Goal: Information Seeking & Learning: Compare options

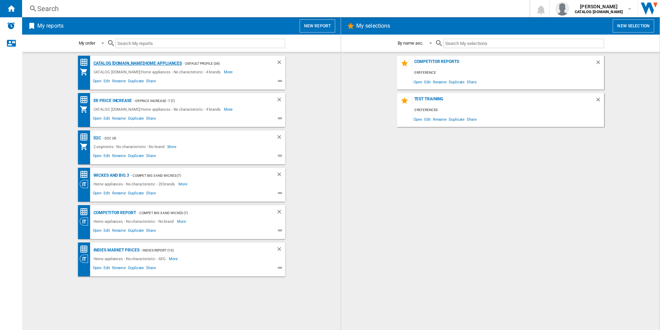
click at [115, 63] on div "CATALOG ELECTROLUX.UK:Home appliances" at bounding box center [137, 63] width 90 height 9
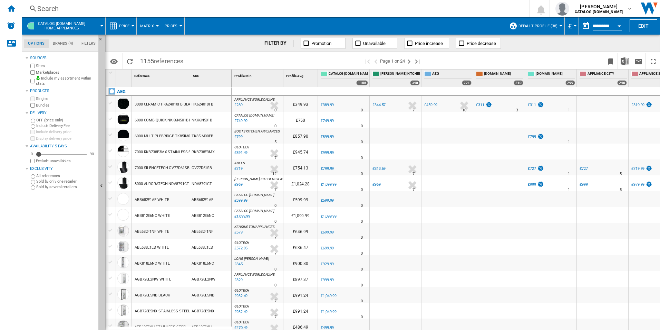
click at [156, 10] on div "Search" at bounding box center [274, 9] width 475 height 10
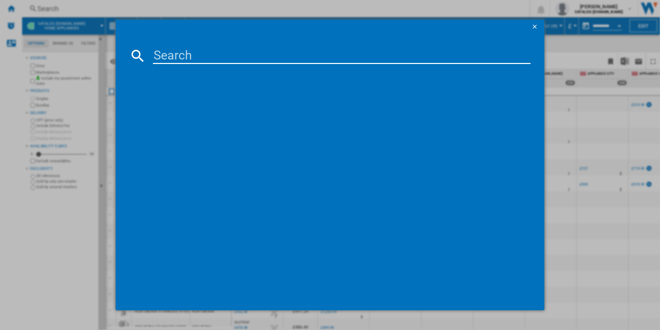
click at [187, 58] on input at bounding box center [342, 55] width 378 height 17
paste input "TP95RA07FB"
type input "TP95RA07FB"
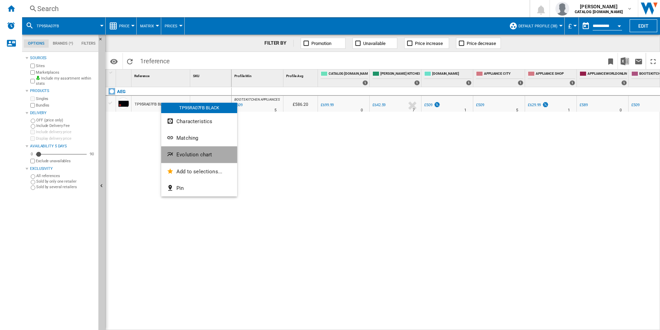
click at [176, 156] on button "Evolution chart" at bounding box center [199, 154] width 76 height 17
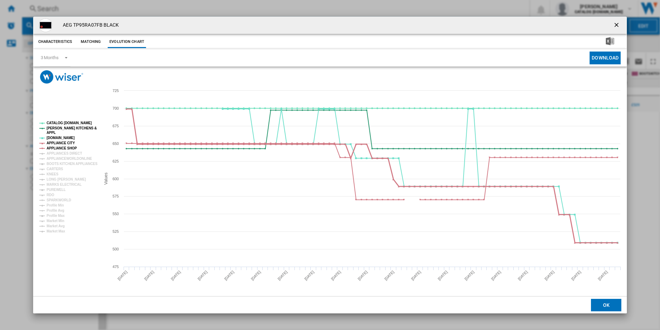
click at [64, 144] on tspan "APPLIANCE CITY" at bounding box center [61, 143] width 28 height 4
click at [64, 147] on tspan "APPLIANCE SHOP" at bounding box center [62, 148] width 30 height 4
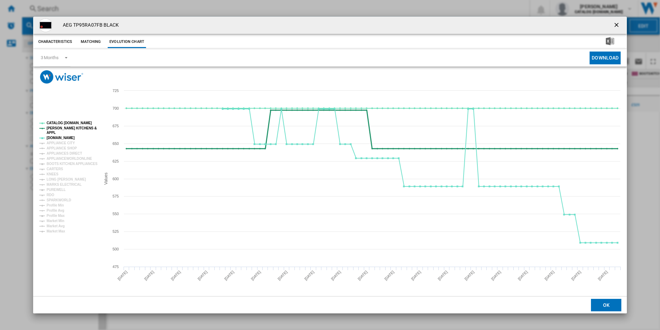
click at [56, 127] on tspan "[PERSON_NAME] KITCHENS &" at bounding box center [72, 128] width 50 height 4
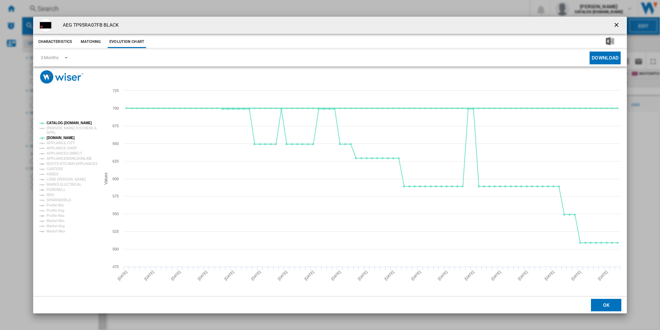
click at [57, 121] on tspan "CATALOG [DOMAIN_NAME]" at bounding box center [69, 123] width 45 height 4
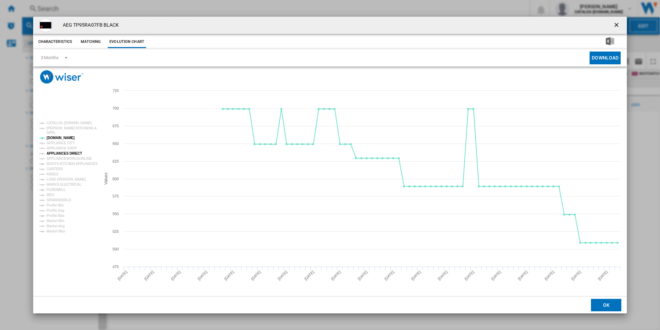
click at [62, 151] on tspan "APPLIANCES DIRECT" at bounding box center [65, 153] width 36 height 4
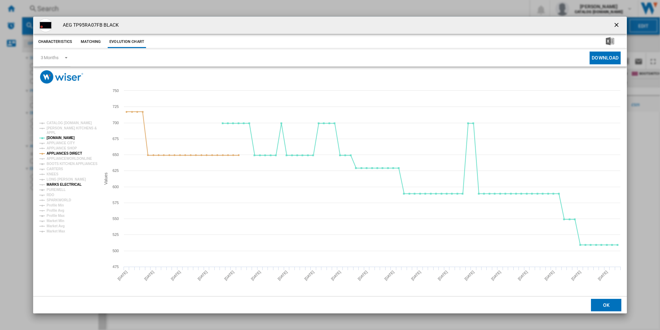
click at [57, 183] on tspan "MARKS ELECTRICAL" at bounding box center [64, 184] width 35 height 4
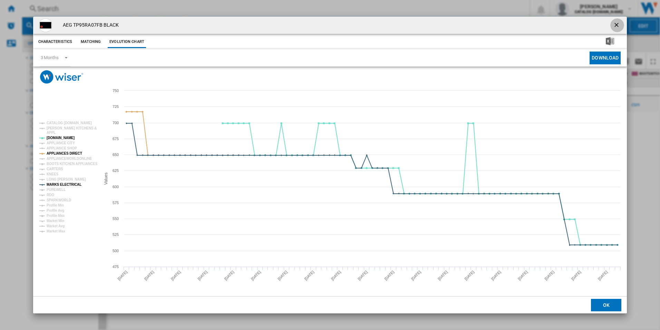
click at [617, 22] on ng-md-icon "getI18NText('BUTTONS.CLOSE_DIALOG')" at bounding box center [617, 25] width 8 height 8
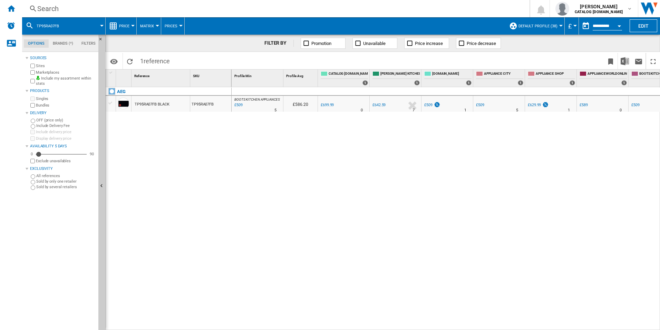
click at [286, 11] on div "Search" at bounding box center [274, 9] width 475 height 10
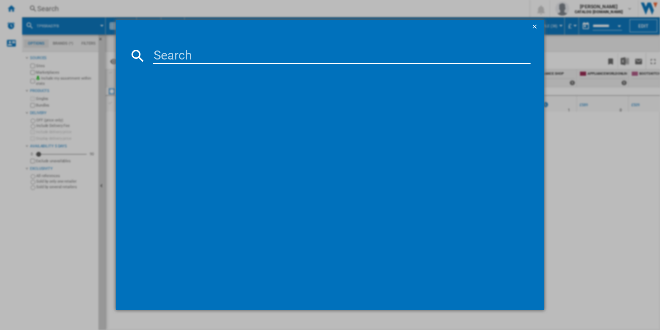
click at [220, 56] on input at bounding box center [342, 55] width 378 height 17
type input "CCX1530ACB"
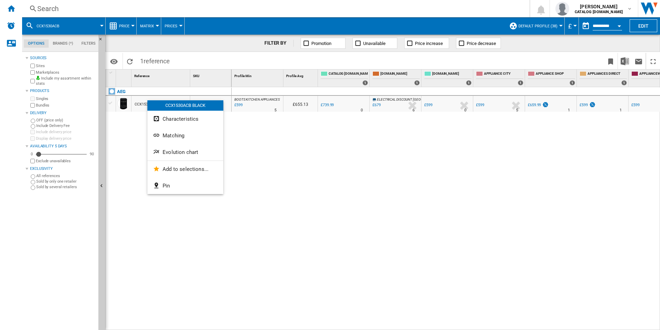
click at [147, 100] on div "CCX1530ACB BLACK" at bounding box center [185, 105] width 76 height 10
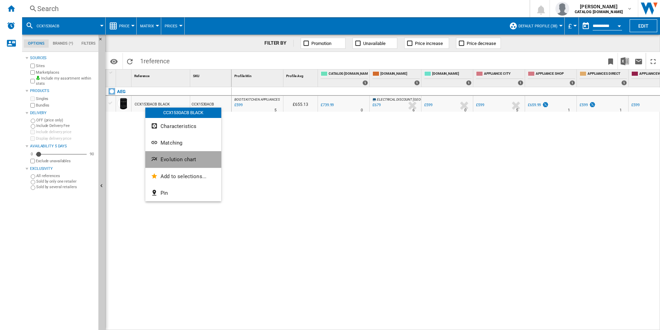
click at [160, 159] on button "Evolution chart" at bounding box center [183, 159] width 76 height 17
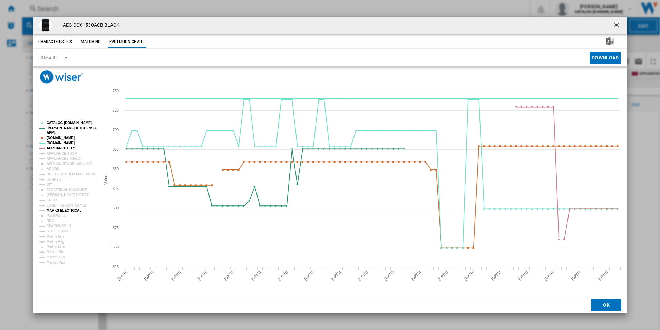
click at [56, 211] on tspan "MARKS ELECTRICAL" at bounding box center [64, 210] width 35 height 4
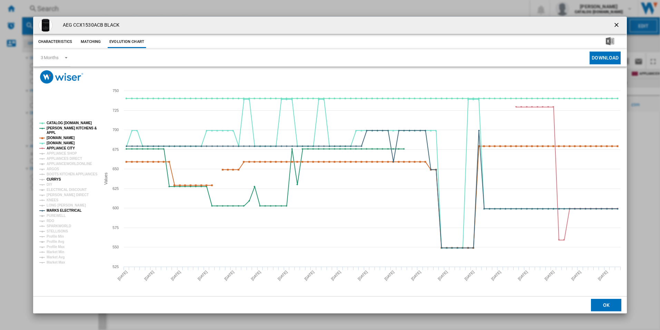
click at [53, 179] on tspan "CURRYS" at bounding box center [54, 179] width 15 height 4
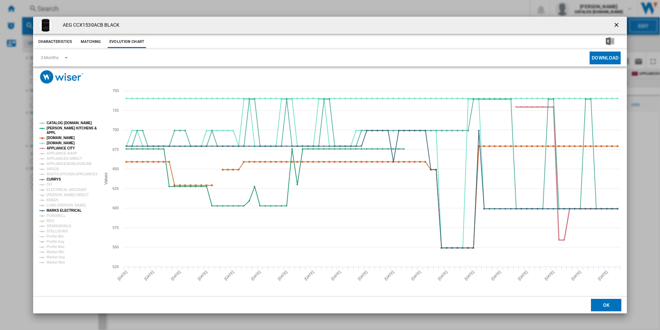
click at [70, 146] on tspan "APPLIANCE CITY" at bounding box center [61, 148] width 28 height 4
click at [59, 139] on tspan "[DOMAIN_NAME]" at bounding box center [61, 138] width 28 height 4
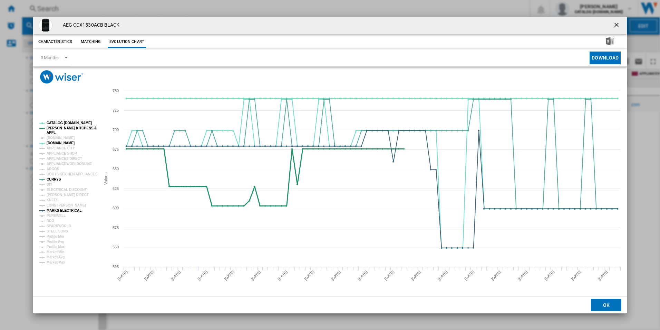
click at [66, 127] on tspan "[PERSON_NAME] KITCHENS &" at bounding box center [72, 128] width 50 height 4
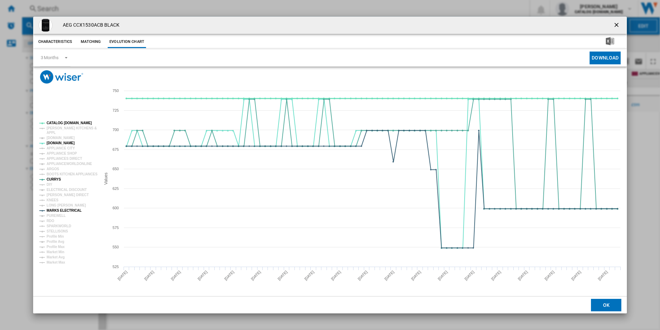
click at [67, 122] on tspan "CATALOG [DOMAIN_NAME]" at bounding box center [69, 123] width 45 height 4
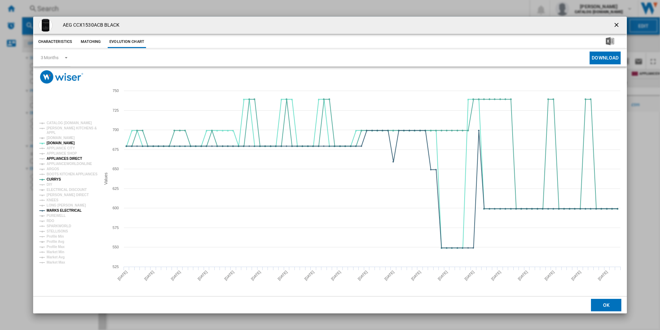
click at [66, 156] on tspan "APPLIANCES DIRECT" at bounding box center [65, 158] width 36 height 4
click at [619, 25] on ng-md-icon "getI18NText('BUTTONS.CLOSE_DIALOG')" at bounding box center [617, 25] width 8 height 8
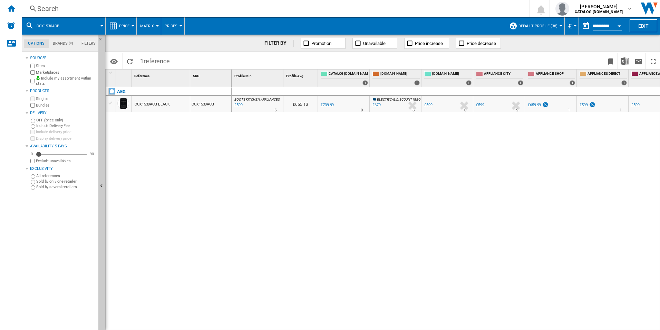
click at [261, 10] on div "Search" at bounding box center [274, 9] width 475 height 10
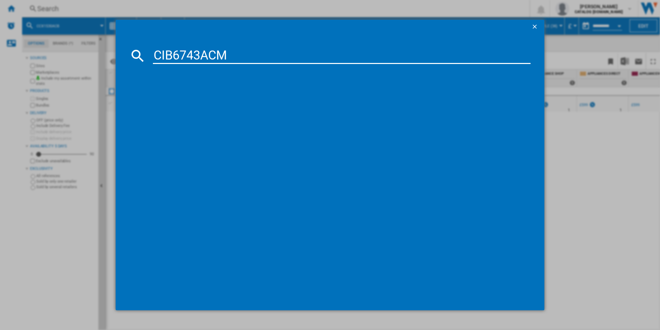
click at [208, 60] on input "CIB6743ACM" at bounding box center [342, 55] width 378 height 17
type input "CIB6743ACM"
click at [256, 55] on input "CIB6743ACM" at bounding box center [342, 55] width 378 height 17
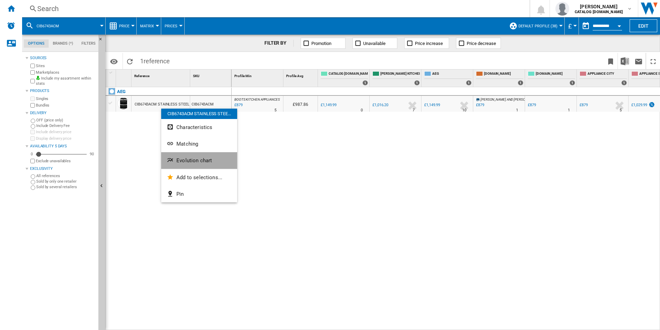
click at [173, 166] on button "Evolution chart" at bounding box center [199, 160] width 76 height 17
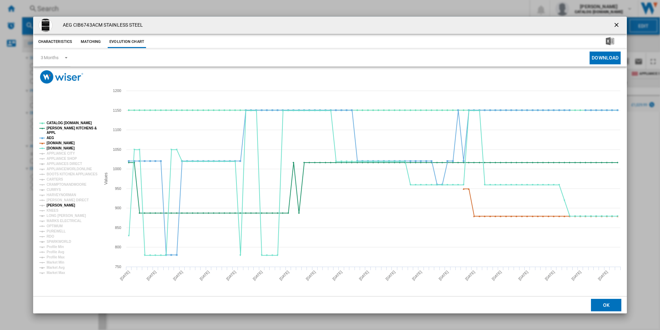
click at [54, 203] on tspan "[PERSON_NAME]" at bounding box center [61, 205] width 29 height 4
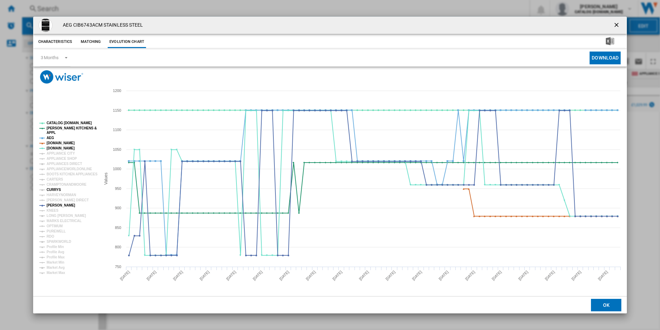
click at [54, 188] on tspan "CURRYS" at bounding box center [54, 190] width 15 height 4
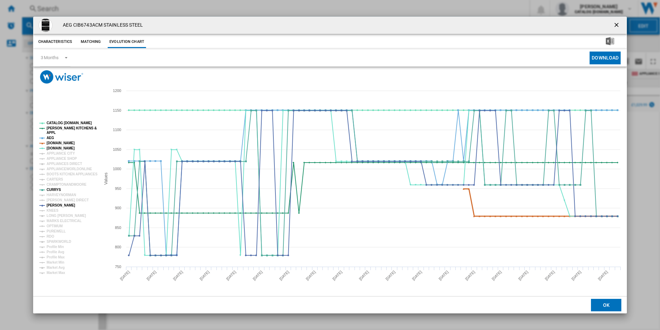
click at [55, 141] on tspan "[DOMAIN_NAME]" at bounding box center [61, 143] width 28 height 4
click at [50, 137] on tspan "AEG" at bounding box center [51, 138] width 8 height 4
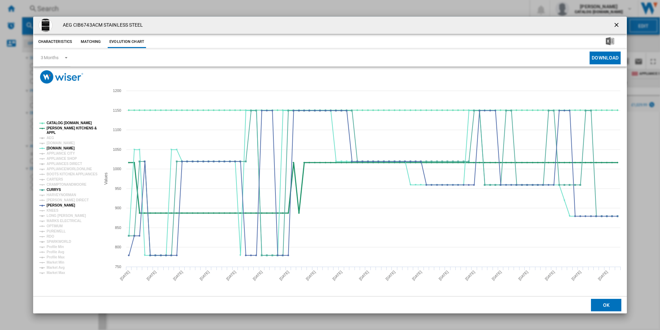
click at [53, 129] on tspan "[PERSON_NAME] KITCHENS &" at bounding box center [72, 128] width 50 height 4
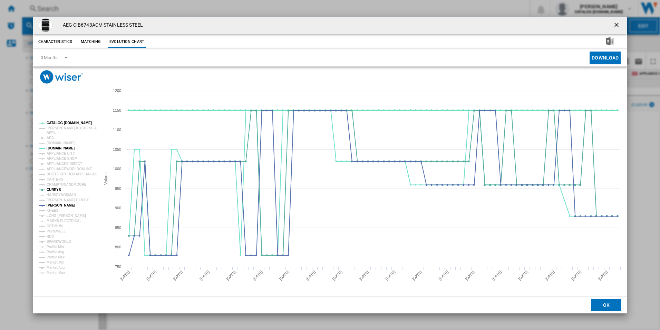
click at [60, 122] on tspan "CATALOG [DOMAIN_NAME]" at bounding box center [69, 123] width 45 height 4
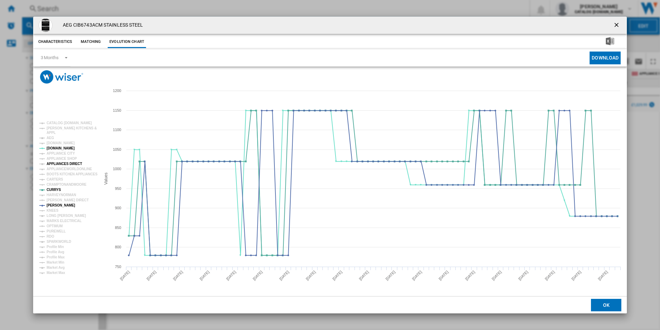
click at [59, 163] on tspan "APPLIANCES DIRECT" at bounding box center [65, 164] width 36 height 4
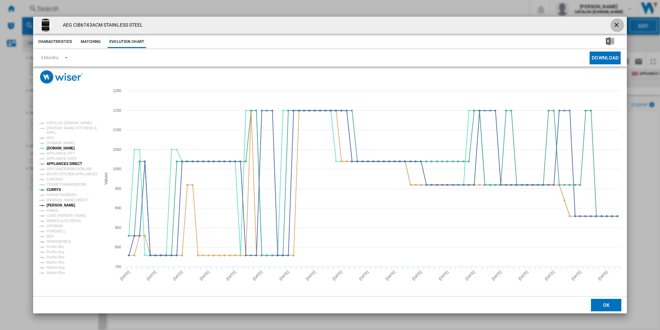
click at [616, 20] on button "Product popup" at bounding box center [618, 25] width 14 height 14
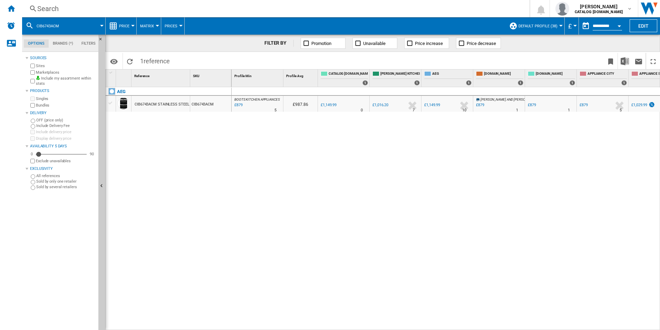
click at [306, 7] on div "Search" at bounding box center [274, 9] width 475 height 10
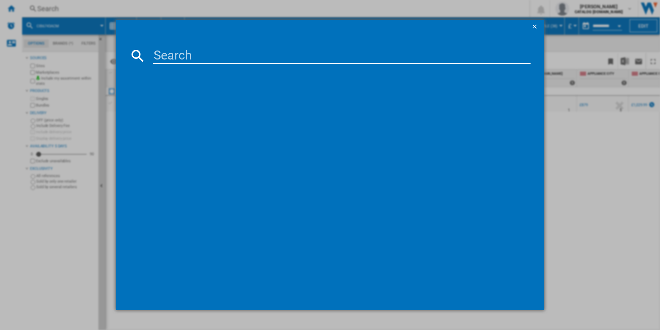
click at [247, 63] on input at bounding box center [342, 55] width 378 height 17
type input "CCX6740ACB"
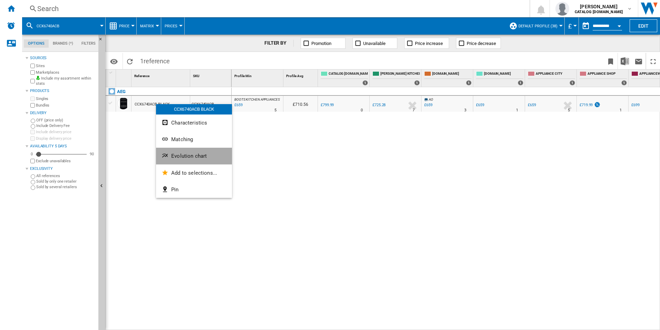
click at [164, 156] on ng-md-icon "Evolution chart" at bounding box center [166, 156] width 8 height 8
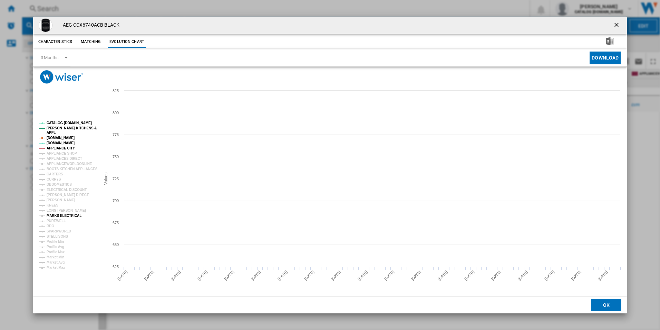
click at [56, 215] on tspan "MARKS ELECTRICAL" at bounding box center [64, 215] width 35 height 4
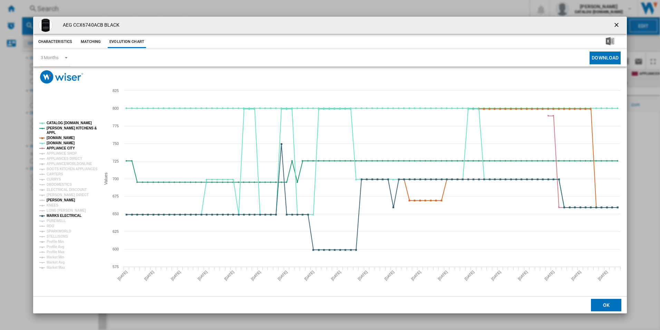
click at [57, 199] on tspan "[PERSON_NAME]" at bounding box center [61, 200] width 29 height 4
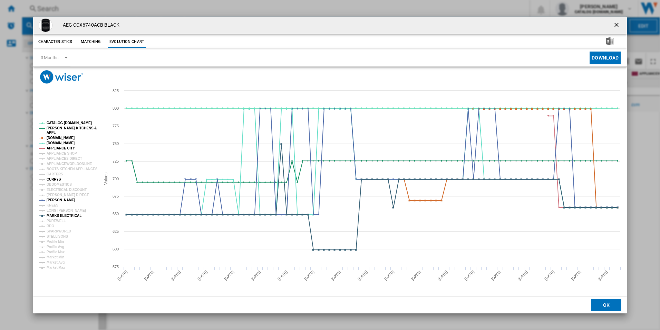
click at [53, 179] on tspan "CURRYS" at bounding box center [54, 179] width 15 height 4
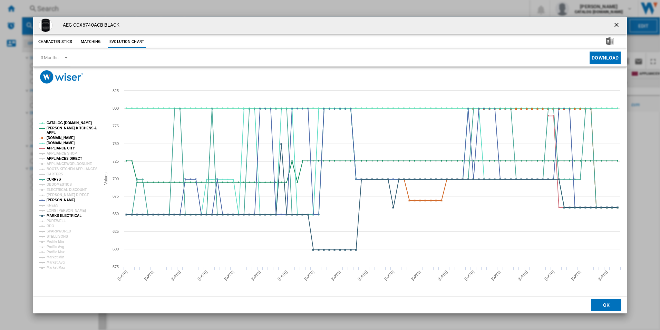
click at [79, 157] on tspan "APPLIANCES DIRECT" at bounding box center [65, 158] width 36 height 4
click at [68, 147] on tspan "APPLIANCE CITY" at bounding box center [61, 148] width 28 height 4
click at [66, 139] on tspan "[DOMAIN_NAME]" at bounding box center [61, 138] width 28 height 4
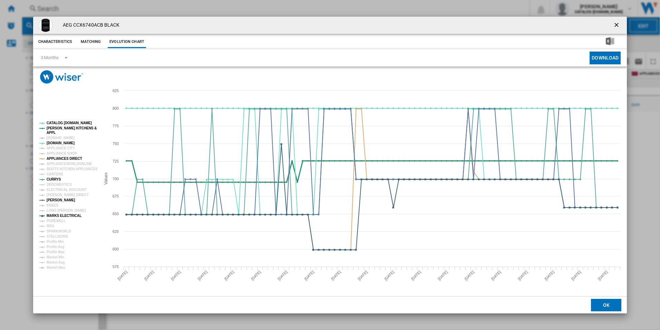
click at [69, 129] on tspan "[PERSON_NAME] KITCHENS &" at bounding box center [72, 128] width 50 height 4
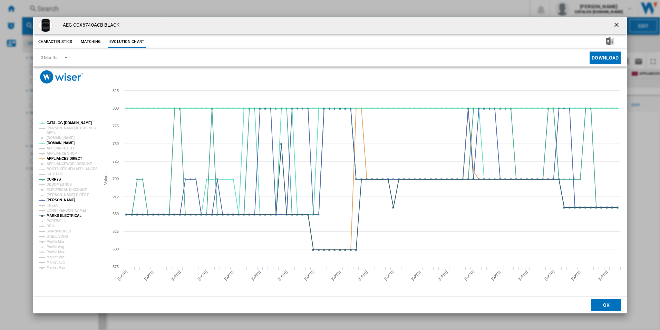
click at [74, 121] on tspan "CATALOG [DOMAIN_NAME]" at bounding box center [69, 123] width 45 height 4
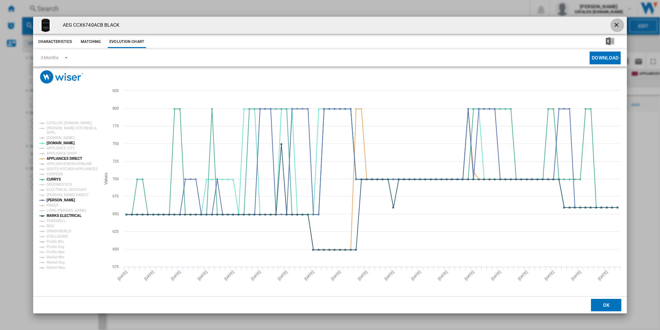
click at [616, 21] on ng-md-icon "getI18NText('BUTTONS.CLOSE_DIALOG')" at bounding box center [617, 25] width 8 height 8
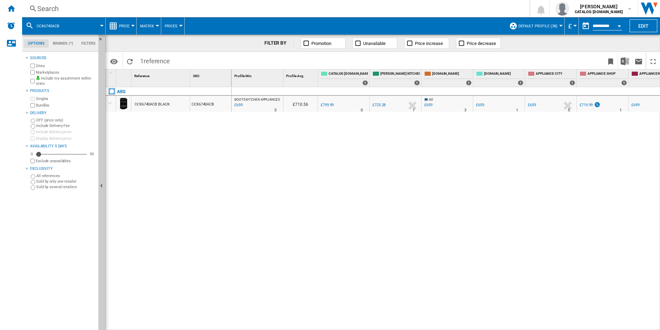
click at [371, 6] on div "Search" at bounding box center [274, 9] width 475 height 10
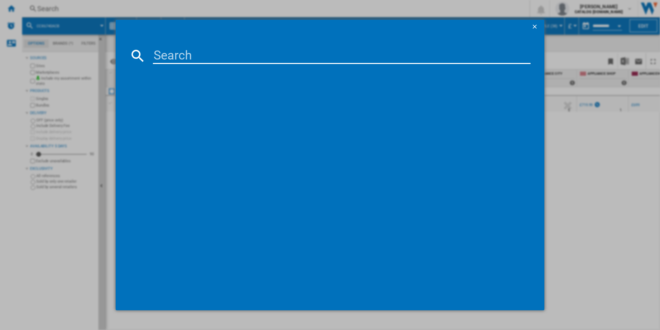
click at [274, 61] on input at bounding box center [342, 55] width 378 height 17
type input "CCX1530ACM"
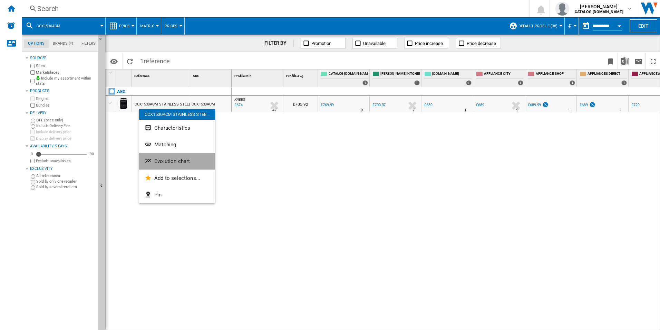
click at [153, 155] on button "Evolution chart" at bounding box center [177, 161] width 76 height 17
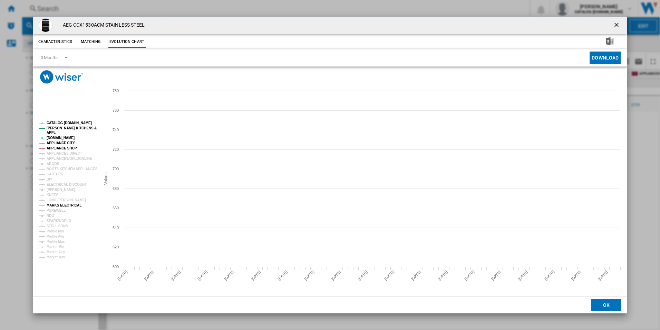
click at [55, 204] on tspan "MARKS ELECTRICAL" at bounding box center [64, 205] width 35 height 4
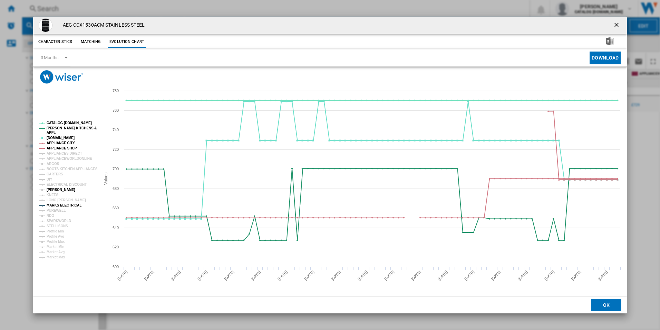
click at [57, 188] on tspan "[PERSON_NAME]" at bounding box center [61, 190] width 29 height 4
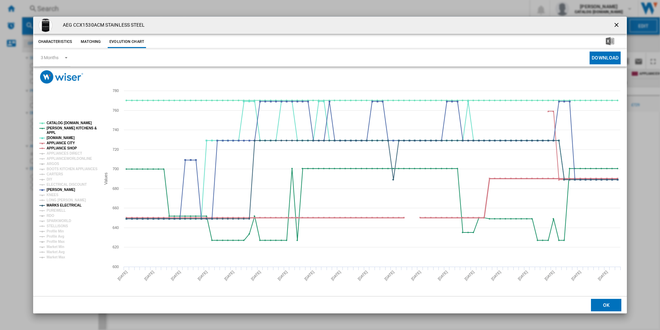
click at [63, 147] on tspan "APPLIANCE SHOP" at bounding box center [62, 148] width 30 height 4
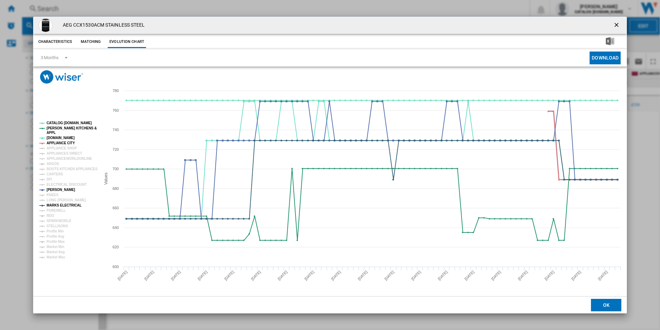
click at [63, 142] on tspan "APPLIANCE CITY" at bounding box center [61, 143] width 28 height 4
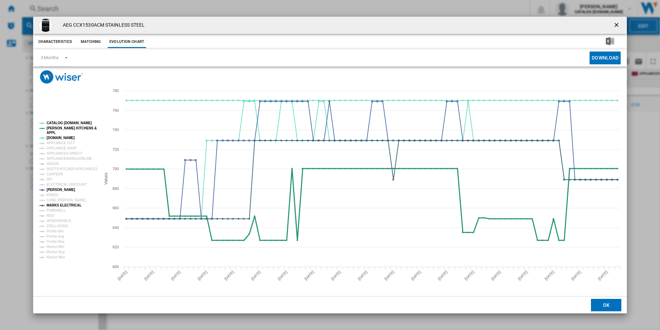
click at [62, 128] on tspan "[PERSON_NAME] KITCHENS &" at bounding box center [72, 128] width 50 height 4
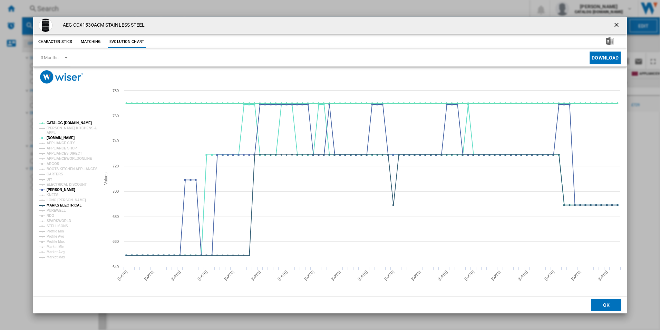
click at [64, 121] on tspan "CATALOG [DOMAIN_NAME]" at bounding box center [69, 123] width 45 height 4
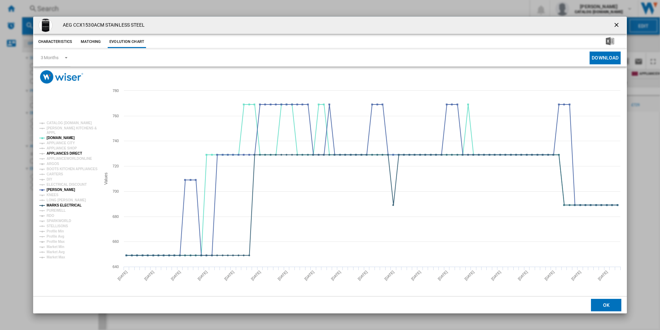
click at [63, 152] on tspan "APPLIANCES DIRECT" at bounding box center [65, 153] width 36 height 4
click at [614, 27] on ng-md-icon "getI18NText('BUTTONS.CLOSE_DIALOG')" at bounding box center [617, 25] width 8 height 8
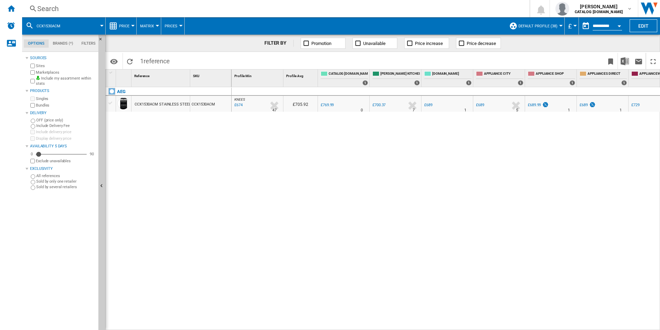
click at [293, 10] on div "Search" at bounding box center [274, 9] width 475 height 10
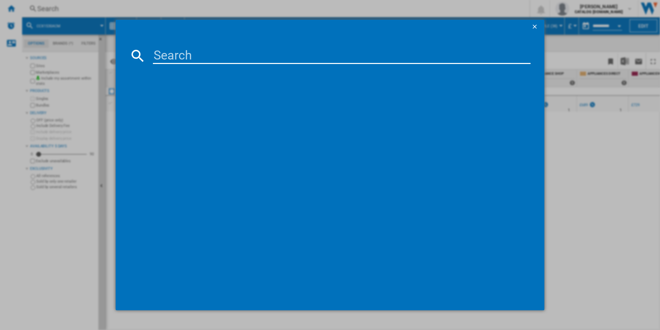
click at [198, 59] on input at bounding box center [342, 55] width 378 height 17
type input "LF8E8436BI"
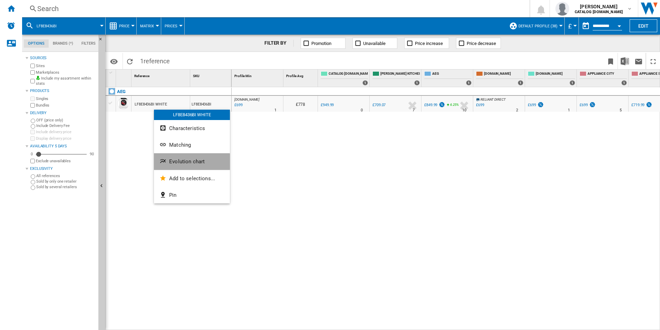
click at [170, 163] on span "Evolution chart" at bounding box center [187, 161] width 36 height 6
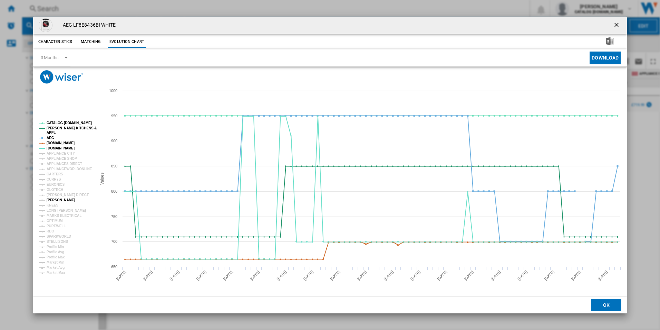
click at [57, 199] on tspan "[PERSON_NAME]" at bounding box center [61, 200] width 29 height 4
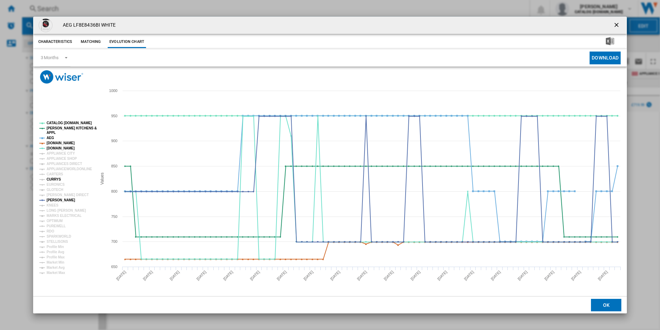
click at [52, 179] on tspan "CURRYS" at bounding box center [54, 179] width 15 height 4
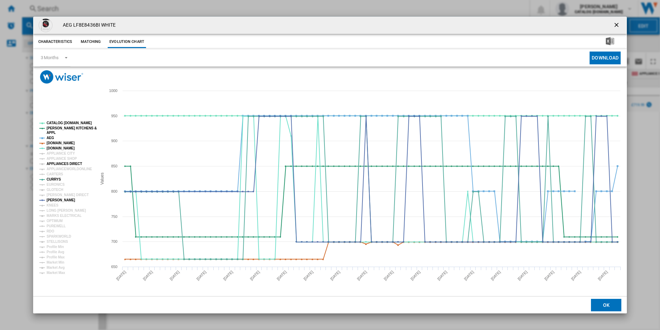
click at [63, 162] on tspan "APPLIANCES DIRECT" at bounding box center [65, 164] width 36 height 4
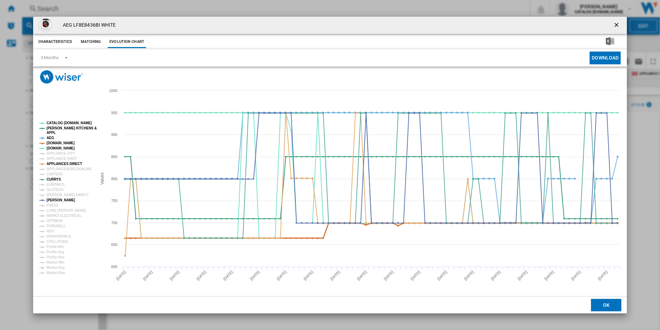
click at [57, 141] on tspan "[DOMAIN_NAME]" at bounding box center [61, 143] width 28 height 4
click at [50, 136] on tspan "AEG" at bounding box center [51, 138] width 8 height 4
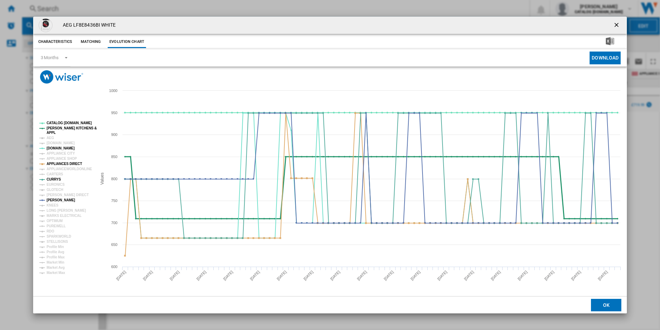
click at [53, 131] on tspan "APPL" at bounding box center [51, 133] width 9 height 4
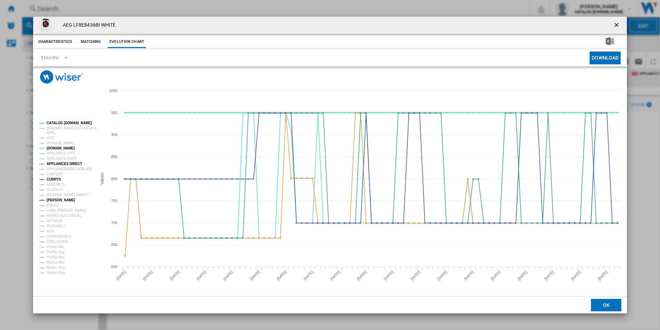
click at [62, 121] on tspan "CATALOG [DOMAIN_NAME]" at bounding box center [69, 123] width 45 height 4
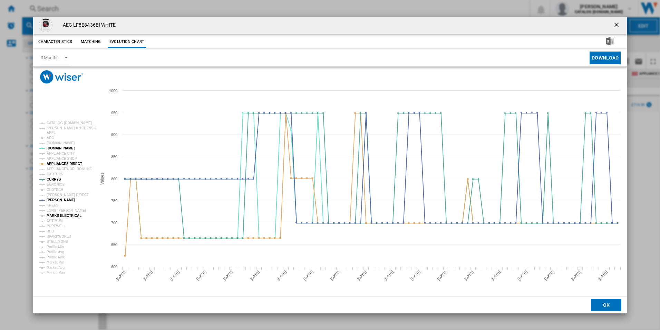
click at [61, 215] on tspan "MARKS ELECTRICAL" at bounding box center [64, 215] width 35 height 4
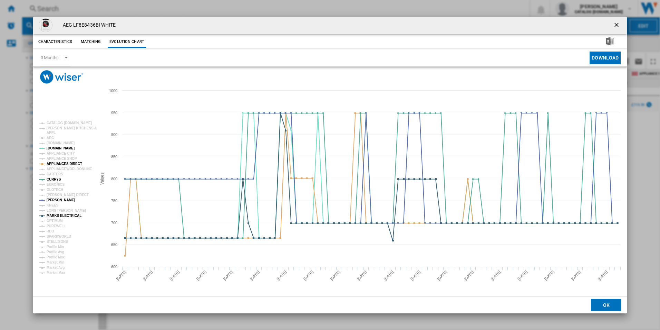
click at [617, 26] on ng-md-icon "getI18NText('BUTTONS.CLOSE_DIALOG')" at bounding box center [617, 25] width 8 height 8
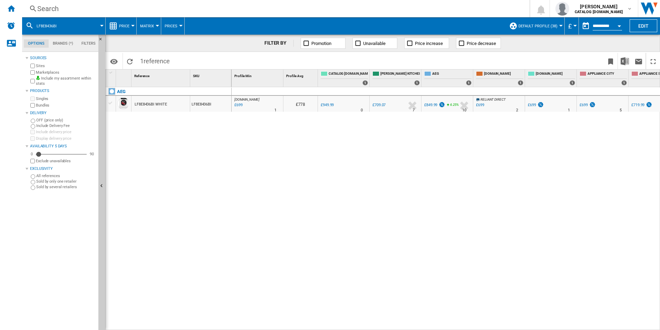
click at [246, 12] on div "Search" at bounding box center [274, 9] width 475 height 10
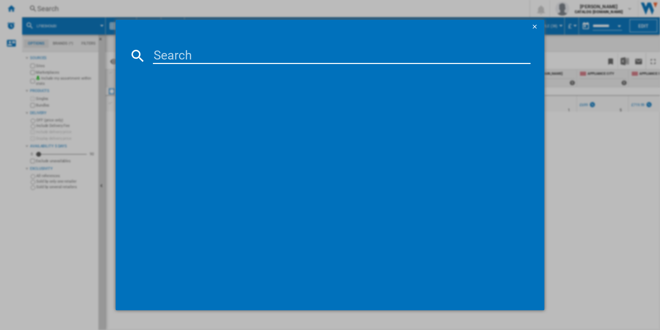
click at [202, 53] on input at bounding box center [342, 55] width 378 height 17
type input "LF7C8636BI"
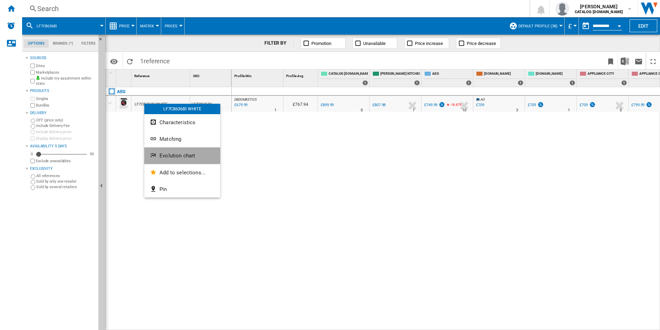
click at [166, 161] on button "Evolution chart" at bounding box center [182, 155] width 76 height 17
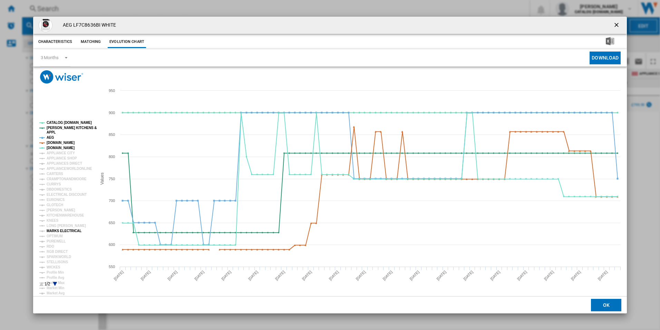
click at [51, 232] on tspan "MARKS ELECTRICAL" at bounding box center [64, 231] width 35 height 4
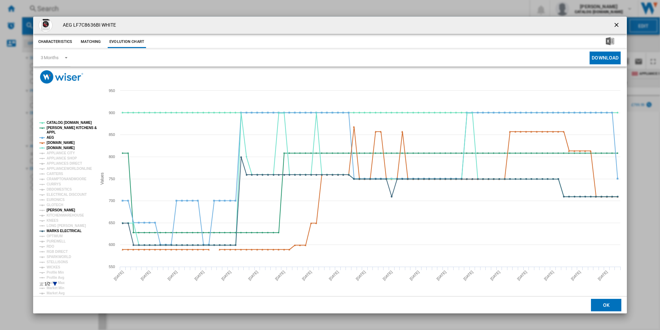
click at [53, 210] on tspan "[PERSON_NAME]" at bounding box center [61, 210] width 29 height 4
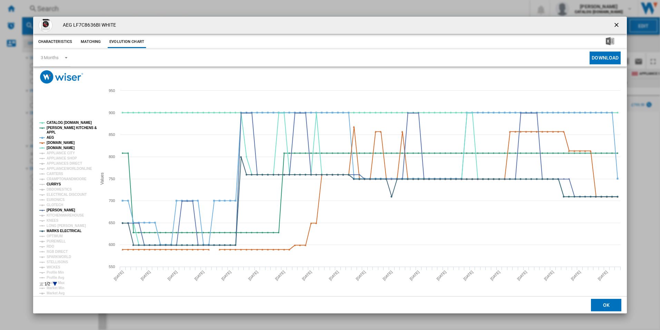
click at [52, 185] on tspan "CURRYS" at bounding box center [54, 184] width 15 height 4
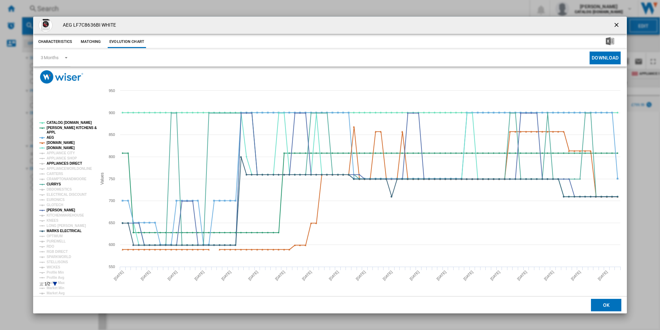
click at [61, 163] on tspan "APPLIANCES DIRECT" at bounding box center [65, 163] width 36 height 4
click at [60, 142] on tspan "[DOMAIN_NAME]" at bounding box center [61, 143] width 28 height 4
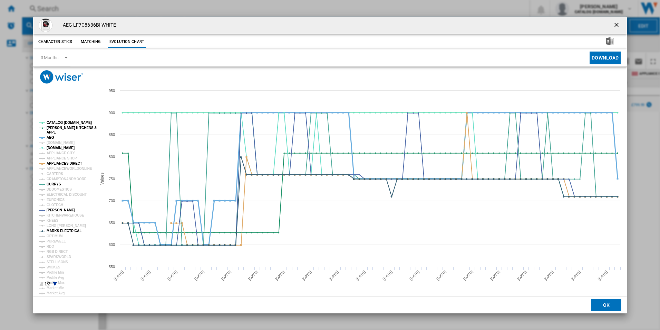
click at [53, 139] on tspan "AEG" at bounding box center [51, 137] width 8 height 4
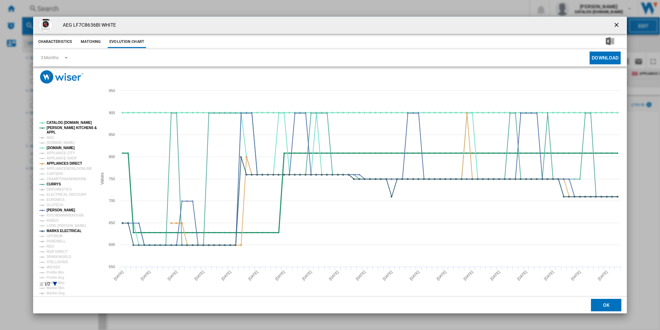
click at [58, 126] on tspan "[PERSON_NAME] KITCHENS &" at bounding box center [72, 128] width 50 height 4
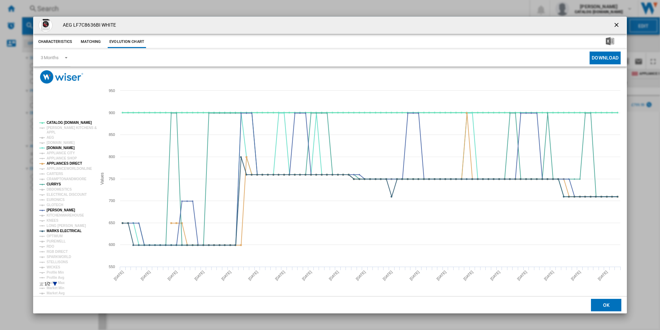
click at [59, 122] on tspan "CATALOG [DOMAIN_NAME]" at bounding box center [69, 123] width 45 height 4
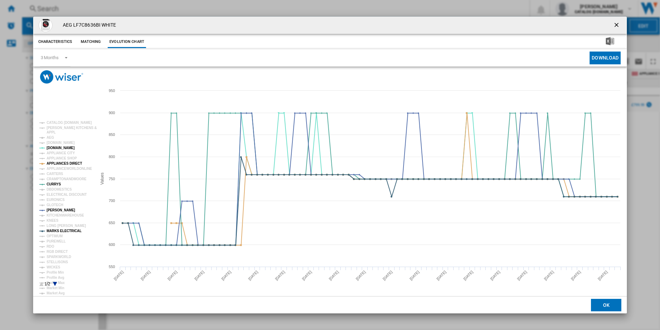
click at [490, 314] on div "AEG LF7C8636BI WHITE Characteristics Matching Evolution chart price £899.99 del…" at bounding box center [330, 165] width 660 height 330
click at [618, 22] on ng-md-icon "getI18NText('BUTTONS.CLOSE_DIALOG')" at bounding box center [617, 25] width 8 height 8
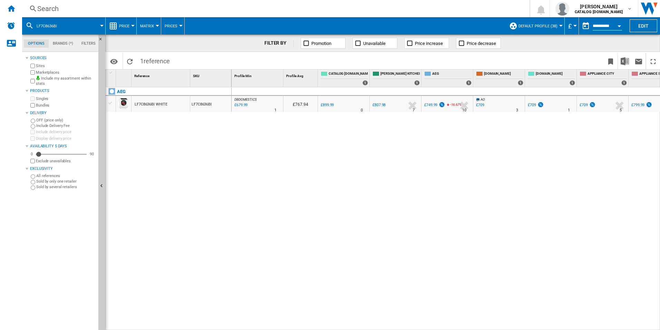
click at [267, 12] on div "Search" at bounding box center [274, 9] width 475 height 10
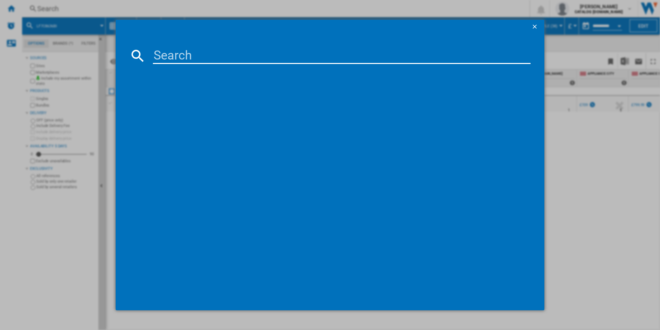
click at [196, 49] on input at bounding box center [342, 55] width 378 height 17
type input "LFR61844B"
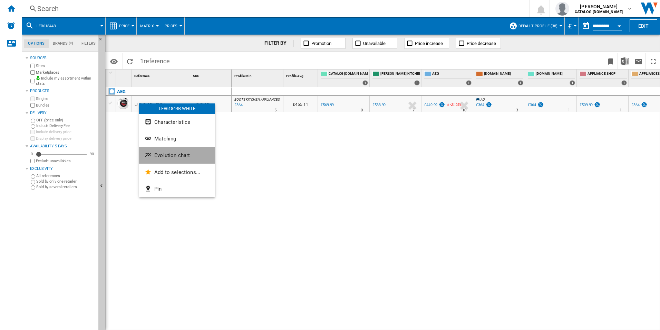
click at [149, 149] on button "Evolution chart" at bounding box center [177, 155] width 76 height 17
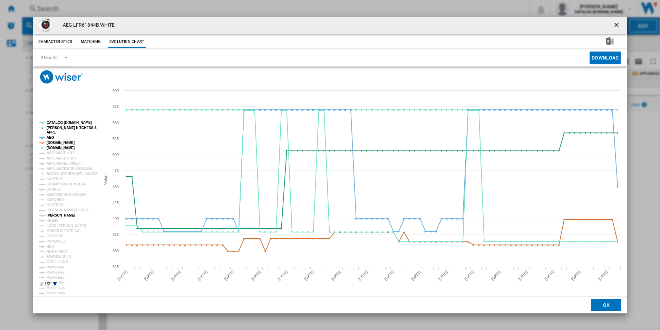
click at [56, 213] on tspan "[PERSON_NAME]" at bounding box center [61, 215] width 29 height 4
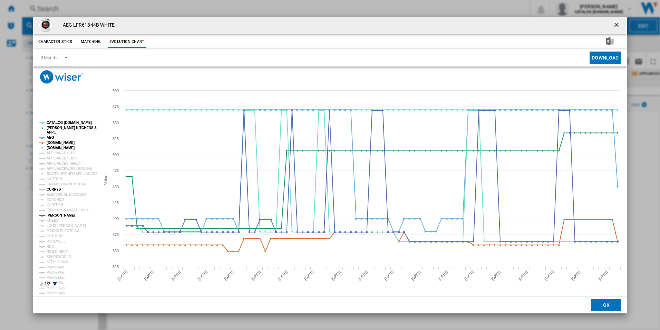
click at [55, 189] on tspan "CURRYS" at bounding box center [54, 189] width 15 height 4
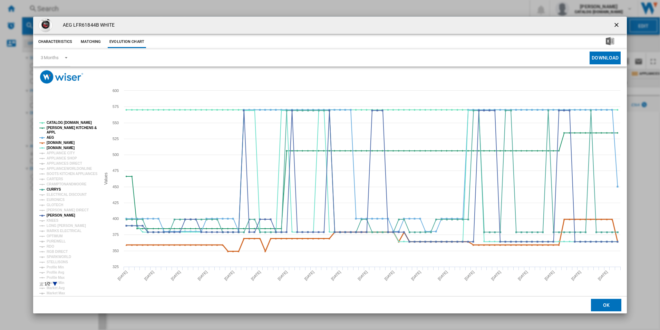
click at [64, 143] on tspan "[DOMAIN_NAME]" at bounding box center [61, 143] width 28 height 4
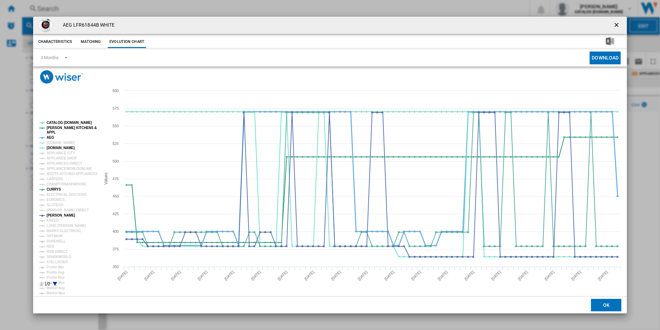
click at [50, 135] on tspan "AEG" at bounding box center [51, 137] width 8 height 4
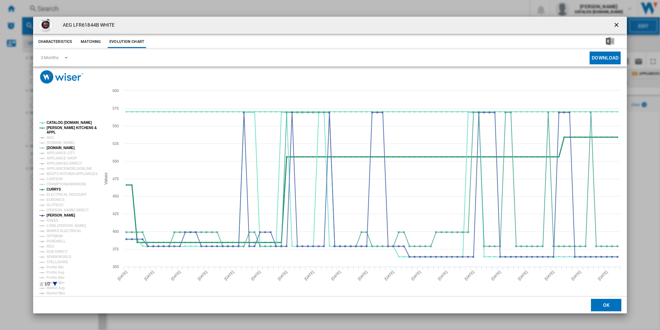
click at [55, 128] on tspan "[PERSON_NAME] KITCHENS &" at bounding box center [72, 128] width 50 height 4
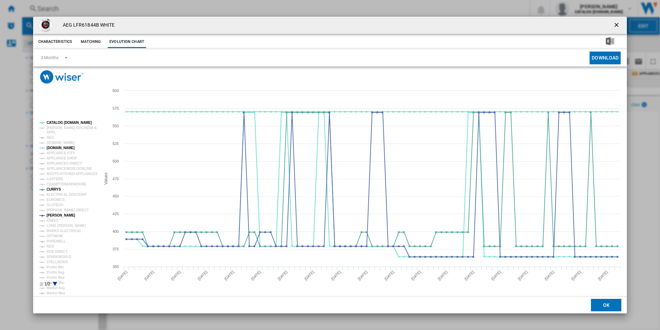
click at [64, 120] on rect "Product popup" at bounding box center [67, 203] width 61 height 171
click at [64, 122] on tspan "CATALOG [DOMAIN_NAME]" at bounding box center [69, 123] width 45 height 4
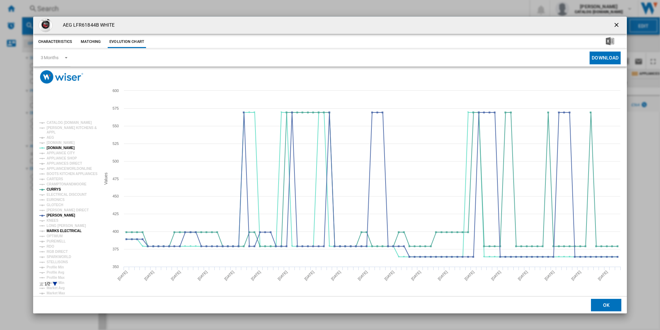
click at [53, 231] on tspan "MARKS ELECTRICAL" at bounding box center [64, 231] width 35 height 4
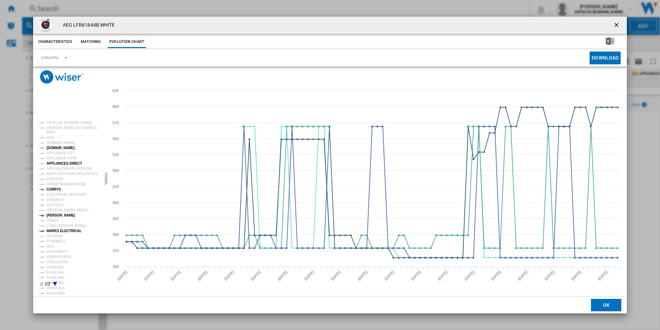
click at [70, 163] on tspan "APPLIANCES DIRECT" at bounding box center [65, 163] width 36 height 4
click at [617, 22] on ng-md-icon "getI18NText('BUTTONS.CLOSE_DIALOG')" at bounding box center [617, 25] width 8 height 8
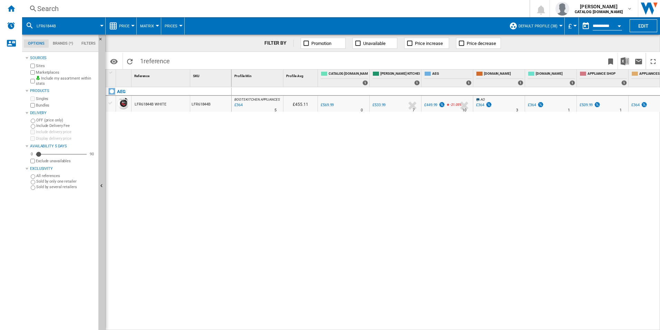
click at [332, 12] on div "Search" at bounding box center [274, 9] width 475 height 10
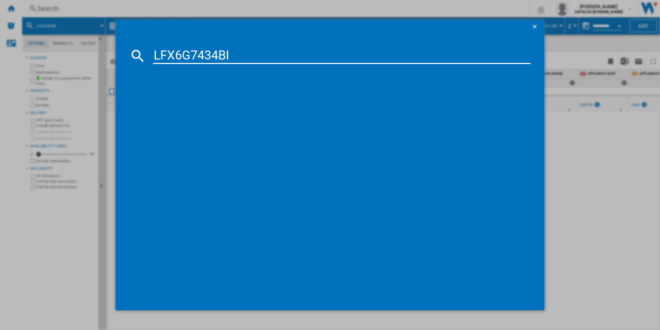
click at [250, 58] on input "LFX6G7434BI" at bounding box center [342, 55] width 378 height 17
type input "LFX6G7434BI"
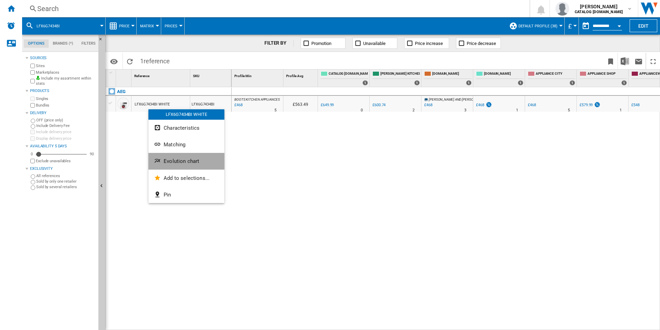
click at [166, 165] on button "Evolution chart" at bounding box center [187, 161] width 76 height 17
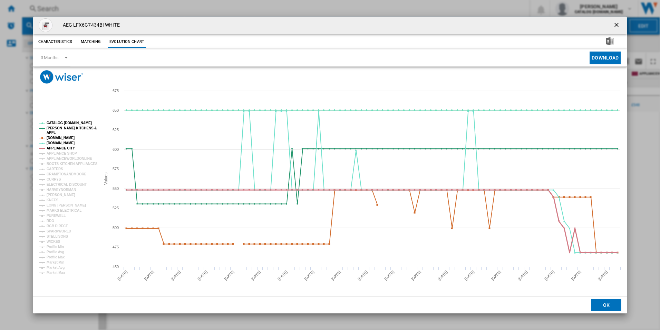
click at [63, 146] on tspan "APPLIANCE CITY" at bounding box center [61, 148] width 28 height 4
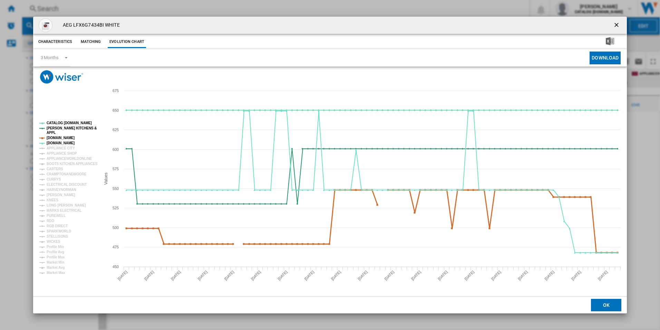
click at [62, 136] on tspan "[DOMAIN_NAME]" at bounding box center [61, 138] width 28 height 4
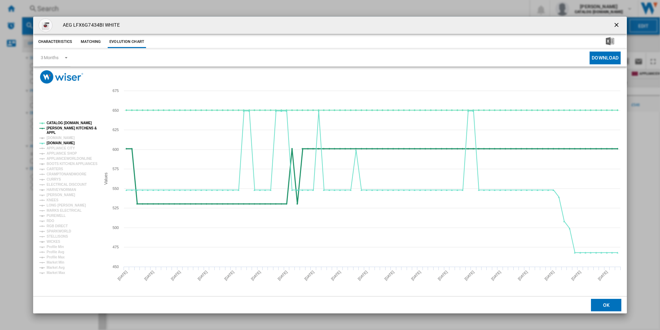
click at [62, 128] on tspan "[PERSON_NAME] KITCHENS &" at bounding box center [72, 128] width 50 height 4
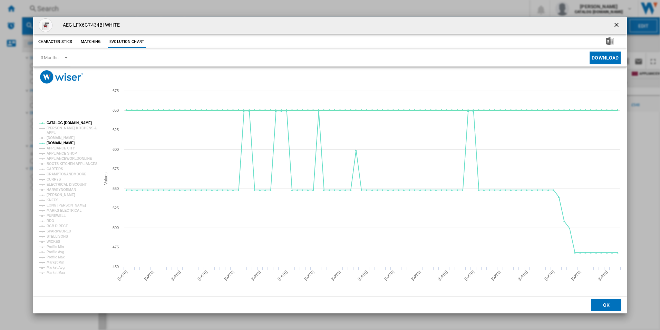
click at [63, 122] on tspan "CATALOG [DOMAIN_NAME]" at bounding box center [69, 123] width 45 height 4
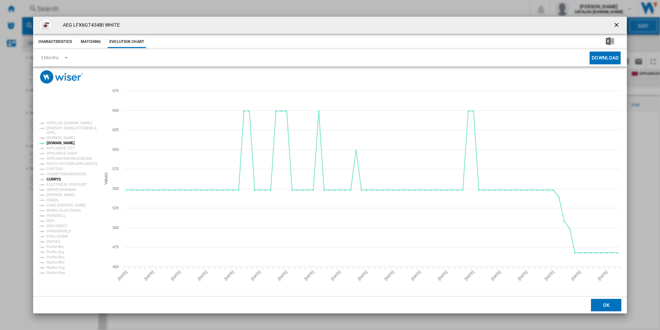
click at [54, 179] on tspan "CURRYS" at bounding box center [54, 179] width 15 height 4
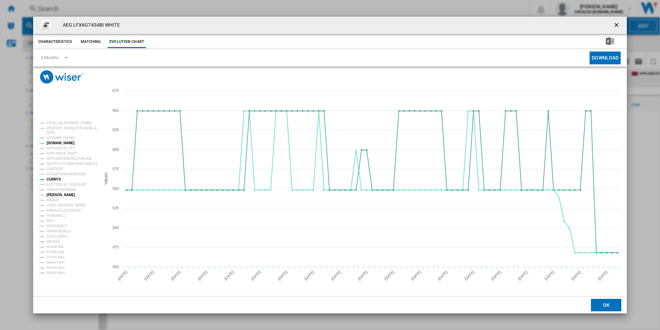
click at [57, 193] on tspan "[PERSON_NAME]" at bounding box center [61, 195] width 29 height 4
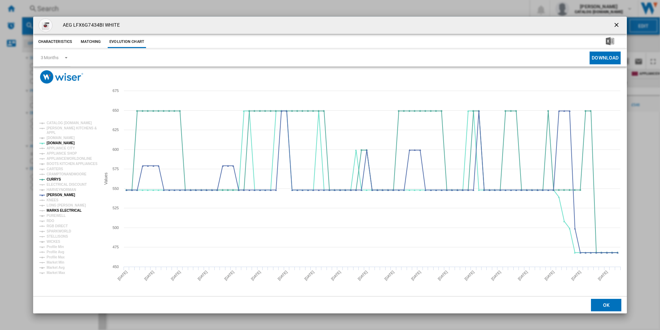
click at [59, 212] on tspan "MARKS ELECTRICAL" at bounding box center [64, 210] width 35 height 4
click at [616, 25] on ng-md-icon "getI18NText('BUTTONS.CLOSE_DIALOG')" at bounding box center [617, 25] width 8 height 8
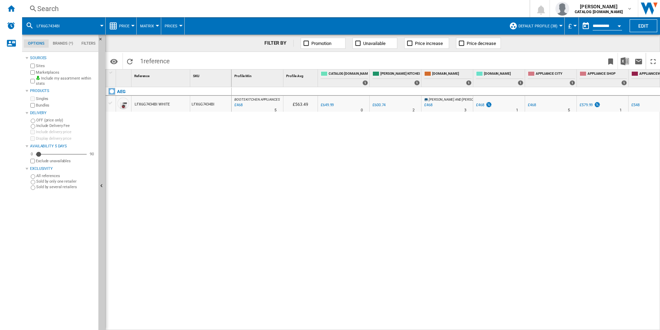
click at [329, 9] on div "Search" at bounding box center [274, 9] width 475 height 10
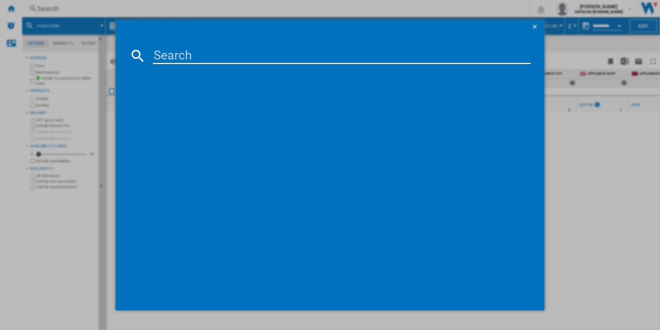
click at [251, 62] on input at bounding box center [342, 55] width 378 height 17
type input "LFR71844B"
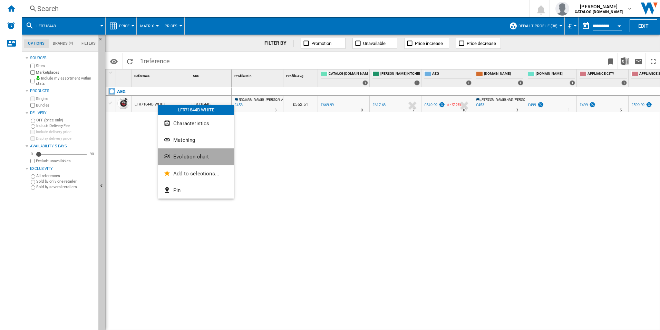
click at [174, 159] on span "Evolution chart" at bounding box center [191, 156] width 36 height 6
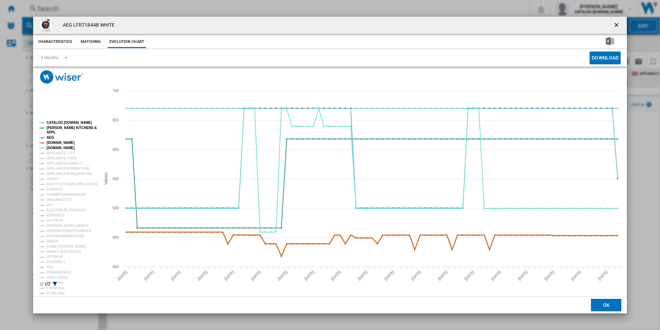
click at [50, 141] on tspan "[DOMAIN_NAME]" at bounding box center [61, 143] width 28 height 4
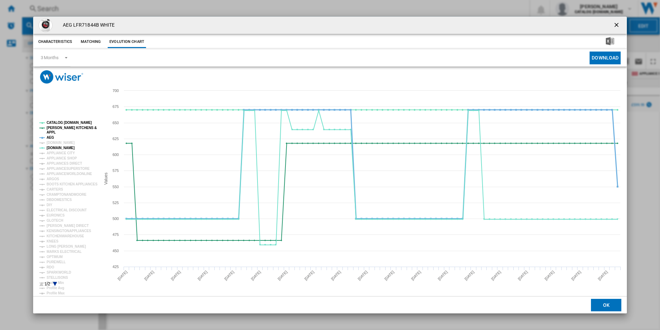
click at [49, 138] on tspan "AEG" at bounding box center [51, 137] width 8 height 4
click at [51, 129] on tspan "[PERSON_NAME] KITCHENS &" at bounding box center [72, 128] width 50 height 4
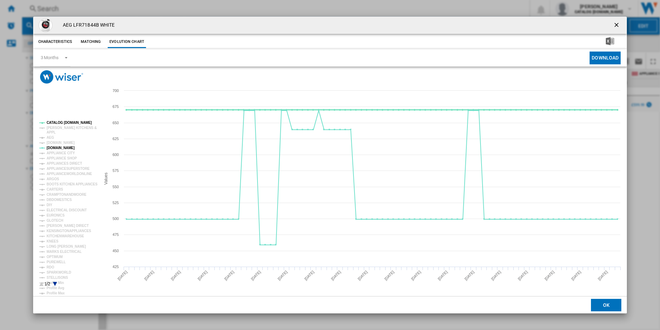
click at [57, 122] on tspan "CATALOG [DOMAIN_NAME]" at bounding box center [69, 123] width 45 height 4
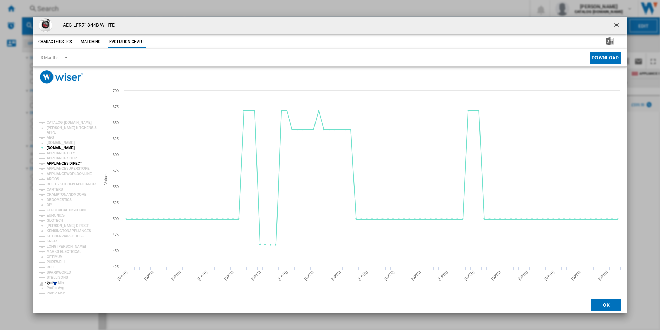
click at [57, 161] on tspan "APPLIANCES DIRECT" at bounding box center [65, 163] width 36 height 4
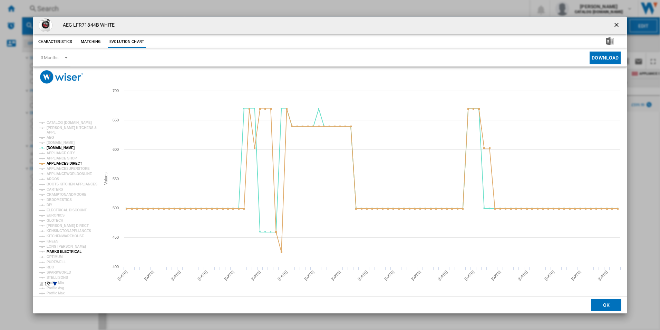
click at [61, 249] on tspan "MARKS ELECTRICAL" at bounding box center [64, 251] width 35 height 4
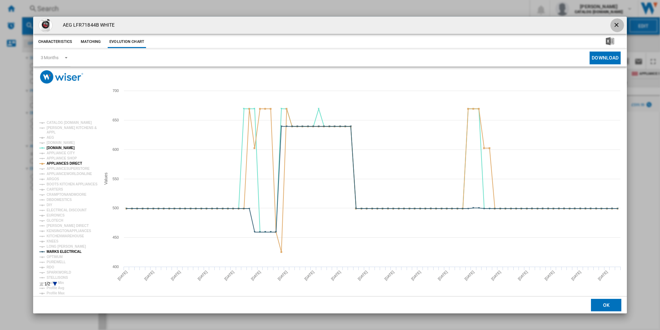
click at [617, 22] on ng-md-icon "getI18NText('BUTTONS.CLOSE_DIALOG')" at bounding box center [617, 25] width 8 height 8
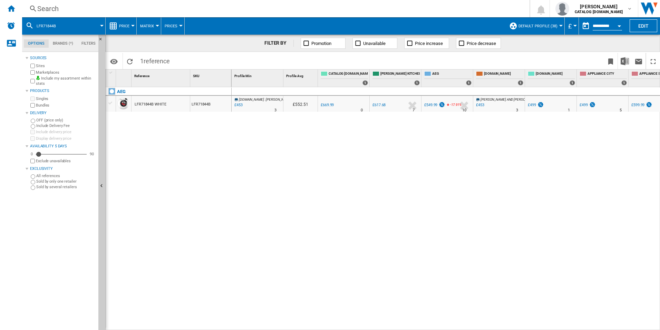
click at [343, 3] on div "Search Search 0 shabana shabir CATALOG ELECTROLUX.UK CATALOG ELECTROLUX.UK My s…" at bounding box center [341, 8] width 638 height 17
click at [340, 12] on div "Search" at bounding box center [274, 9] width 475 height 10
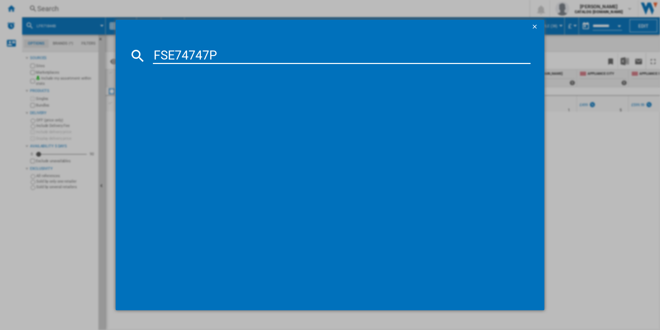
click at [266, 54] on input "FSE74747P" at bounding box center [342, 55] width 378 height 17
type input "FSE74747P"
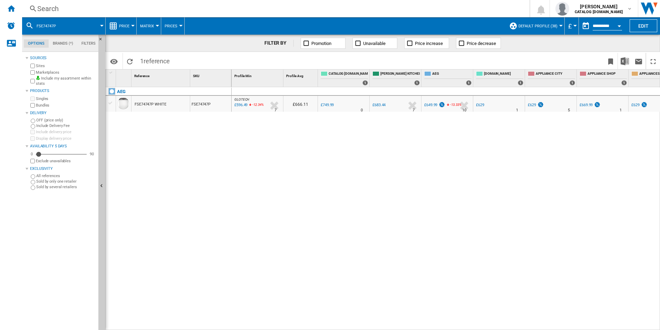
drag, startPoint x: 150, startPoint y: 113, endPoint x: 146, endPoint y: 102, distance: 12.5
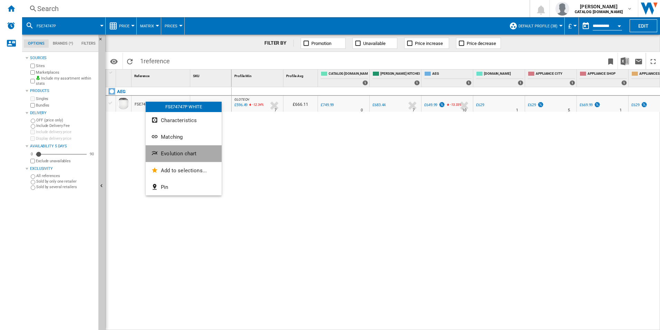
click at [155, 153] on ng-md-icon "Evolution chart" at bounding box center [155, 154] width 8 height 8
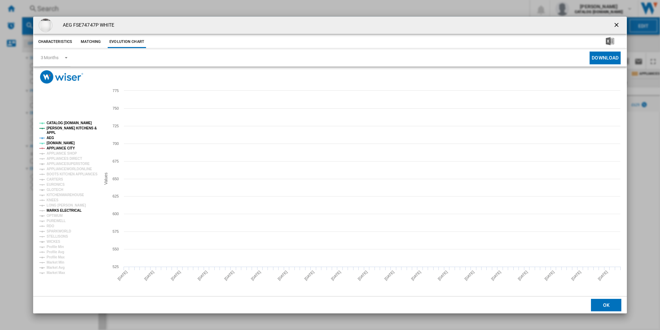
click at [50, 211] on tspan "MARKS ELECTRICAL" at bounding box center [64, 210] width 35 height 4
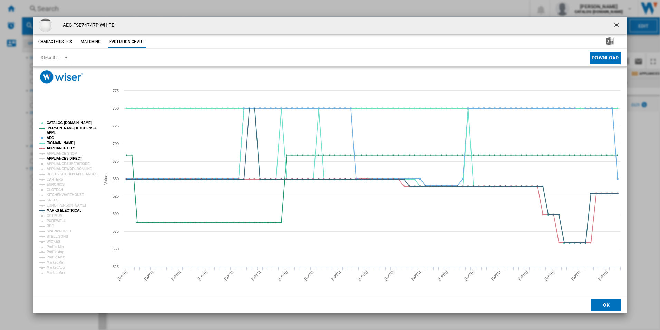
click at [61, 156] on tspan "APPLIANCES DIRECT" at bounding box center [65, 158] width 36 height 4
click at [60, 148] on tspan "APPLIANCE CITY" at bounding box center [61, 148] width 28 height 4
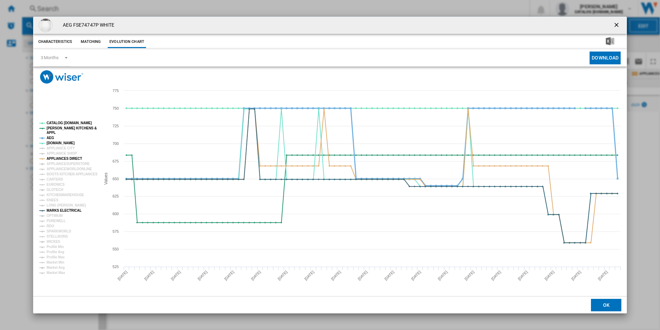
click at [48, 136] on tspan "AEG" at bounding box center [51, 138] width 8 height 4
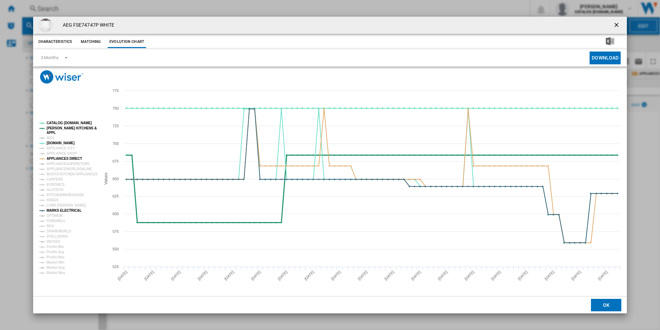
click at [49, 129] on tspan "[PERSON_NAME] KITCHENS &" at bounding box center [72, 128] width 50 height 4
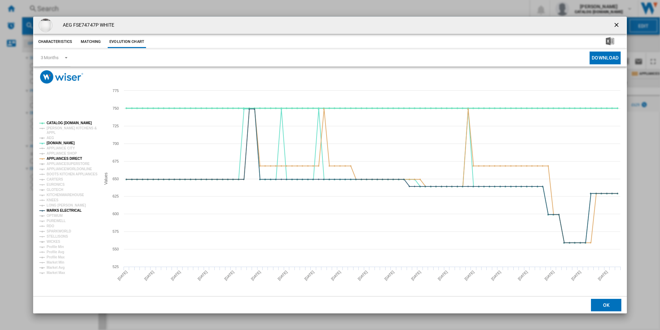
click at [59, 121] on tspan "CATALOG [DOMAIN_NAME]" at bounding box center [69, 123] width 45 height 4
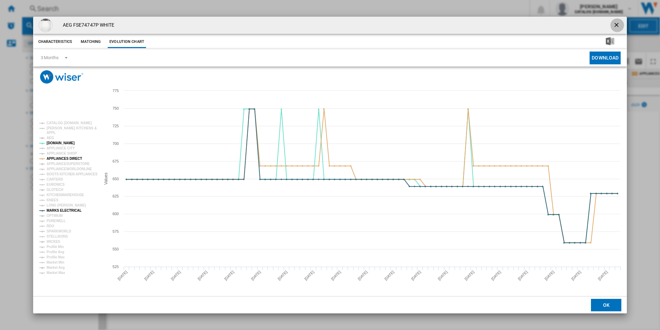
click at [613, 22] on button "Product popup" at bounding box center [618, 25] width 14 height 14
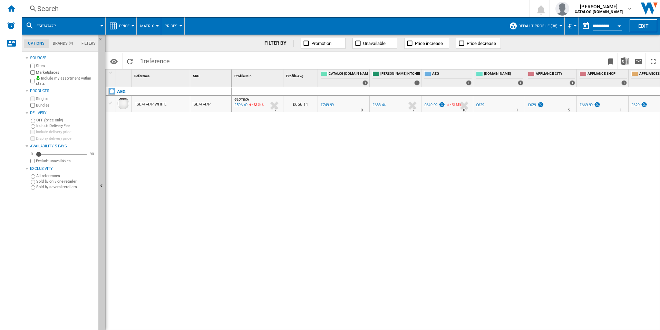
click at [348, 4] on div "Search" at bounding box center [274, 9] width 475 height 10
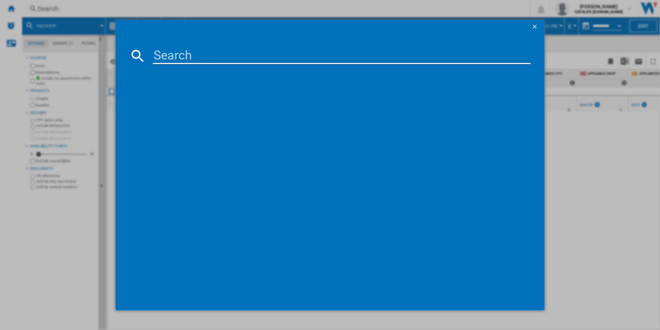
click at [243, 58] on input at bounding box center [342, 55] width 378 height 17
type input "FSS64907Z"
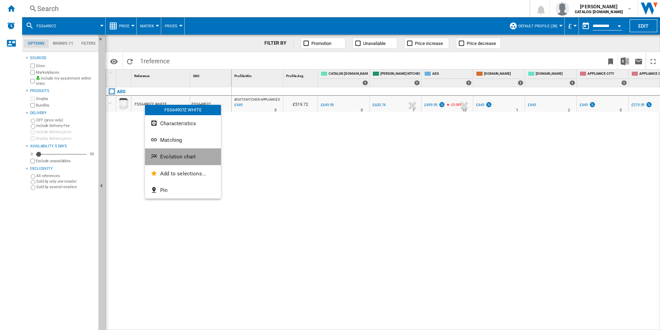
click at [156, 158] on ng-md-icon "Evolution chart" at bounding box center [155, 157] width 8 height 8
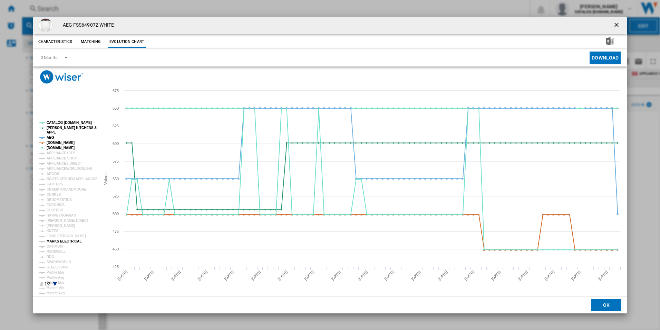
click at [60, 241] on tspan "MARKS ELECTRICAL" at bounding box center [64, 241] width 35 height 4
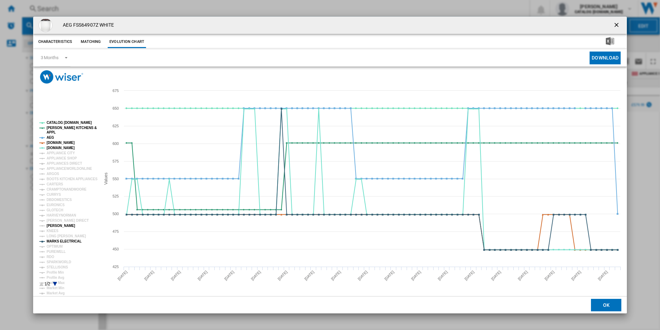
click at [57, 226] on tspan "[PERSON_NAME]" at bounding box center [61, 225] width 29 height 4
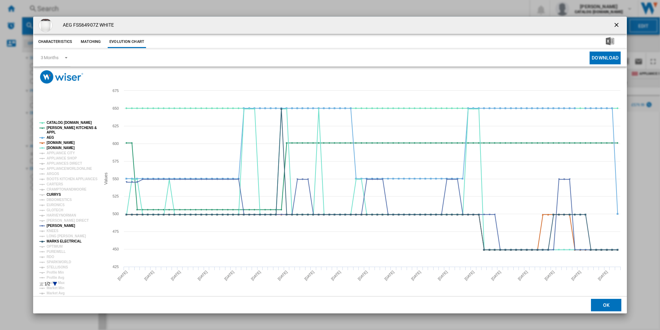
click at [56, 193] on tspan "CURRYS" at bounding box center [54, 194] width 15 height 4
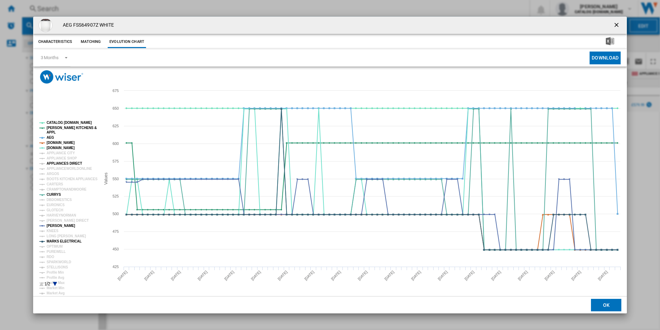
click at [68, 162] on tspan "APPLIANCES DIRECT" at bounding box center [65, 163] width 36 height 4
click at [62, 143] on tspan "AMAZON.CO.UK" at bounding box center [61, 143] width 28 height 4
click at [61, 129] on tspan "PAUL DAVIES KITCHENS &" at bounding box center [72, 128] width 50 height 4
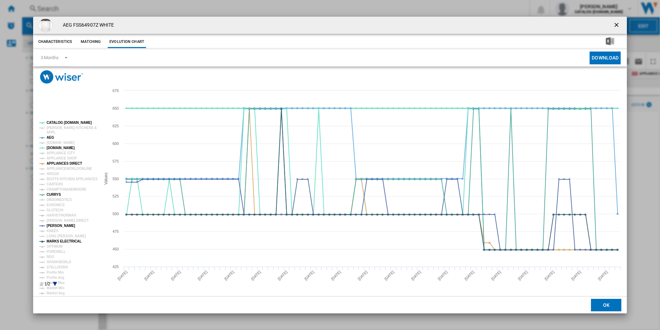
click at [68, 122] on tspan "CATALOG ELECTROLUX.UK" at bounding box center [69, 123] width 45 height 4
click at [614, 26] on ng-md-icon "getI18NText('BUTTONS.CLOSE_DIALOG')" at bounding box center [617, 25] width 8 height 8
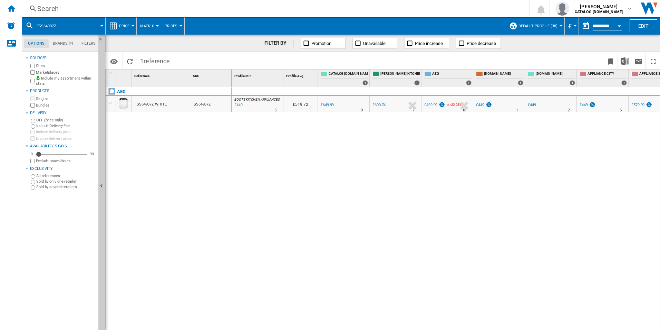
click at [274, 7] on div "Search" at bounding box center [274, 9] width 475 height 10
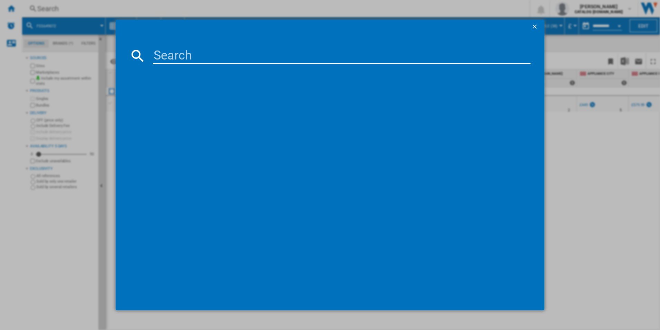
click at [191, 48] on input at bounding box center [342, 55] width 378 height 17
type input "LWR7175M2B"
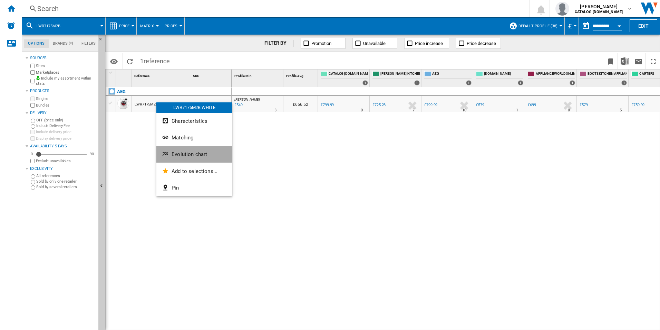
click at [164, 151] on ng-md-icon "Evolution chart" at bounding box center [166, 154] width 8 height 8
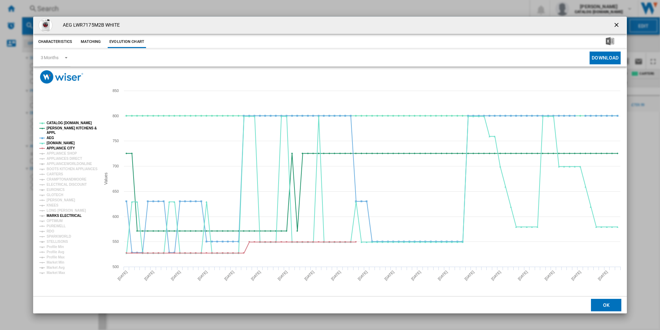
click at [56, 217] on tspan "MARKS ELECTRICAL" at bounding box center [64, 215] width 35 height 4
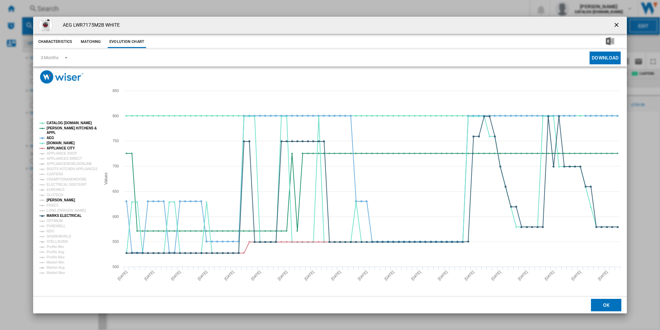
click at [54, 200] on tspan "[PERSON_NAME]" at bounding box center [61, 200] width 29 height 4
click at [60, 147] on tspan "APPLIANCE CITY" at bounding box center [61, 148] width 28 height 4
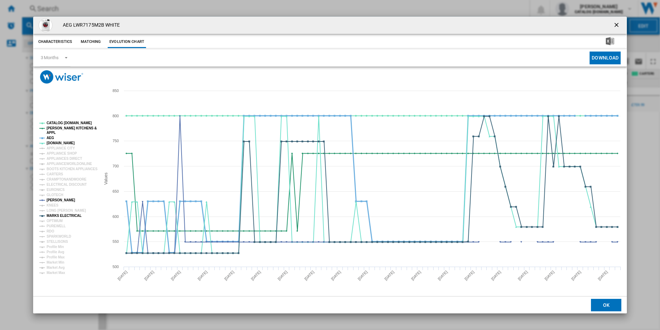
click at [49, 136] on tspan "AEG" at bounding box center [51, 138] width 8 height 4
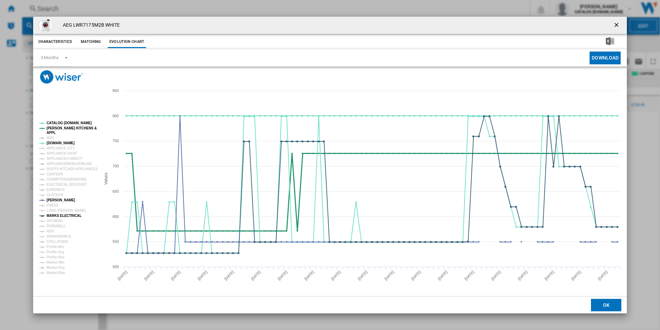
click at [52, 126] on tspan "[PERSON_NAME] KITCHENS &" at bounding box center [72, 128] width 50 height 4
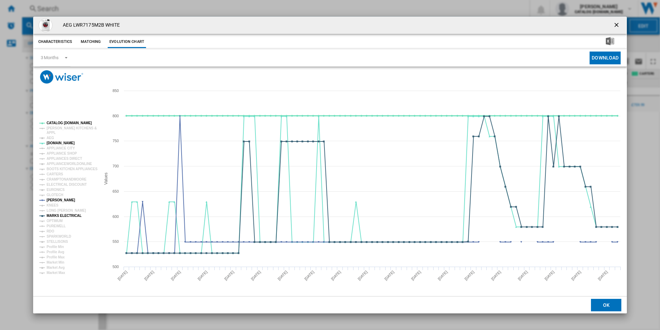
click at [55, 122] on tspan "CATALOG [DOMAIN_NAME]" at bounding box center [69, 123] width 45 height 4
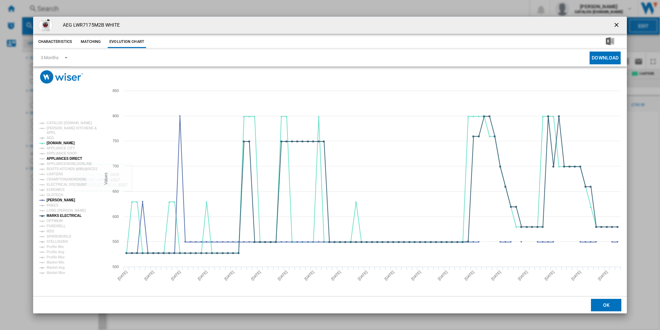
click at [67, 157] on tspan "APPLIANCES DIRECT" at bounding box center [65, 158] width 36 height 4
click at [617, 27] on ng-md-icon "getI18NText('BUTTONS.CLOSE_DIALOG')" at bounding box center [617, 25] width 8 height 8
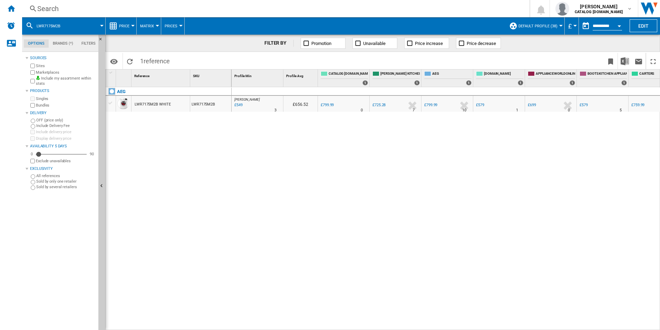
click at [303, 12] on div "Search" at bounding box center [274, 9] width 475 height 10
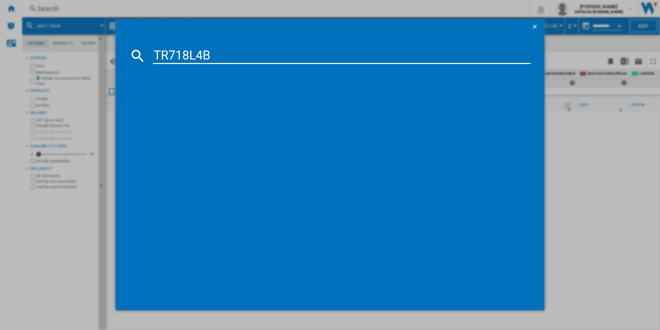
click at [159, 57] on input "TR718L4B" at bounding box center [342, 55] width 378 height 17
type input "TR718L4B"
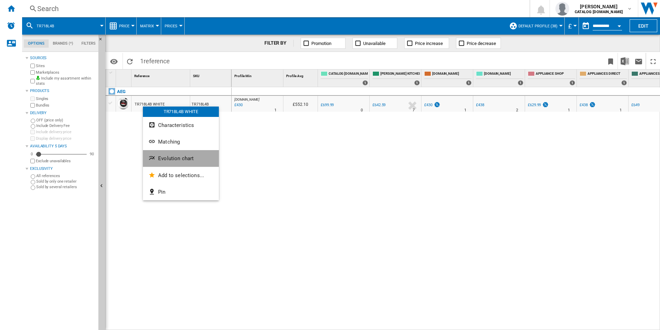
click at [154, 153] on button "Evolution chart" at bounding box center [181, 158] width 76 height 17
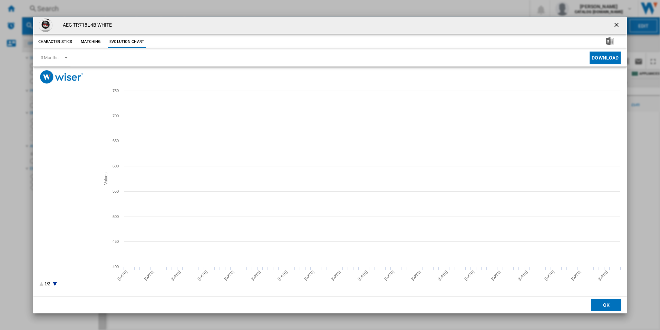
click at [55, 235] on tspan "[PERSON_NAME]" at bounding box center [61, 236] width 29 height 4
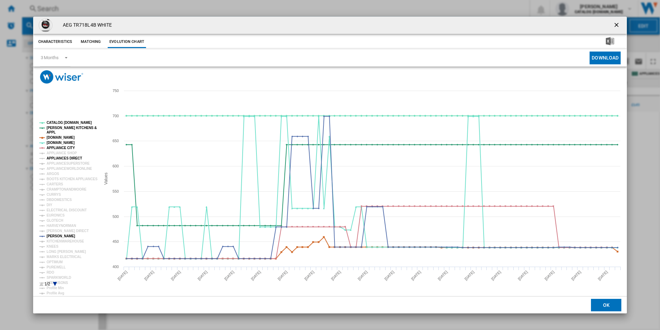
click at [61, 159] on tspan "APPLIANCES DIRECT" at bounding box center [65, 158] width 36 height 4
drag, startPoint x: 63, startPoint y: 147, endPoint x: 63, endPoint y: 139, distance: 8.3
click at [63, 139] on g "CATALOG ELECTROLUX.UK PAUL DAVIES KITCHENS & APPL AMAZON.CO.UK AO.COM APPLIANCE…" at bounding box center [68, 218] width 58 height 195
click at [63, 139] on tspan "[DOMAIN_NAME]" at bounding box center [61, 137] width 28 height 4
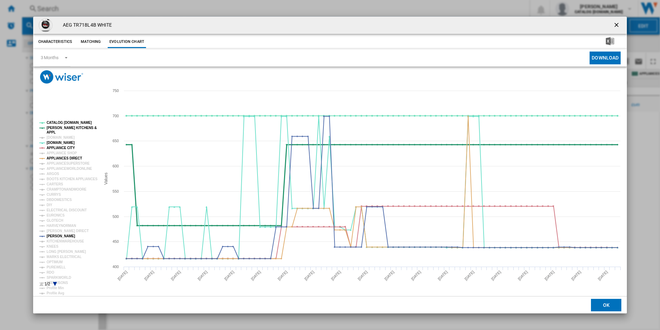
click at [64, 127] on tspan "[PERSON_NAME] KITCHENS &" at bounding box center [72, 128] width 50 height 4
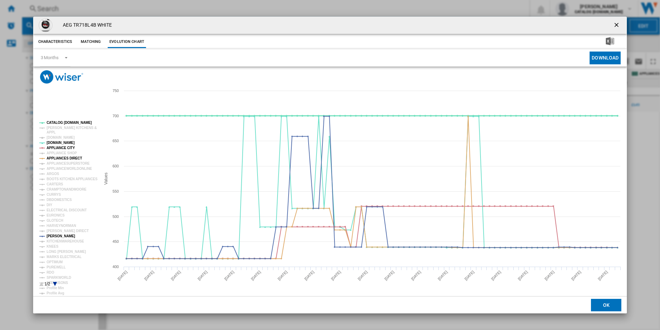
click at [65, 122] on tspan "CATALOG [DOMAIN_NAME]" at bounding box center [69, 123] width 45 height 4
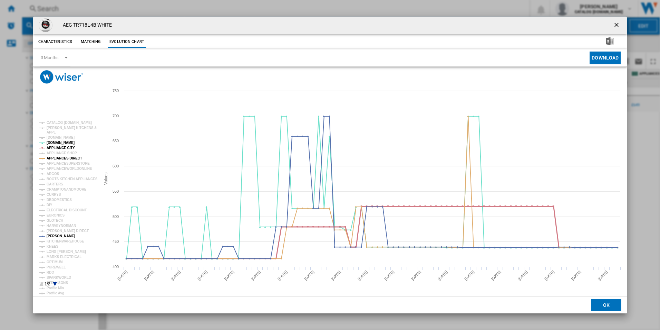
click at [66, 147] on tspan "APPLIANCE CITY" at bounding box center [61, 148] width 28 height 4
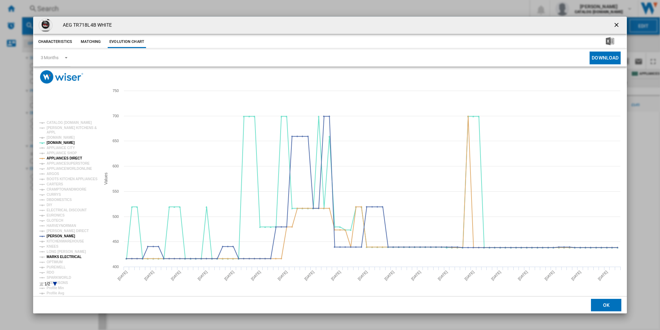
click at [64, 255] on tspan "MARKS ELECTRICAL" at bounding box center [64, 257] width 35 height 4
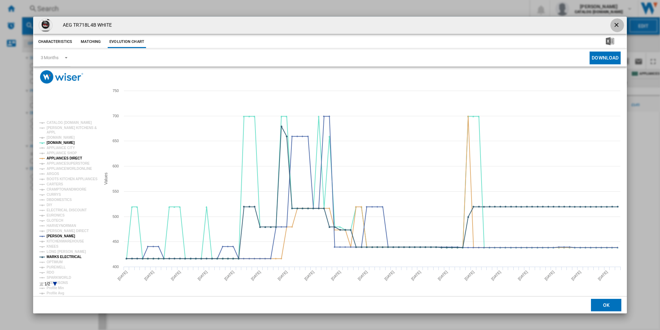
click at [619, 21] on ng-md-icon "getI18NText('BUTTONS.CLOSE_DIALOG')" at bounding box center [617, 25] width 8 height 8
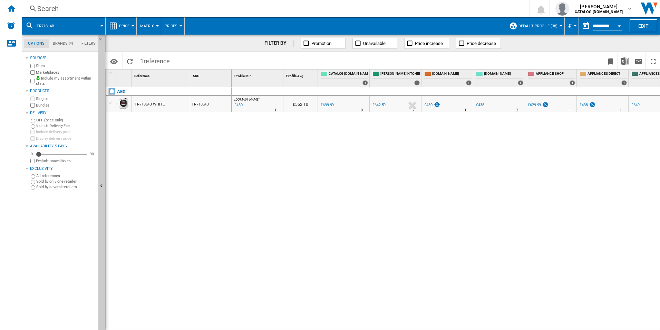
click at [298, 10] on div "Search" at bounding box center [274, 9] width 475 height 10
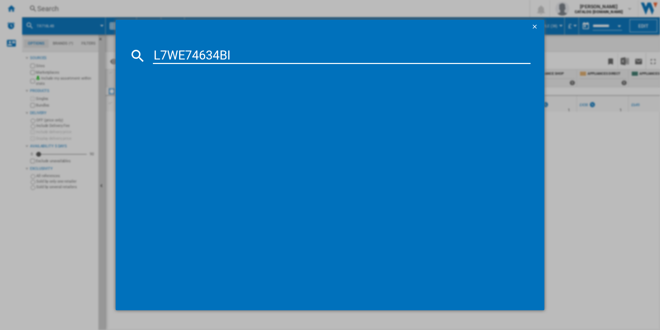
click at [234, 54] on input "L7WE74634BI" at bounding box center [342, 55] width 378 height 17
type input "L7WE74634BI"
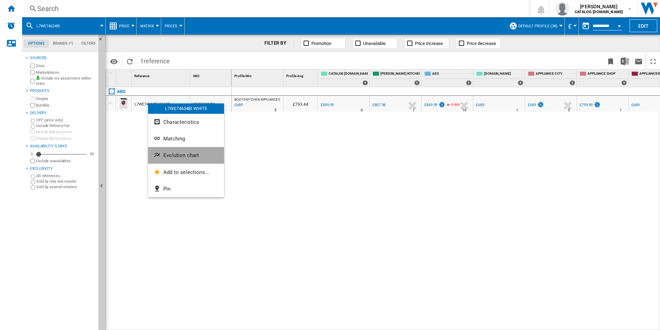
click at [161, 152] on ng-md-icon "Evolution chart" at bounding box center [158, 155] width 8 height 8
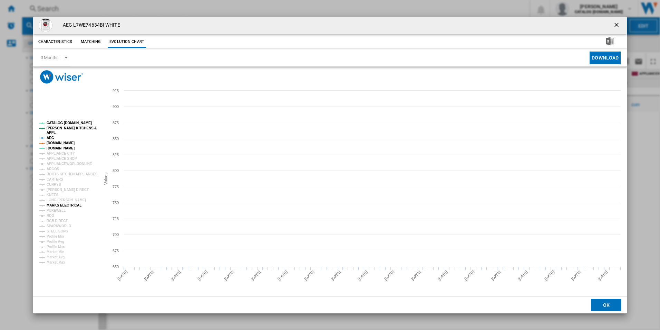
click at [56, 203] on tspan "MARKS ELECTRICAL" at bounding box center [64, 205] width 35 height 4
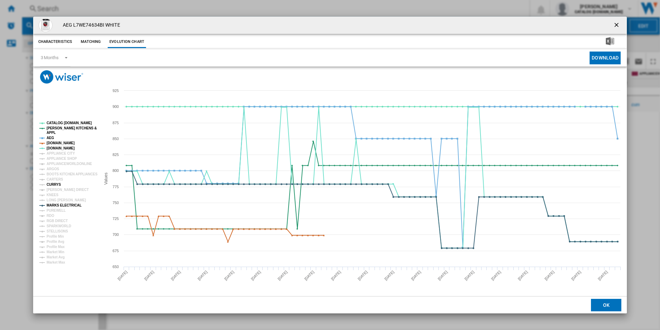
click at [56, 184] on tspan "CURRYS" at bounding box center [54, 184] width 15 height 4
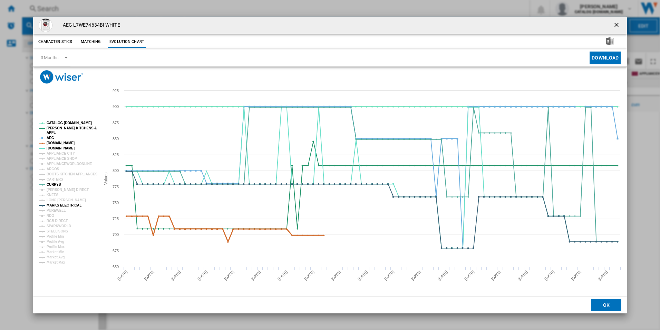
click at [59, 144] on tspan "[DOMAIN_NAME]" at bounding box center [61, 143] width 28 height 4
click at [51, 137] on tspan "AEG" at bounding box center [51, 138] width 8 height 4
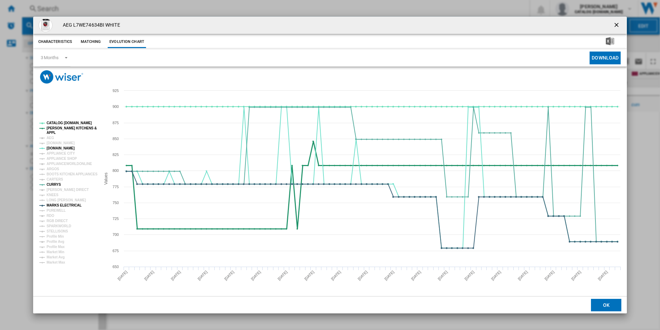
click at [52, 131] on tspan "APPL" at bounding box center [51, 133] width 9 height 4
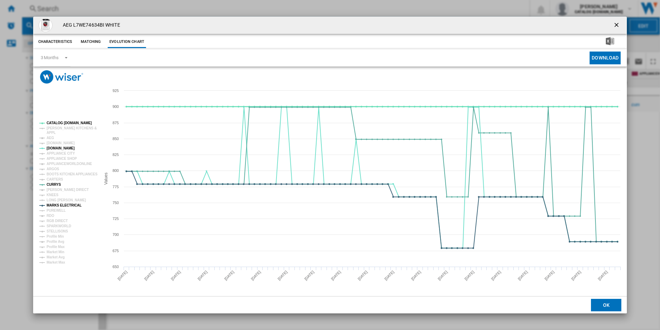
click at [59, 122] on tspan "CATALOG [DOMAIN_NAME]" at bounding box center [69, 123] width 45 height 4
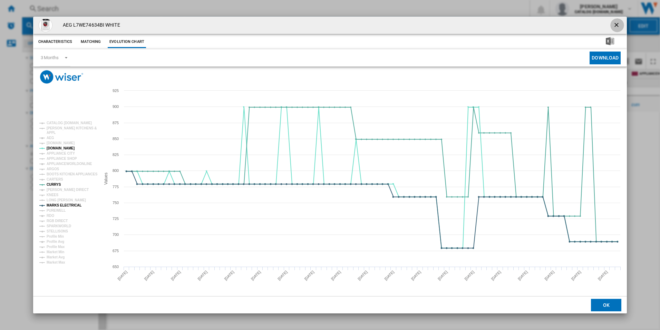
click at [621, 26] on ng-md-icon "getI18NText('BUTTONS.CLOSE_DIALOG')" at bounding box center [617, 25] width 8 height 8
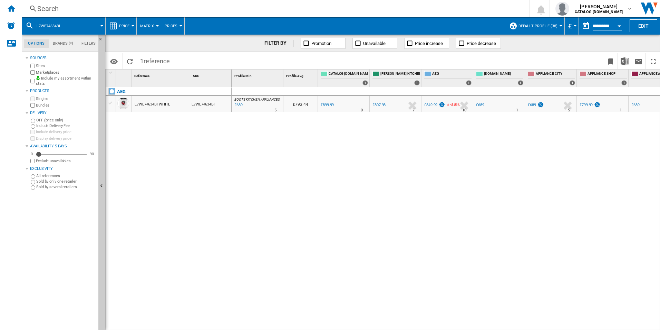
click at [294, 7] on div "Search" at bounding box center [274, 9] width 475 height 10
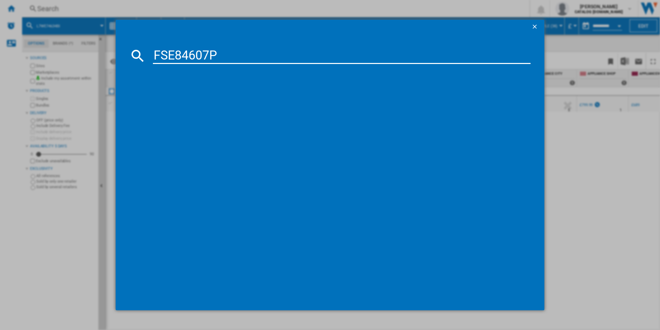
click at [191, 54] on input "FSE84607P" at bounding box center [342, 55] width 378 height 17
type input "FSE84607P"
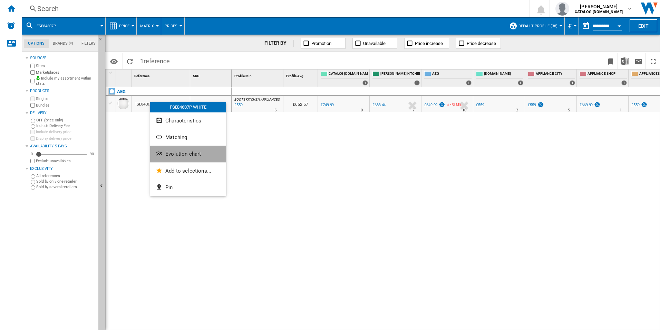
click at [166, 160] on button "Evolution chart" at bounding box center [188, 153] width 76 height 17
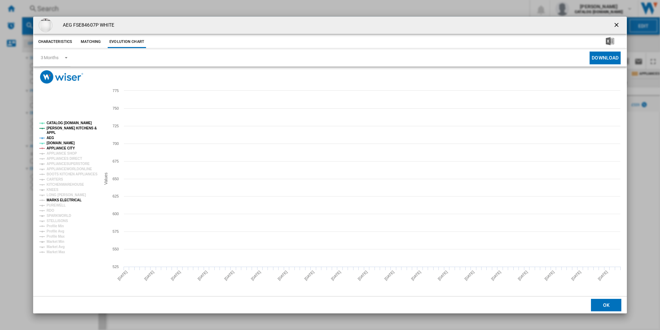
click at [57, 201] on tspan "MARKS ELECTRICAL" at bounding box center [64, 200] width 35 height 4
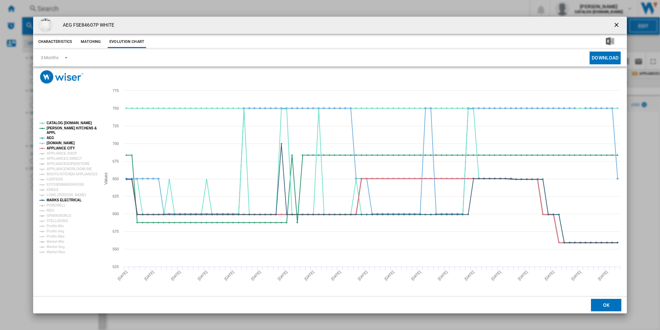
click at [63, 147] on tspan "APPLIANCE CITY" at bounding box center [61, 148] width 28 height 4
click at [50, 139] on tspan "AEG" at bounding box center [51, 138] width 8 height 4
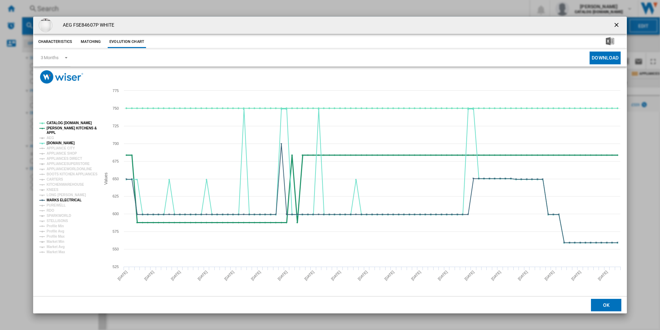
click at [57, 130] on tspan "[PERSON_NAME] KITCHENS &" at bounding box center [72, 128] width 50 height 4
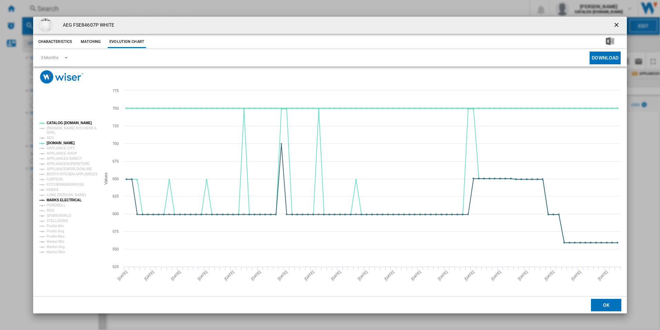
click at [63, 123] on tspan "CATALOG [DOMAIN_NAME]" at bounding box center [69, 123] width 45 height 4
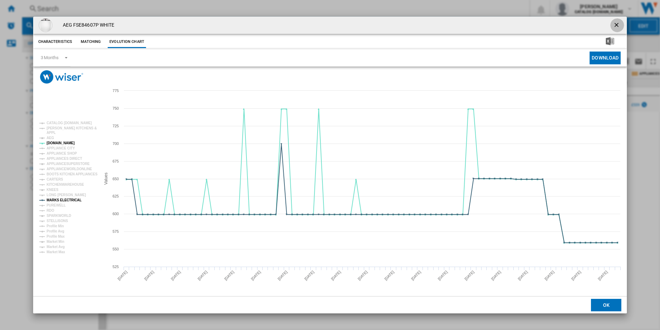
click at [618, 23] on ng-md-icon "getI18NText('BUTTONS.CLOSE_DIALOG')" at bounding box center [617, 25] width 8 height 8
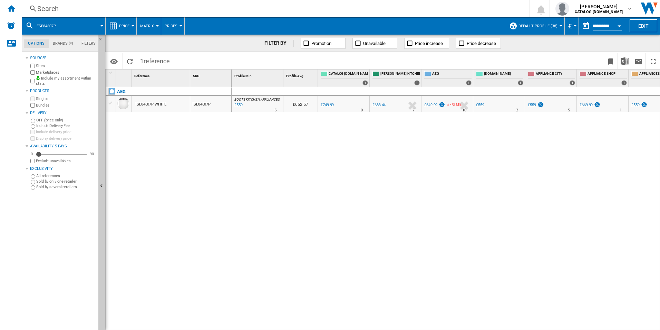
click at [284, 7] on div "Search" at bounding box center [274, 9] width 475 height 10
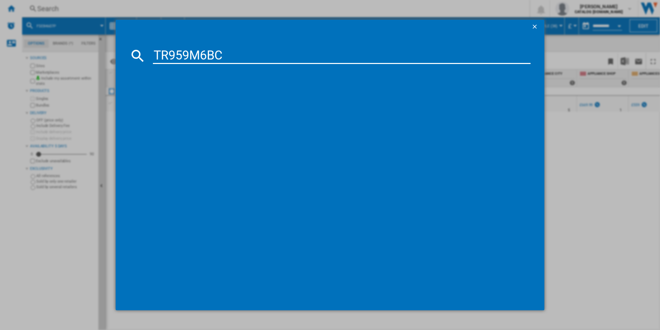
click at [163, 51] on input "TR959M6BC" at bounding box center [342, 55] width 378 height 17
type input "TR959M6BC"
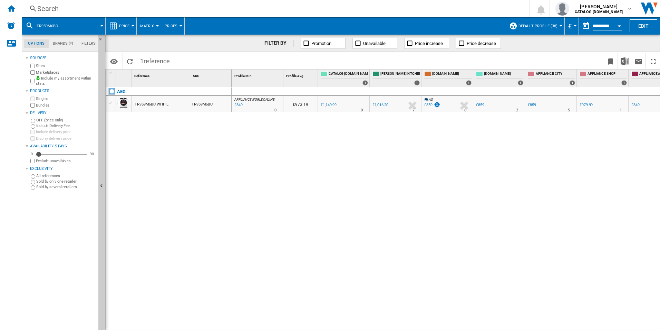
click at [141, 105] on div "TR959M6BC WHITE" at bounding box center [152, 104] width 34 height 16
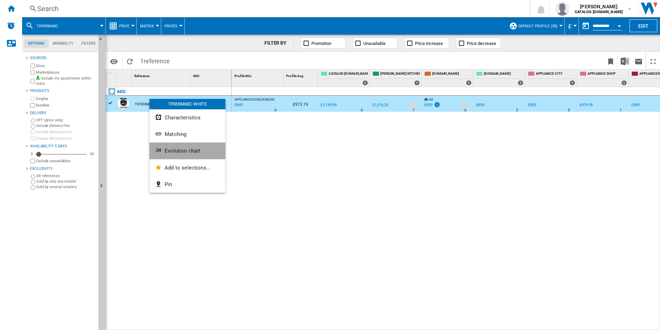
click at [164, 158] on button "Evolution chart" at bounding box center [188, 150] width 76 height 17
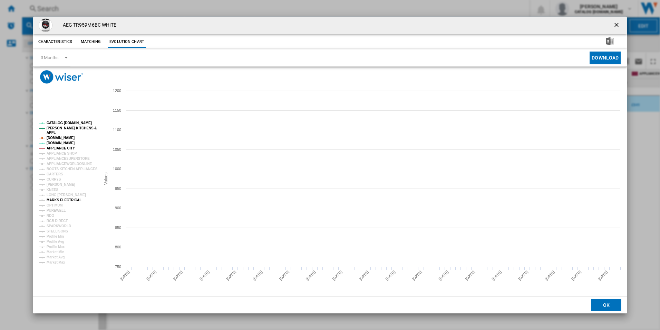
click at [51, 198] on tspan "MARKS ELECTRICAL" at bounding box center [64, 200] width 35 height 4
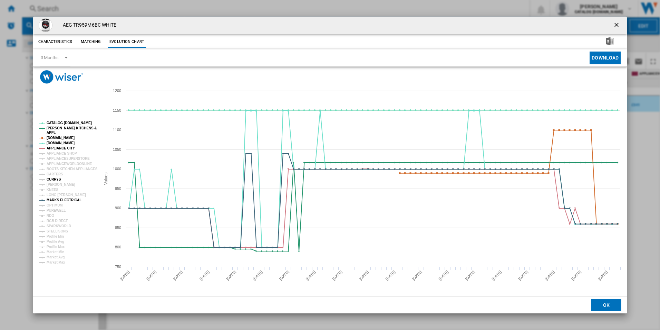
click at [50, 179] on tspan "CURRYS" at bounding box center [54, 179] width 15 height 4
click at [50, 184] on tspan "[PERSON_NAME]" at bounding box center [61, 184] width 29 height 4
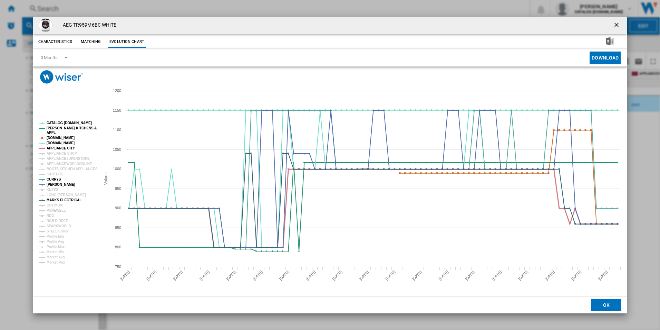
click at [62, 148] on tspan "APPLIANCE CITY" at bounding box center [61, 148] width 28 height 4
click at [61, 139] on tspan "[DOMAIN_NAME]" at bounding box center [61, 138] width 28 height 4
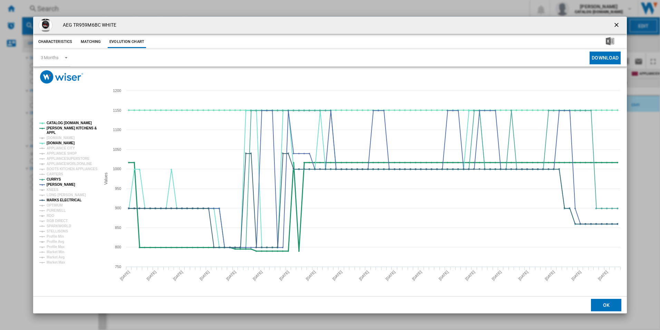
click at [61, 127] on tspan "[PERSON_NAME] KITCHENS &" at bounding box center [72, 128] width 50 height 4
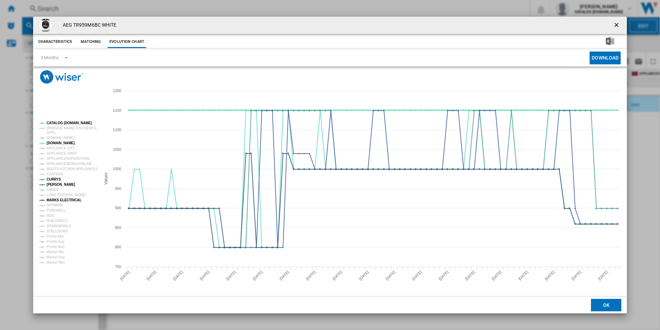
click at [61, 122] on tspan "CATALOG [DOMAIN_NAME]" at bounding box center [69, 123] width 45 height 4
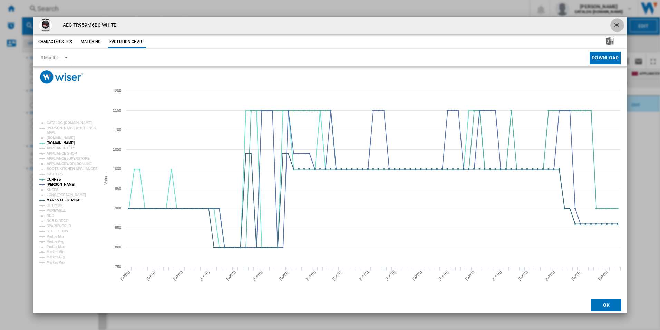
click at [619, 25] on ng-md-icon "getI18NText('BUTTONS.CLOSE_DIALOG')" at bounding box center [617, 25] width 8 height 8
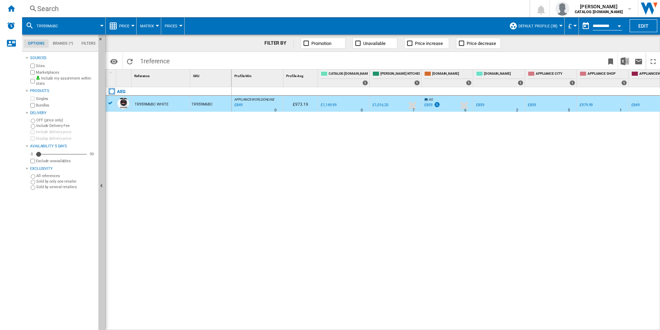
click at [293, 9] on div "Search" at bounding box center [274, 9] width 475 height 10
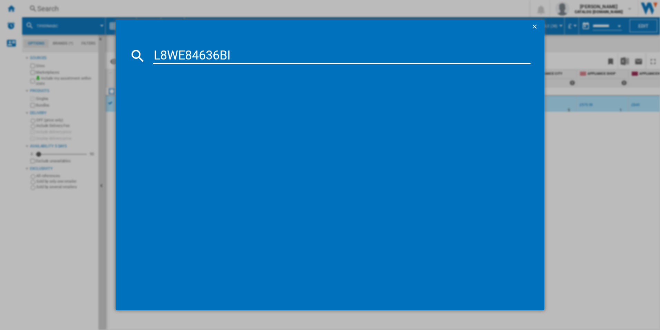
click at [177, 53] on input "L8WE84636BI" at bounding box center [342, 55] width 378 height 17
type input "L8WE84636BI"
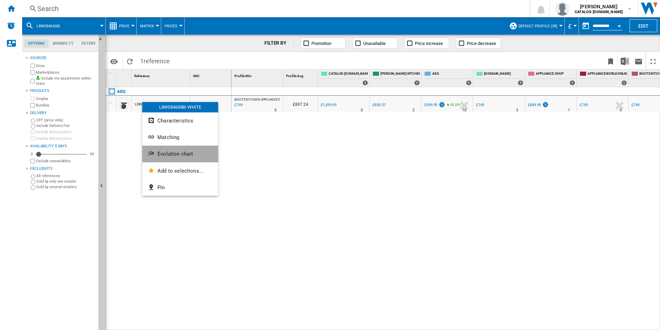
click at [159, 153] on span "Evolution chart" at bounding box center [176, 154] width 36 height 6
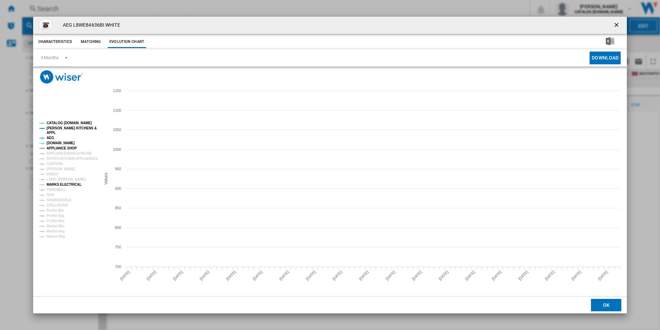
click at [52, 185] on tspan "MARKS ELECTRICAL" at bounding box center [64, 184] width 35 height 4
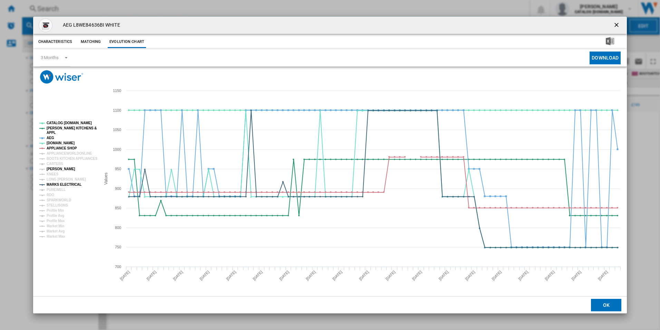
click at [53, 168] on tspan "[PERSON_NAME]" at bounding box center [61, 169] width 29 height 4
click at [61, 147] on tspan "APPLIANCE SHOP" at bounding box center [62, 148] width 30 height 4
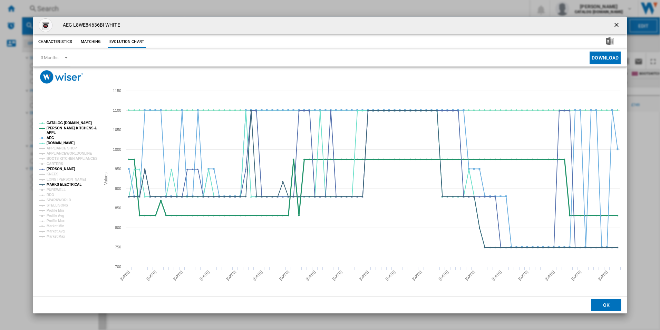
click at [51, 134] on tspan "APPL" at bounding box center [51, 133] width 9 height 4
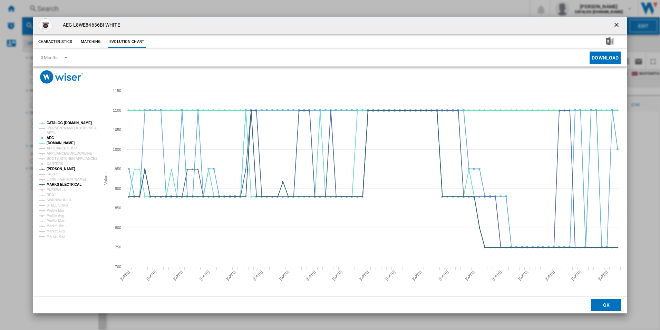
click at [53, 122] on tspan "CATALOG [DOMAIN_NAME]" at bounding box center [69, 123] width 45 height 4
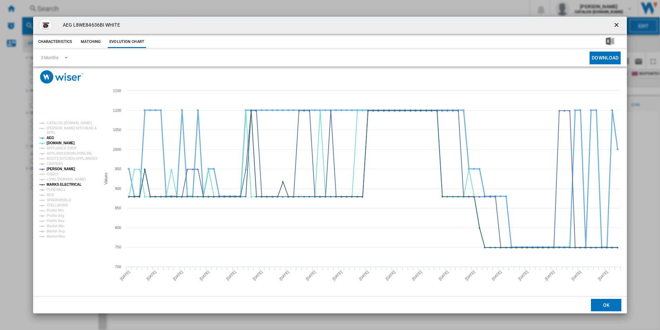
click at [50, 136] on tspan "AEG" at bounding box center [51, 138] width 8 height 4
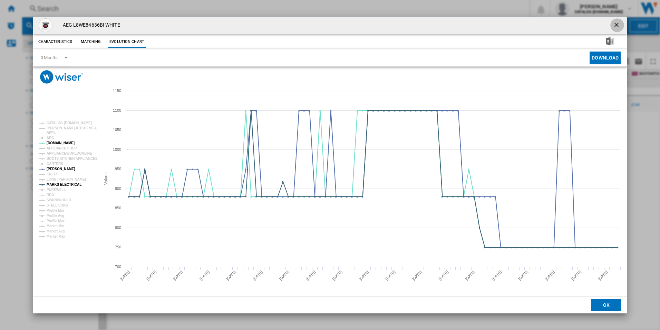
click at [617, 20] on button "Product popup" at bounding box center [618, 25] width 14 height 14
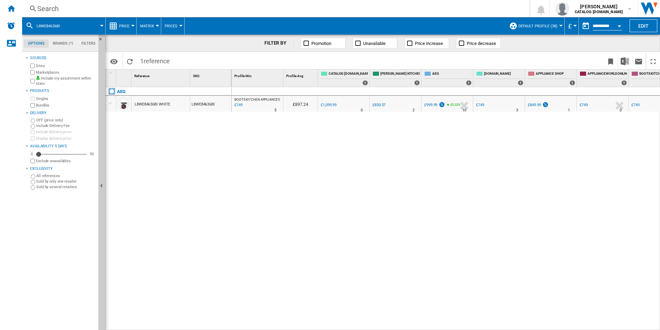
click at [179, 10] on div "Search" at bounding box center [274, 9] width 475 height 10
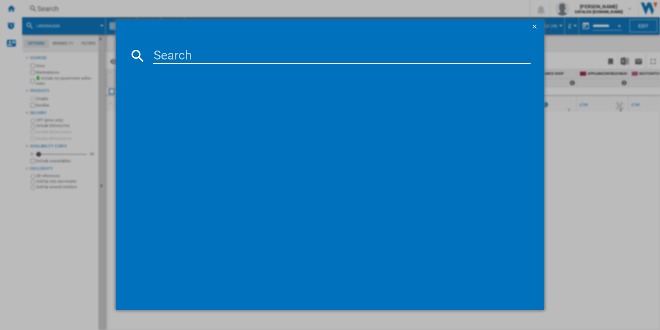
type input "HDB95623NB"
click at [162, 54] on input "HDB95623NB" at bounding box center [342, 55] width 378 height 17
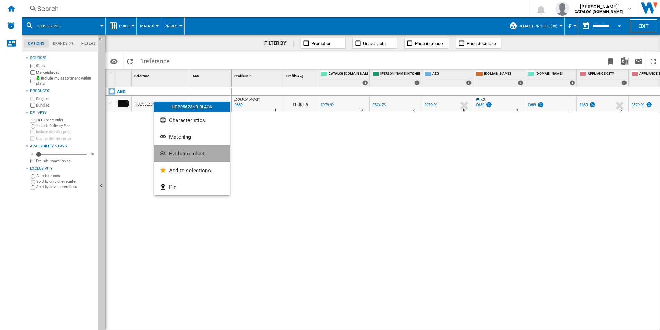
click at [162, 158] on button "Evolution chart" at bounding box center [192, 153] width 76 height 17
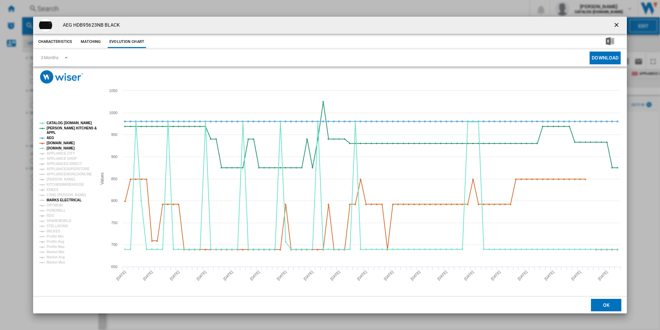
click at [58, 200] on tspan "MARKS ELECTRICAL" at bounding box center [64, 200] width 35 height 4
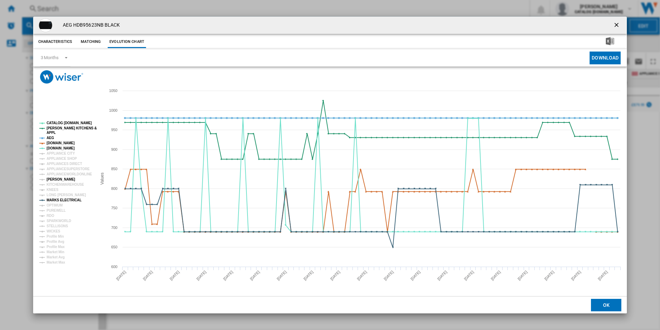
click at [58, 178] on tspan "[PERSON_NAME]" at bounding box center [61, 179] width 29 height 4
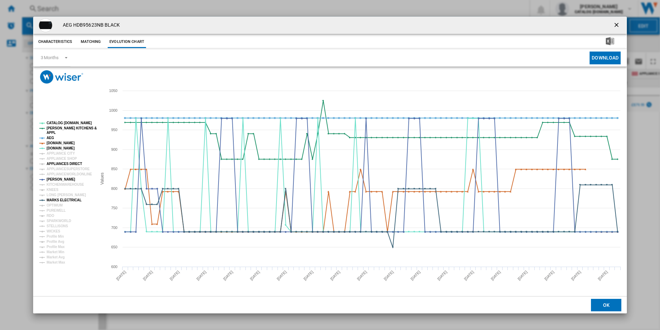
click at [66, 163] on tspan "APPLIANCES DIRECT" at bounding box center [65, 164] width 36 height 4
click at [63, 143] on tspan "[DOMAIN_NAME]" at bounding box center [61, 143] width 28 height 4
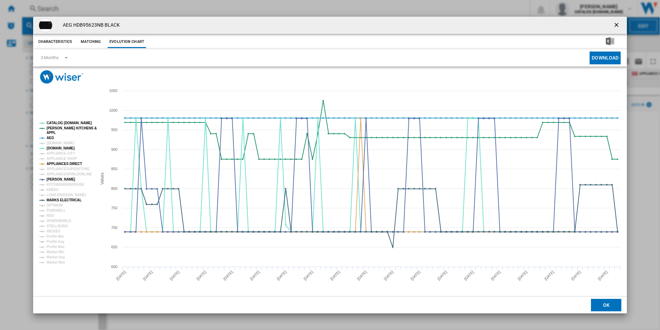
click at [61, 125] on tspan "CATALOG [DOMAIN_NAME]" at bounding box center [69, 123] width 45 height 4
click at [59, 127] on tspan "[PERSON_NAME] KITCHENS &" at bounding box center [72, 128] width 50 height 4
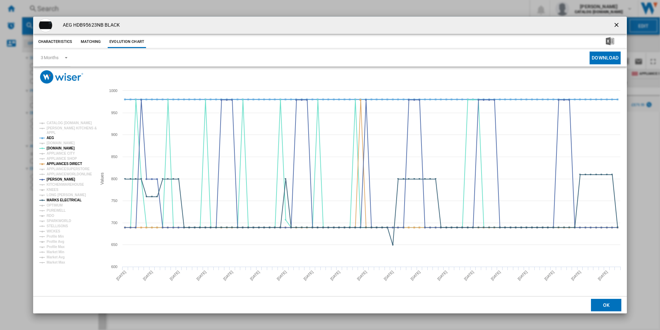
click at [49, 137] on tspan "AEG" at bounding box center [51, 138] width 8 height 4
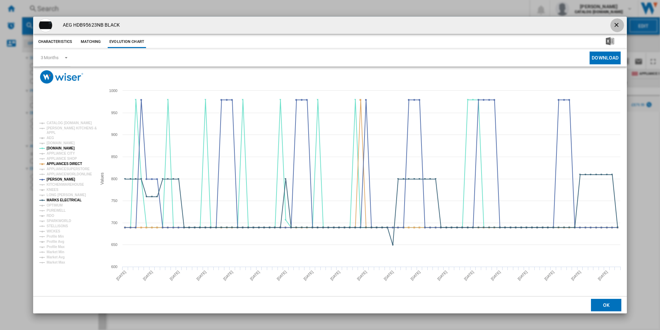
click at [620, 19] on button "Product popup" at bounding box center [618, 25] width 14 height 14
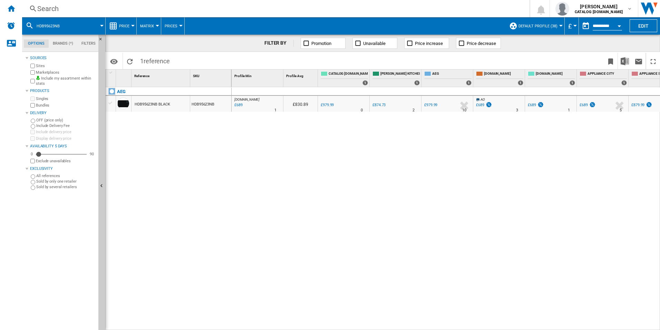
click at [333, 6] on div "Search" at bounding box center [274, 9] width 475 height 10
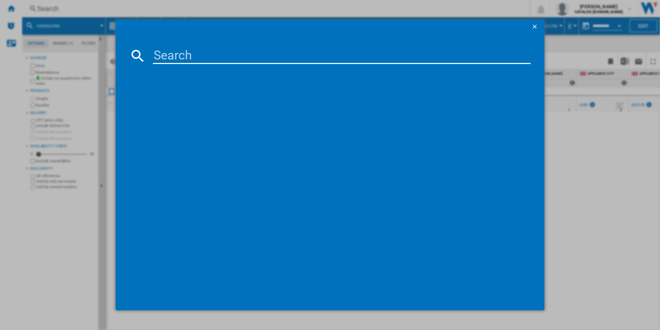
click at [244, 63] on input at bounding box center [342, 55] width 378 height 17
type input "TI64IB10FB"
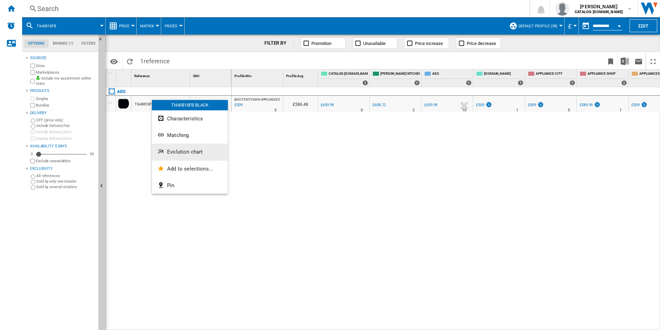
click at [169, 149] on span "Evolution chart" at bounding box center [185, 152] width 36 height 6
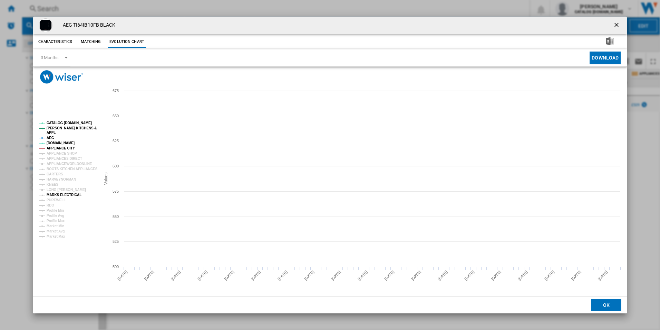
click at [58, 194] on tspan "MARKS ELECTRICAL" at bounding box center [64, 195] width 35 height 4
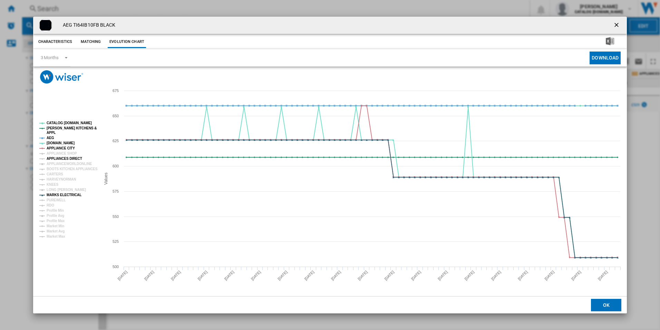
click at [59, 156] on tspan "APPLIANCES DIRECT" at bounding box center [65, 158] width 36 height 4
click at [59, 147] on tspan "APPLIANCE CITY" at bounding box center [61, 148] width 28 height 4
click at [49, 136] on tspan "AEG" at bounding box center [51, 138] width 8 height 4
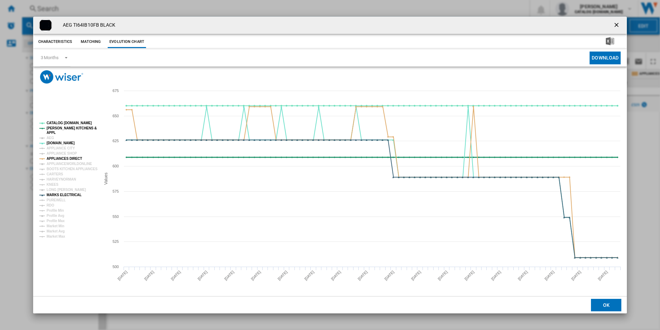
click at [50, 127] on tspan "[PERSON_NAME] KITCHENS &" at bounding box center [72, 128] width 50 height 4
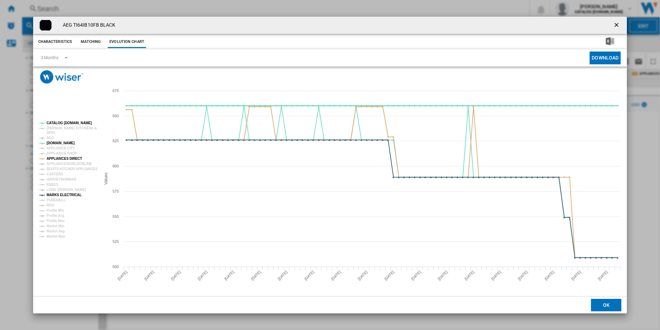
click at [58, 121] on tspan "CATALOG [DOMAIN_NAME]" at bounding box center [69, 123] width 45 height 4
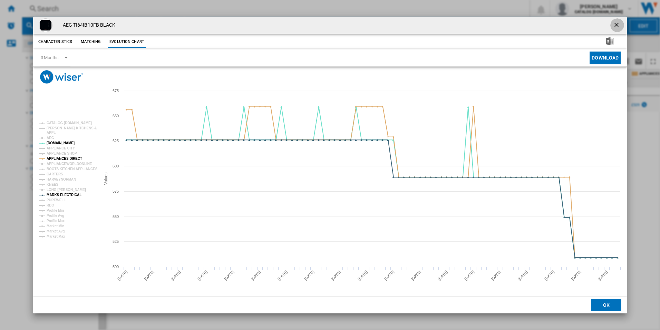
click at [613, 25] on ng-md-icon "getI18NText('BUTTONS.CLOSE_DIALOG')" at bounding box center [617, 25] width 8 height 8
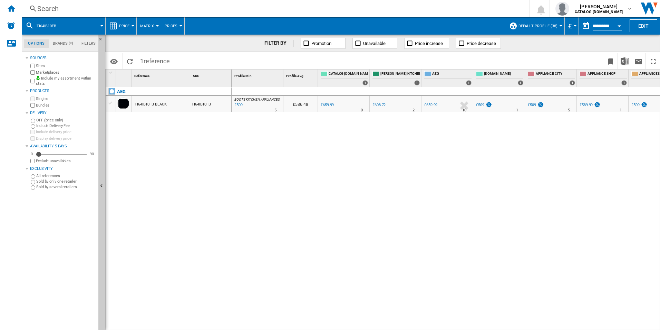
click at [339, 14] on div "Search Search 0 shabana shabir CATALOG ELECTROLUX.UK CATALOG ELECTROLUX.UK My s…" at bounding box center [341, 8] width 638 height 17
click at [338, 9] on div "Search" at bounding box center [274, 9] width 475 height 10
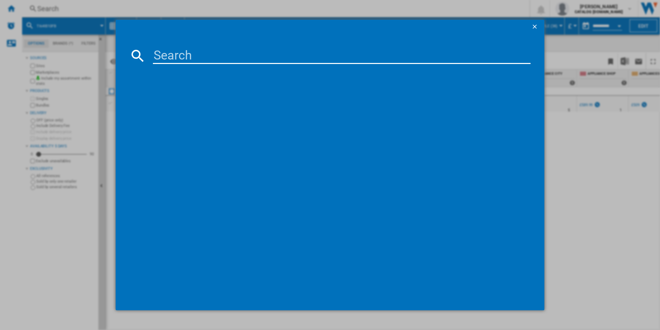
click at [291, 56] on input at bounding box center [342, 55] width 378 height 17
type input "FSB42607Z"
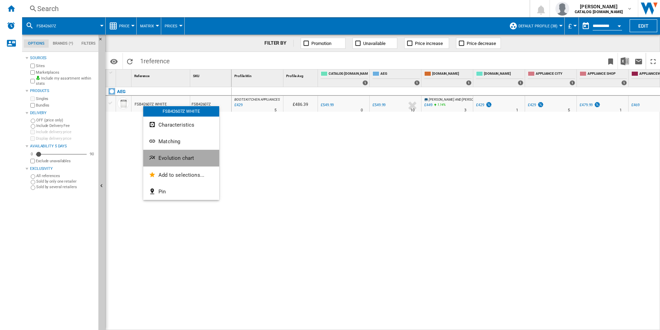
click at [156, 153] on button "Evolution chart" at bounding box center [181, 158] width 76 height 17
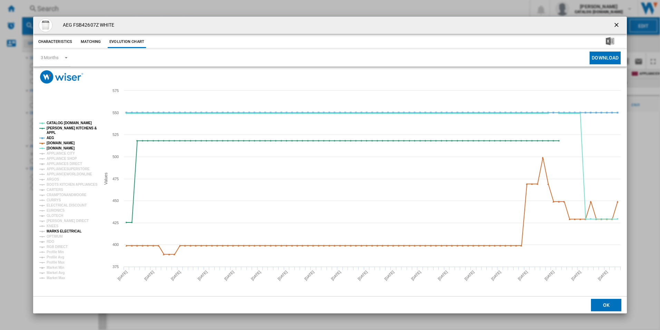
click at [57, 230] on tspan "MARKS ELECTRICAL" at bounding box center [64, 231] width 35 height 4
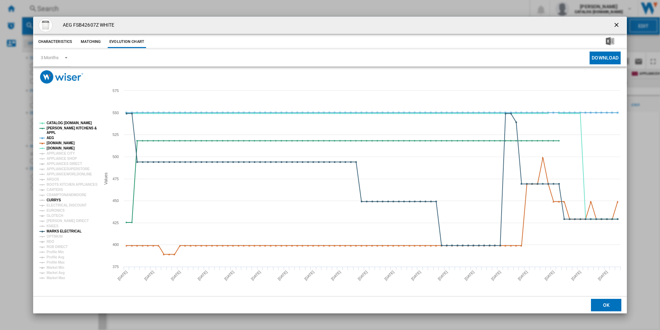
click at [55, 200] on tspan "CURRYS" at bounding box center [54, 200] width 15 height 4
click at [57, 164] on tspan "APPLIANCES DIRECT" at bounding box center [65, 164] width 36 height 4
click at [58, 142] on tspan "[DOMAIN_NAME]" at bounding box center [61, 143] width 28 height 4
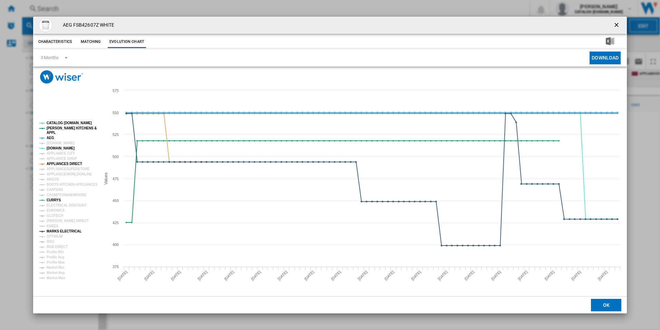
click at [51, 136] on tspan "AEG" at bounding box center [51, 138] width 8 height 4
click at [56, 128] on tspan "[PERSON_NAME] KITCHENS &" at bounding box center [72, 128] width 50 height 4
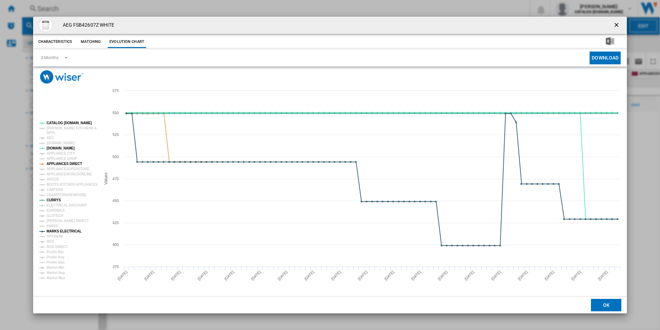
click at [60, 121] on tspan "CATALOG [DOMAIN_NAME]" at bounding box center [69, 123] width 45 height 4
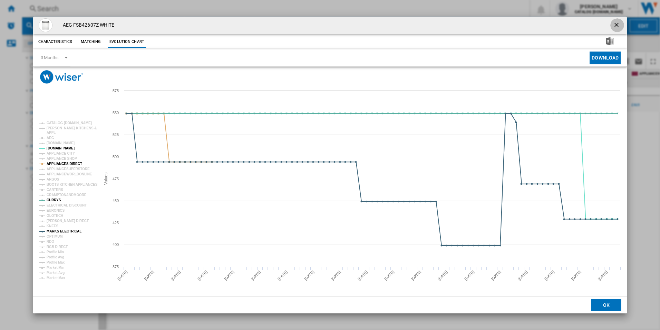
click at [617, 25] on ng-md-icon "getI18NText('BUTTONS.CLOSE_DIALOG')" at bounding box center [617, 25] width 8 height 8
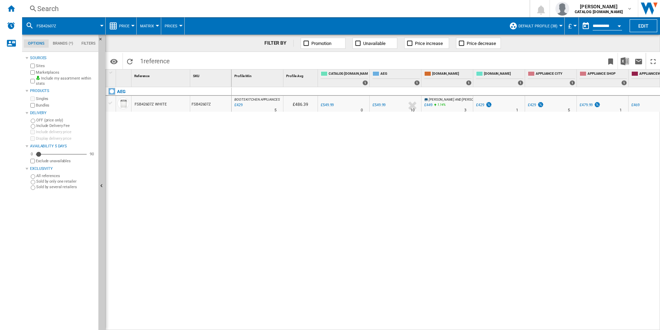
click at [309, 13] on div "Search" at bounding box center [274, 9] width 475 height 10
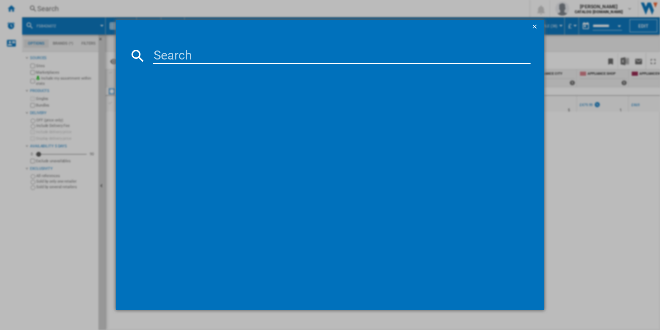
click at [228, 52] on input at bounding box center [342, 55] width 378 height 17
type input "DKB5960HM"
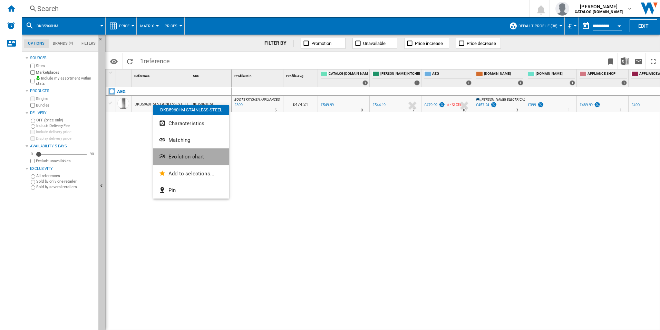
click at [168, 153] on button "Evolution chart" at bounding box center [191, 156] width 76 height 17
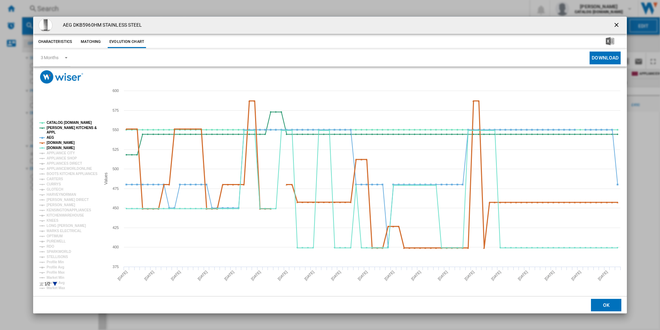
click at [57, 143] on tspan "[DOMAIN_NAME]" at bounding box center [61, 143] width 28 height 4
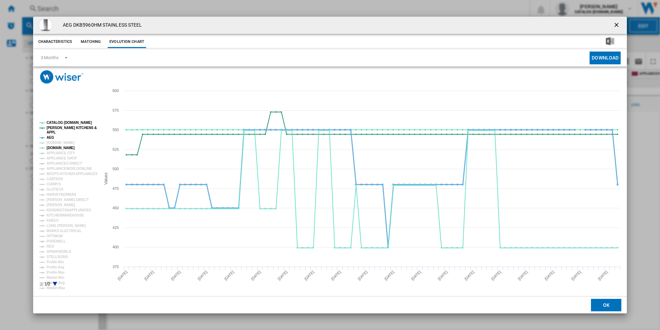
click at [52, 138] on tspan "AEG" at bounding box center [51, 137] width 8 height 4
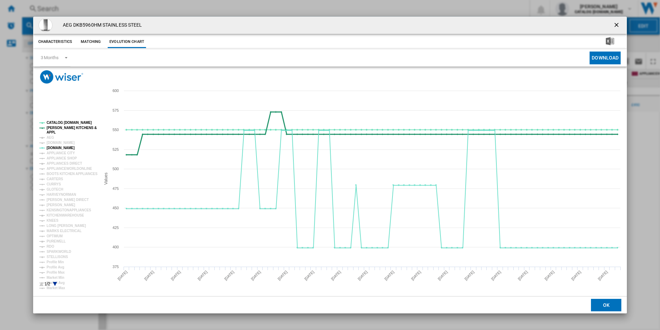
click at [59, 128] on tspan "[PERSON_NAME] KITCHENS &" at bounding box center [72, 128] width 50 height 4
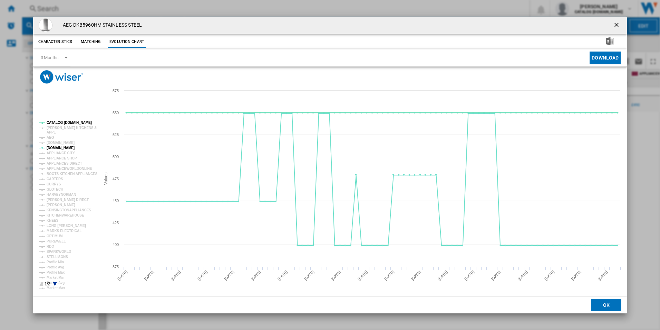
click at [63, 123] on tspan "CATALOG [DOMAIN_NAME]" at bounding box center [69, 123] width 45 height 4
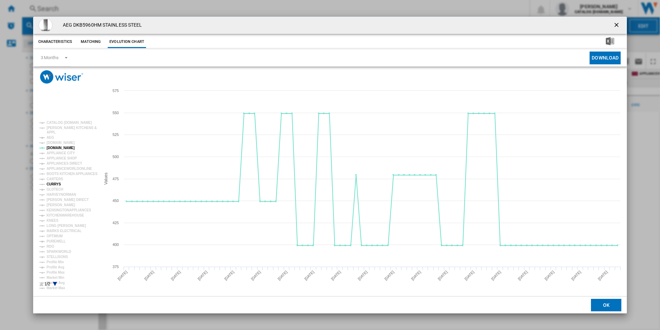
click at [52, 182] on tspan "CURRYS" at bounding box center [54, 184] width 15 height 4
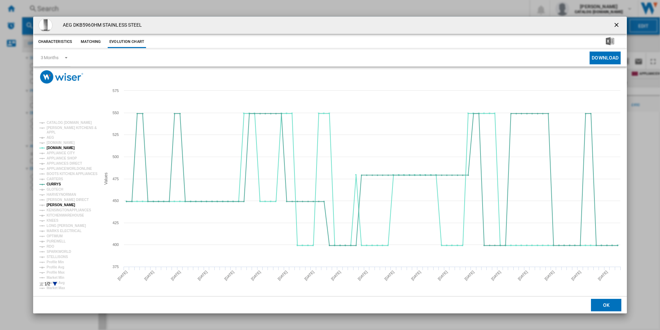
click at [53, 206] on tspan "[PERSON_NAME]" at bounding box center [61, 205] width 29 height 4
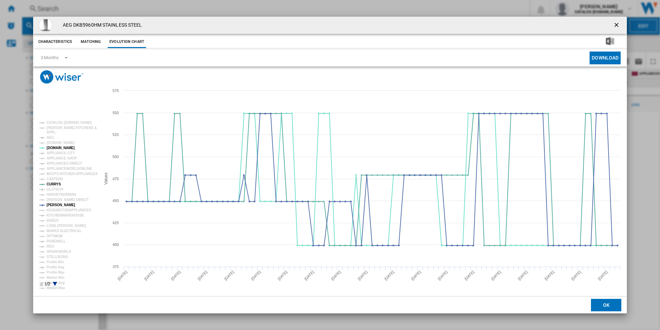
click at [615, 23] on ng-md-icon "getI18NText('BUTTONS.CLOSE_DIALOG')" at bounding box center [617, 25] width 8 height 8
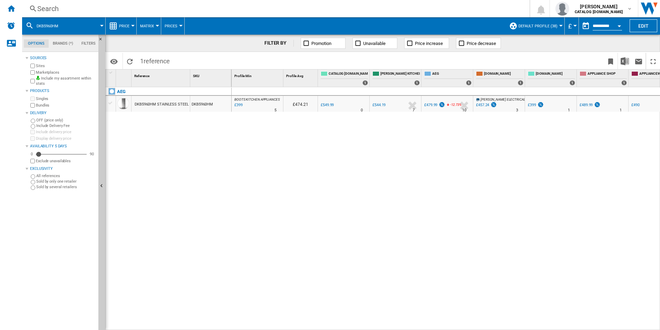
click at [239, 13] on div "Search" at bounding box center [274, 9] width 475 height 10
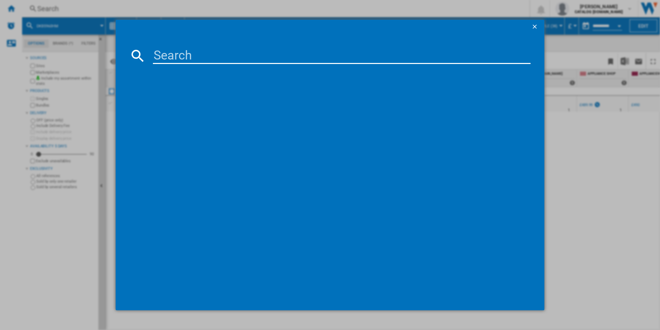
click at [172, 53] on input at bounding box center [342, 55] width 378 height 17
type input "IBX64200CB"
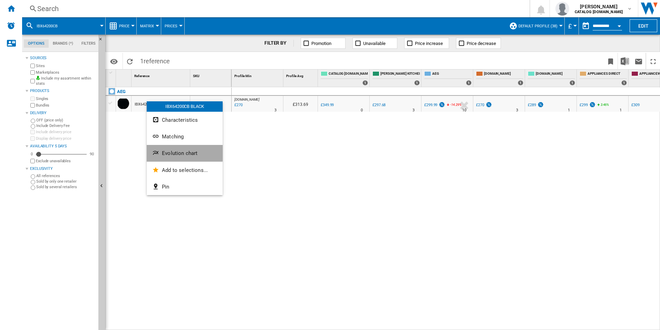
click at [158, 147] on button "Evolution chart" at bounding box center [185, 153] width 76 height 17
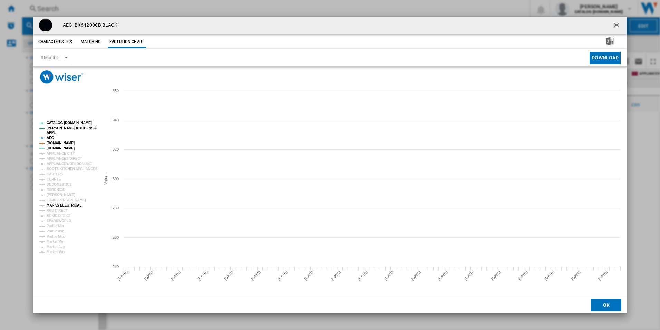
click at [60, 206] on tspan "MARKS ELECTRICAL" at bounding box center [64, 205] width 35 height 4
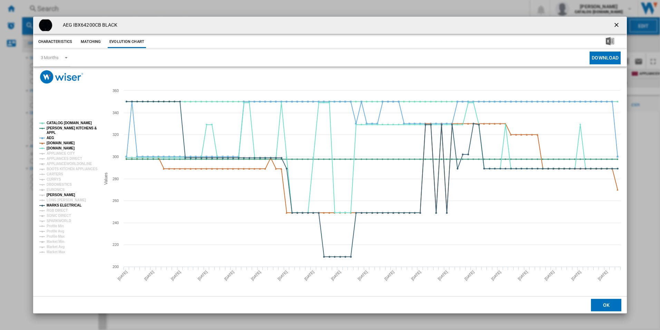
click at [59, 194] on tspan "[PERSON_NAME]" at bounding box center [61, 195] width 29 height 4
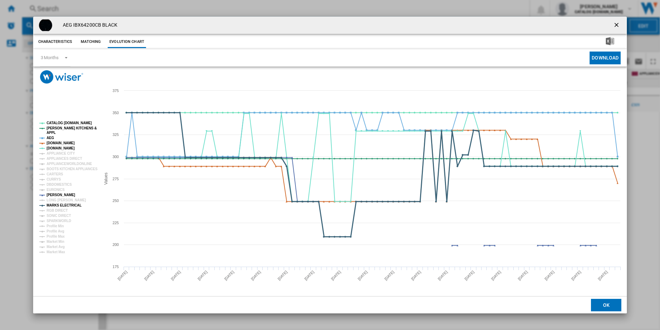
click at [58, 206] on tspan "MARKS ELECTRICAL" at bounding box center [64, 205] width 35 height 4
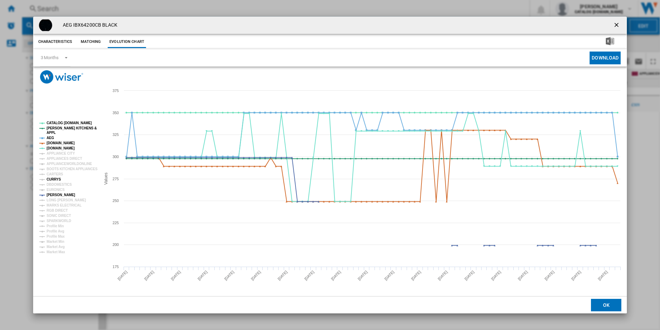
click at [53, 180] on tspan "CURRYS" at bounding box center [54, 179] width 15 height 4
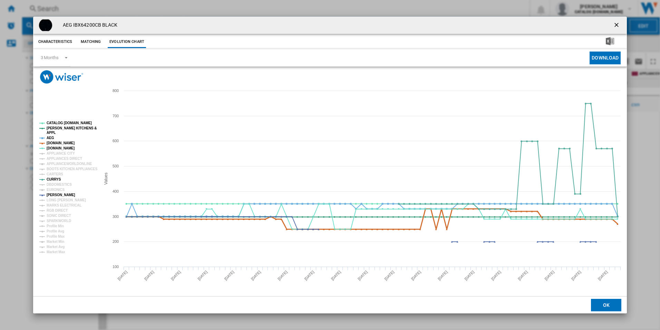
click at [58, 142] on tspan "[DOMAIN_NAME]" at bounding box center [61, 143] width 28 height 4
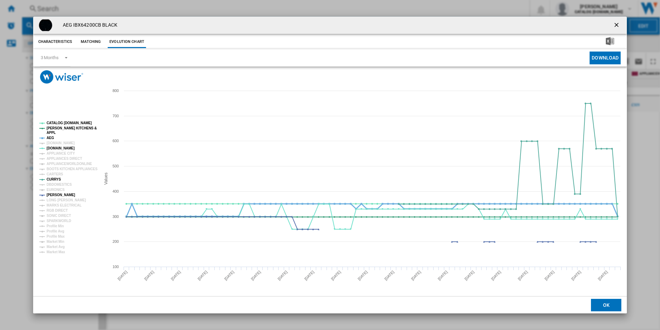
click at [52, 138] on tspan "AEG" at bounding box center [51, 138] width 8 height 4
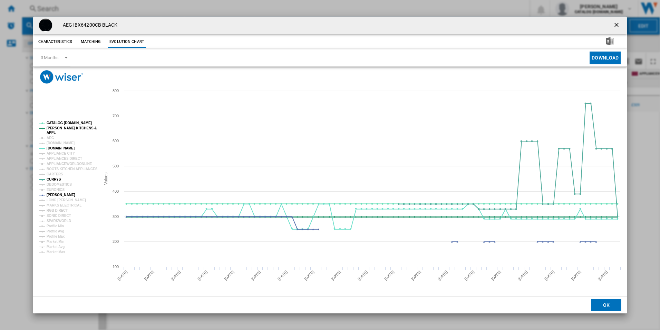
click at [62, 129] on tspan "[PERSON_NAME] KITCHENS &" at bounding box center [72, 128] width 50 height 4
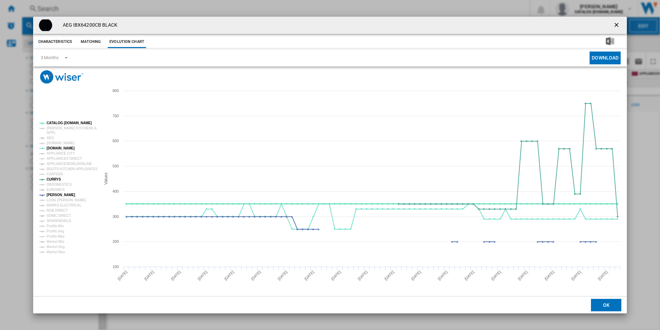
click at [69, 122] on tspan "CATALOG [DOMAIN_NAME]" at bounding box center [69, 123] width 45 height 4
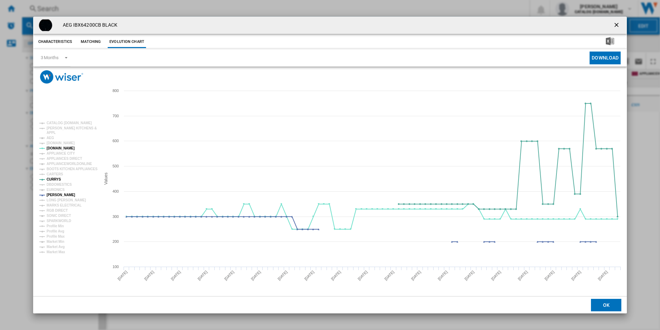
click at [617, 22] on ng-md-icon "getI18NText('BUTTONS.CLOSE_DIALOG')" at bounding box center [617, 25] width 8 height 8
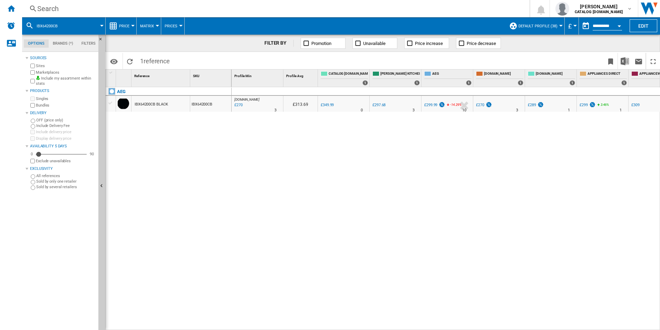
click at [311, 10] on div "Search" at bounding box center [274, 9] width 475 height 10
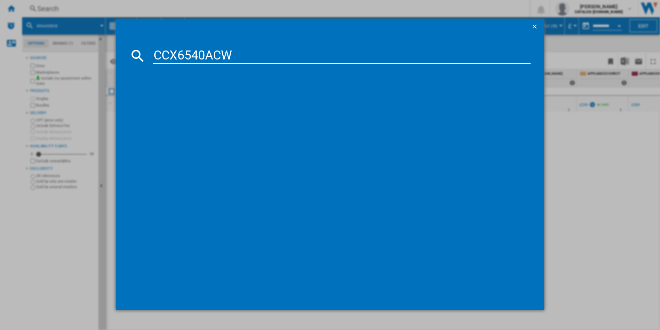
click at [191, 54] on input "CCX6540ACW" at bounding box center [342, 55] width 378 height 17
type input "CCX6540ACW"
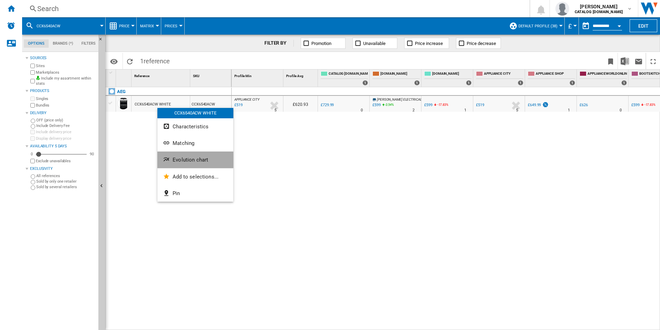
click at [169, 158] on ng-md-icon "Evolution chart" at bounding box center [167, 160] width 8 height 8
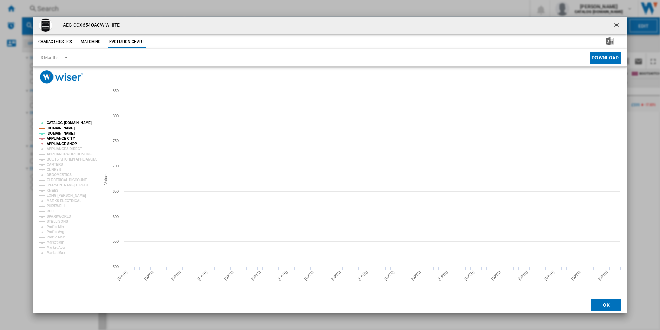
click at [69, 144] on tspan "APPLIANCE SHOP" at bounding box center [62, 144] width 30 height 4
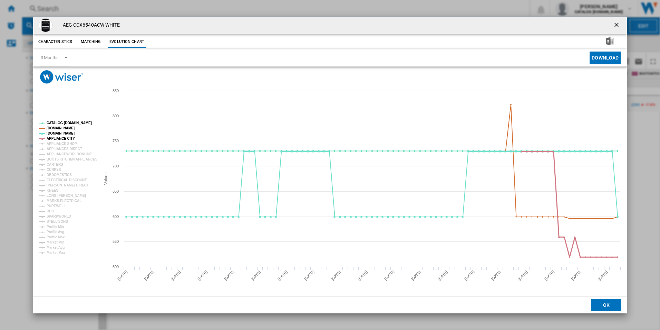
click at [59, 137] on tspan "APPLIANCE CITY" at bounding box center [61, 138] width 28 height 4
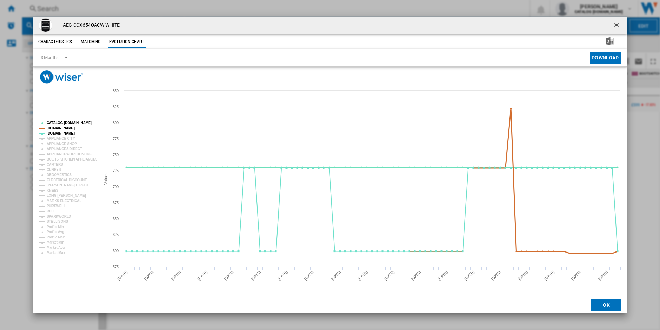
click at [64, 127] on tspan "[DOMAIN_NAME]" at bounding box center [61, 128] width 28 height 4
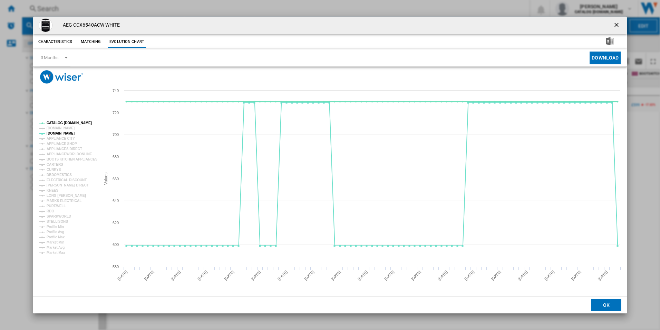
click at [67, 121] on tspan "CATALOG [DOMAIN_NAME]" at bounding box center [69, 123] width 45 height 4
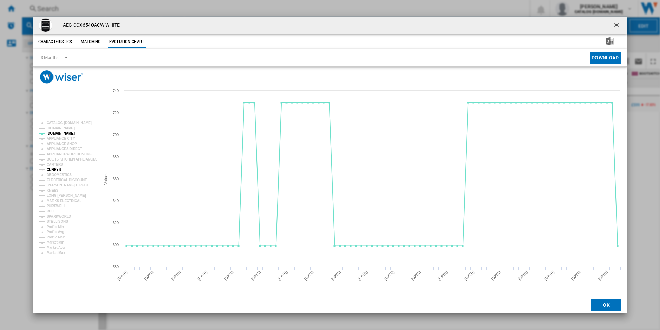
click at [54, 169] on tspan "CURRYS" at bounding box center [54, 170] width 15 height 4
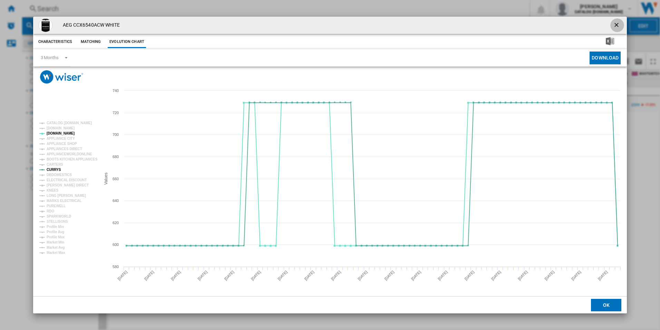
click at [616, 23] on ng-md-icon "getI18NText('BUTTONS.CLOSE_DIALOG')" at bounding box center [617, 25] width 8 height 8
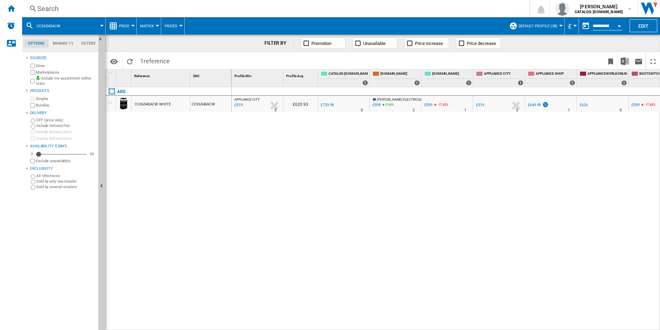
click at [237, 13] on div "Search" at bounding box center [274, 9] width 475 height 10
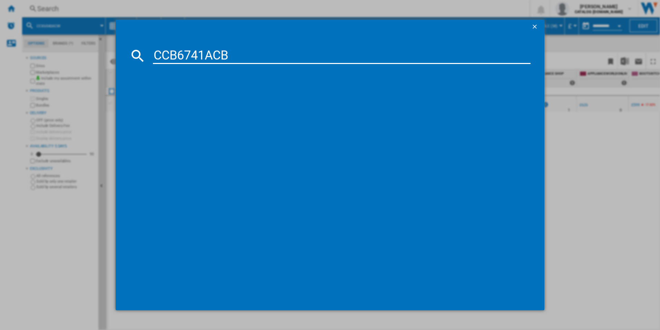
click at [178, 57] on input "CCB6741ACB" at bounding box center [342, 55] width 378 height 17
type input "CCB6741ACB"
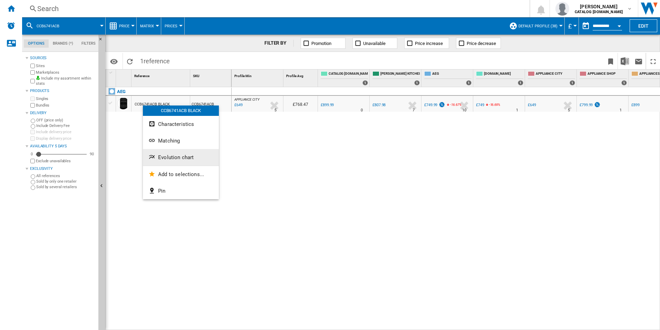
click at [164, 154] on span "Evolution chart" at bounding box center [176, 157] width 36 height 6
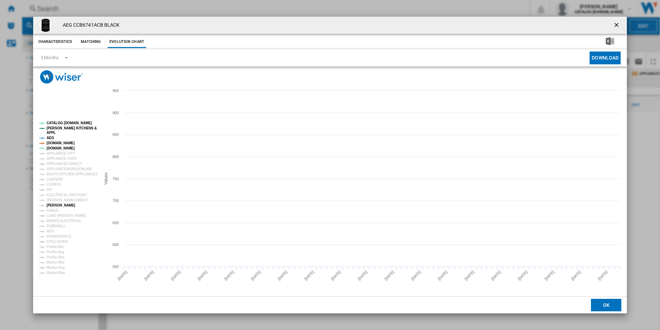
click at [55, 207] on tspan "[PERSON_NAME]" at bounding box center [61, 205] width 29 height 4
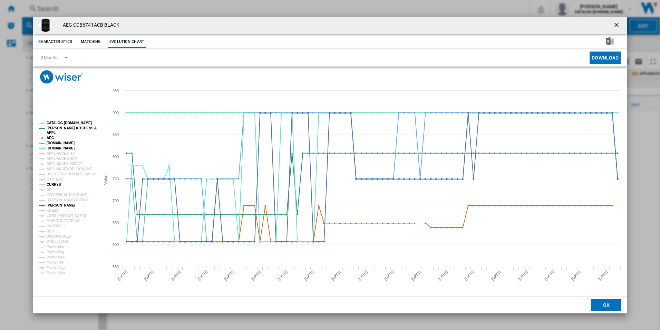
click at [54, 184] on tspan "CURRYS" at bounding box center [54, 184] width 15 height 4
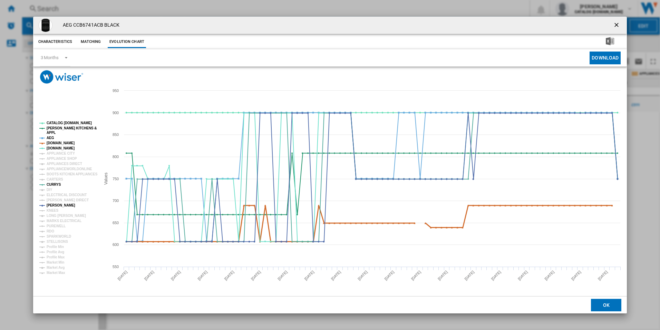
click at [64, 145] on tspan "[DOMAIN_NAME]" at bounding box center [61, 143] width 28 height 4
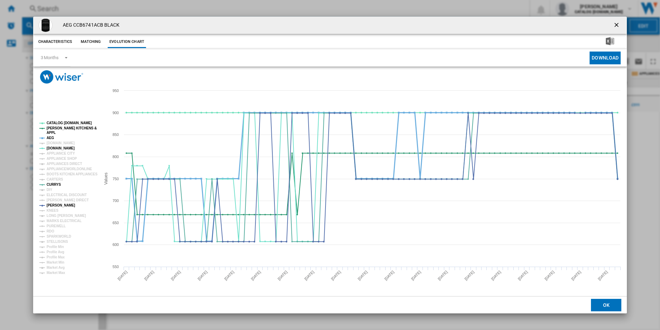
click at [52, 137] on tspan "AEG" at bounding box center [51, 138] width 8 height 4
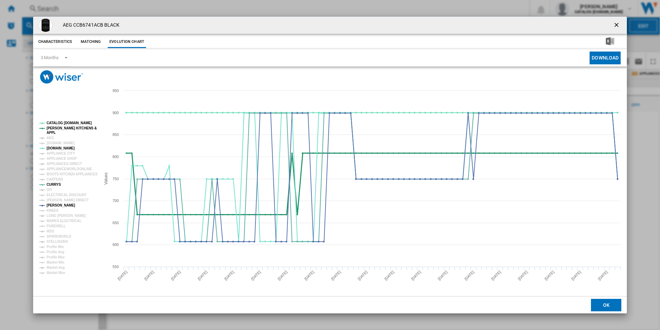
click at [55, 126] on tspan "[PERSON_NAME] KITCHENS &" at bounding box center [72, 128] width 50 height 4
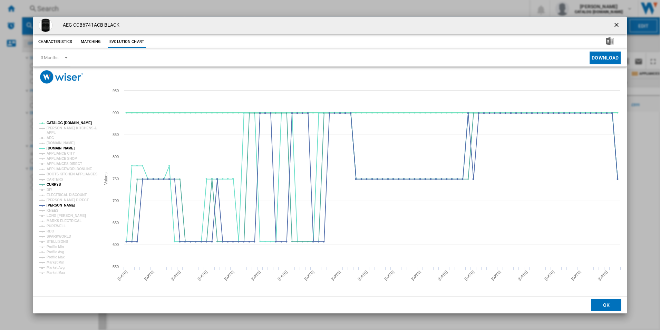
click at [56, 124] on tspan "CATALOG [DOMAIN_NAME]" at bounding box center [69, 123] width 45 height 4
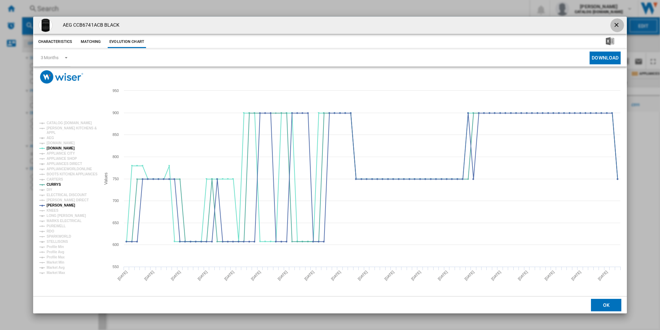
click at [617, 24] on ng-md-icon "getI18NText('BUTTONS.CLOSE_DIALOG')" at bounding box center [617, 25] width 8 height 8
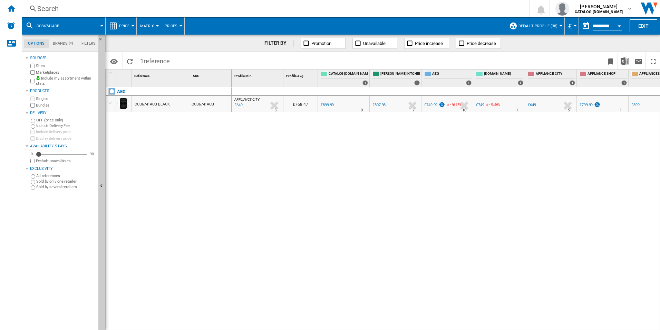
click at [321, 7] on div "Search" at bounding box center [274, 9] width 475 height 10
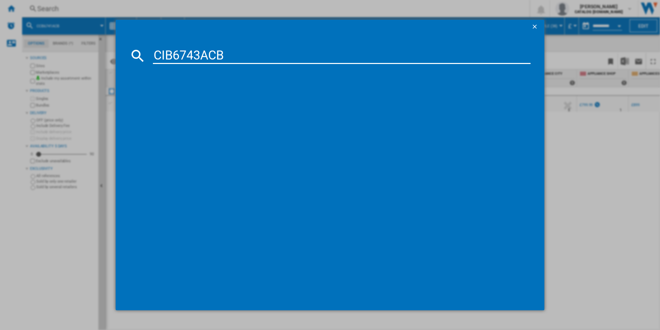
click at [211, 57] on input "CIB6743ACB" at bounding box center [342, 55] width 378 height 17
type input "CIB6743ACB"
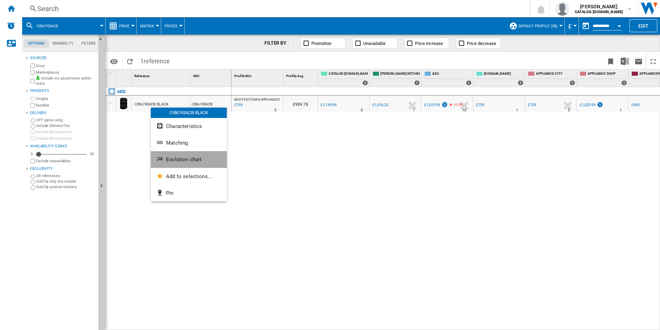
click at [166, 156] on button "Evolution chart" at bounding box center [189, 159] width 76 height 17
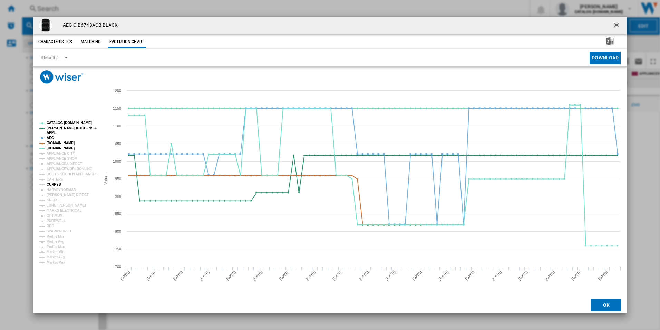
click at [54, 185] on tspan "CURRYS" at bounding box center [54, 184] width 15 height 4
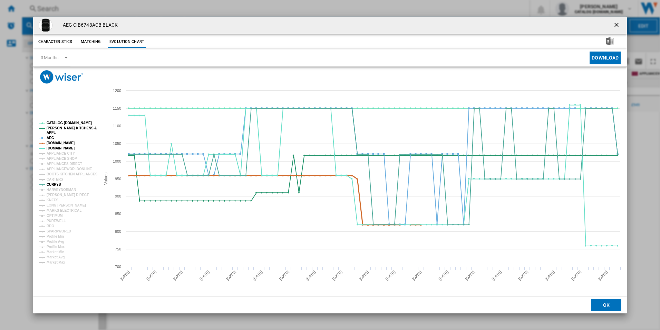
click at [61, 142] on tspan "[DOMAIN_NAME]" at bounding box center [61, 143] width 28 height 4
drag, startPoint x: 51, startPoint y: 136, endPoint x: 67, endPoint y: 128, distance: 17.5
click at [67, 128] on g "CATALOG ELECTROLUX.UK PAUL DAVIES KITCHENS & APPL AEG AMAZON.CO.UK AO.COM APPLI…" at bounding box center [68, 192] width 58 height 143
click at [67, 128] on tspan "[PERSON_NAME] KITCHENS &" at bounding box center [72, 128] width 50 height 4
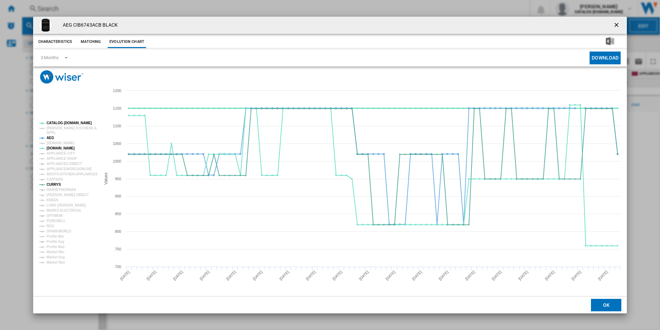
click at [70, 123] on tspan "CATALOG [DOMAIN_NAME]" at bounding box center [69, 123] width 45 height 4
click at [49, 137] on tspan "AEG" at bounding box center [51, 138] width 8 height 4
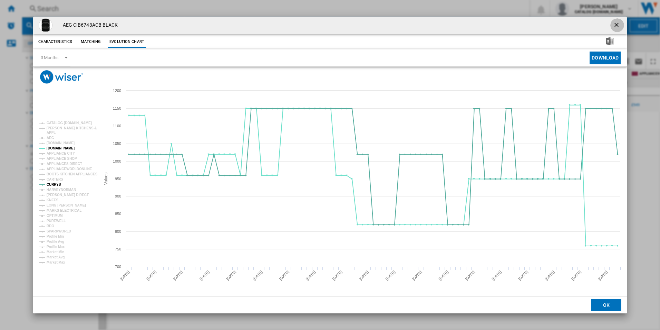
click at [616, 23] on ng-md-icon "getI18NText('BUTTONS.CLOSE_DIALOG')" at bounding box center [617, 25] width 8 height 8
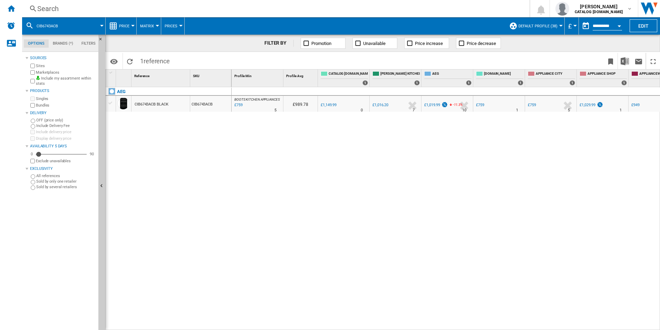
click at [387, 12] on div "Search" at bounding box center [274, 9] width 475 height 10
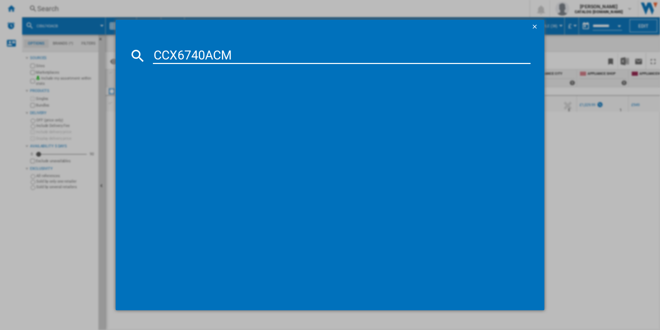
click at [309, 54] on input "CCX6740ACM" at bounding box center [342, 55] width 378 height 17
type input "CCX6740ACM"
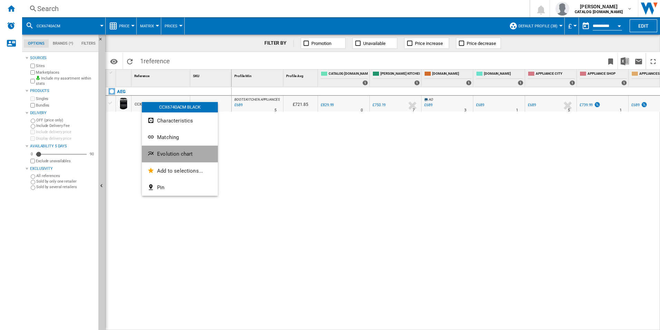
click at [162, 155] on span "Evolution chart" at bounding box center [175, 154] width 36 height 6
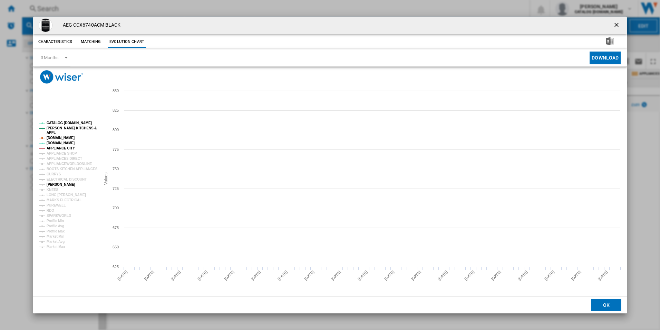
click at [56, 183] on tspan "[PERSON_NAME]" at bounding box center [61, 184] width 29 height 4
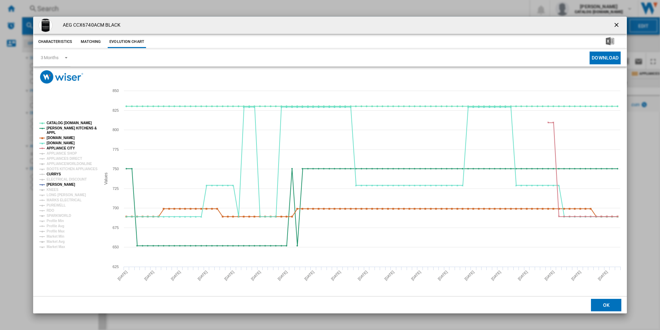
click at [55, 174] on tspan "CURRYS" at bounding box center [54, 174] width 15 height 4
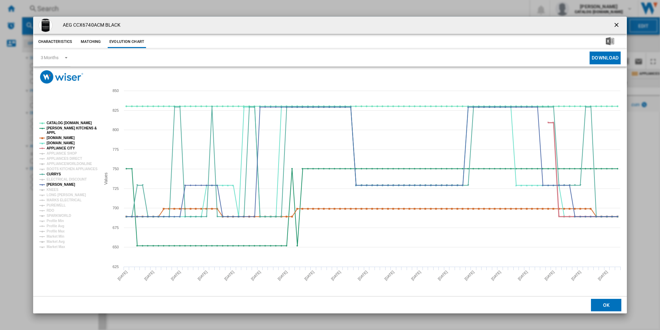
click at [69, 148] on tspan "APPLIANCE CITY" at bounding box center [61, 148] width 28 height 4
click at [68, 136] on tspan "[DOMAIN_NAME]" at bounding box center [61, 138] width 28 height 4
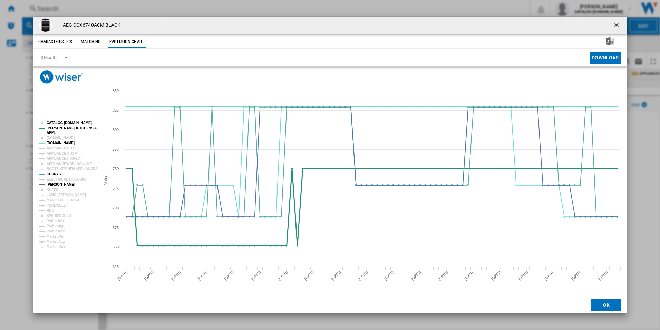
click at [69, 127] on tspan "[PERSON_NAME] KITCHENS &" at bounding box center [72, 128] width 50 height 4
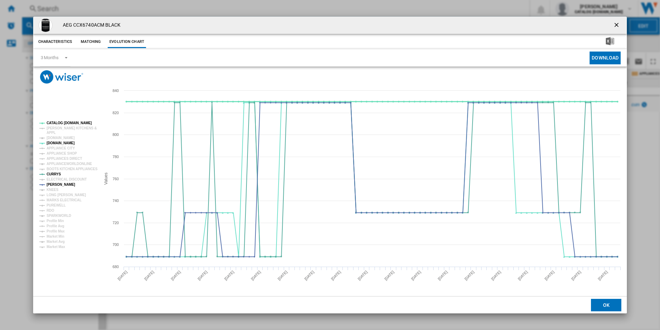
click at [70, 121] on tspan "CATALOG [DOMAIN_NAME]" at bounding box center [69, 123] width 45 height 4
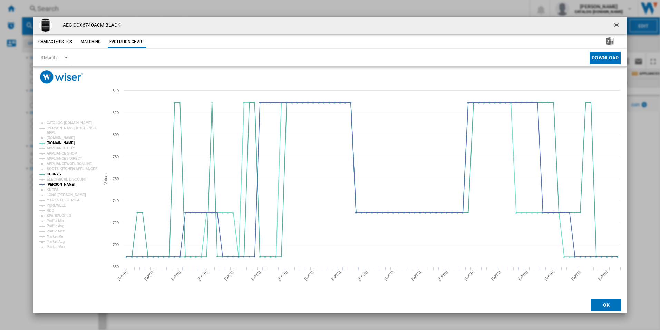
click at [621, 23] on ng-md-icon "getI18NText('BUTTONS.CLOSE_DIALOG')" at bounding box center [617, 25] width 8 height 8
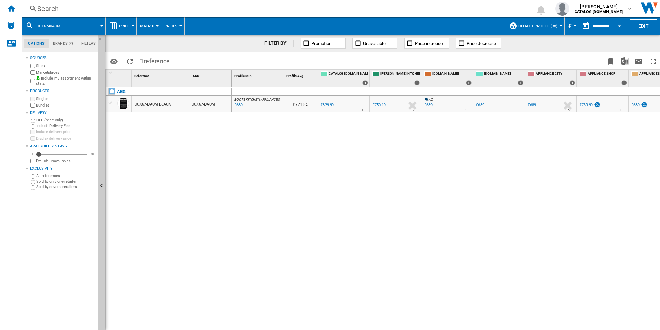
click at [328, 6] on div "Search" at bounding box center [274, 9] width 475 height 10
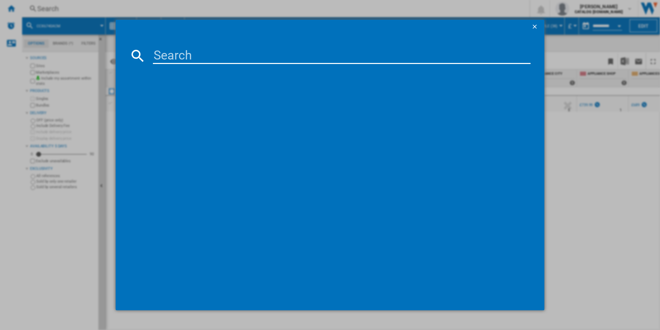
click at [239, 56] on input at bounding box center [342, 55] width 378 height 17
type input "CCX6740ACM"
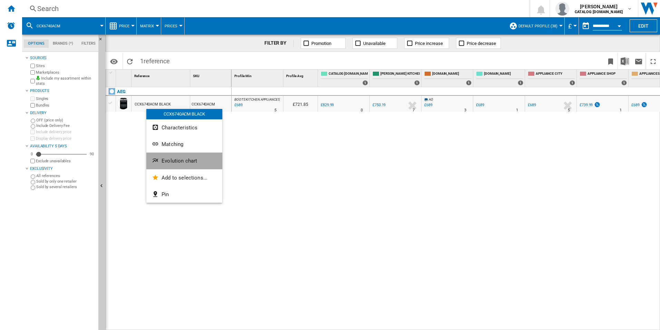
click at [157, 163] on ng-md-icon "Evolution chart" at bounding box center [156, 161] width 8 height 8
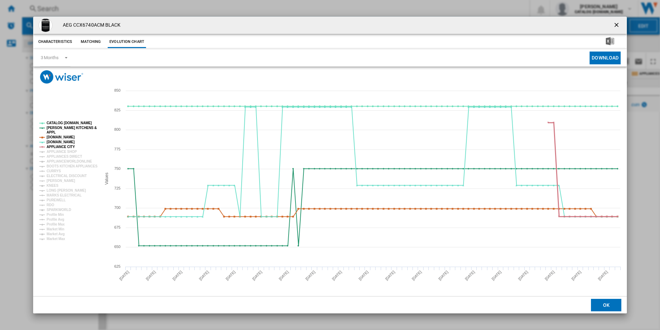
click at [69, 146] on tspan "APPLIANCE CITY" at bounding box center [61, 147] width 28 height 4
drag, startPoint x: 64, startPoint y: 136, endPoint x: 65, endPoint y: 125, distance: 11.1
click at [65, 125] on g "CATALOG ELECTROLUX.UK PAUL DAVIES KITCHENS & APPL AMAZON.CO.UK AO.COM APPLIANCE…" at bounding box center [68, 181] width 58 height 120
click at [65, 126] on tspan "[PERSON_NAME] KITCHENS &" at bounding box center [72, 128] width 50 height 4
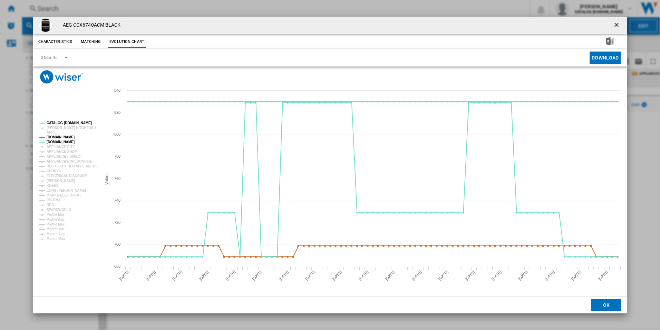
click at [65, 122] on tspan "CATALOG [DOMAIN_NAME]" at bounding box center [69, 123] width 45 height 4
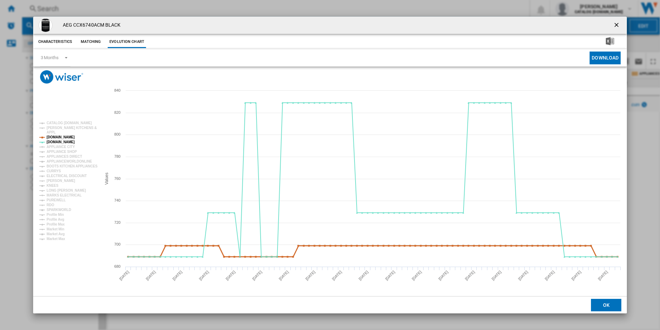
click at [64, 137] on tspan "[DOMAIN_NAME]" at bounding box center [61, 137] width 28 height 4
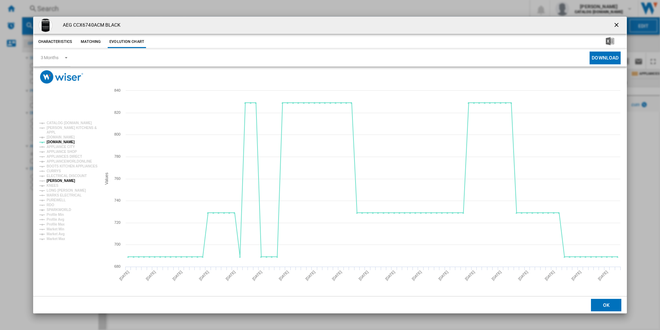
click at [57, 180] on tspan "[PERSON_NAME]" at bounding box center [61, 181] width 29 height 4
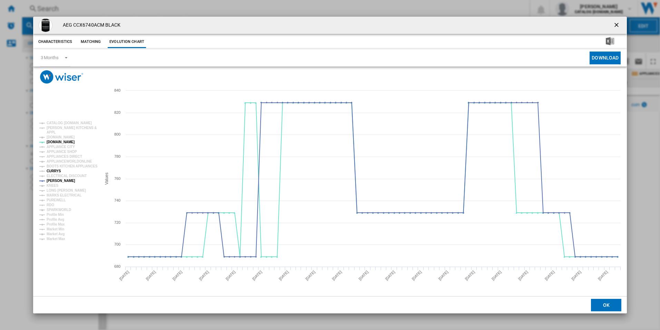
click at [54, 171] on tspan "CURRYS" at bounding box center [54, 171] width 15 height 4
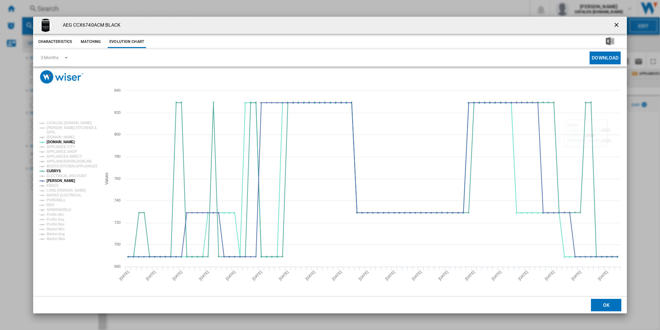
drag, startPoint x: 617, startPoint y: 26, endPoint x: 492, endPoint y: 31, distance: 125.2
click at [617, 26] on ng-md-icon "getI18NText('BUTTONS.CLOSE_DIALOG')" at bounding box center [617, 25] width 8 height 8
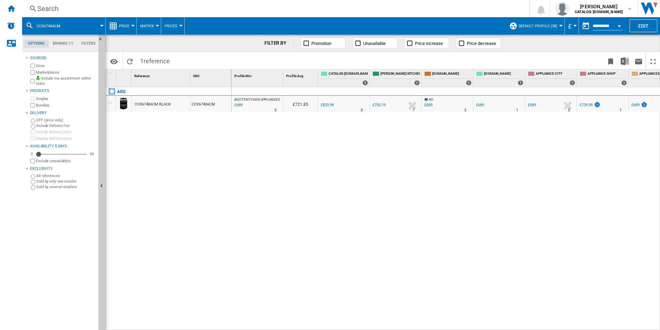
click at [335, 9] on div "Search" at bounding box center [274, 9] width 475 height 10
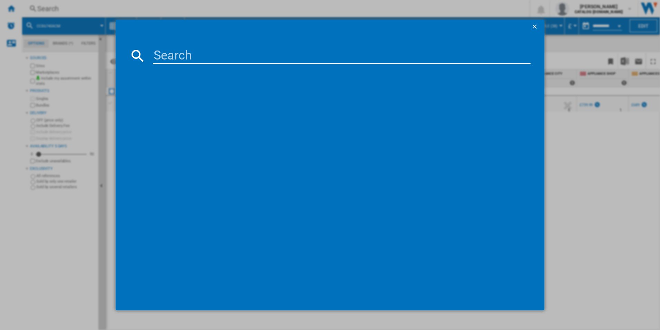
click at [241, 57] on input at bounding box center [342, 55] width 378 height 17
type input "CCB6741ACM"
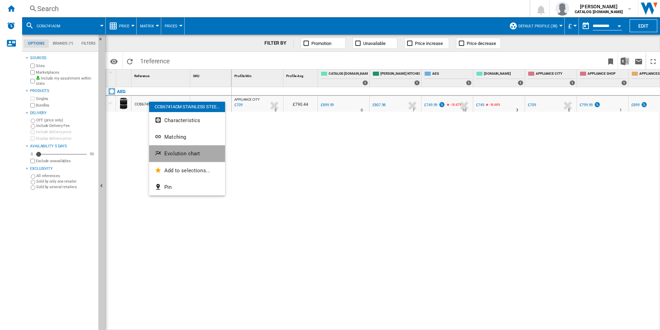
click at [164, 147] on button "Evolution chart" at bounding box center [187, 153] width 76 height 17
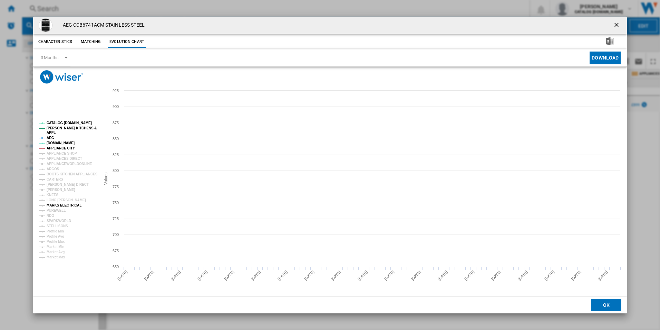
click at [55, 205] on tspan "MARKS ELECTRICAL" at bounding box center [64, 205] width 35 height 4
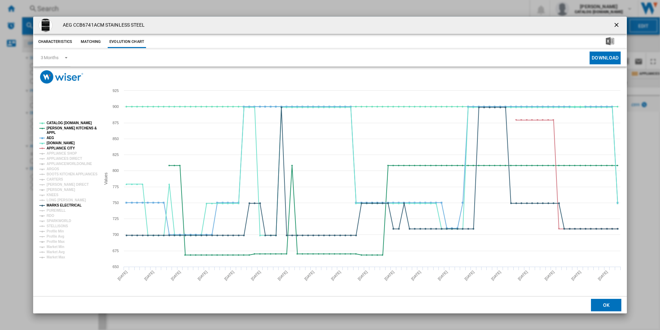
click at [55, 204] on tspan "MARKS ELECTRICAL" at bounding box center [64, 205] width 35 height 4
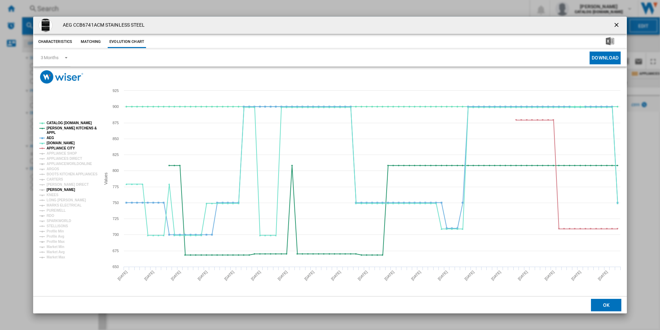
click at [55, 188] on tspan "[PERSON_NAME]" at bounding box center [61, 190] width 29 height 4
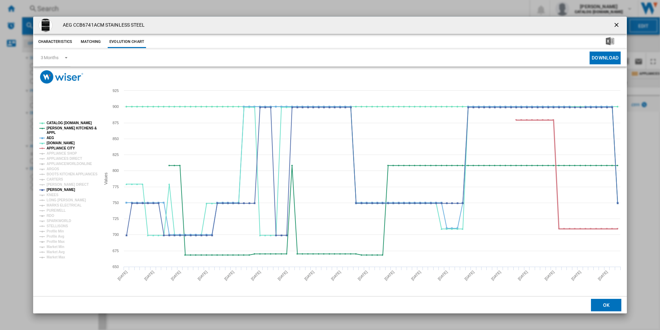
click at [64, 146] on tspan "APPLIANCE CITY" at bounding box center [61, 148] width 28 height 4
click at [50, 136] on tspan "AEG" at bounding box center [51, 138] width 8 height 4
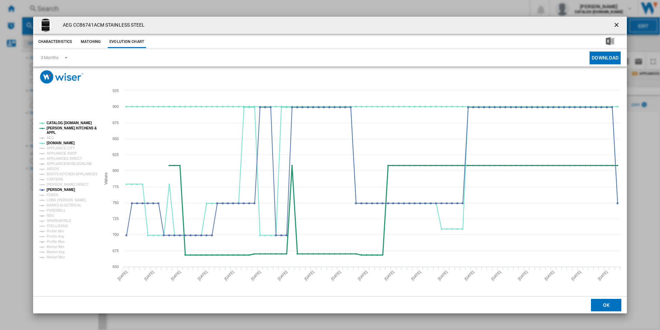
click at [50, 131] on tspan "APPL" at bounding box center [51, 133] width 9 height 4
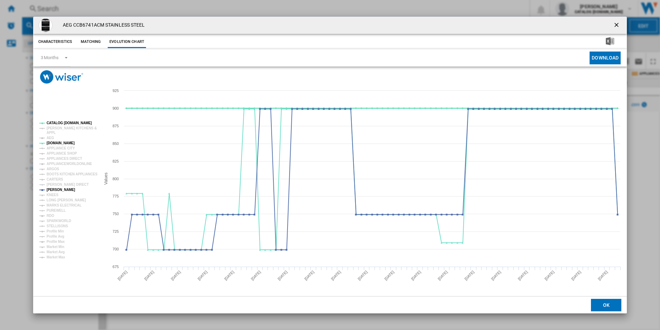
click at [59, 122] on tspan "CATALOG [DOMAIN_NAME]" at bounding box center [69, 123] width 45 height 4
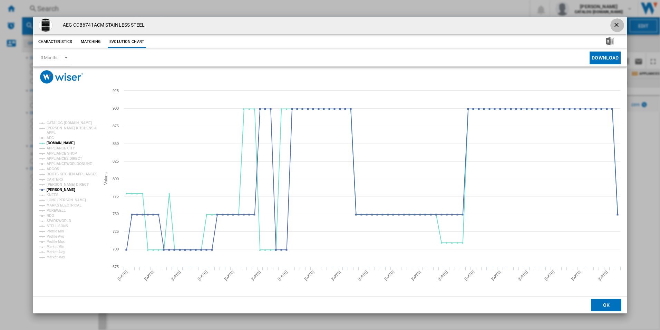
click at [619, 28] on ng-md-icon "getI18NText('BUTTONS.CLOSE_DIALOG')" at bounding box center [617, 25] width 8 height 8
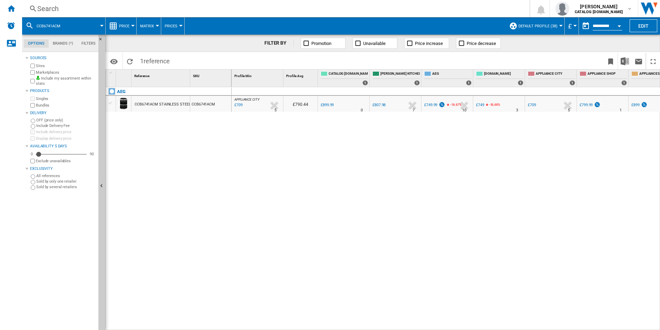
click at [159, 7] on div "Search" at bounding box center [274, 9] width 475 height 10
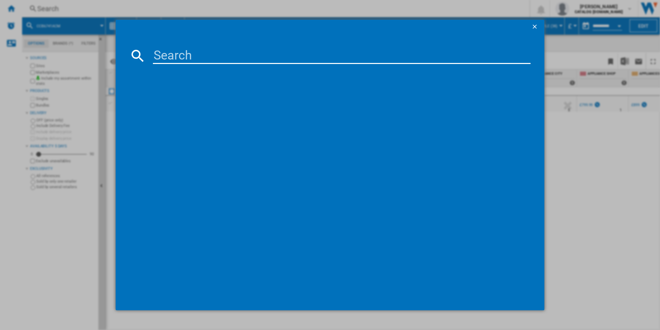
click at [169, 55] on input at bounding box center [342, 55] width 378 height 17
type input "CGX6130ACB"
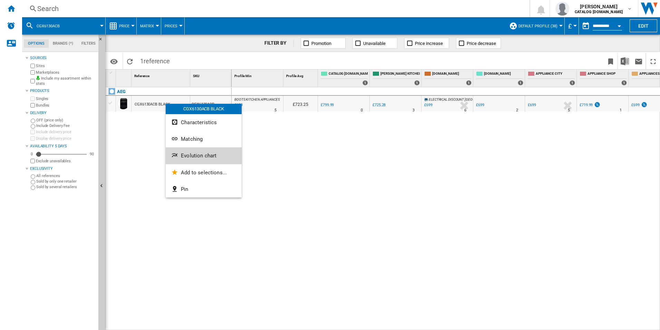
click at [169, 150] on button "Evolution chart" at bounding box center [204, 155] width 76 height 17
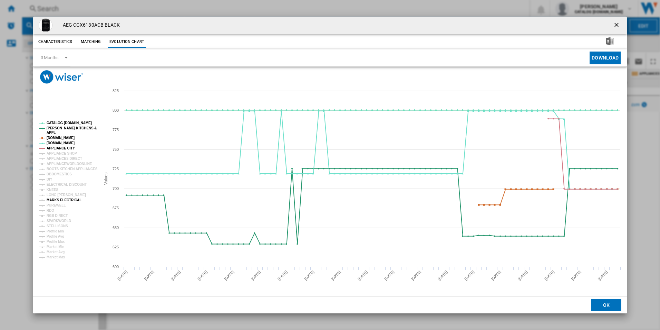
click at [55, 201] on tspan "MARKS ELECTRICAL" at bounding box center [64, 200] width 35 height 4
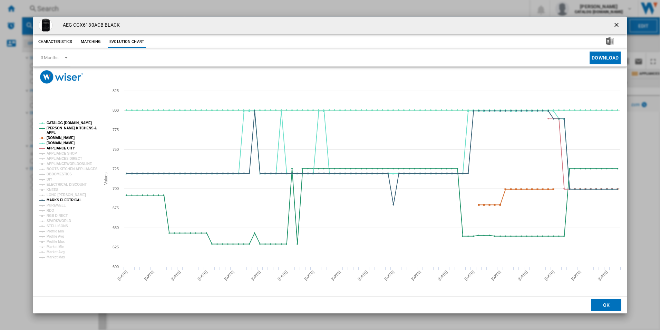
click at [55, 201] on tspan "MARKS ELECTRICAL" at bounding box center [64, 200] width 35 height 4
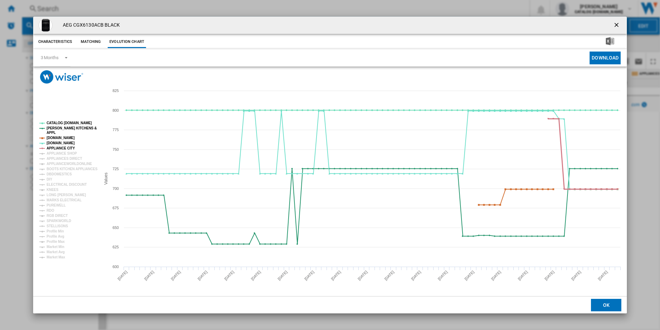
click at [54, 146] on tspan "APPLIANCE CITY" at bounding box center [61, 148] width 28 height 4
click at [618, 25] on ng-md-icon "getI18NText('BUTTONS.CLOSE_DIALOG')" at bounding box center [617, 25] width 8 height 8
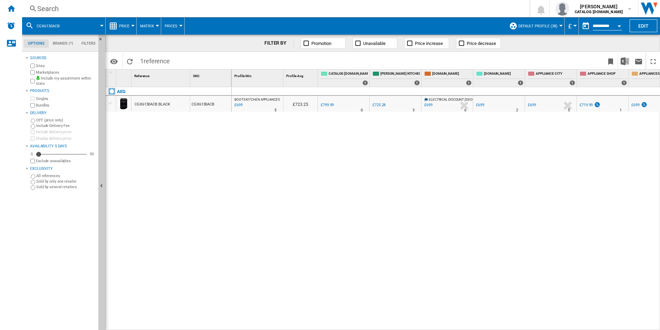
click at [352, 8] on div "Search" at bounding box center [274, 9] width 475 height 10
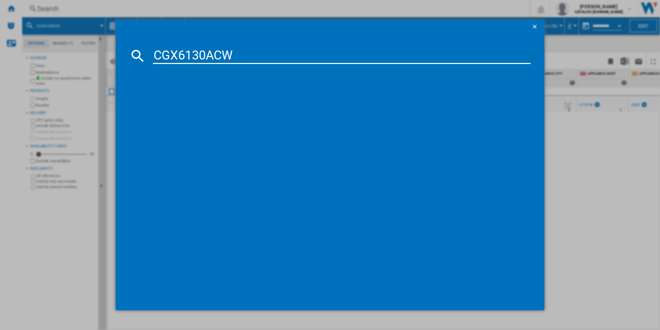
click at [244, 59] on input "CGX6130ACW" at bounding box center [342, 55] width 378 height 17
type input "CGX6130ACW"
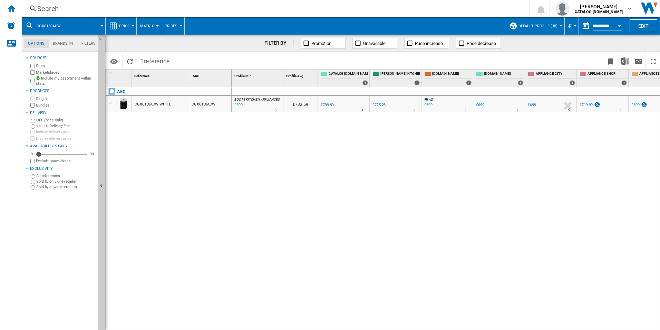
click at [155, 110] on div "CGX6130ACW WHITE" at bounding box center [153, 104] width 36 height 16
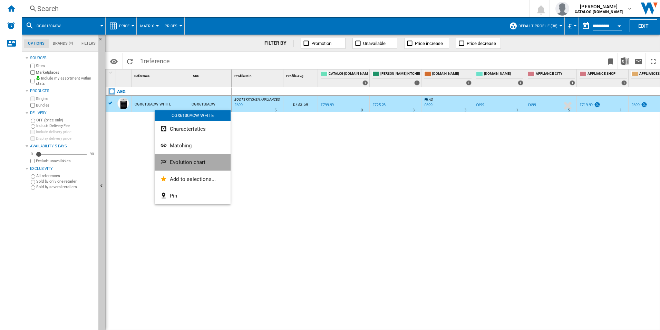
click at [160, 159] on button "Evolution chart" at bounding box center [193, 162] width 76 height 17
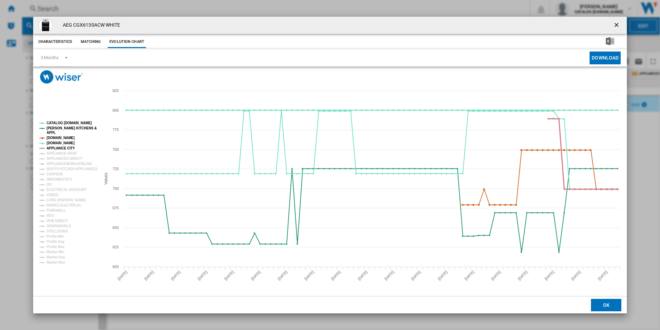
click at [61, 146] on tspan "APPLIANCE CITY" at bounding box center [61, 148] width 28 height 4
click at [63, 136] on tspan "AMAZON.CO.UK" at bounding box center [61, 138] width 28 height 4
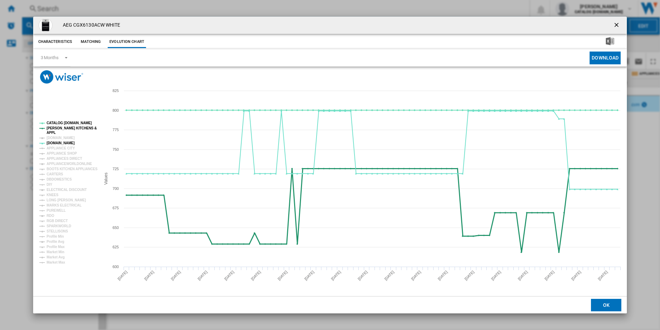
click at [63, 126] on tspan "[PERSON_NAME] KITCHENS &" at bounding box center [72, 128] width 50 height 4
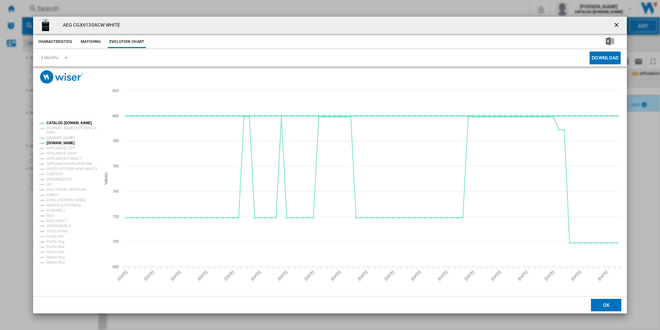
click at [63, 122] on tspan "CATALOG [DOMAIN_NAME]" at bounding box center [69, 123] width 45 height 4
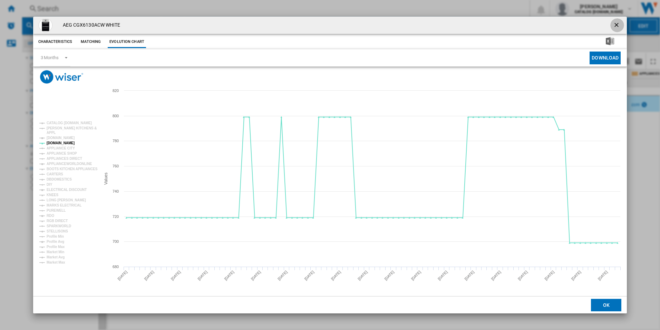
click at [617, 25] on ng-md-icon "getI18NText('BUTTONS.CLOSE_DIALOG')" at bounding box center [617, 25] width 8 height 8
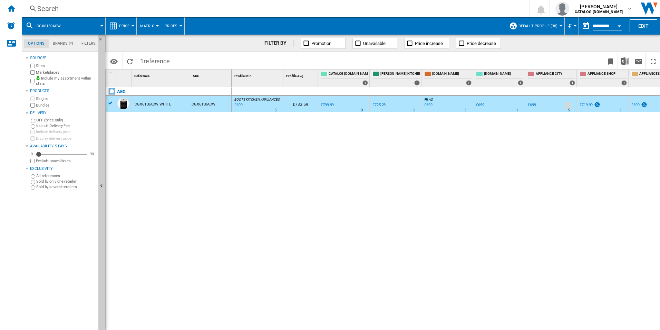
click at [321, 9] on div "Search" at bounding box center [274, 9] width 475 height 10
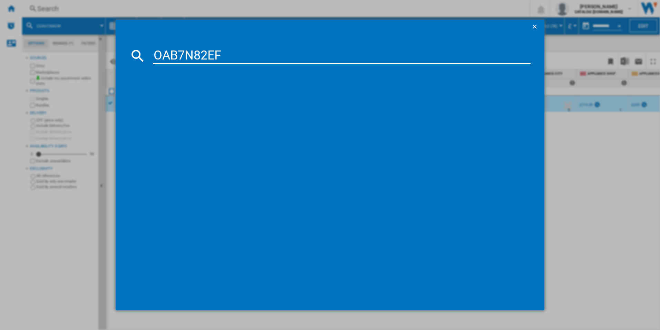
click at [225, 48] on input "OAB7N82EF" at bounding box center [342, 55] width 378 height 17
type input "OAB7N82EF"
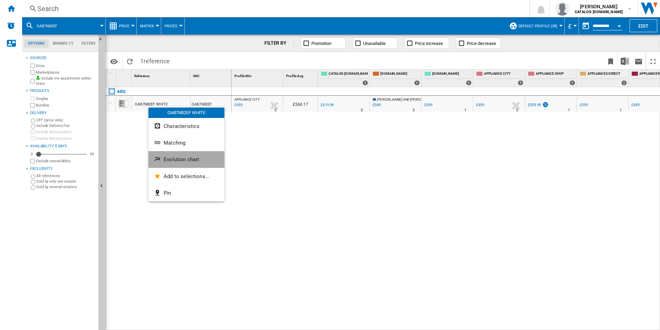
click at [159, 160] on ng-md-icon "Evolution chart" at bounding box center [158, 159] width 8 height 8
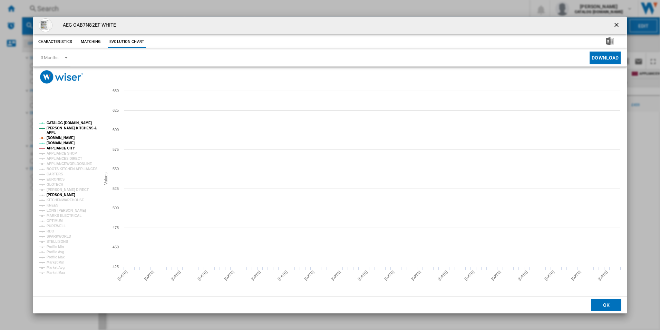
click at [57, 193] on tspan "[PERSON_NAME]" at bounding box center [61, 195] width 29 height 4
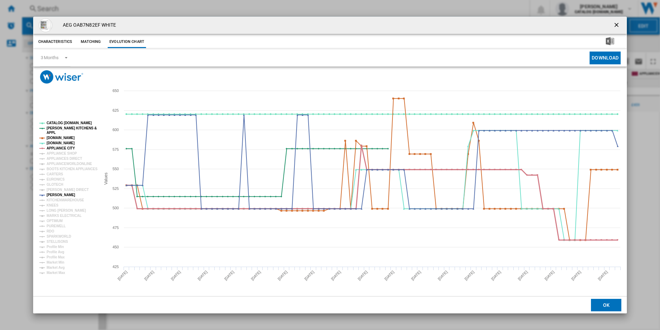
click at [56, 147] on tspan "APPLIANCE CITY" at bounding box center [61, 148] width 28 height 4
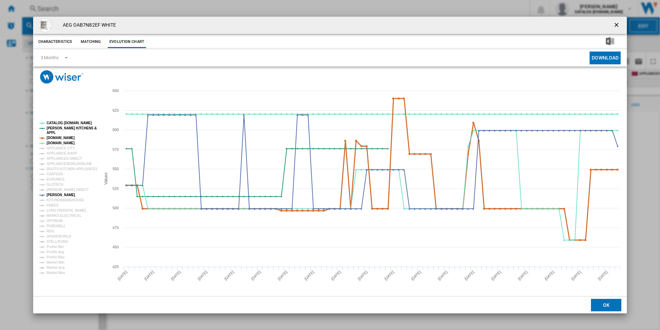
click at [57, 137] on tspan "[DOMAIN_NAME]" at bounding box center [61, 138] width 28 height 4
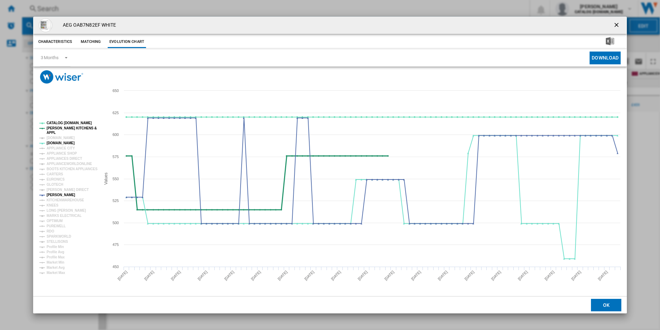
click at [59, 127] on tspan "[PERSON_NAME] KITCHENS &" at bounding box center [72, 128] width 50 height 4
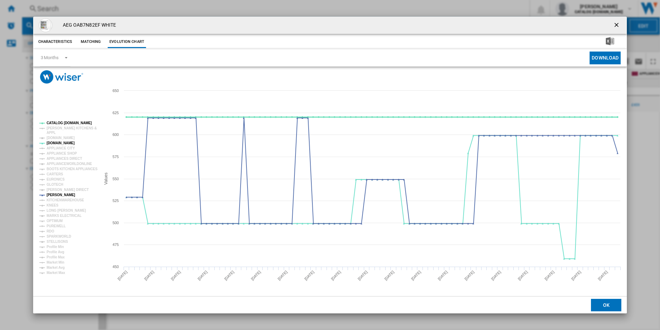
click at [59, 122] on tspan "CATALOG [DOMAIN_NAME]" at bounding box center [69, 123] width 45 height 4
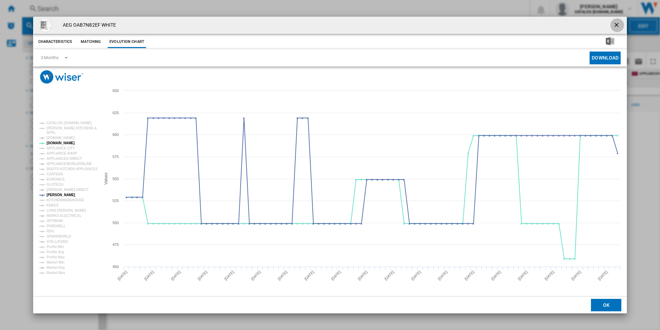
click at [614, 27] on ng-md-icon "getI18NText('BUTTONS.CLOSE_DIALOG')" at bounding box center [617, 25] width 8 height 8
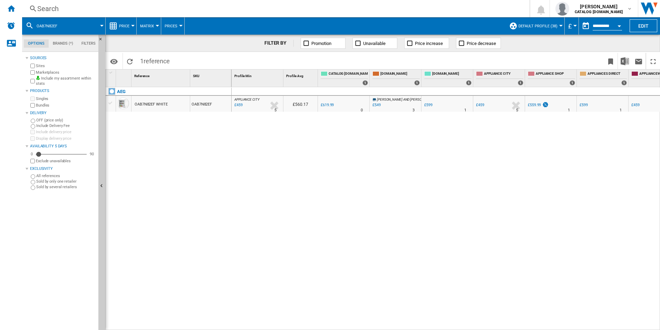
click at [396, 9] on div "Search" at bounding box center [274, 9] width 475 height 10
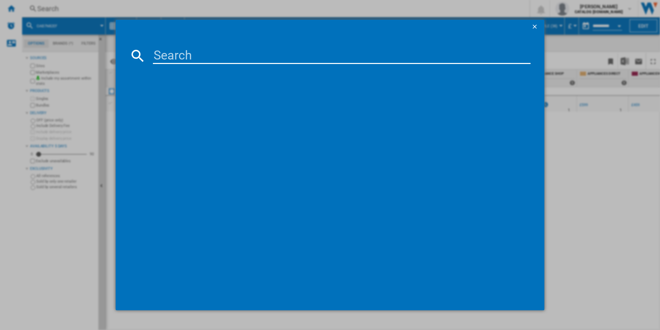
click at [239, 49] on input at bounding box center [342, 55] width 378 height 17
type input "ORK7M391EX"
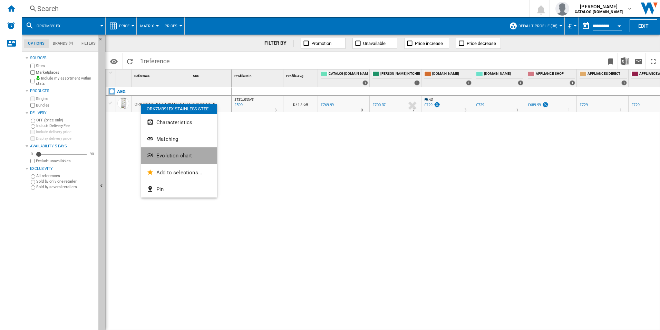
click at [155, 159] on ng-md-icon "Evolution chart" at bounding box center [151, 156] width 8 height 8
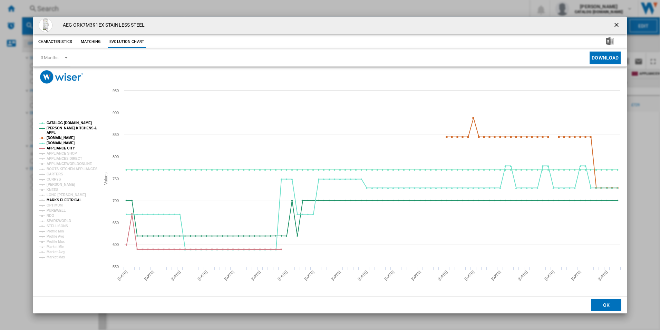
click at [57, 198] on tspan "MARKS ELECTRICAL" at bounding box center [64, 200] width 35 height 4
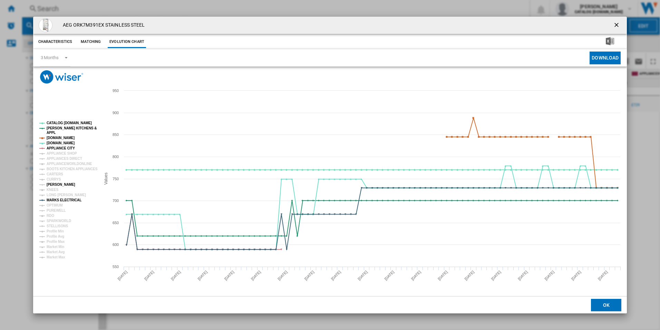
click at [56, 182] on tspan "[PERSON_NAME]" at bounding box center [61, 184] width 29 height 4
click at [55, 198] on tspan "MARKS ELECTRICAL" at bounding box center [64, 200] width 35 height 4
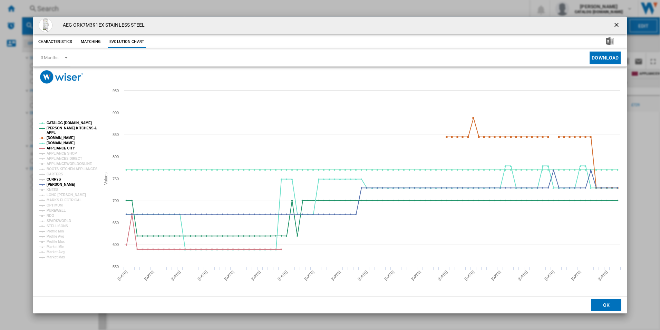
click at [55, 180] on tspan "CURRYS" at bounding box center [54, 179] width 15 height 4
click at [68, 146] on tspan "APPLIANCE CITY" at bounding box center [61, 148] width 28 height 4
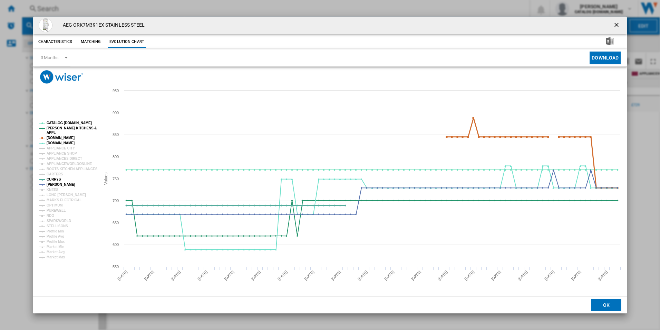
click at [66, 139] on tspan "[DOMAIN_NAME]" at bounding box center [61, 138] width 28 height 4
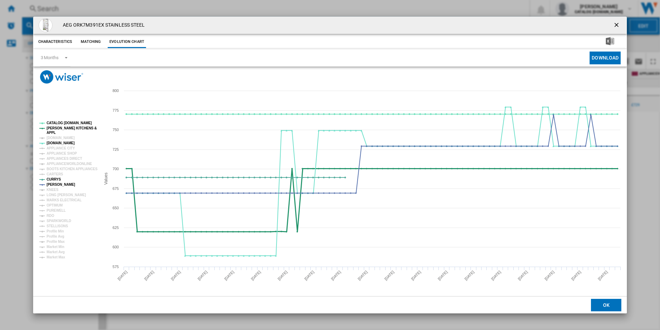
click at [67, 129] on tspan "[PERSON_NAME] KITCHENS &" at bounding box center [72, 128] width 50 height 4
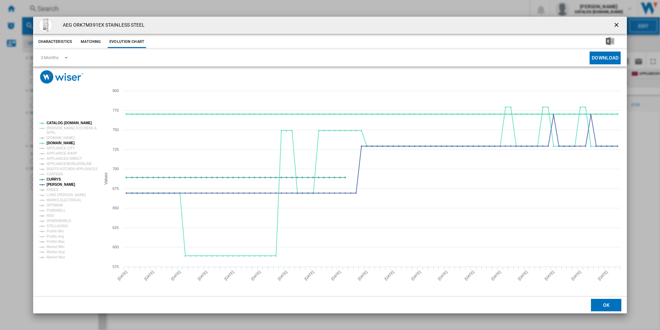
click at [70, 123] on tspan "CATALOG [DOMAIN_NAME]" at bounding box center [69, 123] width 45 height 4
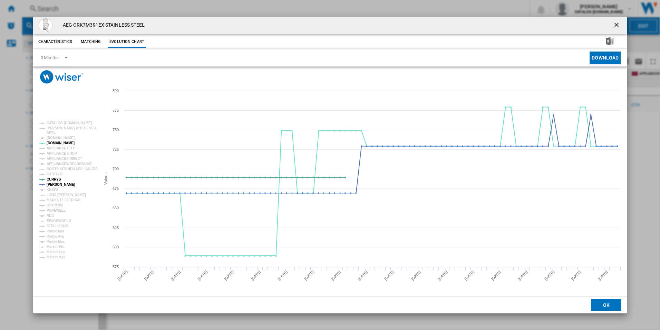
click at [621, 21] on ng-md-icon "getI18NText('BUTTONS.CLOSE_DIALOG')" at bounding box center [617, 25] width 8 height 8
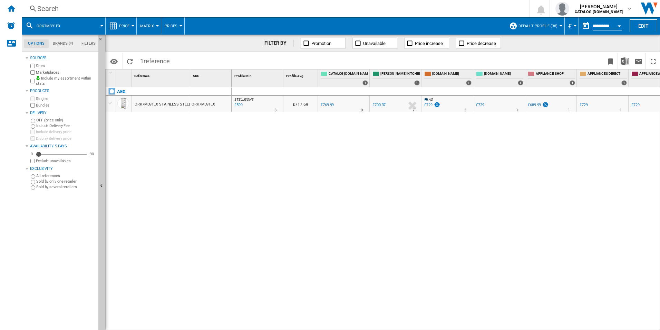
click at [347, 7] on div "Search" at bounding box center [274, 9] width 475 height 10
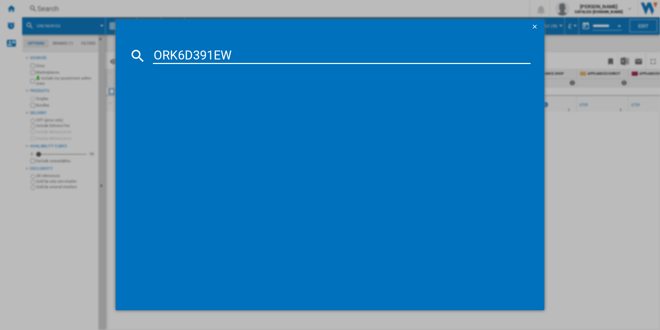
click at [236, 51] on input "ORK6D391EW" at bounding box center [342, 55] width 378 height 17
type input "ORK6D391EW"
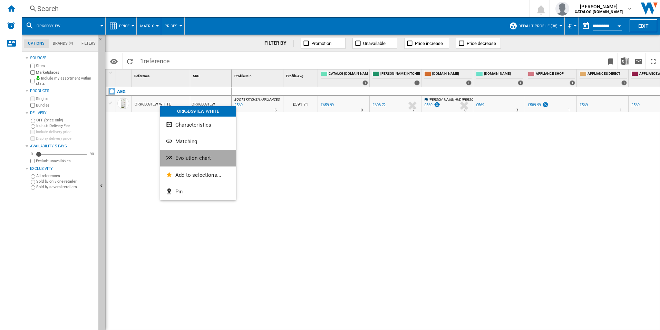
click at [171, 154] on button "Evolution chart" at bounding box center [198, 158] width 76 height 17
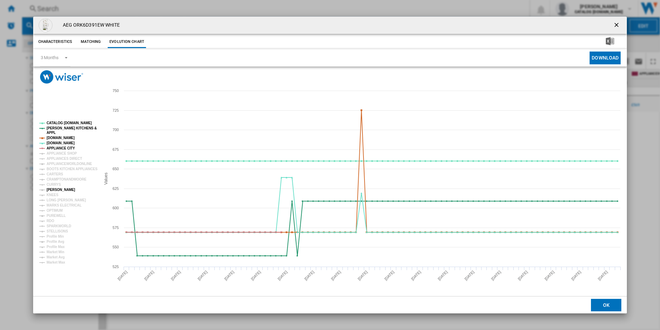
click at [52, 191] on tspan "[PERSON_NAME]" at bounding box center [61, 190] width 29 height 4
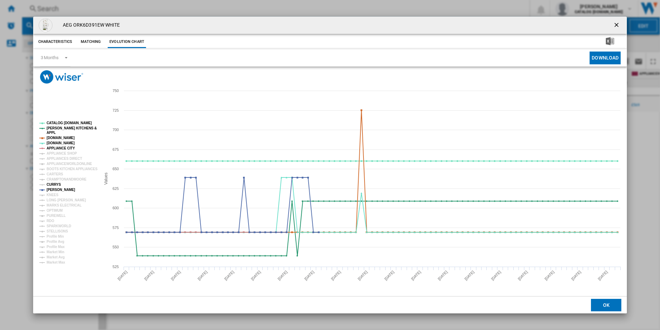
click at [52, 185] on tspan "CURRYS" at bounding box center [54, 184] width 15 height 4
click at [59, 147] on tspan "APPLIANCE CITY" at bounding box center [61, 148] width 28 height 4
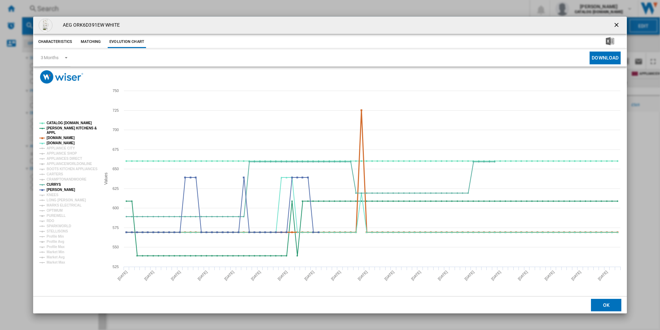
click at [59, 138] on tspan "[DOMAIN_NAME]" at bounding box center [61, 138] width 28 height 4
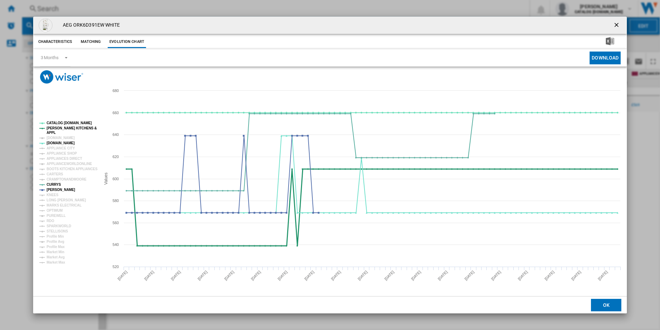
click at [61, 127] on tspan "[PERSON_NAME] KITCHENS &" at bounding box center [72, 128] width 50 height 4
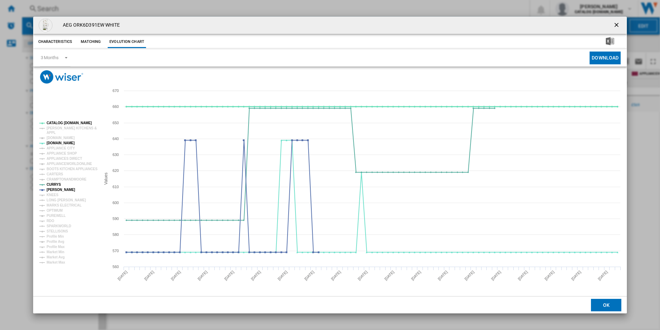
click at [63, 122] on tspan "CATALOG [DOMAIN_NAME]" at bounding box center [69, 123] width 45 height 4
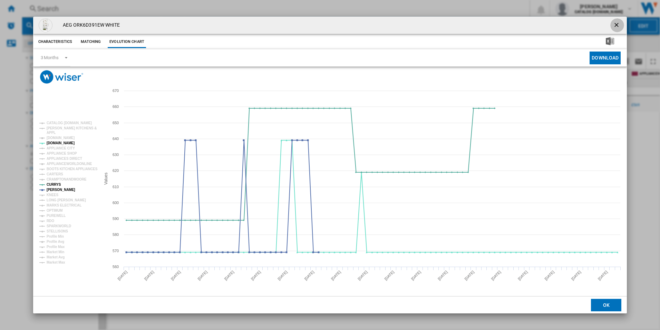
click at [614, 24] on ng-md-icon "getI18NText('BUTTONS.CLOSE_DIALOG')" at bounding box center [617, 25] width 8 height 8
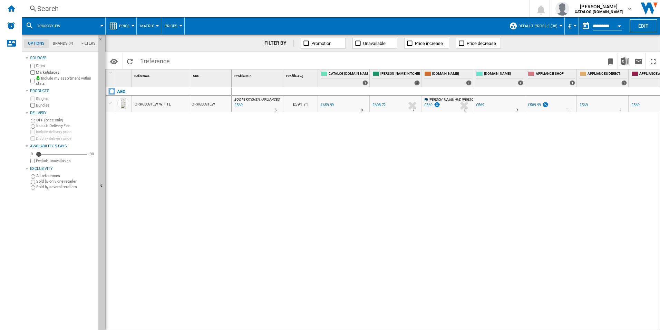
click at [310, 11] on div "Search" at bounding box center [274, 9] width 475 height 10
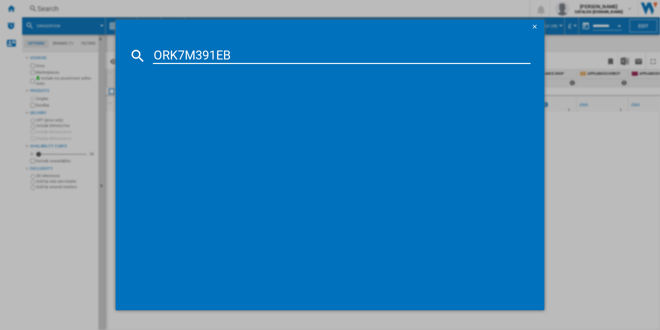
click at [250, 56] on input "ORK7M391EB" at bounding box center [342, 55] width 378 height 17
type input "ORK7M391EB"
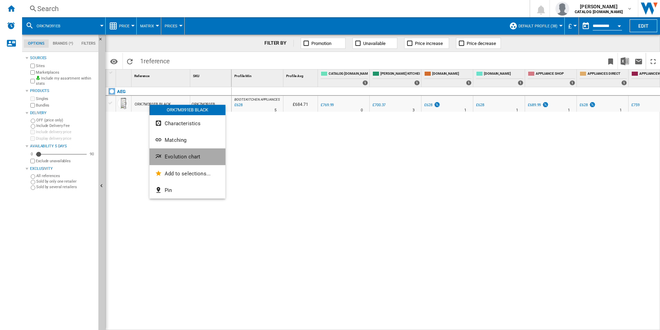
click at [173, 156] on span "Evolution chart" at bounding box center [183, 156] width 36 height 6
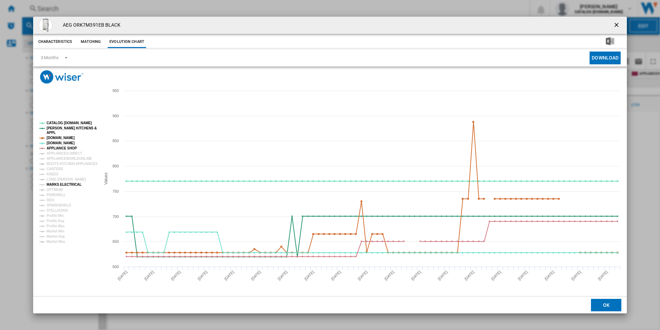
click at [57, 184] on tspan "MARKS ELECTRICAL" at bounding box center [64, 184] width 35 height 4
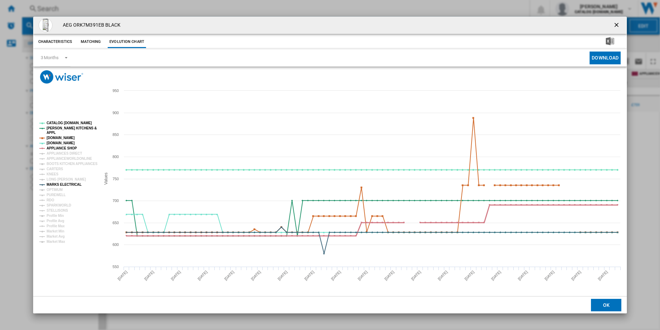
click at [56, 148] on tspan "APPLIANCE SHOP" at bounding box center [62, 148] width 30 height 4
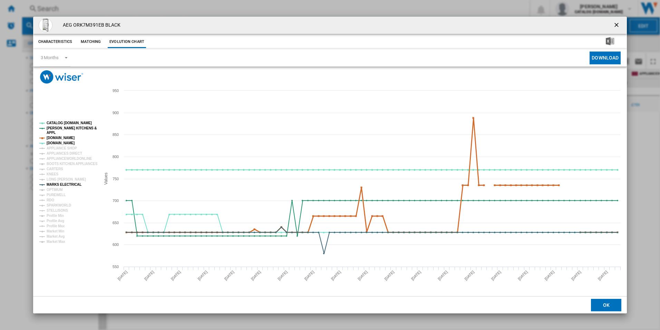
click at [56, 136] on tspan "[DOMAIN_NAME]" at bounding box center [61, 138] width 28 height 4
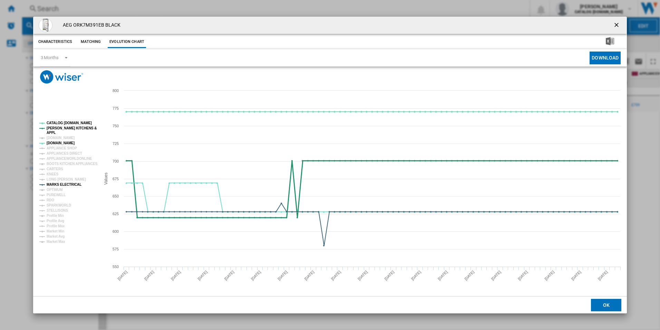
click at [55, 127] on tspan "[PERSON_NAME] KITCHENS &" at bounding box center [72, 128] width 50 height 4
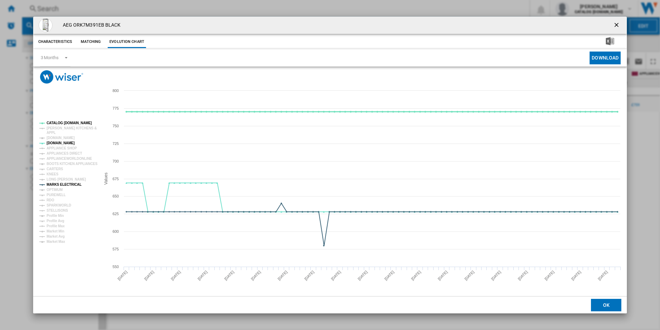
click at [56, 121] on tspan "CATALOG [DOMAIN_NAME]" at bounding box center [69, 123] width 45 height 4
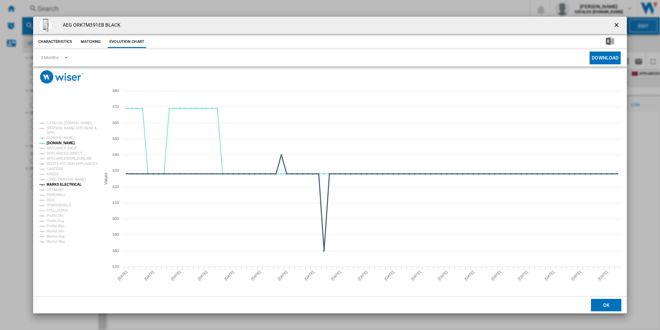
click at [58, 185] on tspan "MARKS ELECTRICAL" at bounding box center [64, 184] width 35 height 4
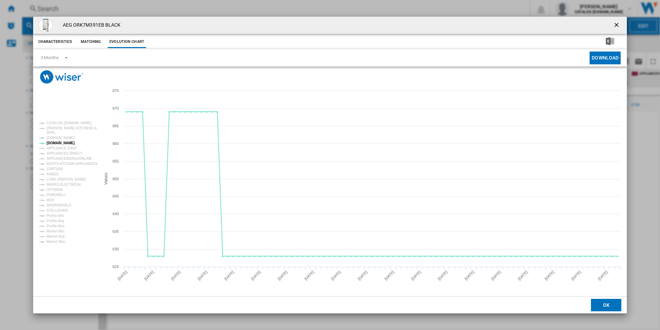
click at [615, 25] on ng-md-icon "getI18NText('BUTTONS.CLOSE_DIALOG')" at bounding box center [617, 25] width 8 height 8
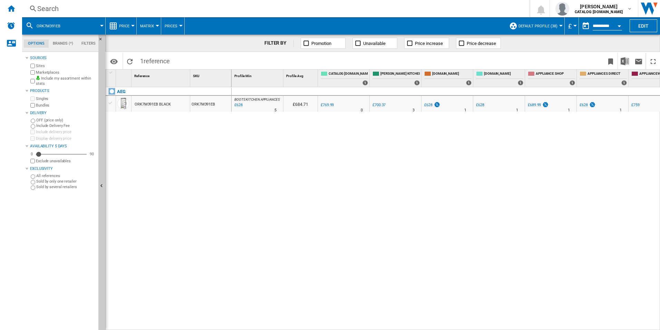
click at [133, 10] on div "Search" at bounding box center [274, 9] width 475 height 10
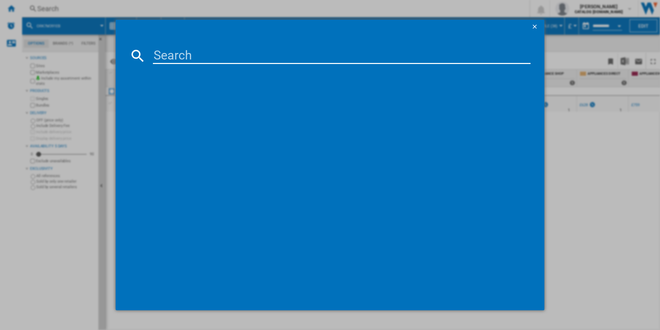
click at [157, 59] on input at bounding box center [342, 55] width 378 height 17
type input "RMB954E9VX"
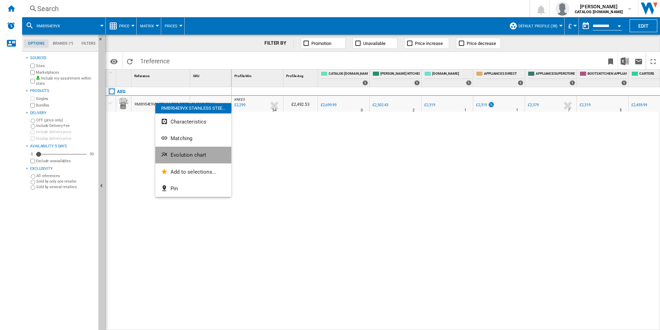
click at [178, 158] on span "Evolution chart" at bounding box center [189, 155] width 36 height 6
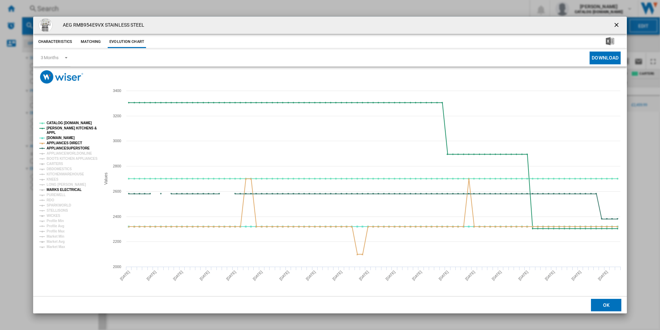
click at [52, 191] on tspan "MARKS ELECTRICAL" at bounding box center [64, 190] width 35 height 4
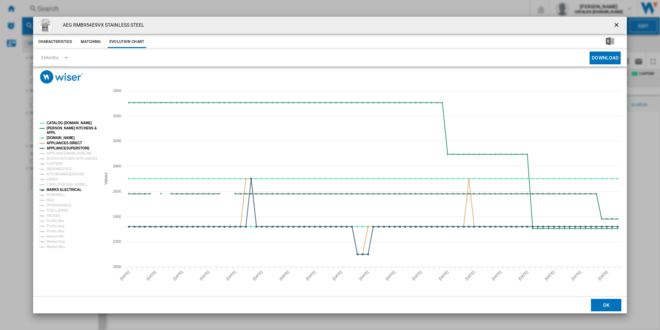
click at [52, 191] on tspan "MARKS ELECTRICAL" at bounding box center [64, 190] width 35 height 4
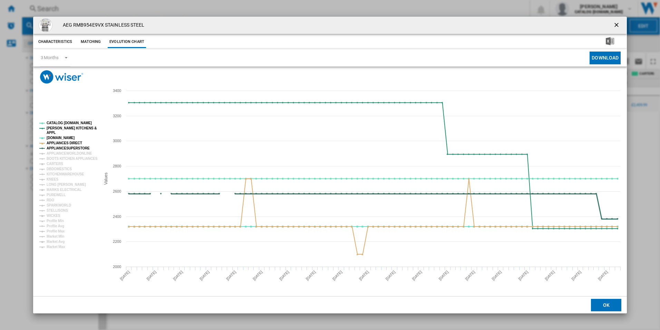
click at [62, 146] on tspan "APPLIANCESUPERSTORE" at bounding box center [68, 148] width 43 height 4
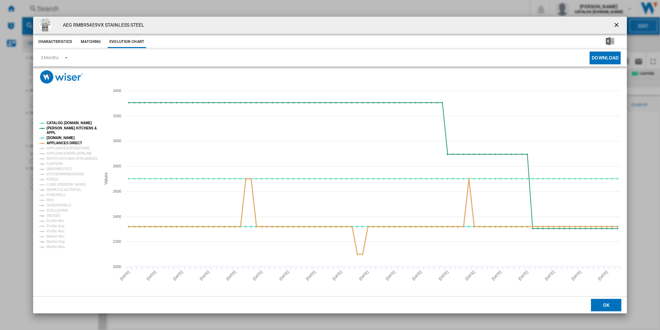
click at [61, 143] on tspan "APPLIANCES DIRECT" at bounding box center [65, 143] width 36 height 4
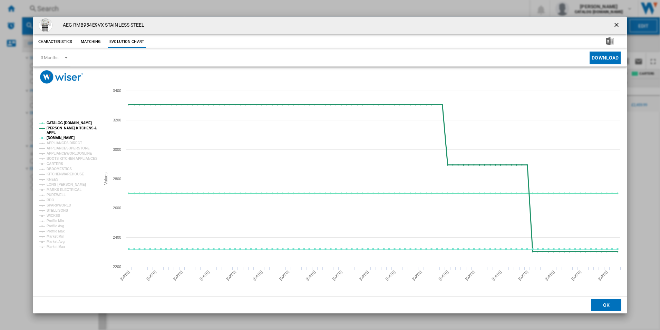
click at [60, 128] on tspan "[PERSON_NAME] KITCHENS &" at bounding box center [72, 128] width 50 height 4
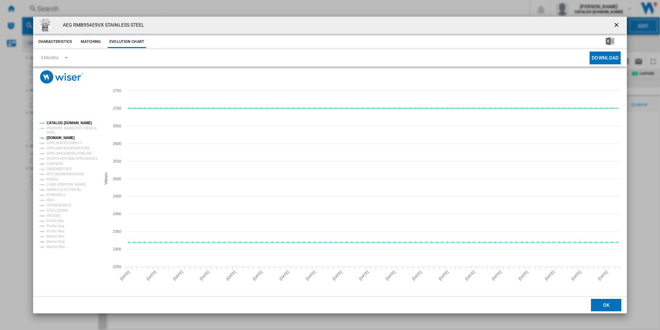
click at [60, 121] on tspan "CATALOG [DOMAIN_NAME]" at bounding box center [69, 123] width 45 height 4
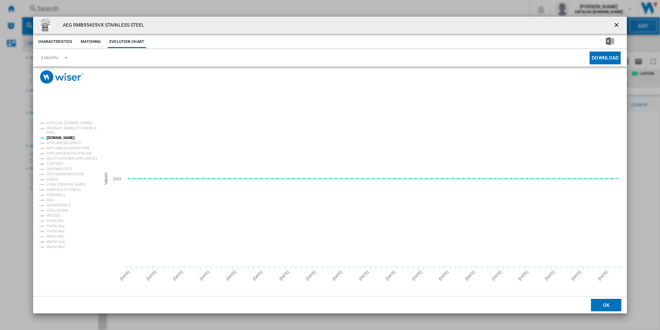
click at [616, 19] on button "Product popup" at bounding box center [618, 25] width 14 height 14
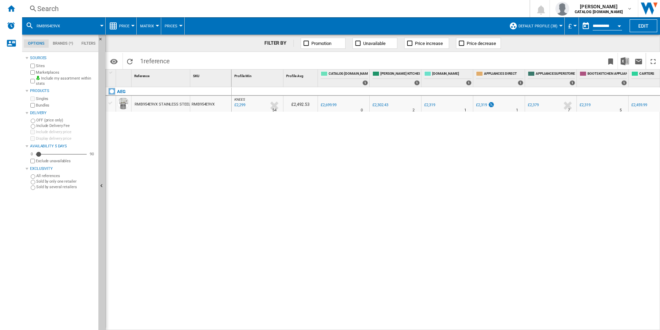
click at [255, 6] on div "Search" at bounding box center [274, 9] width 475 height 10
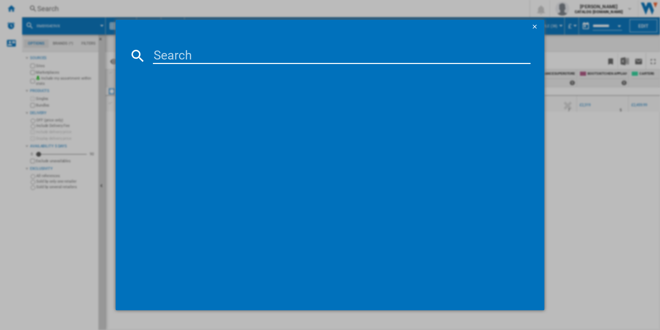
click at [189, 55] on input at bounding box center [342, 55] width 378 height 17
type input "OAG7M281EB"
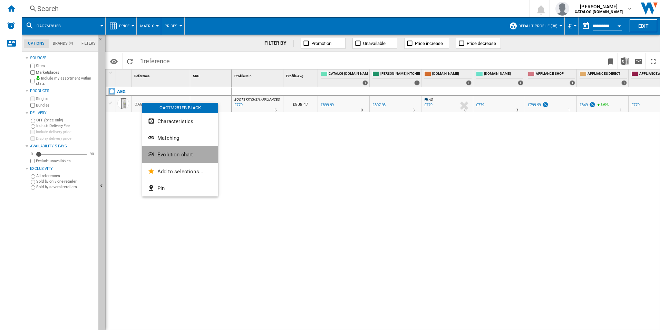
click at [158, 155] on span "Evolution chart" at bounding box center [176, 154] width 36 height 6
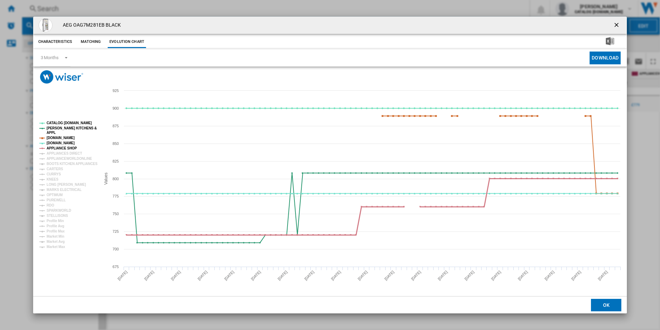
click at [66, 147] on tspan "APPLIANCE SHOP" at bounding box center [62, 148] width 30 height 4
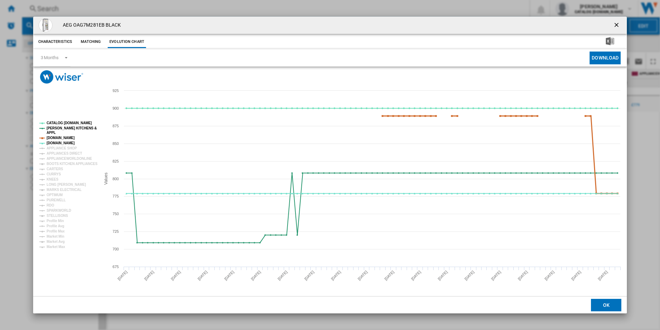
click at [66, 137] on tspan "[DOMAIN_NAME]" at bounding box center [61, 138] width 28 height 4
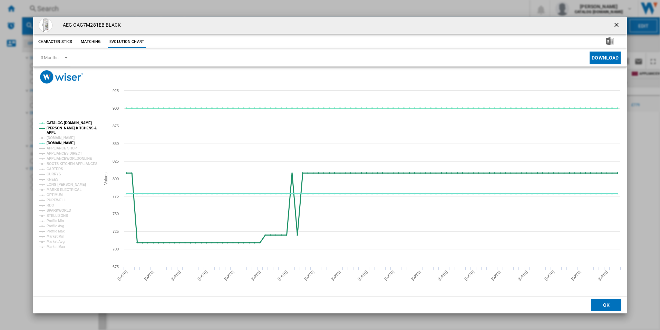
click at [66, 126] on tspan "[PERSON_NAME] KITCHENS &" at bounding box center [72, 128] width 50 height 4
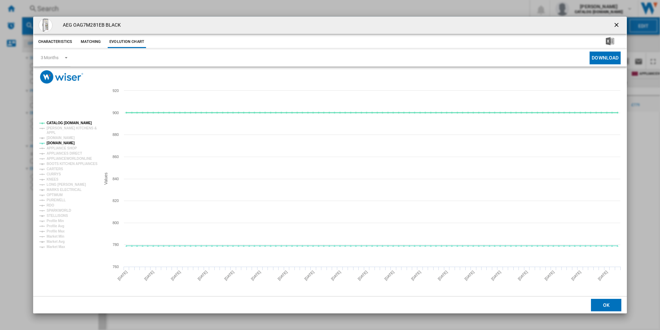
click at [66, 122] on tspan "CATALOG [DOMAIN_NAME]" at bounding box center [69, 123] width 45 height 4
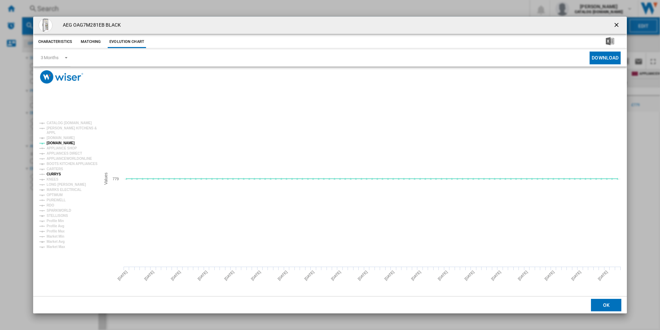
click at [55, 173] on tspan "CURRYS" at bounding box center [54, 174] width 15 height 4
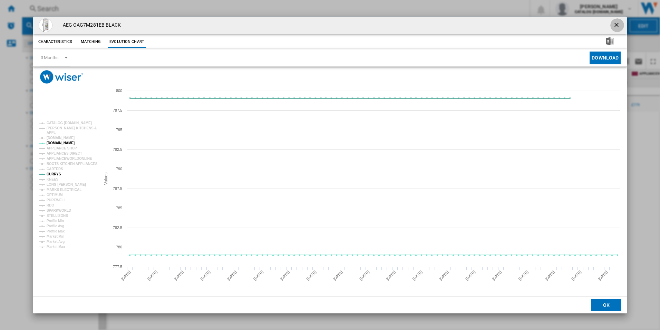
click at [619, 20] on button "Product popup" at bounding box center [618, 25] width 14 height 14
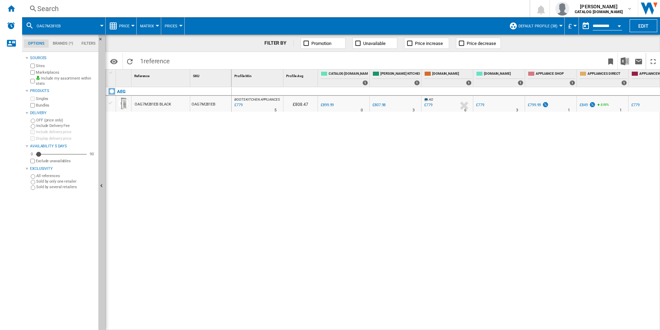
click at [352, 3] on div "Search Search 0 shabana shabir CATALOG ELECTROLUX.UK CATALOG ELECTROLUX.UK My s…" at bounding box center [341, 8] width 638 height 17
click at [343, 12] on div "Search" at bounding box center [274, 9] width 475 height 10
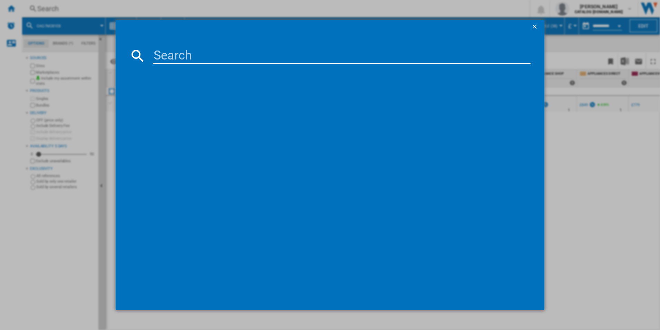
click at [223, 57] on input at bounding box center [342, 55] width 378 height 17
type input "ORC7P321DW"
click at [250, 49] on input "ORC7P321DW" at bounding box center [342, 55] width 378 height 17
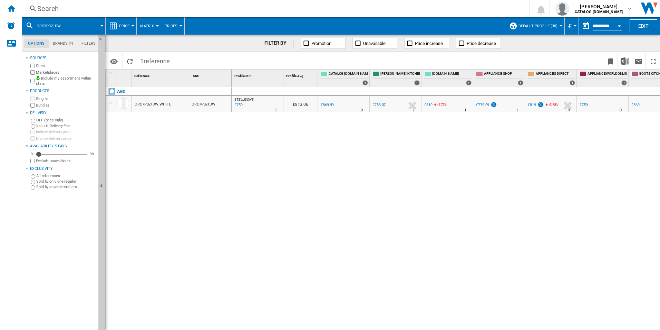
click at [146, 107] on div "ORC7P321DW WHITE" at bounding box center [153, 104] width 36 height 16
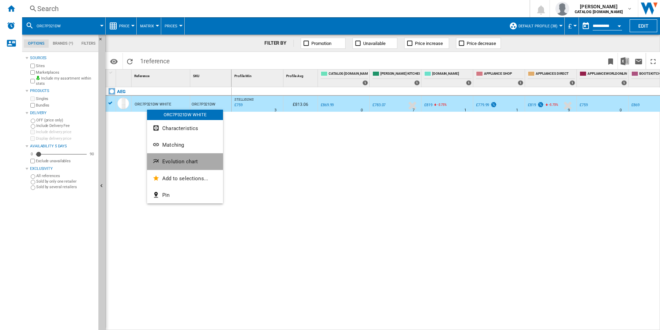
click at [162, 161] on button "Evolution chart" at bounding box center [185, 161] width 76 height 17
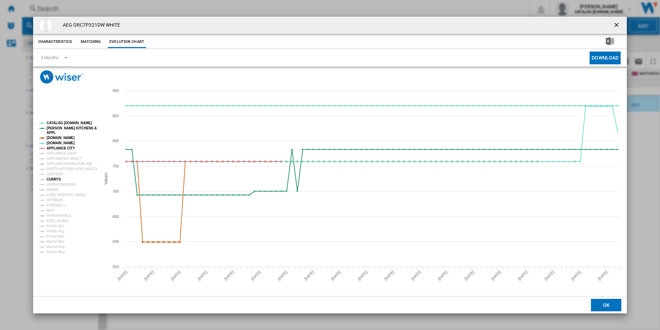
click at [51, 180] on tspan "CURRYS" at bounding box center [54, 179] width 15 height 4
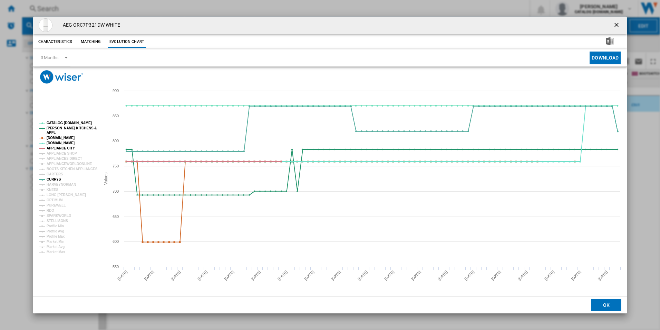
click at [60, 148] on tspan "APPLIANCE CITY" at bounding box center [61, 148] width 28 height 4
click at [61, 139] on tspan "[DOMAIN_NAME]" at bounding box center [61, 138] width 28 height 4
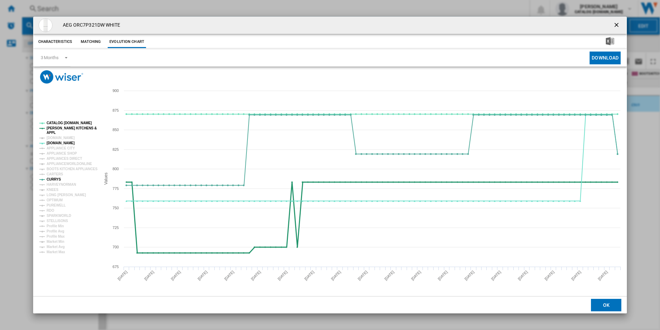
click at [65, 128] on tspan "[PERSON_NAME] KITCHENS &" at bounding box center [72, 128] width 50 height 4
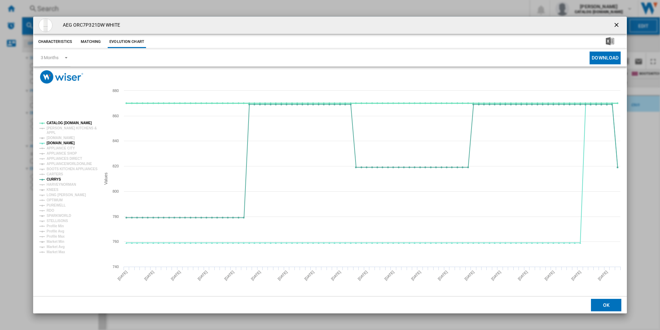
click at [67, 123] on tspan "CATALOG [DOMAIN_NAME]" at bounding box center [69, 123] width 45 height 4
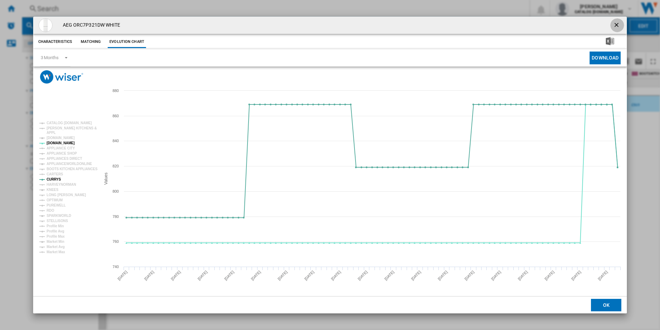
click at [616, 27] on ng-md-icon "getI18NText('BUTTONS.CLOSE_DIALOG')" at bounding box center [617, 25] width 8 height 8
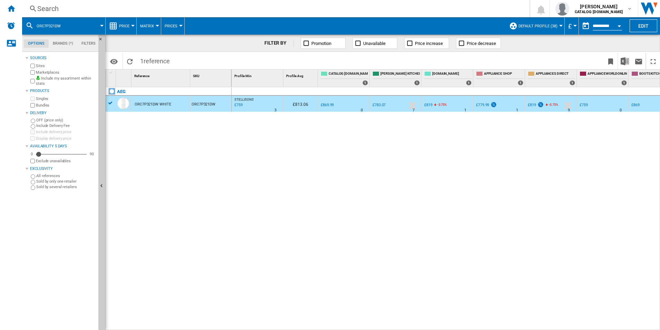
click at [313, 5] on div "Search" at bounding box center [274, 9] width 475 height 10
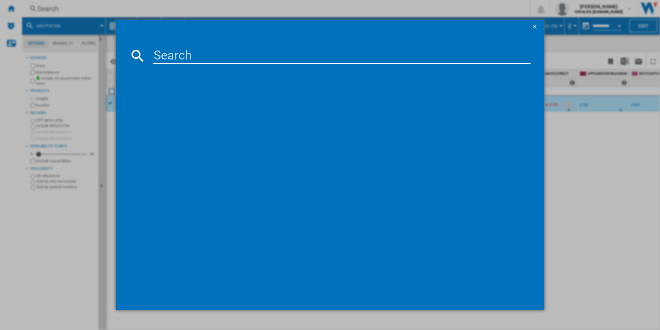
click at [220, 61] on input at bounding box center [342, 55] width 378 height 17
type input "LFX50942B"
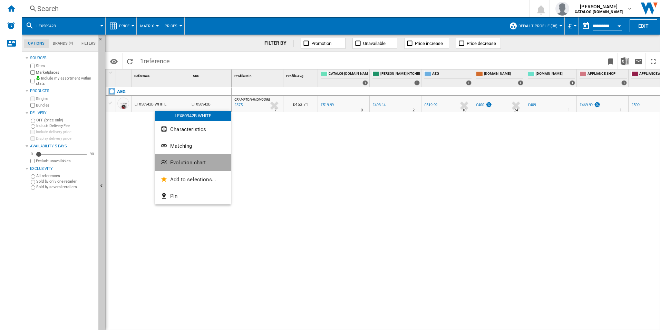
click at [175, 165] on span "Evolution chart" at bounding box center [188, 162] width 36 height 6
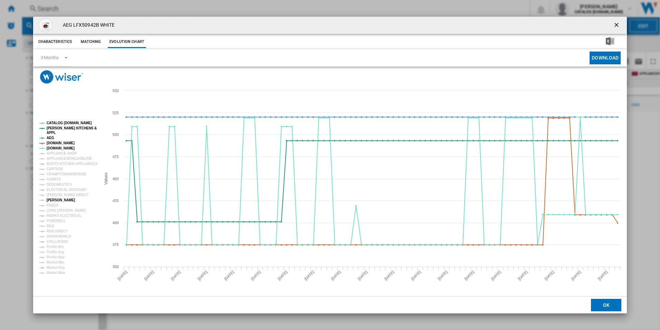
click at [57, 199] on tspan "[PERSON_NAME]" at bounding box center [61, 200] width 29 height 4
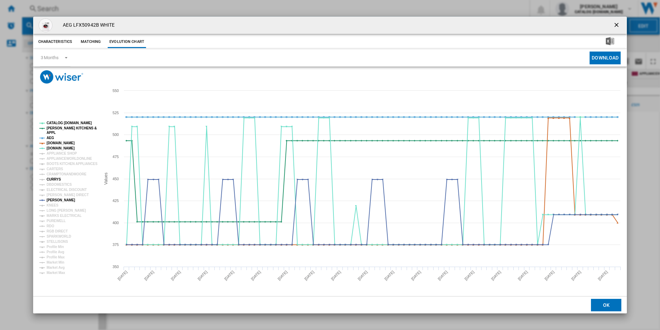
click at [56, 178] on tspan "CURRYS" at bounding box center [54, 179] width 15 height 4
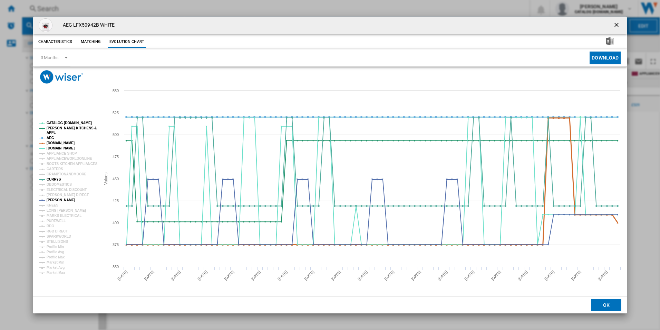
click at [57, 142] on tspan "[DOMAIN_NAME]" at bounding box center [61, 143] width 28 height 4
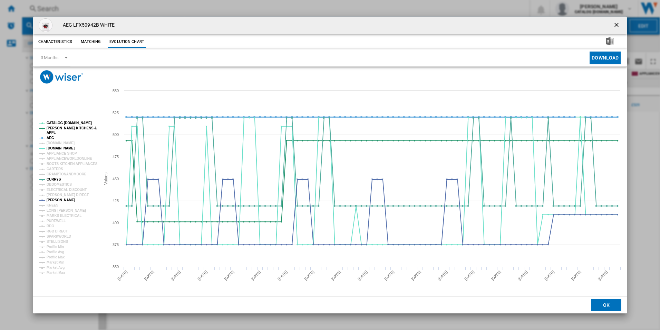
click at [50, 136] on tspan "AEG" at bounding box center [51, 138] width 8 height 4
click at [56, 129] on tspan "[PERSON_NAME] KITCHENS &" at bounding box center [72, 128] width 50 height 4
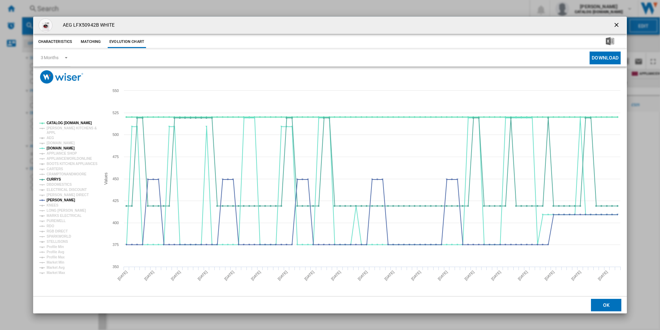
click at [63, 121] on tspan "CATALOG [DOMAIN_NAME]" at bounding box center [69, 123] width 45 height 4
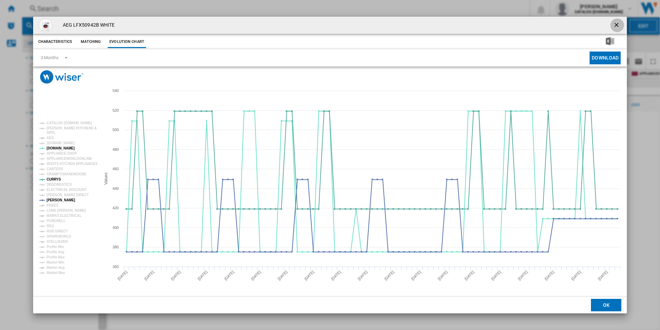
click at [617, 21] on ng-md-icon "getI18NText('BUTTONS.CLOSE_DIALOG')" at bounding box center [617, 25] width 8 height 8
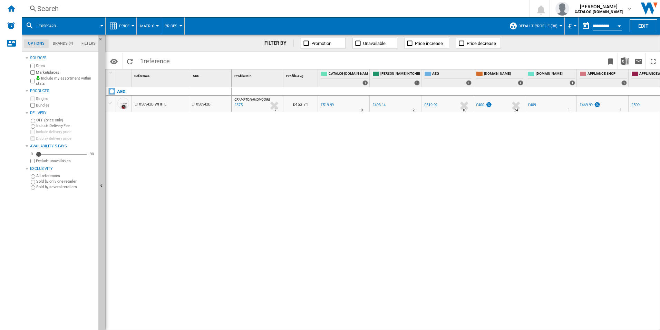
click at [316, 8] on div "Search" at bounding box center [274, 9] width 475 height 10
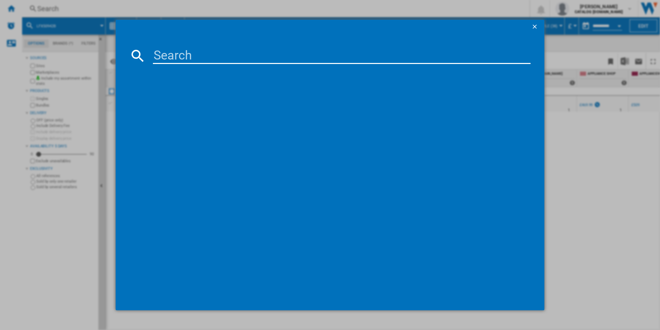
click at [208, 59] on input at bounding box center [342, 55] width 378 height 17
type input "LFR61944AD"
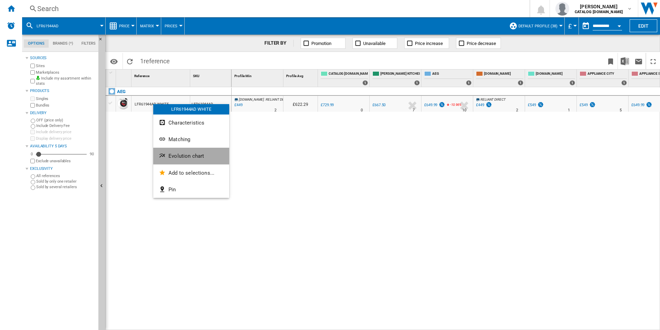
click at [166, 158] on ng-md-icon "Evolution chart" at bounding box center [163, 156] width 8 height 8
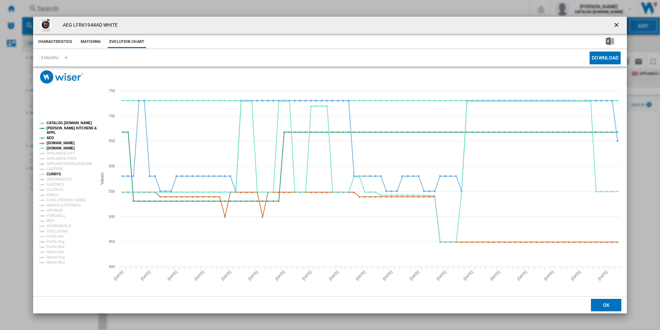
click at [58, 173] on tspan "CURRYS" at bounding box center [54, 174] width 15 height 4
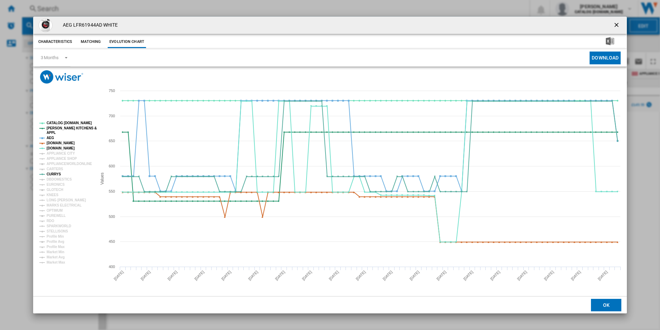
click at [61, 139] on rect "Product popup" at bounding box center [65, 192] width 57 height 148
click at [61, 141] on tspan "[DOMAIN_NAME]" at bounding box center [61, 143] width 28 height 4
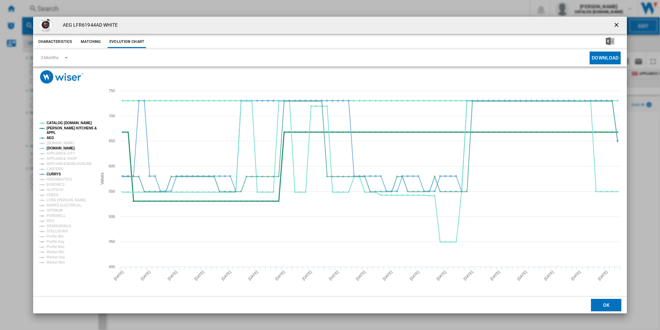
click at [48, 133] on tspan "APPL" at bounding box center [51, 133] width 9 height 4
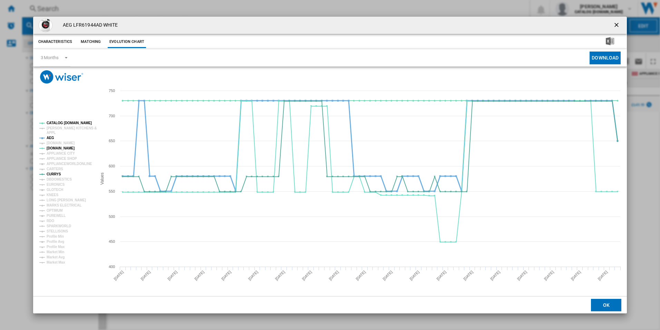
click at [48, 136] on tspan "AEG" at bounding box center [51, 138] width 8 height 4
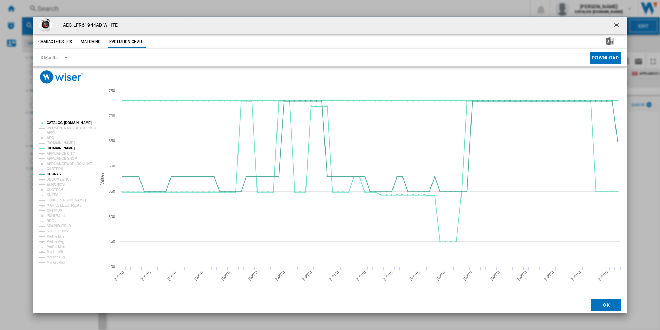
click at [58, 122] on tspan "CATALOG [DOMAIN_NAME]" at bounding box center [69, 123] width 45 height 4
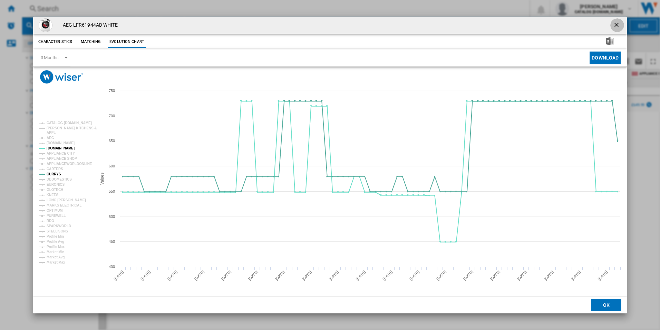
click at [617, 19] on button "Product popup" at bounding box center [618, 25] width 14 height 14
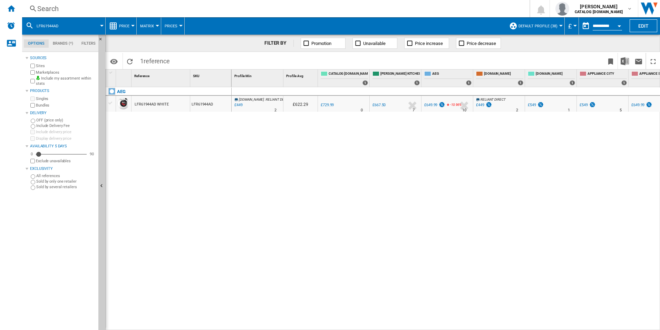
click at [274, 8] on div "Search" at bounding box center [274, 9] width 475 height 10
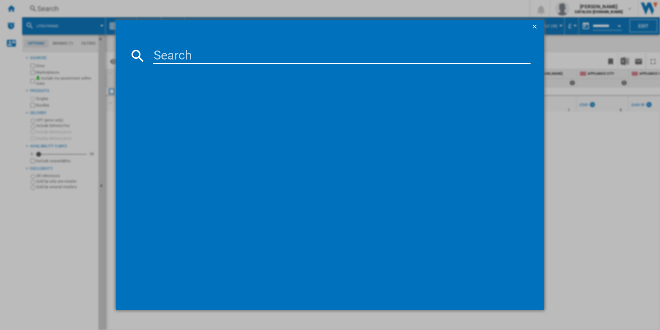
click at [184, 52] on input at bounding box center [342, 55] width 378 height 17
type input "FSB54907Z"
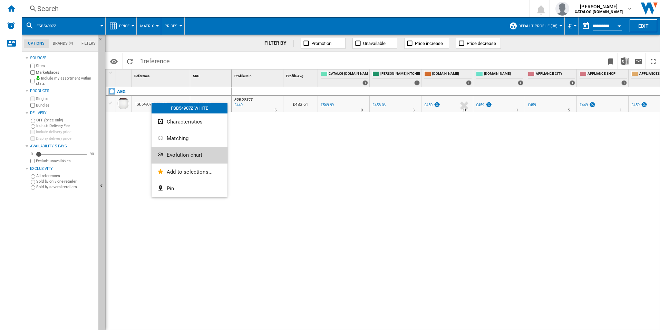
click at [164, 151] on button "Evolution chart" at bounding box center [190, 154] width 76 height 17
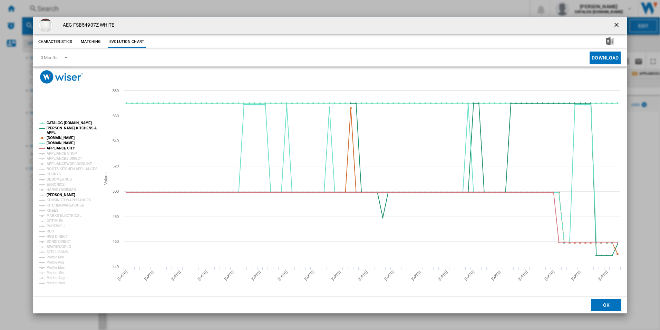
click at [55, 194] on tspan "[PERSON_NAME]" at bounding box center [61, 195] width 29 height 4
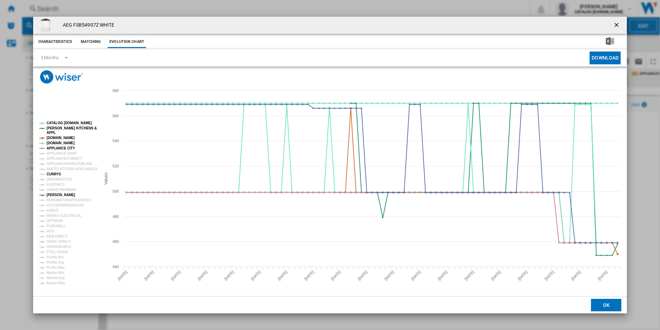
click at [54, 174] on tspan "CURRYS" at bounding box center [54, 174] width 15 height 4
click at [67, 148] on tspan "APPLIANCE CITY" at bounding box center [61, 148] width 28 height 4
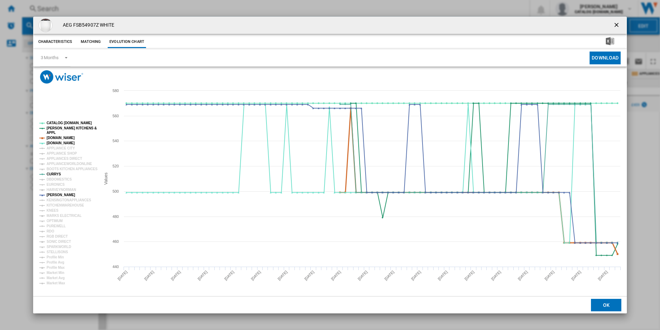
click at [66, 137] on tspan "[DOMAIN_NAME]" at bounding box center [61, 138] width 28 height 4
click at [68, 127] on tspan "[PERSON_NAME] KITCHENS &" at bounding box center [72, 128] width 50 height 4
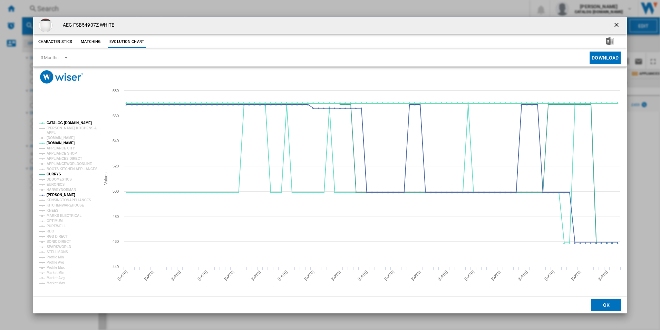
click at [69, 122] on tspan "CATALOG [DOMAIN_NAME]" at bounding box center [69, 123] width 45 height 4
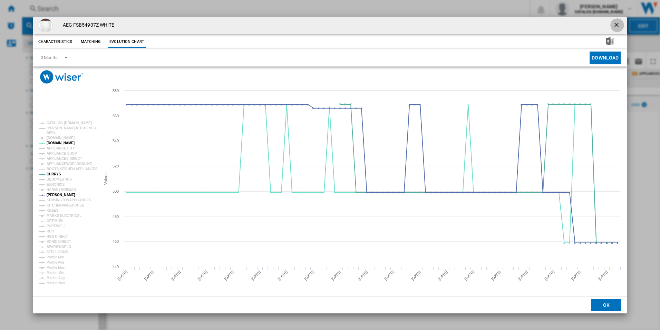
click at [620, 26] on ng-md-icon "getI18NText('BUTTONS.CLOSE_DIALOG')" at bounding box center [617, 25] width 8 height 8
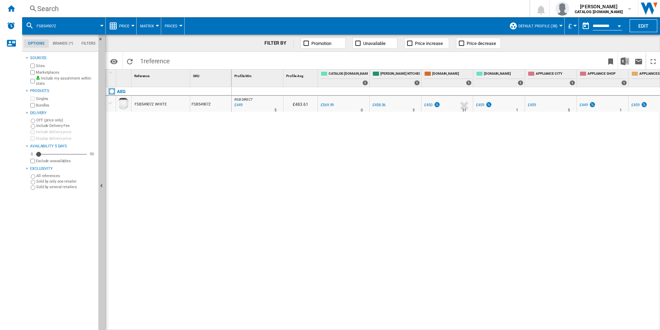
click at [426, 12] on div "Search" at bounding box center [274, 9] width 475 height 10
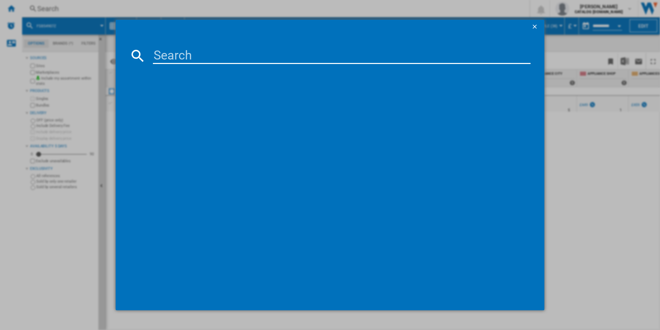
click at [283, 58] on input at bounding box center [342, 55] width 378 height 17
type input "LWR8516O5UD"
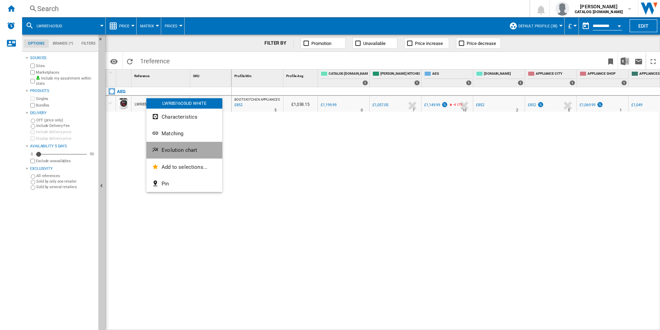
click at [159, 145] on button "Evolution chart" at bounding box center [184, 150] width 76 height 17
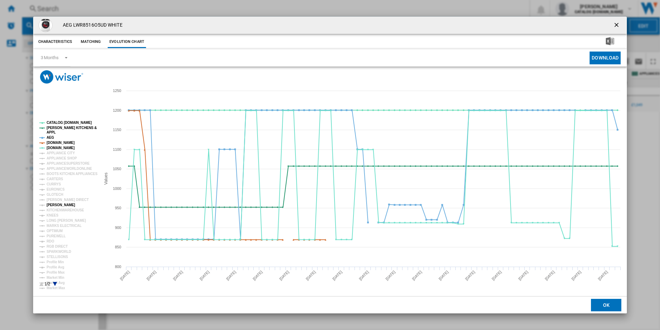
click at [58, 205] on tspan "[PERSON_NAME]" at bounding box center [61, 205] width 29 height 4
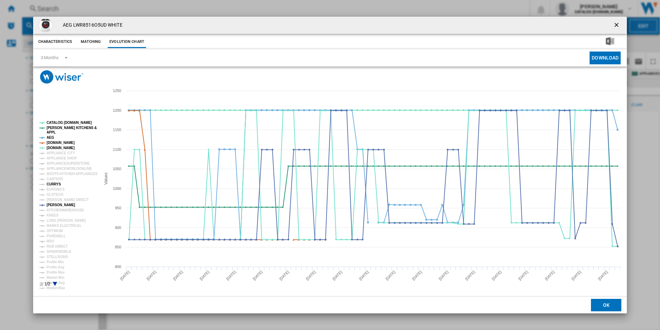
click at [54, 185] on tspan "CURRYS" at bounding box center [54, 184] width 15 height 4
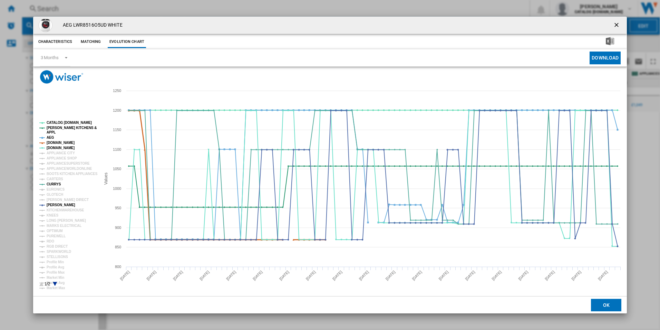
click at [61, 143] on tspan "[DOMAIN_NAME]" at bounding box center [61, 143] width 28 height 4
click at [52, 138] on tspan "AEG" at bounding box center [51, 137] width 8 height 4
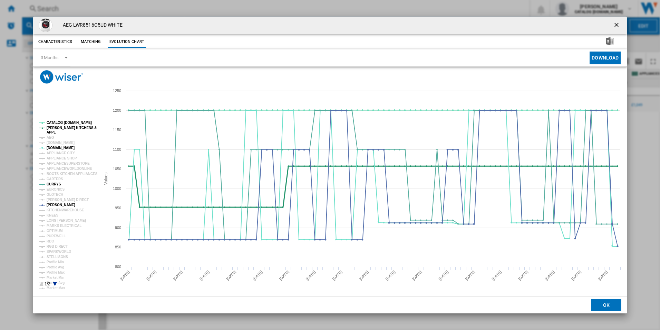
click at [61, 128] on tspan "[PERSON_NAME] KITCHENS &" at bounding box center [72, 128] width 50 height 4
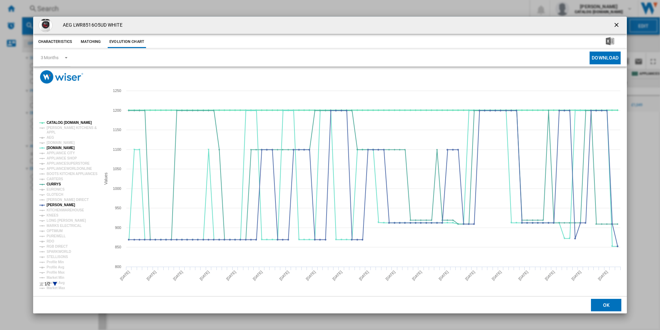
click at [65, 124] on tspan "CATALOG [DOMAIN_NAME]" at bounding box center [69, 123] width 45 height 4
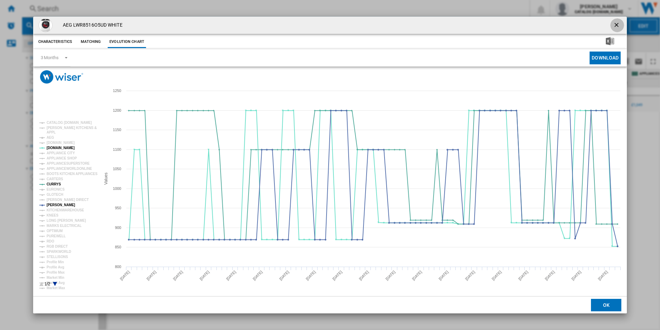
click at [613, 25] on button "Product popup" at bounding box center [618, 25] width 14 height 14
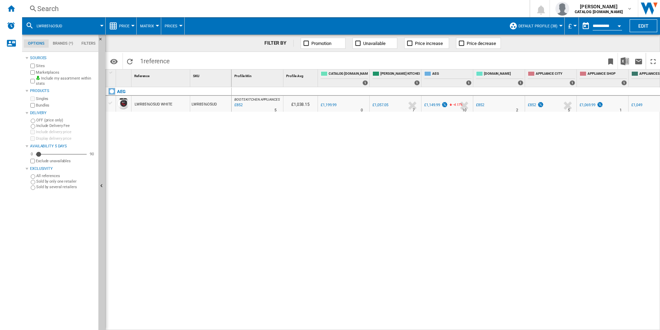
click at [266, 13] on div "Search" at bounding box center [274, 9] width 475 height 10
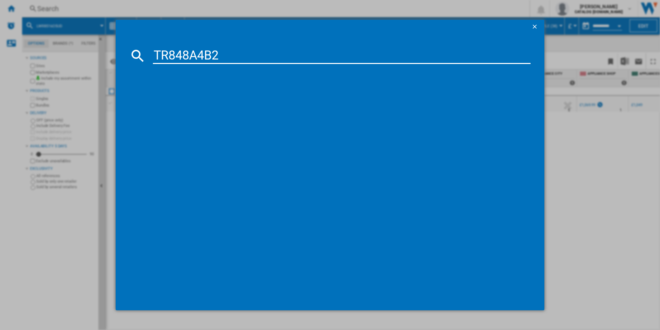
click at [158, 53] on input "TR848A4B2" at bounding box center [342, 55] width 378 height 17
type input "TR848A4B2"
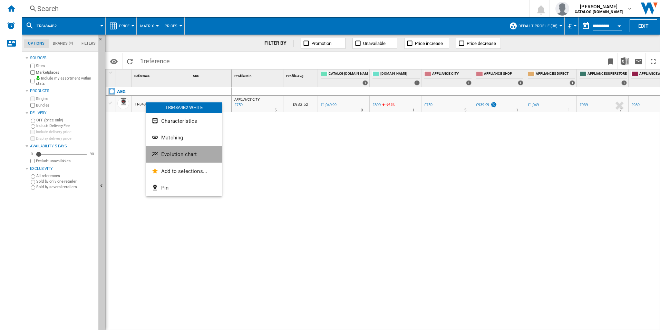
click at [164, 155] on span "Evolution chart" at bounding box center [179, 154] width 36 height 6
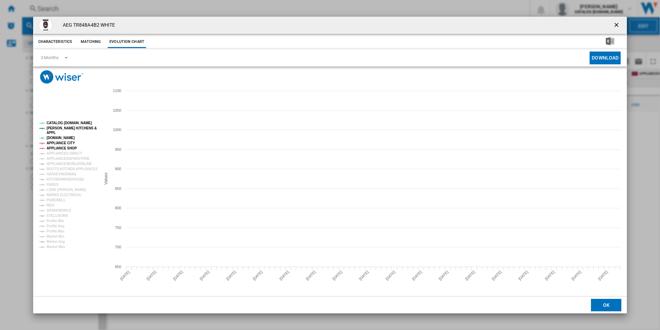
click at [55, 147] on tspan "APPLIANCE SHOP" at bounding box center [62, 148] width 30 height 4
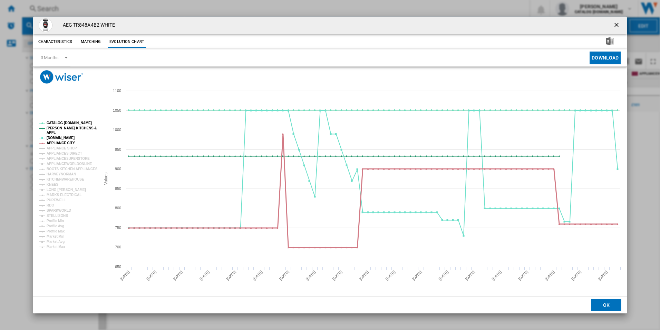
click at [55, 141] on tspan "APPLIANCE CITY" at bounding box center [61, 143] width 28 height 4
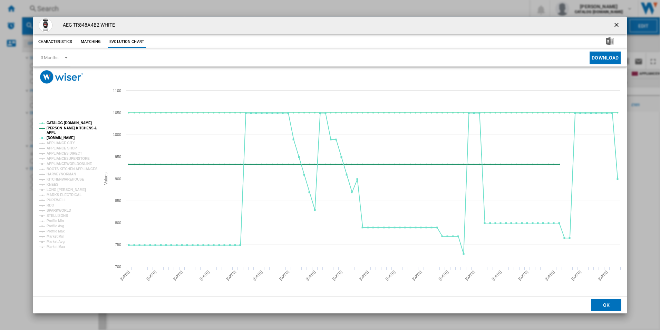
click at [54, 126] on tspan "[PERSON_NAME] KITCHENS &" at bounding box center [72, 128] width 50 height 4
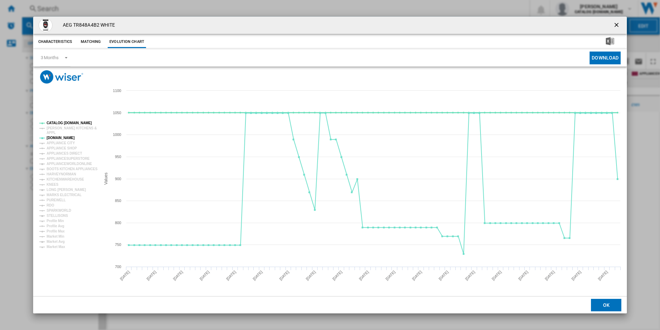
click at [55, 121] on tspan "CATALOG [DOMAIN_NAME]" at bounding box center [69, 123] width 45 height 4
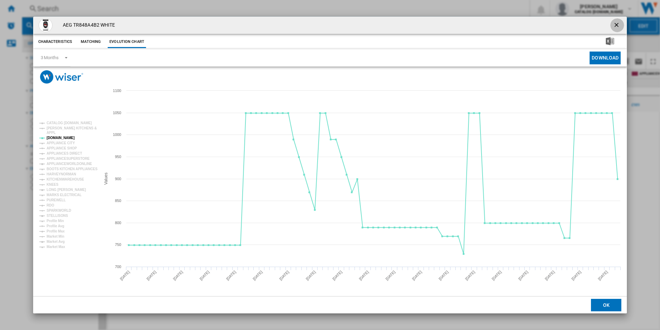
click at [617, 20] on button "Product popup" at bounding box center [618, 25] width 14 height 14
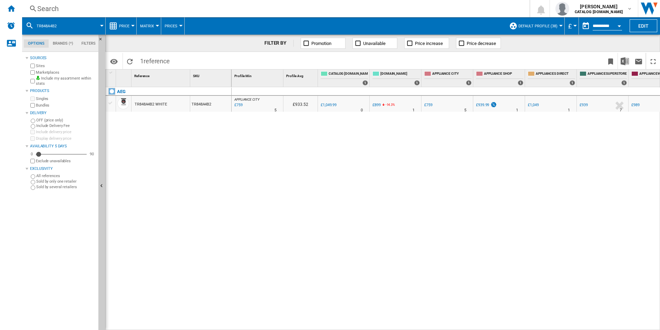
click at [363, 13] on div "Search" at bounding box center [274, 9] width 475 height 10
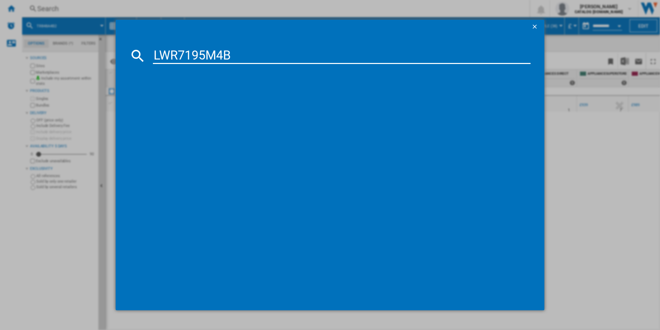
click at [244, 61] on input "LWR7195M4B" at bounding box center [342, 55] width 378 height 17
type input "LWR7195M4B"
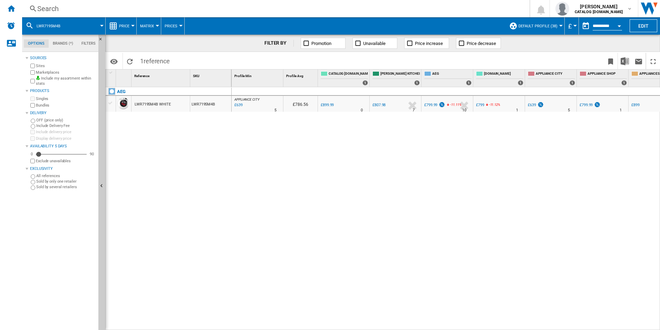
click at [149, 107] on div "LWR7195M4B WHITE" at bounding box center [153, 104] width 36 height 16
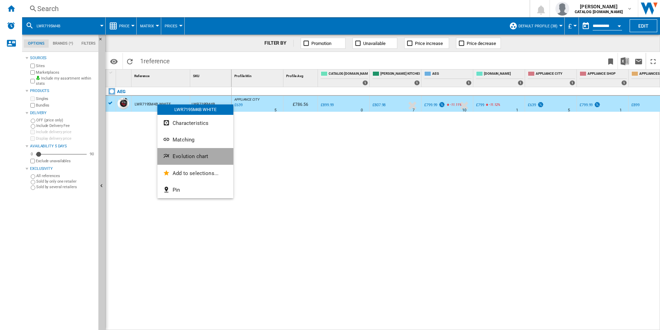
click at [174, 149] on button "Evolution chart" at bounding box center [196, 156] width 76 height 17
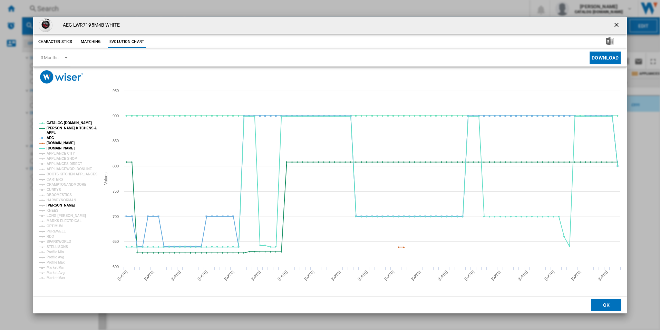
click at [50, 204] on tspan "[PERSON_NAME]" at bounding box center [61, 205] width 29 height 4
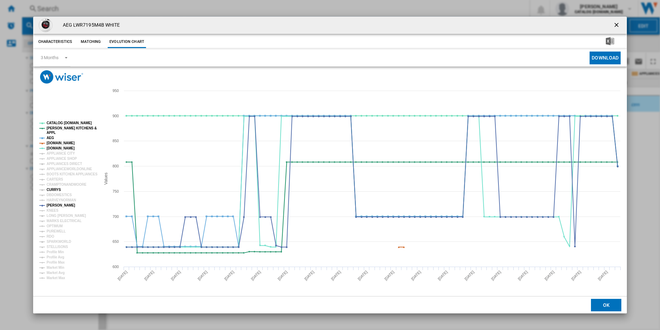
click at [50, 188] on tspan "CURRYS" at bounding box center [54, 190] width 15 height 4
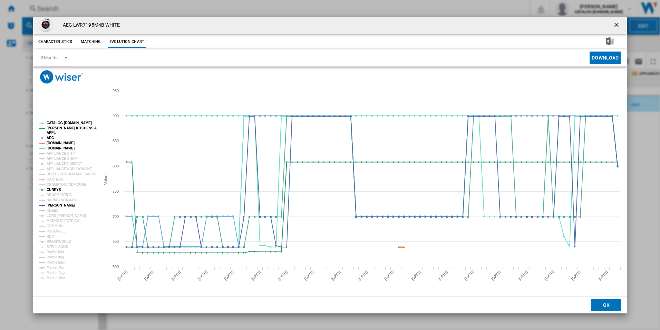
click at [55, 141] on tspan "[DOMAIN_NAME]" at bounding box center [61, 143] width 28 height 4
click at [51, 137] on tspan "AEG" at bounding box center [51, 138] width 8 height 4
click at [51, 128] on tspan "[PERSON_NAME] KITCHENS &" at bounding box center [72, 128] width 50 height 4
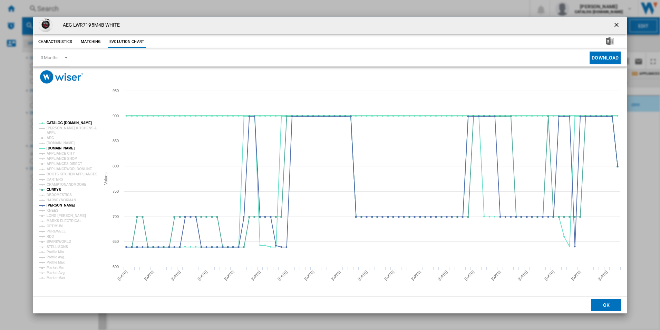
click at [52, 123] on tspan "CATALOG [DOMAIN_NAME]" at bounding box center [69, 123] width 45 height 4
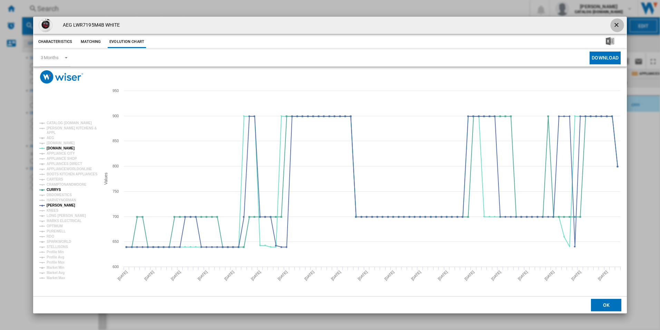
click at [620, 24] on ng-md-icon "getI18NText('BUTTONS.CLOSE_DIALOG')" at bounding box center [617, 25] width 8 height 8
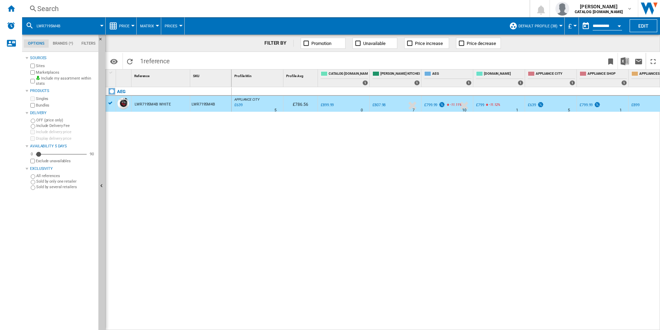
click at [359, 14] on div "Search Search 0 shabana shabir CATALOG ELECTROLUX.UK CATALOG ELECTROLUX.UK My s…" at bounding box center [341, 8] width 638 height 17
click at [358, 10] on div "Search" at bounding box center [274, 9] width 475 height 10
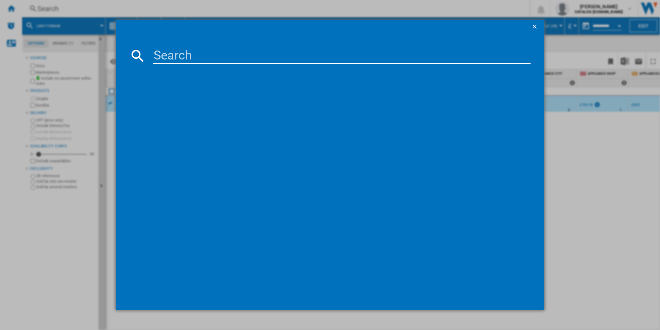
click at [282, 59] on input at bounding box center [342, 55] width 378 height 17
type input "FSB53647Z"
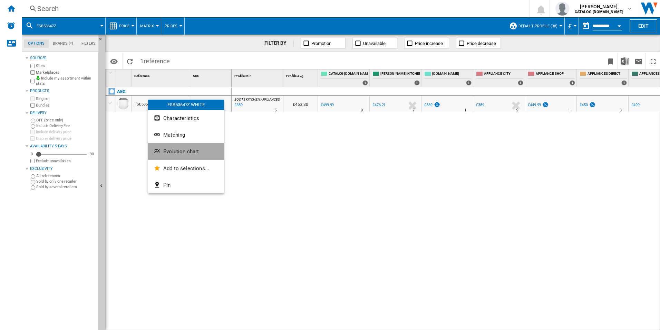
click at [165, 153] on span "Evolution chart" at bounding box center [181, 151] width 36 height 6
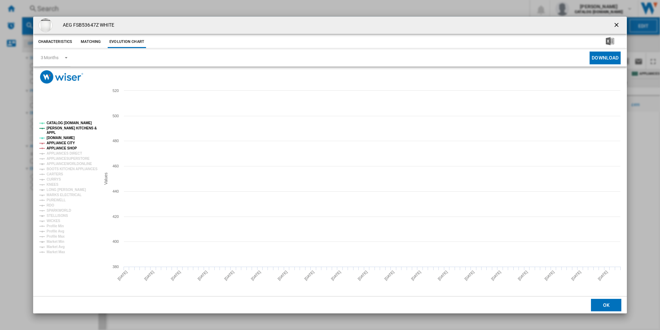
click at [70, 141] on tspan "APPLIANCE CITY" at bounding box center [61, 143] width 28 height 4
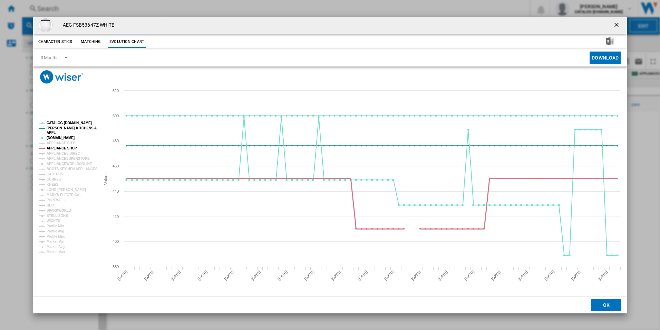
click at [68, 147] on tspan "APPLIANCE SHOP" at bounding box center [62, 148] width 30 height 4
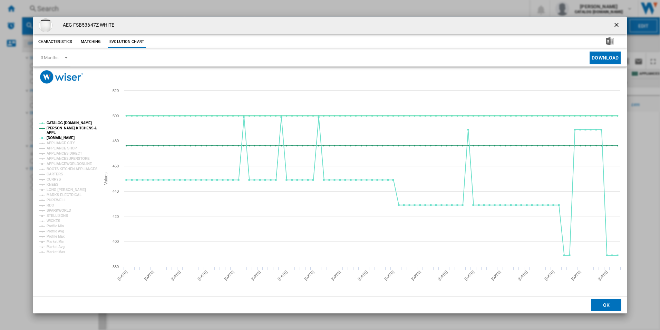
drag, startPoint x: 70, startPoint y: 126, endPoint x: 70, endPoint y: 122, distance: 4.2
click at [70, 122] on g "CATALOG ELECTROLUX.UK PAUL DAVIES KITCHENS & APPL AO.COM APPLIANCE CITY APPLIAN…" at bounding box center [68, 187] width 58 height 133
click at [70, 122] on tspan "CATALOG [DOMAIN_NAME]" at bounding box center [69, 123] width 45 height 4
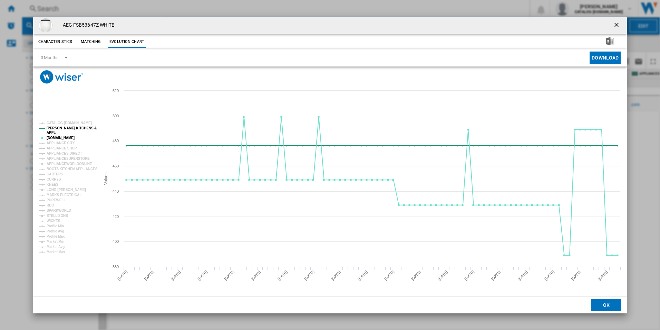
click at [70, 127] on tspan "[PERSON_NAME] KITCHENS &" at bounding box center [72, 128] width 50 height 4
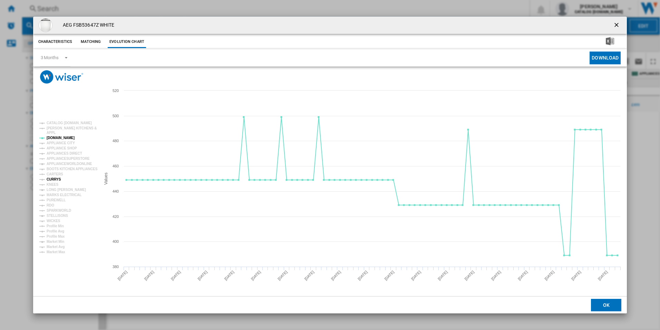
click at [53, 178] on tspan "CURRYS" at bounding box center [54, 179] width 15 height 4
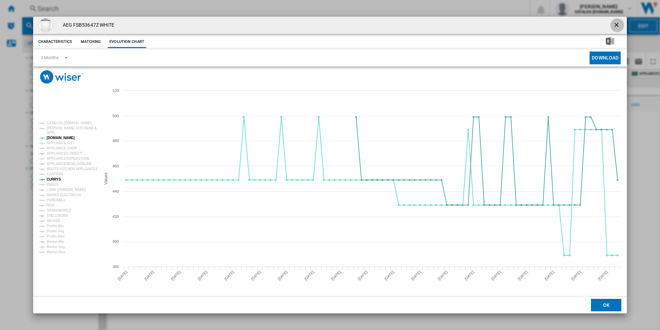
click at [617, 24] on ng-md-icon "getI18NText('BUTTONS.CLOSE_DIALOG')" at bounding box center [617, 25] width 8 height 8
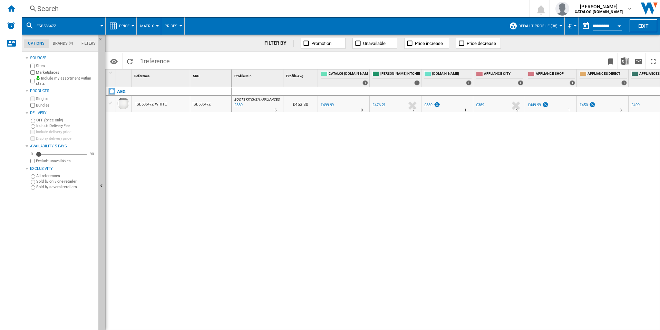
click at [335, 8] on div "Search" at bounding box center [274, 9] width 475 height 10
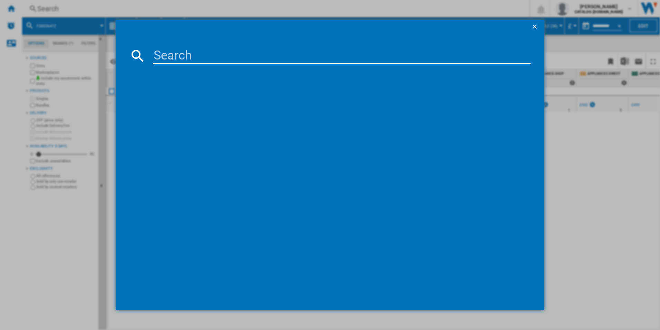
click at [241, 56] on input at bounding box center [342, 55] width 378 height 17
type input "FFB93807PM"
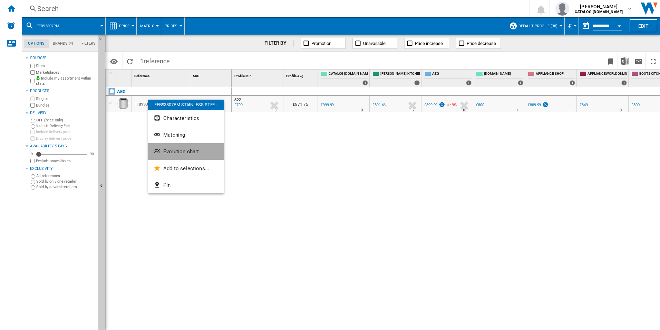
click at [163, 151] on button "Evolution chart" at bounding box center [186, 151] width 76 height 17
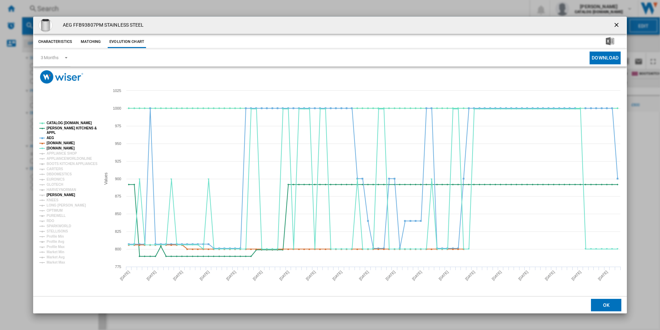
click at [54, 195] on tspan "[PERSON_NAME]" at bounding box center [61, 195] width 29 height 4
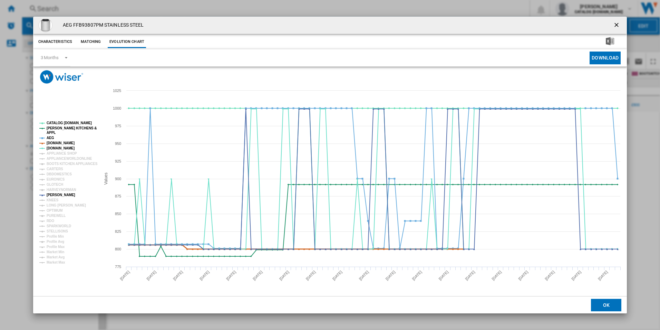
click at [57, 143] on tspan "[DOMAIN_NAME]" at bounding box center [61, 143] width 28 height 4
drag, startPoint x: 50, startPoint y: 135, endPoint x: 50, endPoint y: 127, distance: 8.0
click at [50, 127] on g "CATALOG ELECTROLUX.UK PAUL DAVIES KITCHENS & APPL AEG AMAZON.CO.UK AO.COM APPLI…" at bounding box center [68, 192] width 58 height 143
click at [50, 127] on tspan "[PERSON_NAME] KITCHENS &" at bounding box center [72, 128] width 50 height 4
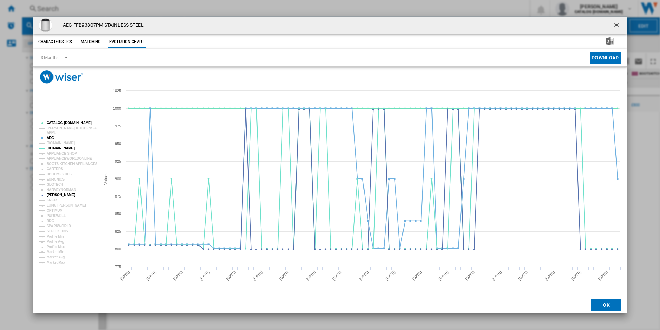
click at [53, 123] on tspan "CATALOG [DOMAIN_NAME]" at bounding box center [69, 123] width 45 height 4
click at [50, 139] on tspan "AEG" at bounding box center [51, 138] width 8 height 4
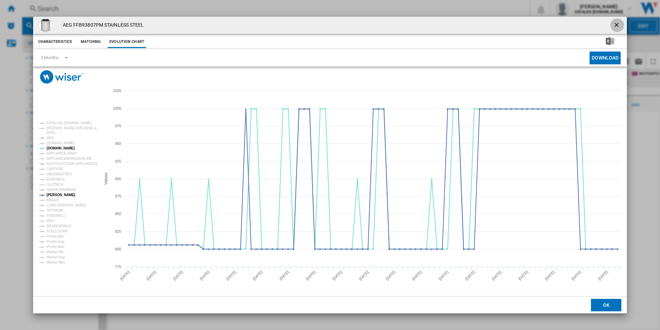
click at [617, 23] on ng-md-icon "getI18NText('BUTTONS.CLOSE_DIALOG')" at bounding box center [617, 25] width 8 height 8
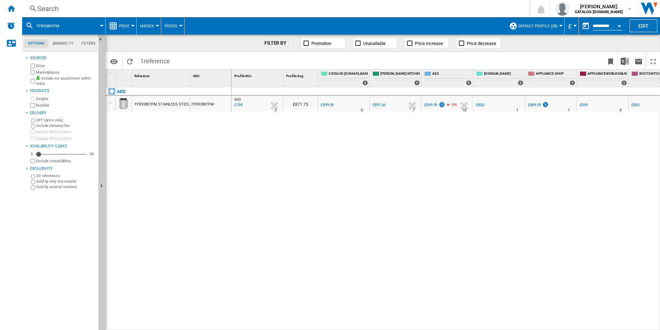
click at [359, 8] on div "Search" at bounding box center [274, 9] width 475 height 10
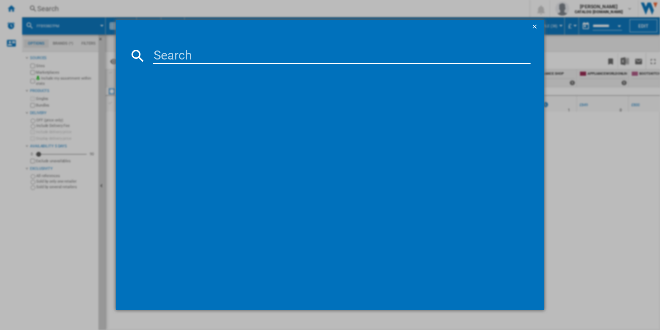
click at [246, 56] on input at bounding box center [342, 55] width 378 height 17
type input "TXH508A4R"
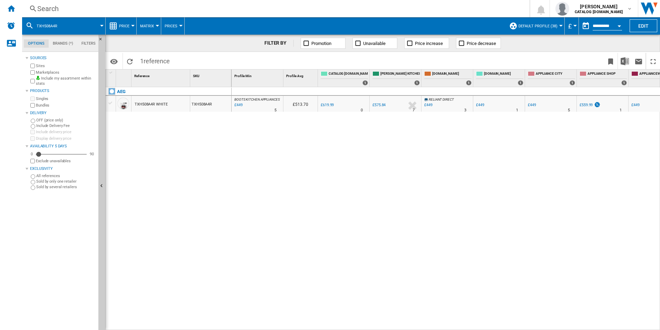
click at [150, 109] on div "TXH508A4R WHITE" at bounding box center [151, 104] width 33 height 16
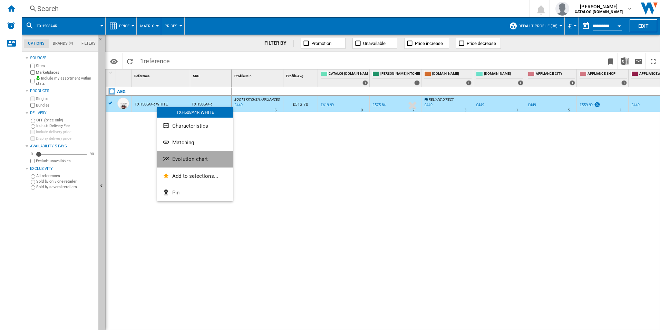
click at [170, 158] on ng-md-icon "Evolution chart" at bounding box center [167, 159] width 8 height 8
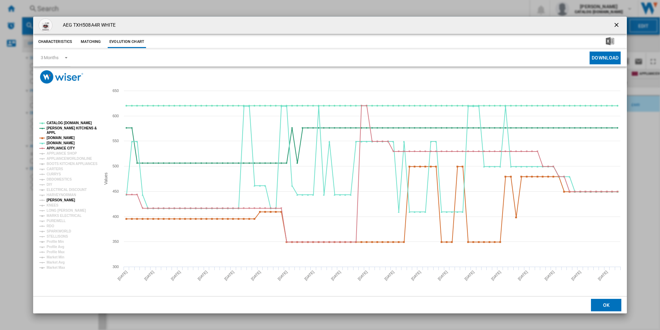
click at [54, 198] on tspan "[PERSON_NAME]" at bounding box center [61, 200] width 29 height 4
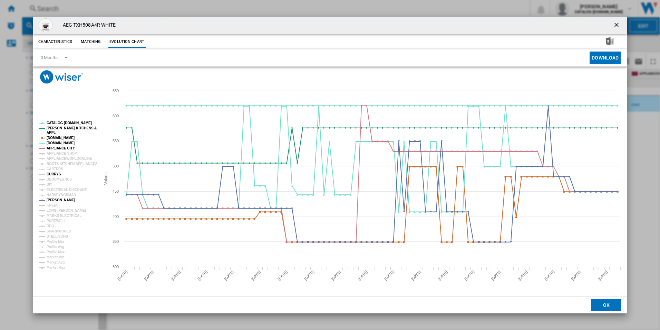
click at [54, 173] on tspan "CURRYS" at bounding box center [54, 174] width 15 height 4
click at [65, 147] on tspan "APPLIANCE CITY" at bounding box center [61, 148] width 28 height 4
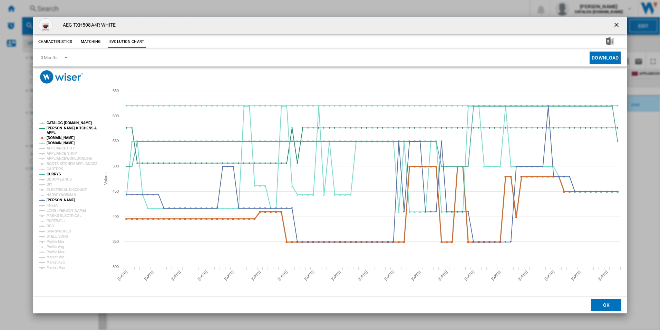
click at [66, 136] on tspan "[DOMAIN_NAME]" at bounding box center [61, 138] width 28 height 4
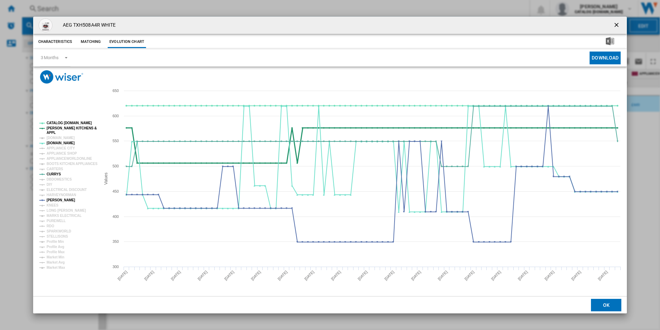
click at [67, 127] on tspan "[PERSON_NAME] KITCHENS &" at bounding box center [72, 128] width 50 height 4
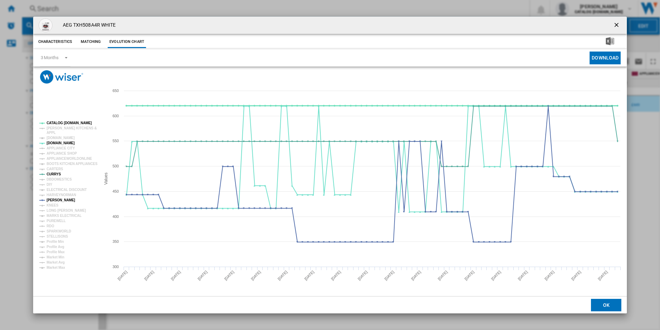
click at [67, 123] on tspan "CATALOG [DOMAIN_NAME]" at bounding box center [69, 123] width 45 height 4
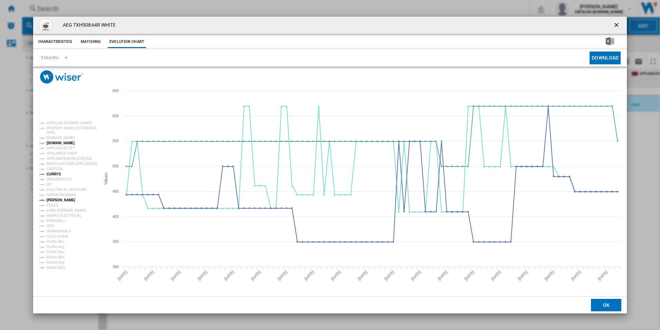
click at [620, 22] on ng-md-icon "getI18NText('BUTTONS.CLOSE_DIALOG')" at bounding box center [617, 25] width 8 height 8
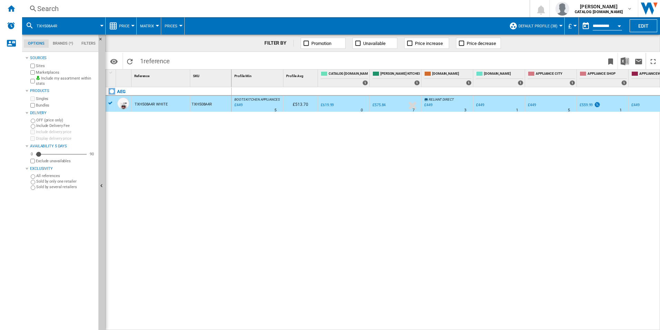
click at [302, 13] on div "Search" at bounding box center [274, 9] width 475 height 10
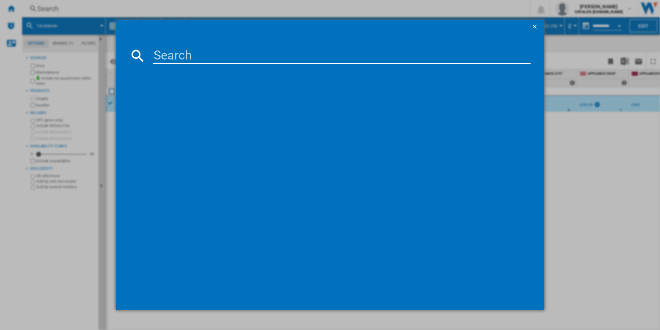
click at [209, 53] on input at bounding box center [342, 55] width 378 height 17
type input "FSE76747P"
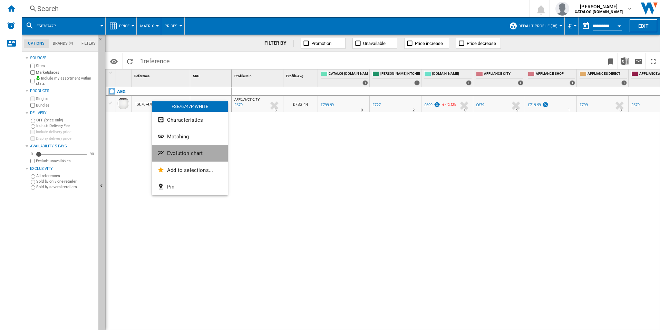
click at [169, 155] on span "Evolution chart" at bounding box center [185, 153] width 36 height 6
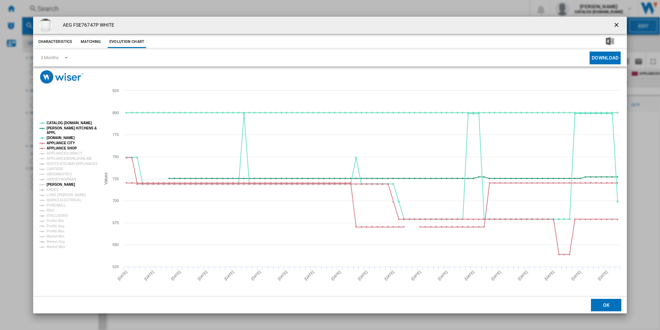
click at [54, 183] on tspan "[PERSON_NAME]" at bounding box center [61, 184] width 29 height 4
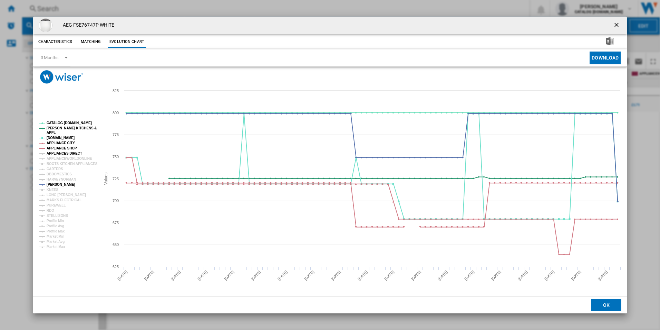
click at [54, 151] on tspan "APPLIANCES DIRECT" at bounding box center [65, 153] width 36 height 4
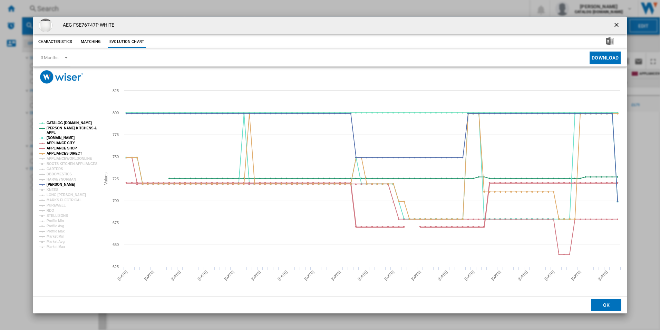
click at [54, 147] on tspan "APPLIANCE SHOP" at bounding box center [62, 148] width 30 height 4
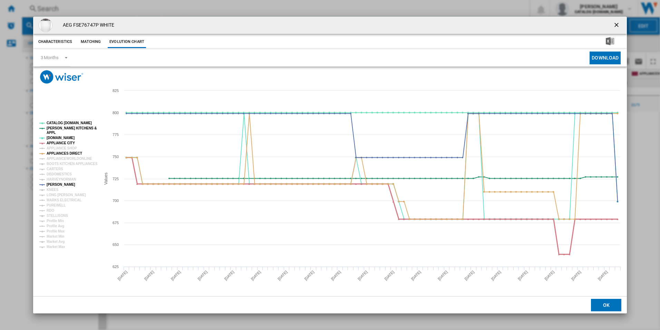
click at [55, 141] on tspan "APPLIANCE CITY" at bounding box center [61, 143] width 28 height 4
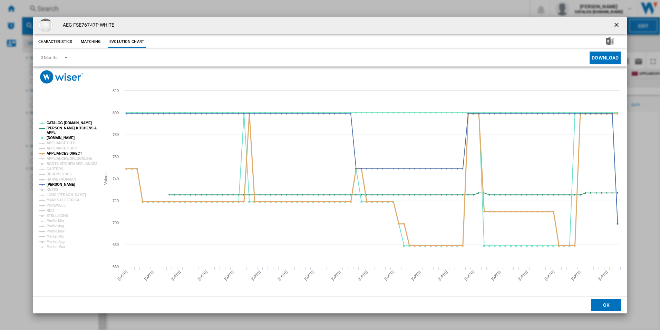
click at [54, 152] on tspan "APPLIANCES DIRECT" at bounding box center [65, 153] width 36 height 4
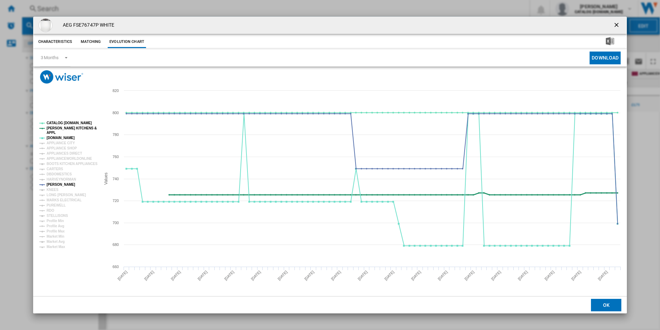
click at [59, 127] on tspan "[PERSON_NAME] KITCHENS &" at bounding box center [72, 128] width 50 height 4
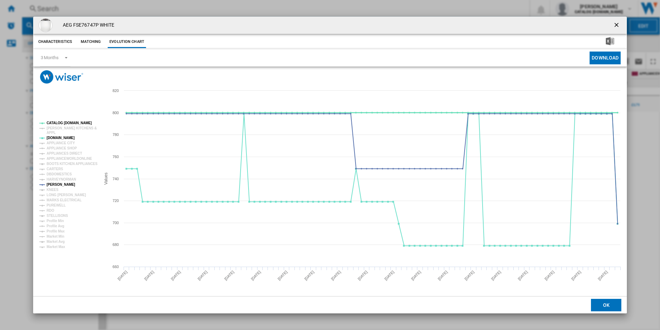
click at [61, 121] on tspan "CATALOG [DOMAIN_NAME]" at bounding box center [69, 123] width 45 height 4
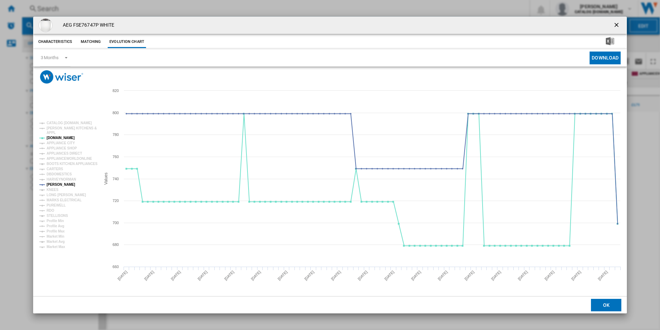
click at [618, 22] on ng-md-icon "getI18NText('BUTTONS.CLOSE_DIALOG')" at bounding box center [617, 25] width 8 height 8
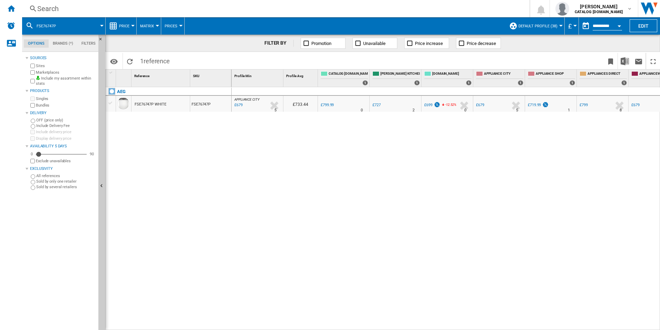
click at [308, 10] on div "Search" at bounding box center [274, 9] width 475 height 10
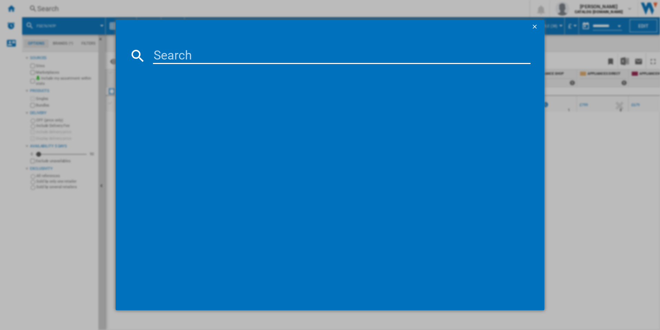
click at [206, 53] on input at bounding box center [342, 55] width 378 height 17
type input "FSS96828P"
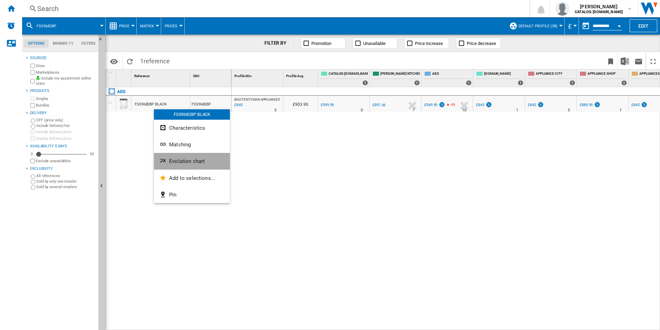
click at [159, 156] on button "Evolution chart" at bounding box center [192, 161] width 76 height 17
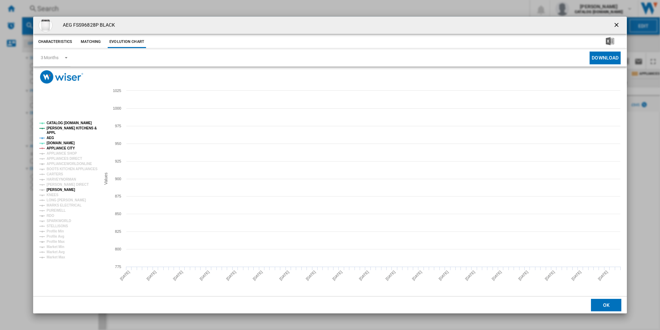
click at [55, 189] on tspan "[PERSON_NAME]" at bounding box center [61, 190] width 29 height 4
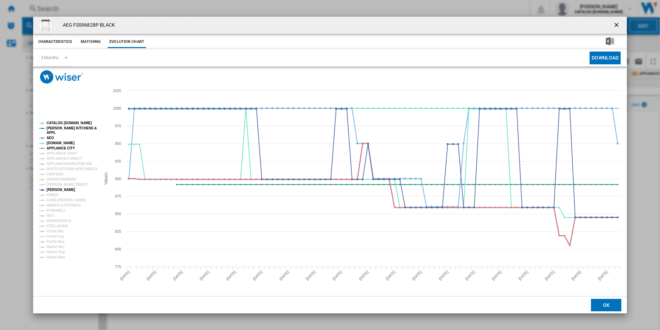
click at [55, 148] on tspan "APPLIANCE CITY" at bounding box center [61, 148] width 28 height 4
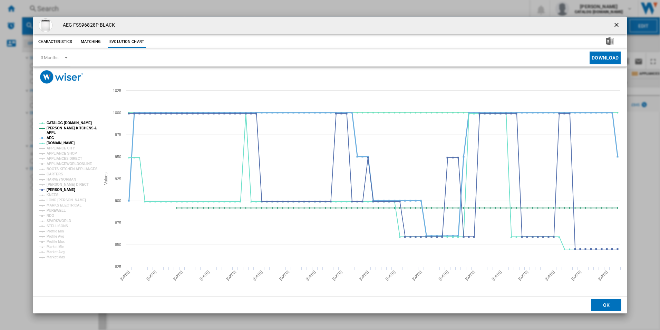
click at [51, 138] on tspan "AEG" at bounding box center [51, 138] width 8 height 4
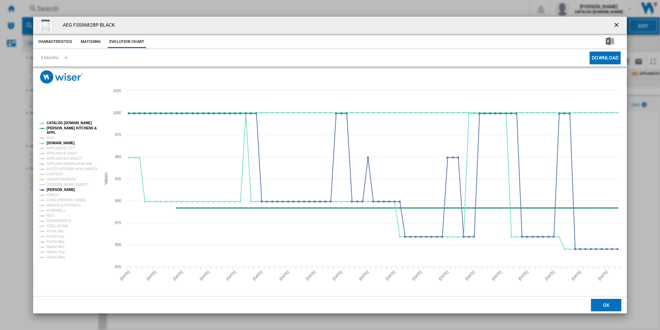
click at [60, 127] on tspan "[PERSON_NAME] KITCHENS &" at bounding box center [72, 128] width 50 height 4
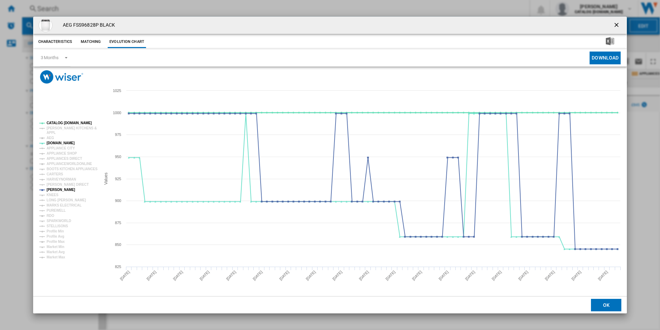
click at [63, 123] on tspan "CATALOG [DOMAIN_NAME]" at bounding box center [69, 123] width 45 height 4
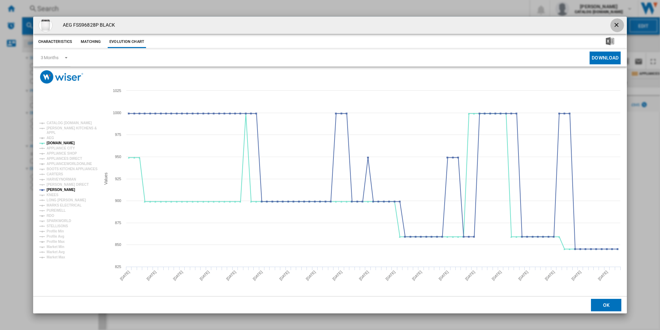
click at [613, 23] on button "Product popup" at bounding box center [618, 25] width 14 height 14
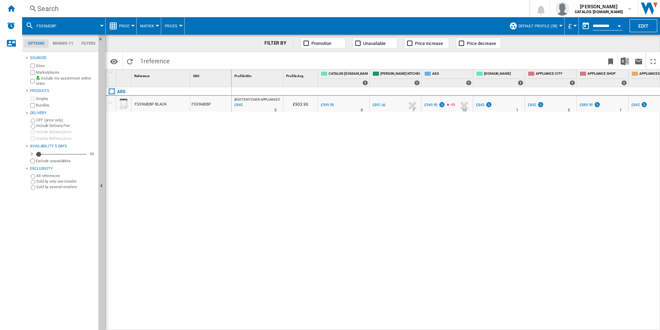
click at [366, 9] on div "Search" at bounding box center [274, 9] width 475 height 10
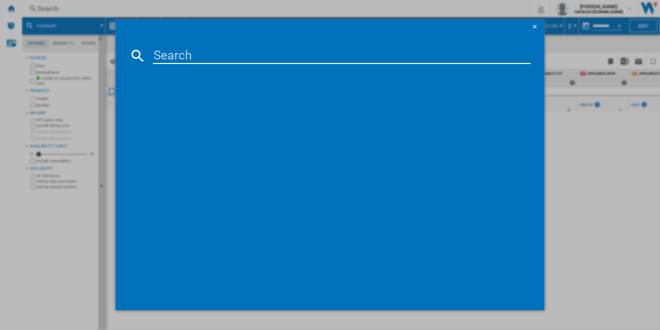
click at [235, 57] on input at bounding box center [342, 55] width 378 height 17
type input "LWR7416U6UD"
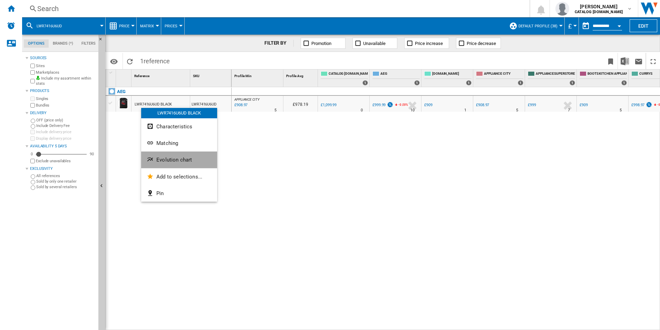
click at [156, 155] on button "Evolution chart" at bounding box center [179, 159] width 76 height 17
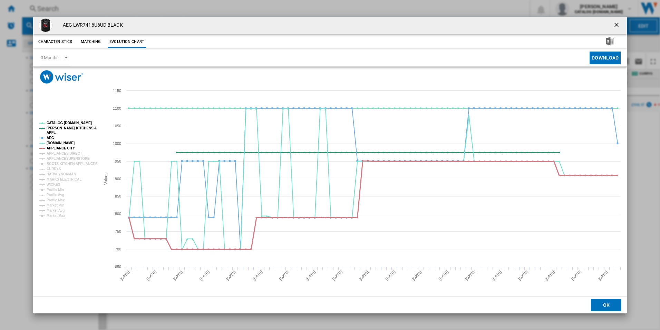
click at [65, 147] on tspan "APPLIANCE CITY" at bounding box center [61, 148] width 28 height 4
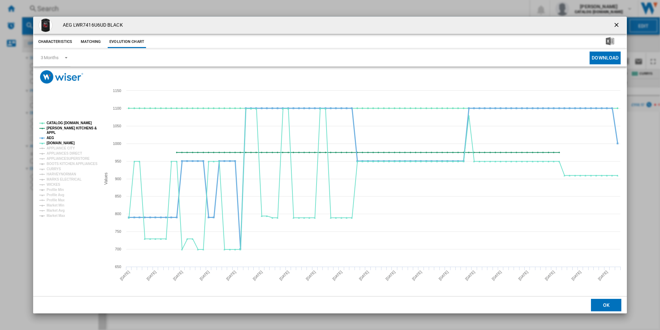
click at [52, 137] on tspan "AEG" at bounding box center [51, 138] width 8 height 4
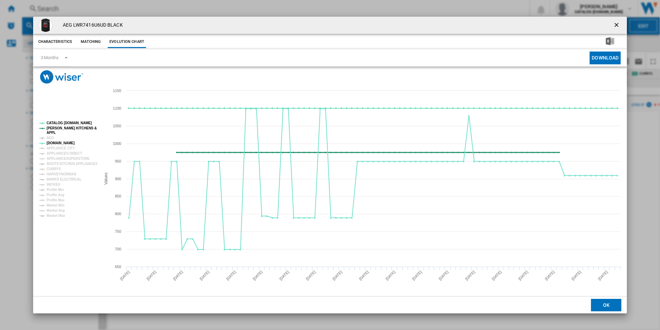
click at [55, 130] on tspan "[PERSON_NAME] KITCHENS &" at bounding box center [72, 128] width 50 height 4
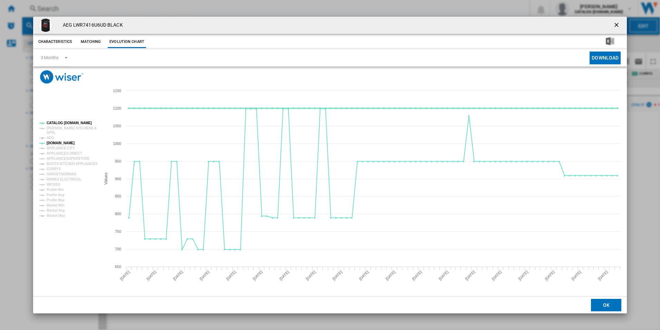
click at [61, 123] on tspan "CATALOG [DOMAIN_NAME]" at bounding box center [69, 123] width 45 height 4
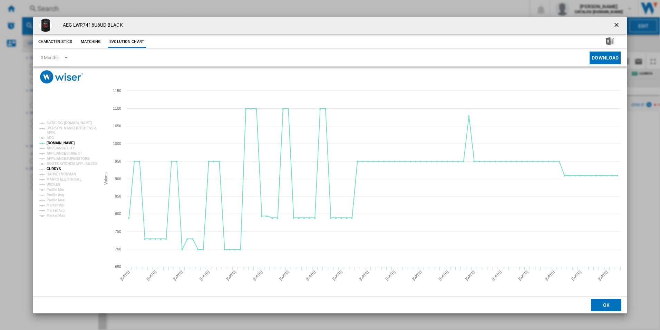
click at [49, 167] on tspan "CURRYS" at bounding box center [54, 169] width 15 height 4
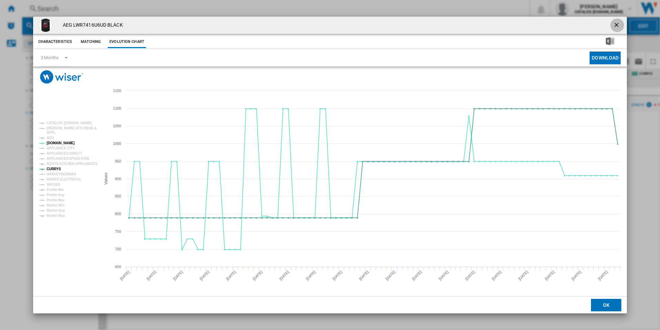
click at [617, 22] on ng-md-icon "getI18NText('BUTTONS.CLOSE_DIALOG')" at bounding box center [617, 25] width 8 height 8
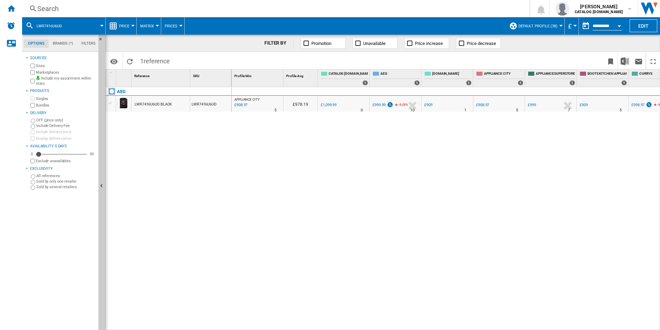
click at [252, 6] on div "Search" at bounding box center [274, 9] width 475 height 10
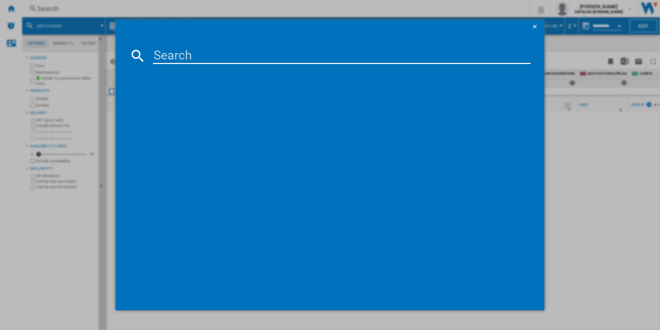
click at [166, 51] on input at bounding box center [342, 55] width 378 height 17
type input "FFX52507ZW"
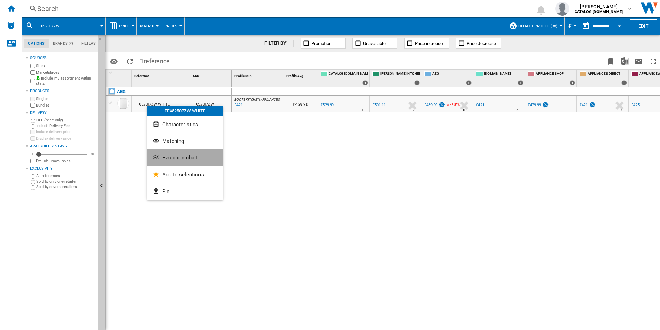
click at [162, 161] on button "Evolution chart" at bounding box center [185, 157] width 76 height 17
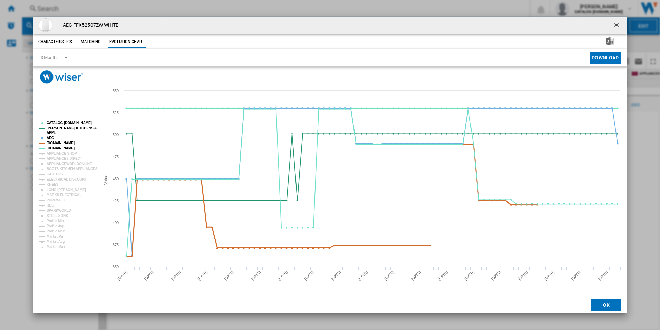
click at [56, 142] on tspan "[DOMAIN_NAME]" at bounding box center [61, 143] width 28 height 4
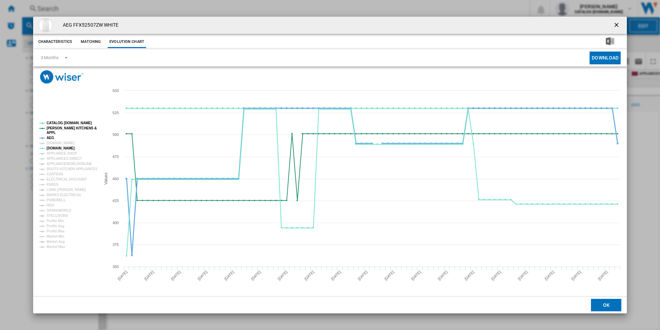
click at [49, 136] on tspan "AEG" at bounding box center [51, 138] width 8 height 4
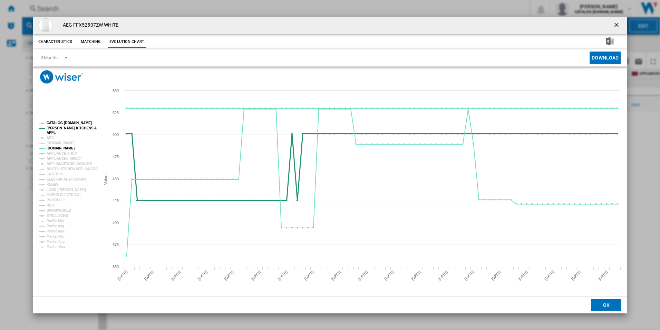
click at [52, 131] on tspan "APPL" at bounding box center [51, 133] width 9 height 4
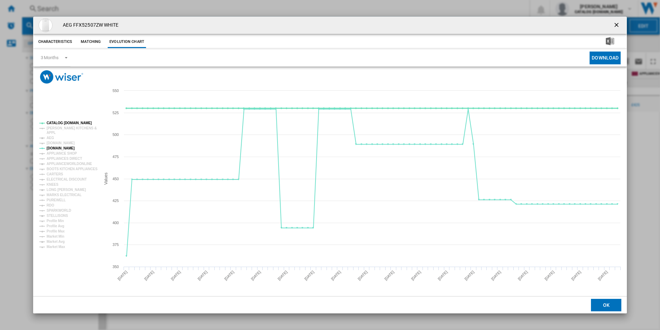
click at [59, 123] on tspan "CATALOG [DOMAIN_NAME]" at bounding box center [69, 123] width 45 height 4
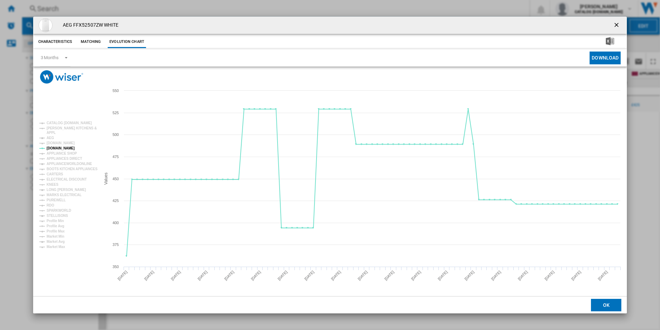
click at [613, 20] on button "Product popup" at bounding box center [618, 25] width 14 height 14
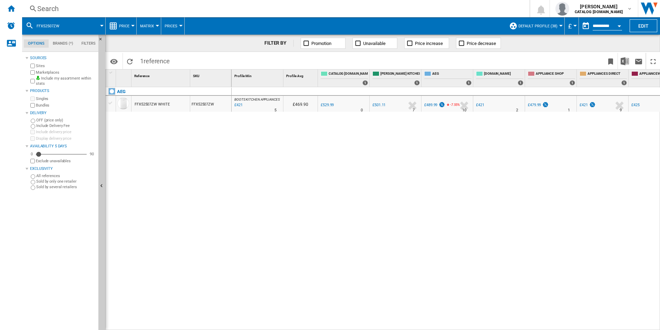
click at [347, 6] on div "Search" at bounding box center [274, 9] width 475 height 10
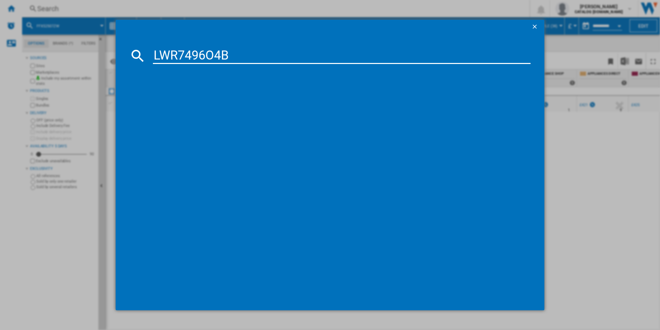
click at [208, 55] on input "LWR7496O4B" at bounding box center [342, 55] width 378 height 17
type input "LWR7496O4B"
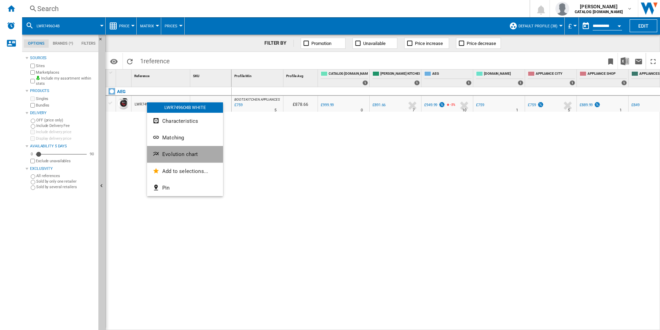
click at [157, 147] on button "Evolution chart" at bounding box center [185, 154] width 76 height 17
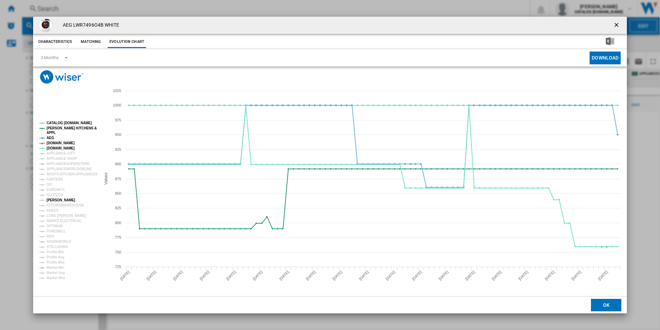
click at [57, 201] on tspan "[PERSON_NAME]" at bounding box center [61, 200] width 29 height 4
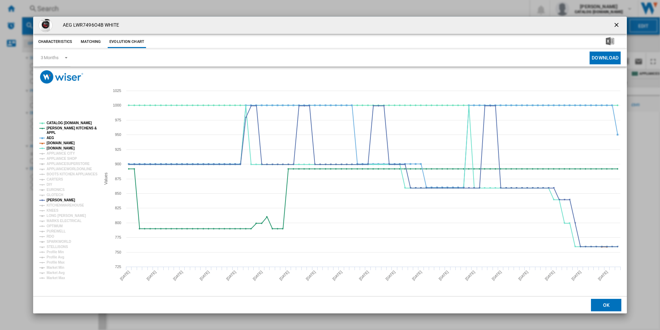
click at [63, 143] on tspan "[DOMAIN_NAME]" at bounding box center [61, 143] width 28 height 4
click at [50, 137] on tspan "AEG" at bounding box center [51, 138] width 8 height 4
click at [52, 131] on tspan "APPL" at bounding box center [51, 133] width 9 height 4
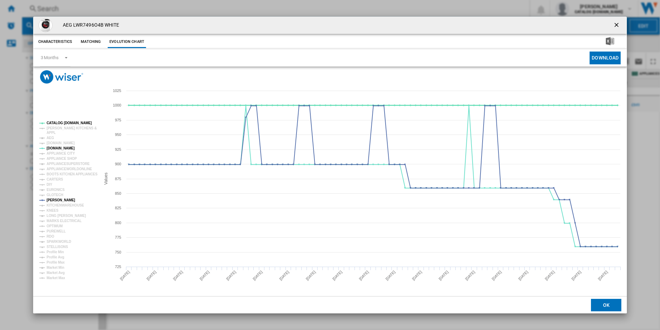
click at [64, 123] on tspan "CATALOG [DOMAIN_NAME]" at bounding box center [69, 123] width 45 height 4
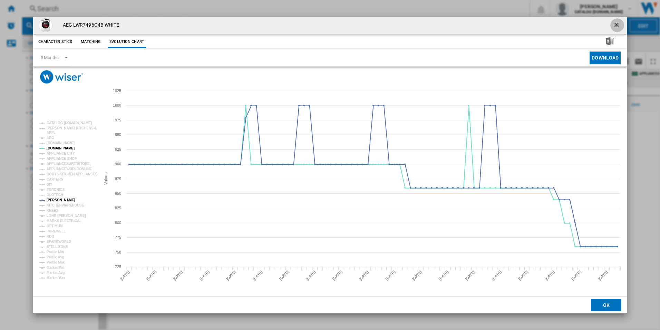
click at [620, 25] on ng-md-icon "getI18NText('BUTTONS.CLOSE_DIALOG')" at bounding box center [617, 25] width 8 height 8
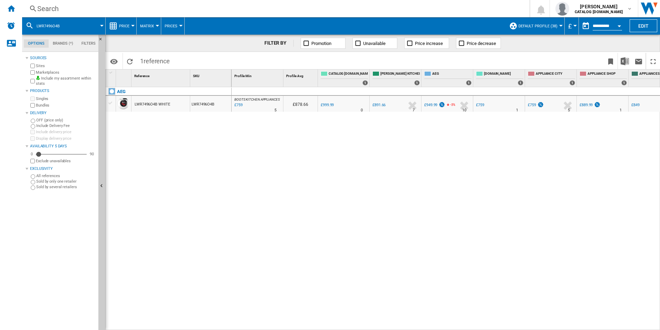
click at [271, 7] on div "Search" at bounding box center [274, 9] width 475 height 10
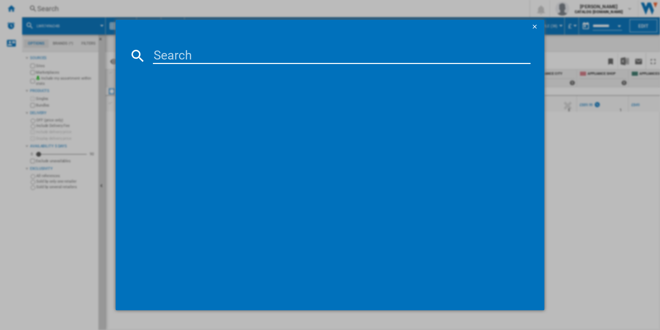
click at [159, 54] on input at bounding box center [342, 55] width 378 height 17
type input "LWX60966B"
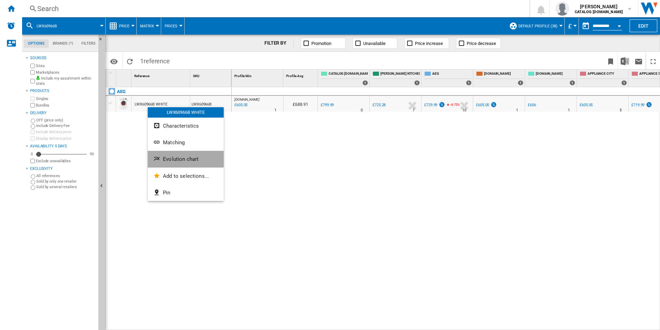
click at [163, 153] on button "Evolution chart" at bounding box center [186, 159] width 76 height 17
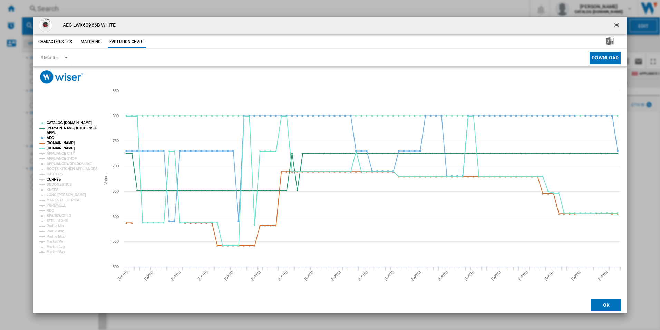
click at [52, 180] on tspan "CURRYS" at bounding box center [54, 179] width 15 height 4
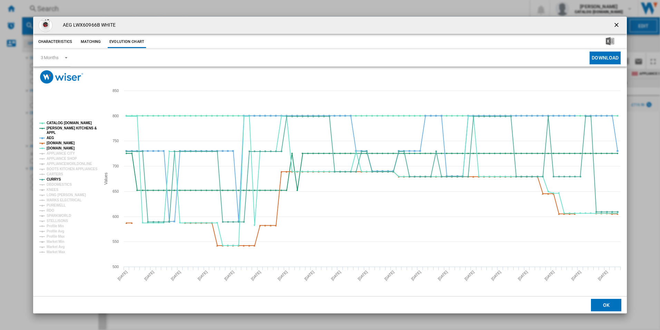
drag, startPoint x: 61, startPoint y: 140, endPoint x: 58, endPoint y: 146, distance: 7.1
click at [58, 146] on g "CATALOG [DOMAIN_NAME] [PERSON_NAME] KITCHENS & APPL AEG [DOMAIN_NAME] [DOMAIN_N…" at bounding box center [67, 187] width 61 height 138
click at [58, 146] on tspan "[DOMAIN_NAME]" at bounding box center [61, 148] width 28 height 4
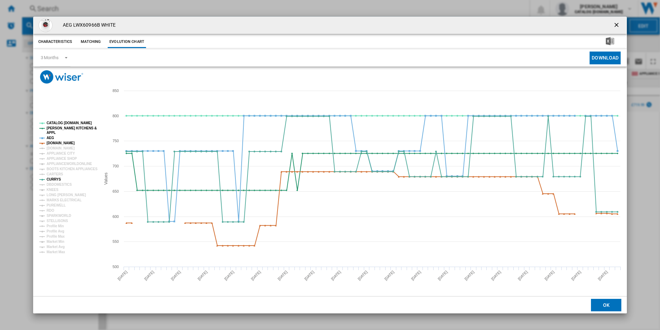
click at [58, 146] on tspan "[DOMAIN_NAME]" at bounding box center [61, 148] width 28 height 4
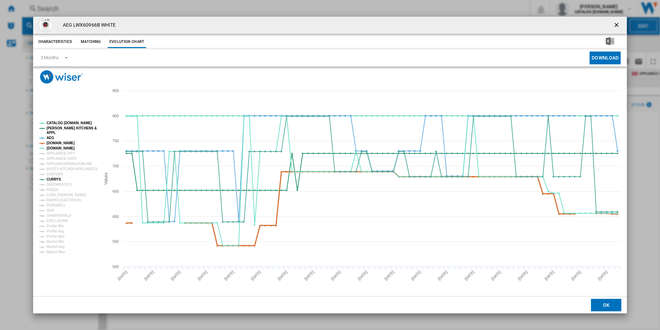
click at [58, 143] on tspan "[DOMAIN_NAME]" at bounding box center [61, 143] width 28 height 4
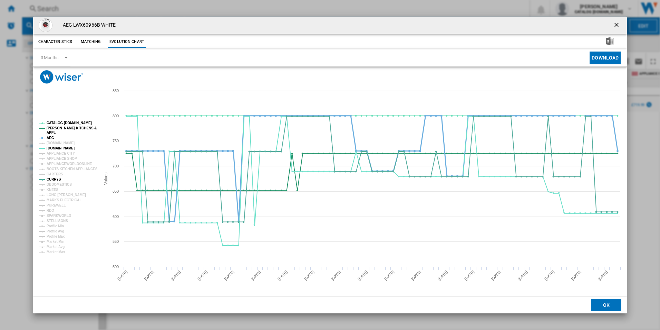
click at [51, 139] on tspan "AEG" at bounding box center [51, 138] width 8 height 4
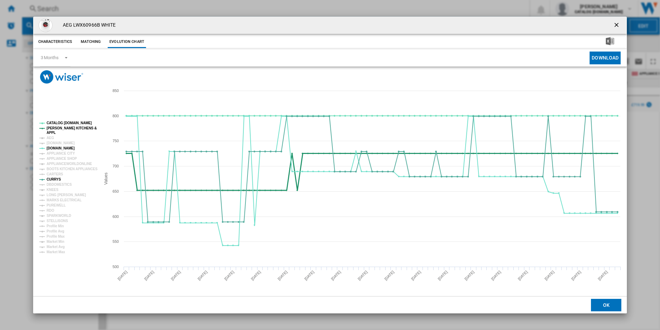
drag, startPoint x: 60, startPoint y: 129, endPoint x: 65, endPoint y: 123, distance: 7.6
click at [65, 123] on g "CATALOG [DOMAIN_NAME] [PERSON_NAME] KITCHENS & APPL AEG [DOMAIN_NAME] [DOMAIN_N…" at bounding box center [68, 187] width 58 height 133
click at [65, 123] on tspan "CATALOG [DOMAIN_NAME]" at bounding box center [69, 123] width 45 height 4
click at [64, 127] on tspan "[PERSON_NAME] KITCHENS &" at bounding box center [72, 128] width 50 height 4
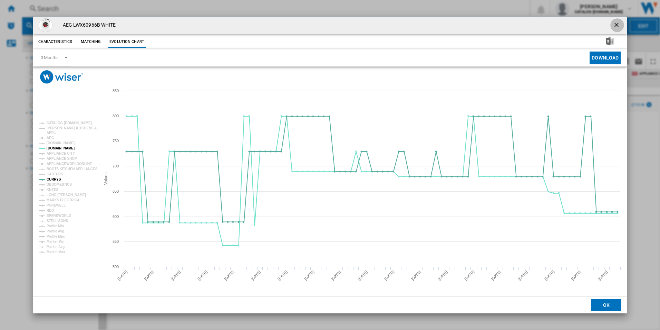
click at [611, 22] on button "Product popup" at bounding box center [618, 25] width 14 height 14
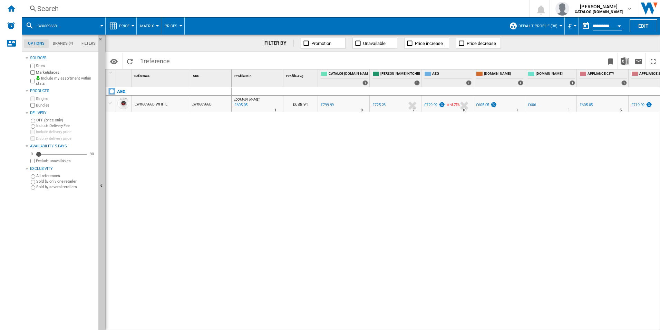
click at [305, 7] on div "Search" at bounding box center [274, 9] width 475 height 10
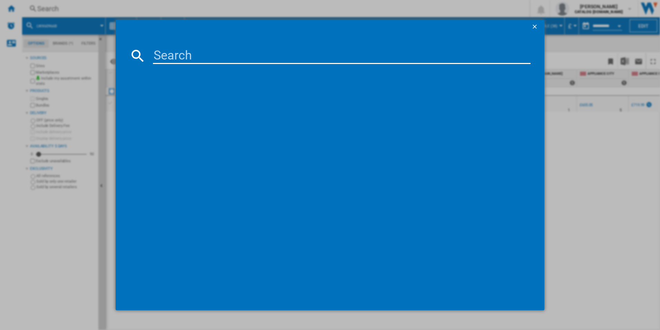
click at [173, 50] on input at bounding box center [342, 55] width 378 height 17
type input "FSB73427Z"
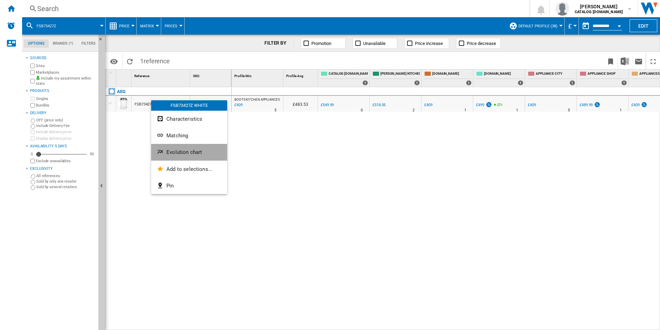
click at [161, 150] on ng-md-icon "Evolution chart" at bounding box center [161, 152] width 8 height 8
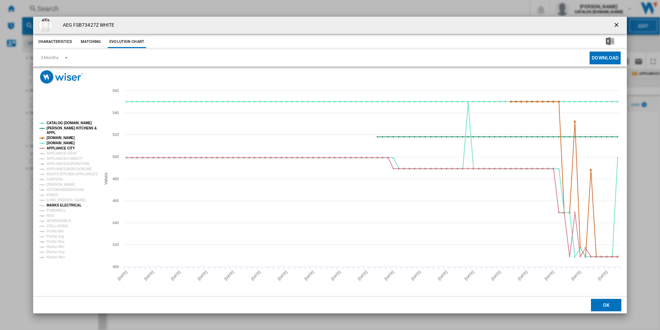
click at [54, 207] on tspan "MARKS ELECTRICAL" at bounding box center [64, 205] width 35 height 4
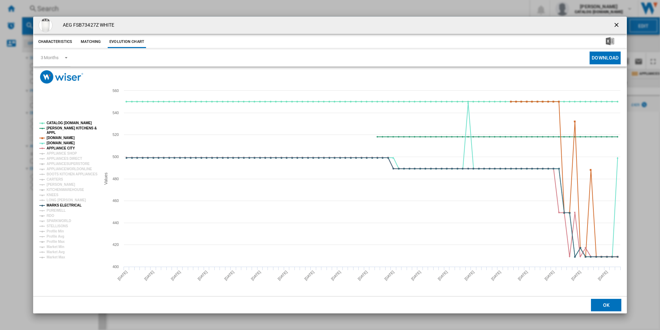
click at [54, 207] on tspan "MARKS ELECTRICAL" at bounding box center [64, 205] width 35 height 4
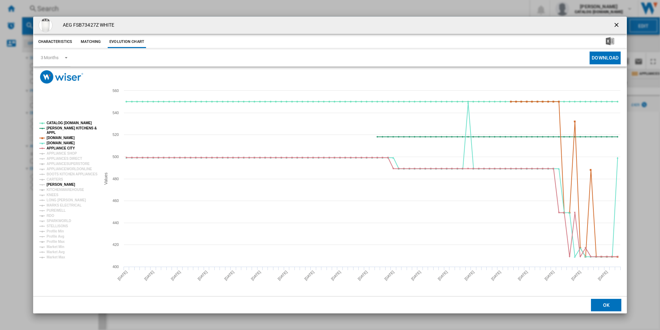
click at [58, 182] on tspan "[PERSON_NAME]" at bounding box center [61, 184] width 29 height 4
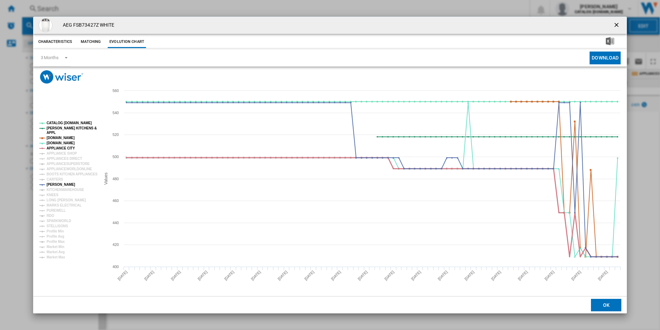
click at [67, 148] on tspan "APPLIANCE CITY" at bounding box center [61, 148] width 28 height 4
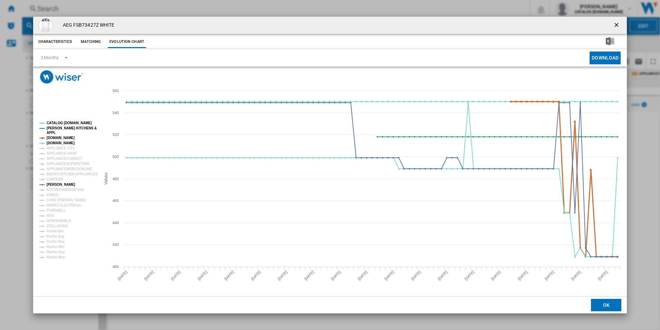
click at [66, 138] on tspan "[DOMAIN_NAME]" at bounding box center [61, 138] width 28 height 4
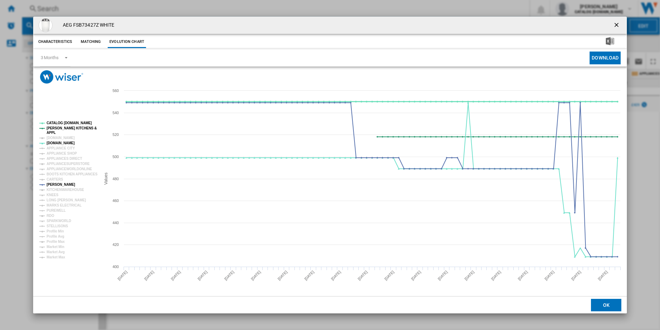
click at [66, 125] on tspan "CATALOG [DOMAIN_NAME]" at bounding box center [69, 123] width 45 height 4
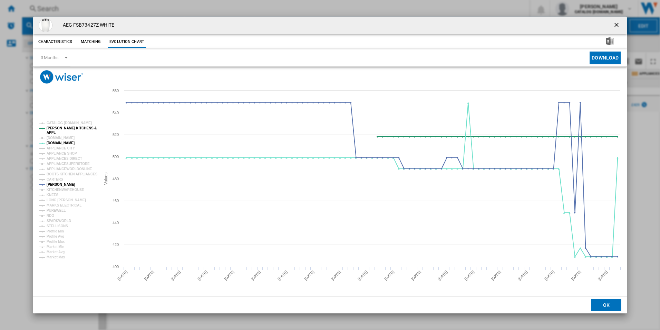
click at [65, 127] on tspan "[PERSON_NAME] KITCHENS &" at bounding box center [72, 128] width 50 height 4
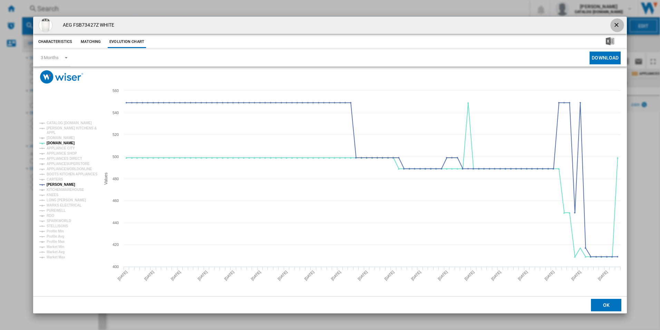
click at [621, 23] on ng-md-icon "getI18NText('BUTTONS.CLOSE_DIALOG')" at bounding box center [617, 25] width 8 height 8
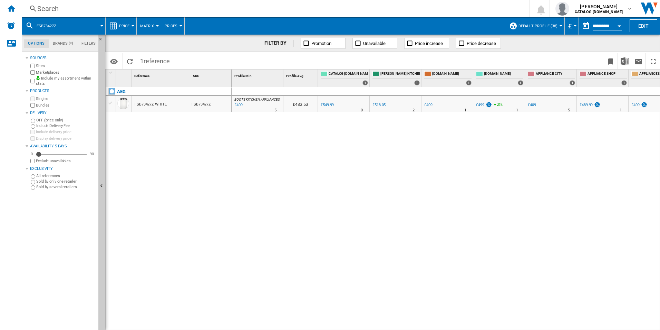
click at [302, 8] on div "Search" at bounding box center [274, 9] width 475 height 10
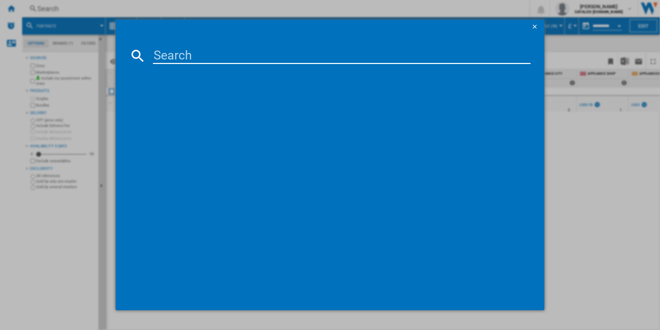
click at [205, 55] on input at bounding box center [342, 55] width 378 height 17
type input "LWR8516L6UD"
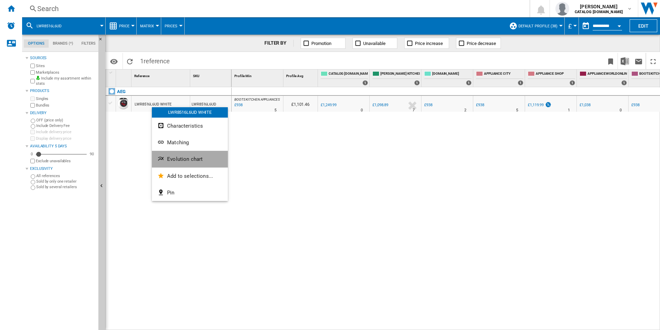
click at [163, 152] on button "Evolution chart" at bounding box center [190, 159] width 76 height 17
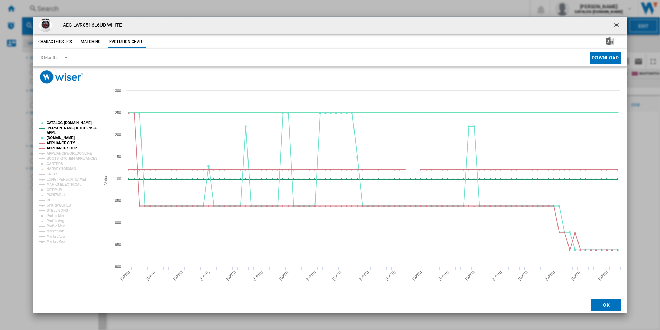
click at [616, 22] on ng-md-icon "getI18NText('BUTTONS.CLOSE_DIALOG')" at bounding box center [617, 25] width 8 height 8
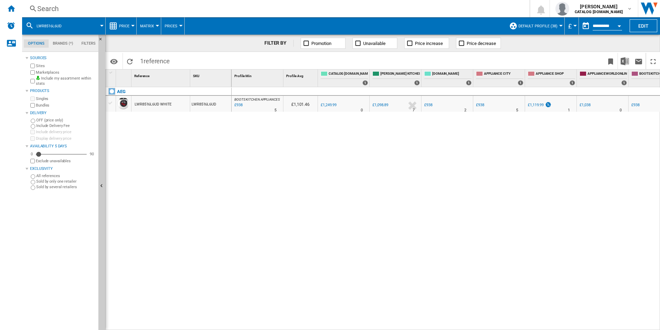
click at [316, 12] on div "Search" at bounding box center [274, 9] width 475 height 10
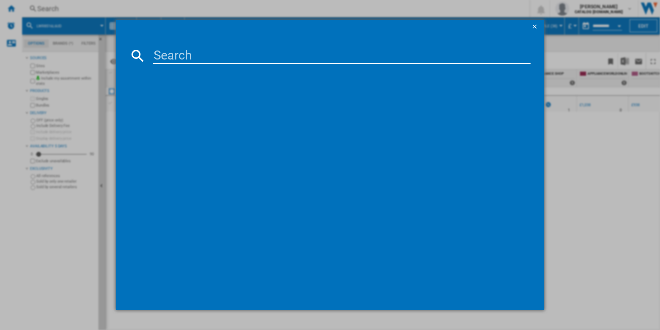
click at [235, 55] on input at bounding box center [342, 55] width 378 height 17
type input "FFB74917ZM"
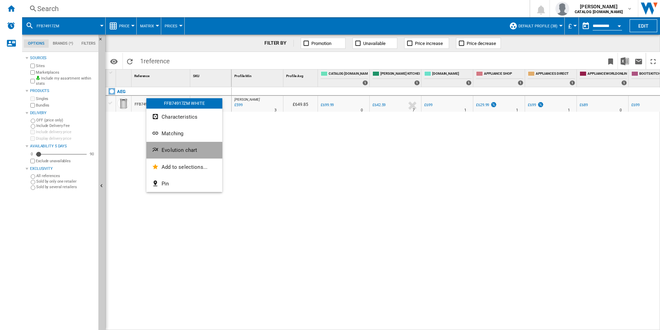
click at [159, 150] on ng-md-icon "Evolution chart" at bounding box center [156, 150] width 8 height 8
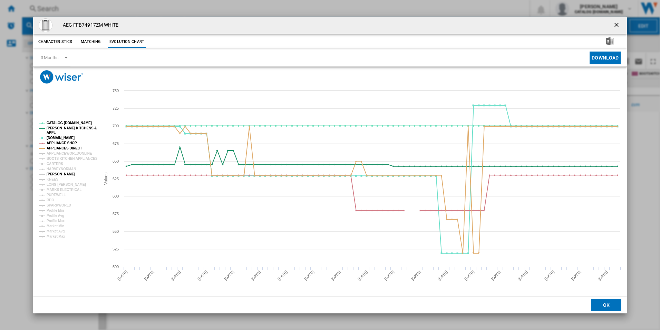
click at [51, 175] on tspan "[PERSON_NAME]" at bounding box center [61, 174] width 29 height 4
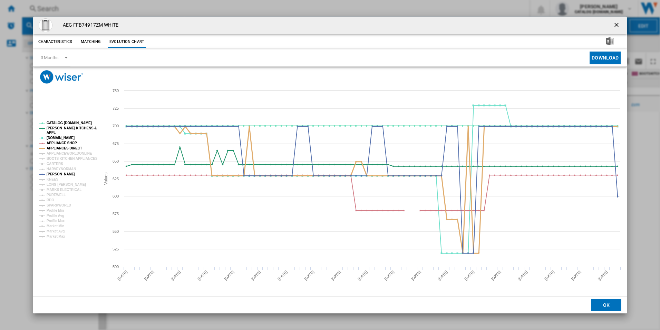
click at [57, 147] on tspan "APPLIANCES DIRECT" at bounding box center [65, 148] width 36 height 4
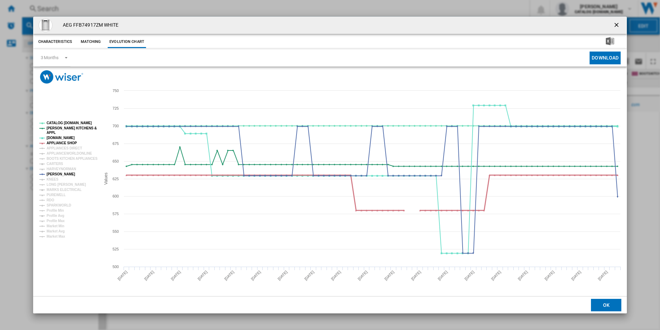
click at [57, 143] on tspan "APPLIANCE SHOP" at bounding box center [62, 143] width 30 height 4
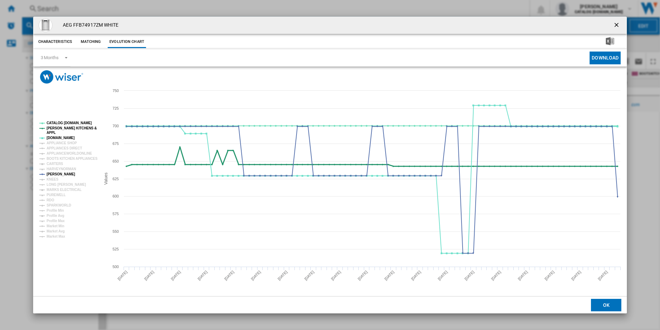
click at [65, 128] on tspan "[PERSON_NAME] KITCHENS &" at bounding box center [72, 128] width 50 height 4
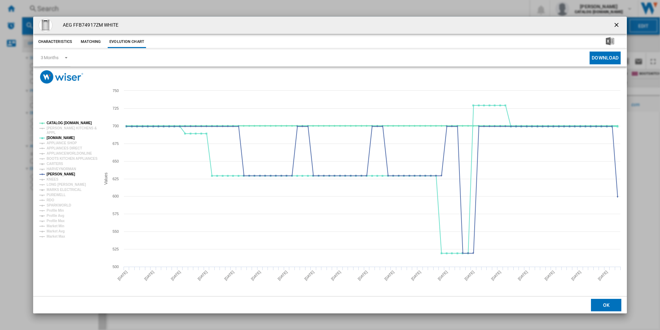
click at [68, 122] on tspan "CATALOG [DOMAIN_NAME]" at bounding box center [69, 123] width 45 height 4
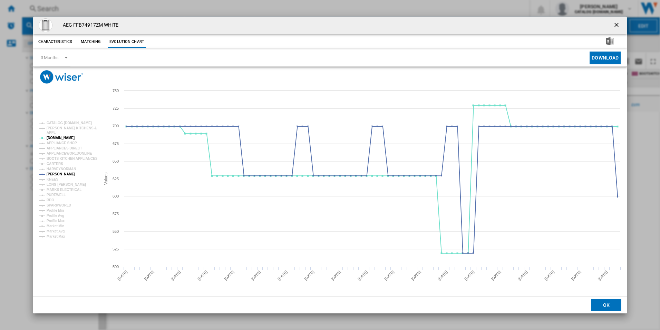
click at [618, 25] on ng-md-icon "getI18NText('BUTTONS.CLOSE_DIALOG')" at bounding box center [617, 25] width 8 height 8
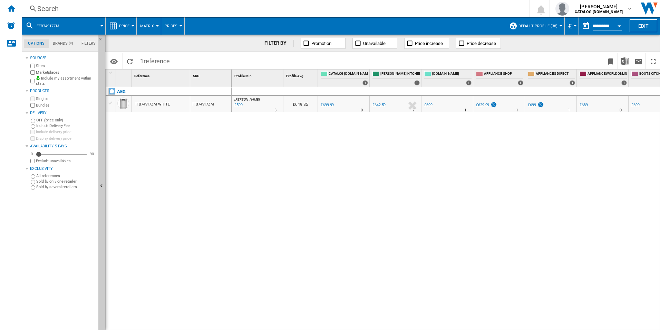
click at [336, 11] on div "Search" at bounding box center [274, 9] width 475 height 10
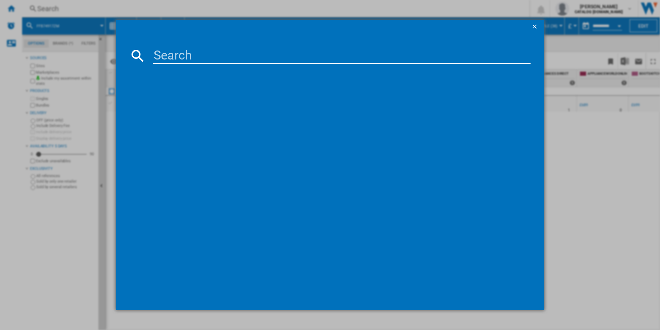
click at [231, 50] on input at bounding box center [342, 55] width 378 height 17
type input "FFB74917ZW"
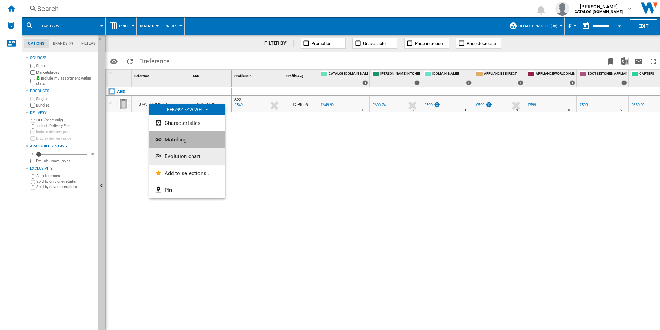
drag, startPoint x: 159, startPoint y: 146, endPoint x: 160, endPoint y: 156, distance: 10.0
click at [160, 156] on div "FFB74917ZW WHITE Characteristics Matching Evolution chart Add to selections... …" at bounding box center [188, 151] width 76 height 94
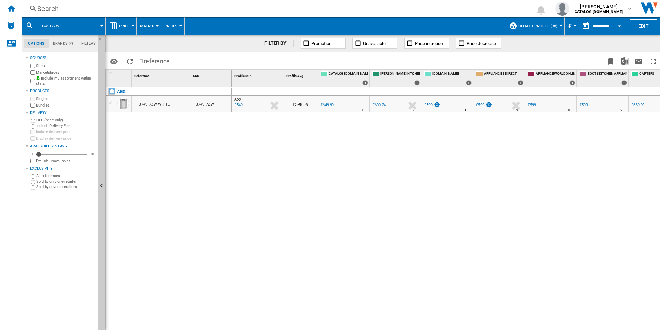
click at [160, 156] on div "AEG FFB74917ZW WHITE FFB74917ZW" at bounding box center [169, 206] width 126 height 239
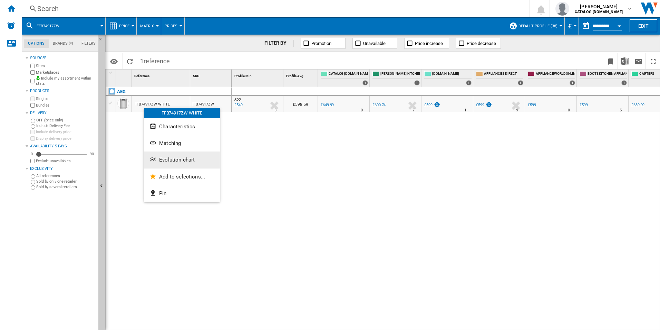
click at [159, 156] on button "Evolution chart" at bounding box center [182, 159] width 76 height 17
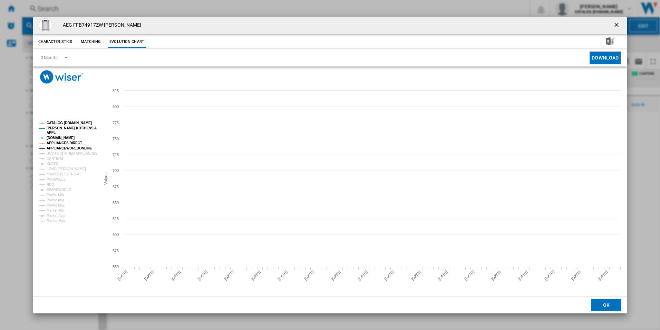
click at [65, 142] on tspan "APPLIANCES DIRECT" at bounding box center [65, 143] width 36 height 4
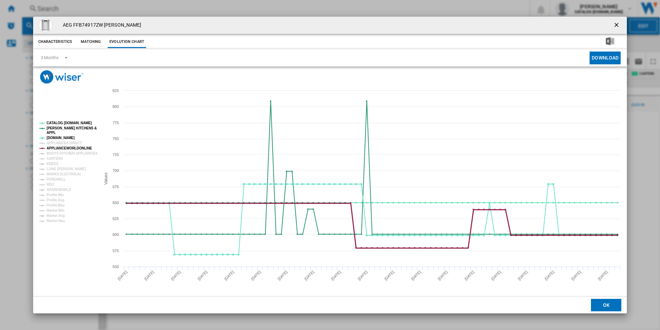
click at [65, 147] on tspan "APPLIANCEWORLDONLINE" at bounding box center [70, 148] width 46 height 4
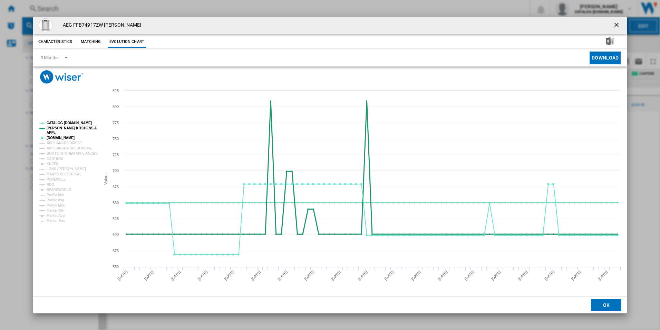
click at [70, 129] on tspan "[PERSON_NAME] KITCHENS &" at bounding box center [72, 128] width 50 height 4
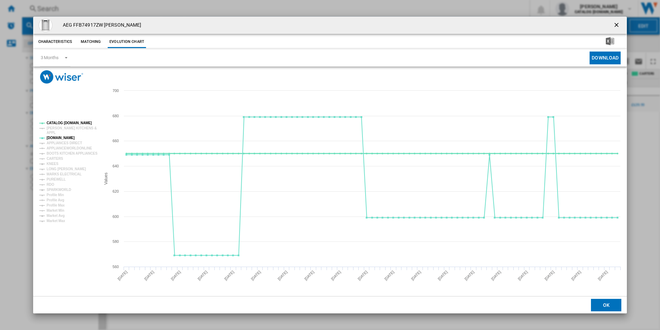
click at [75, 121] on tspan "CATALOG [DOMAIN_NAME]" at bounding box center [69, 123] width 45 height 4
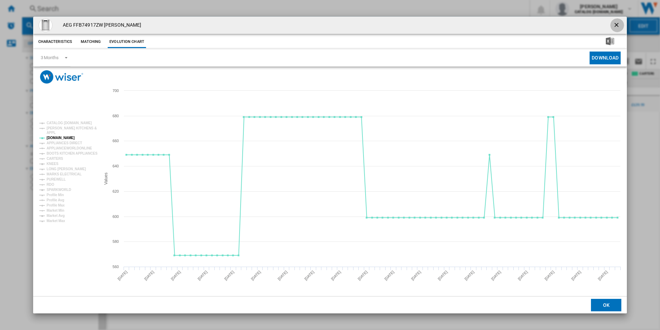
click at [617, 22] on ng-md-icon "getI18NText('BUTTONS.CLOSE_DIALOG')" at bounding box center [617, 25] width 8 height 8
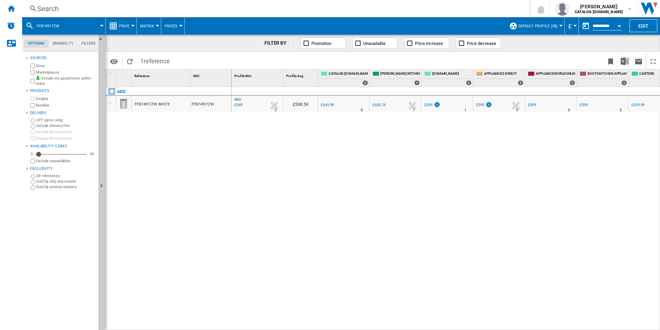
click at [348, 11] on div "Search" at bounding box center [274, 9] width 475 height 10
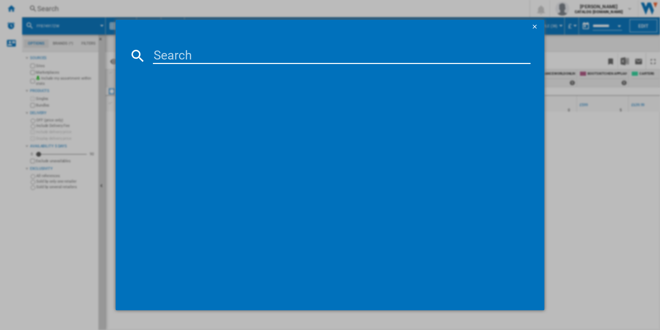
click at [240, 56] on input at bounding box center [342, 55] width 378 height 17
type input "IAE64421FB"
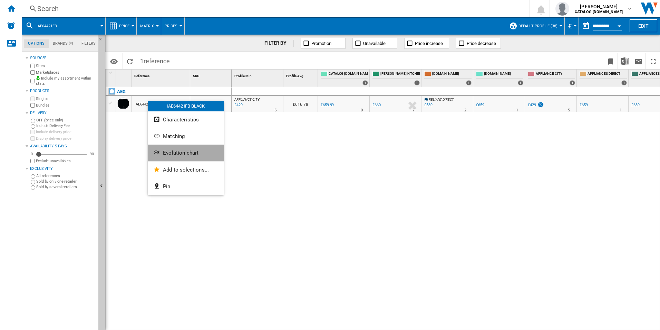
click at [160, 159] on button "Evolution chart" at bounding box center [186, 152] width 76 height 17
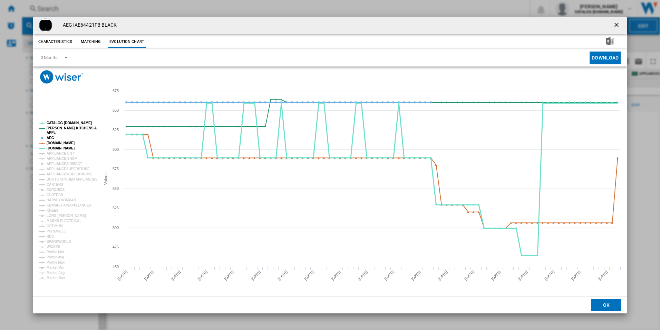
click at [54, 146] on tspan "[DOMAIN_NAME]" at bounding box center [61, 148] width 28 height 4
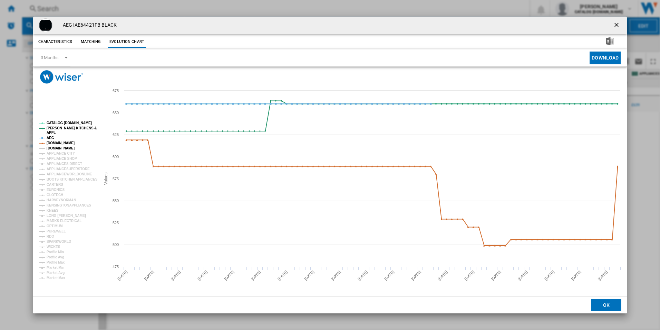
click at [52, 146] on tspan "[DOMAIN_NAME]" at bounding box center [61, 148] width 28 height 4
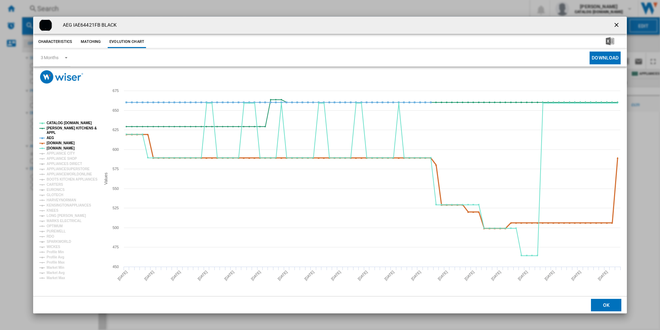
click at [52, 142] on tspan "[DOMAIN_NAME]" at bounding box center [61, 143] width 28 height 4
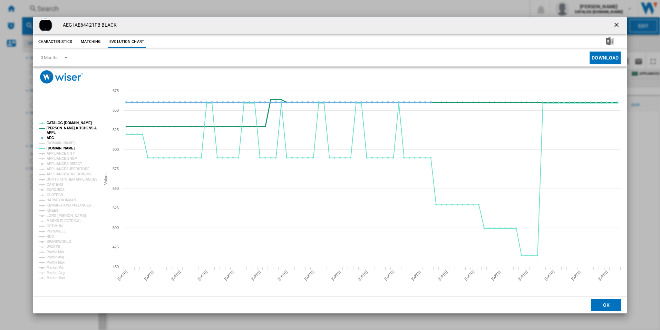
drag, startPoint x: 50, startPoint y: 136, endPoint x: 50, endPoint y: 128, distance: 8.0
click at [50, 128] on g "CATALOG [DOMAIN_NAME] [PERSON_NAME] KITCHENS & APPL AEG [DOMAIN_NAME] [DOMAIN_N…" at bounding box center [68, 200] width 58 height 159
click at [50, 128] on tspan "[PERSON_NAME] KITCHENS &" at bounding box center [72, 128] width 50 height 4
click at [54, 122] on tspan "CATALOG [DOMAIN_NAME]" at bounding box center [69, 123] width 45 height 4
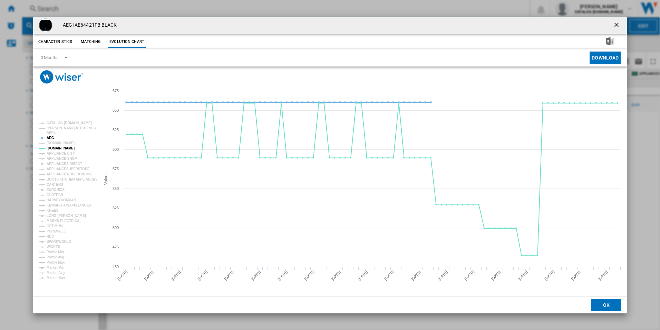
click at [51, 136] on tspan "AEG" at bounding box center [51, 138] width 8 height 4
click at [616, 22] on ng-md-icon "getI18NText('BUTTONS.CLOSE_DIALOG')" at bounding box center [617, 25] width 8 height 8
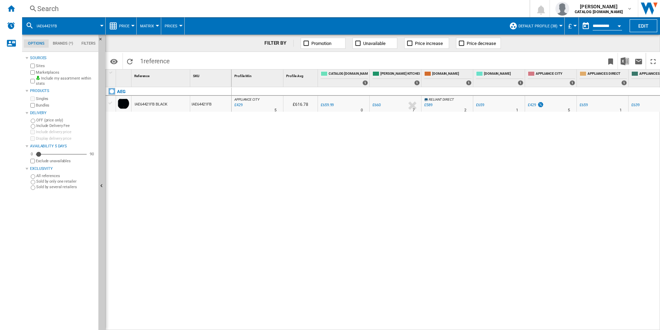
click at [331, 11] on div "Search" at bounding box center [274, 9] width 475 height 10
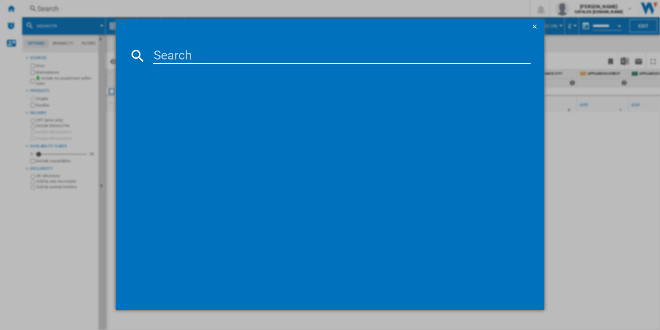
click at [246, 48] on input at bounding box center [342, 55] width 378 height 17
type input "TB8SB731AB"
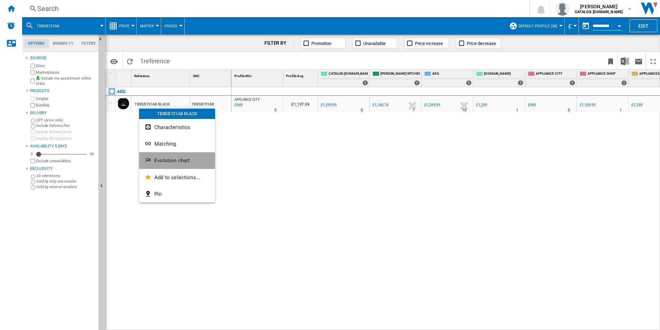
click at [157, 160] on span "Evolution chart" at bounding box center [172, 160] width 36 height 6
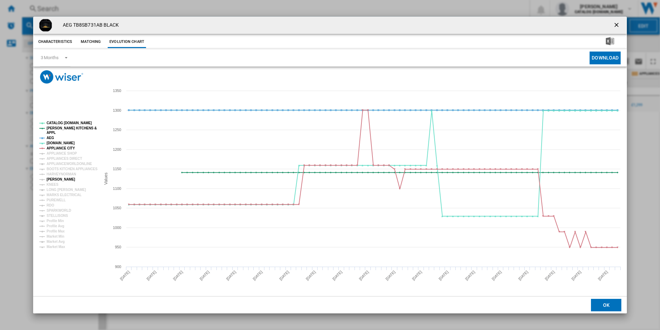
click at [55, 179] on tspan "[PERSON_NAME]" at bounding box center [61, 179] width 29 height 4
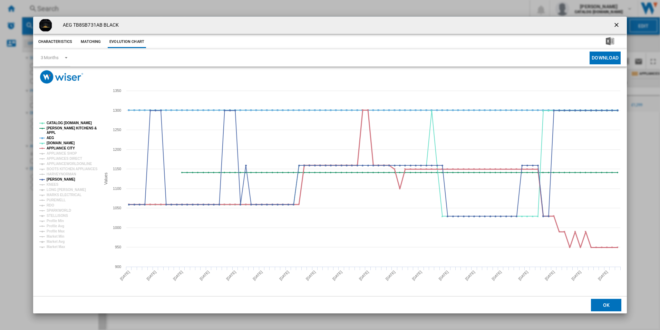
click at [62, 146] on tspan "APPLIANCE CITY" at bounding box center [61, 148] width 28 height 4
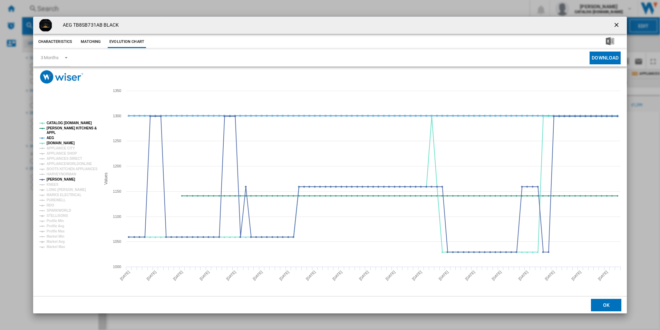
click at [51, 137] on tspan "AEG" at bounding box center [51, 138] width 8 height 4
drag, startPoint x: 65, startPoint y: 128, endPoint x: 73, endPoint y: 123, distance: 8.9
click at [73, 123] on g "CATALOG [DOMAIN_NAME] [PERSON_NAME] KITCHENS & APPL AEG [DOMAIN_NAME] APPLIANCE…" at bounding box center [68, 184] width 58 height 127
click at [73, 123] on tspan "CATALOG [DOMAIN_NAME]" at bounding box center [69, 123] width 45 height 4
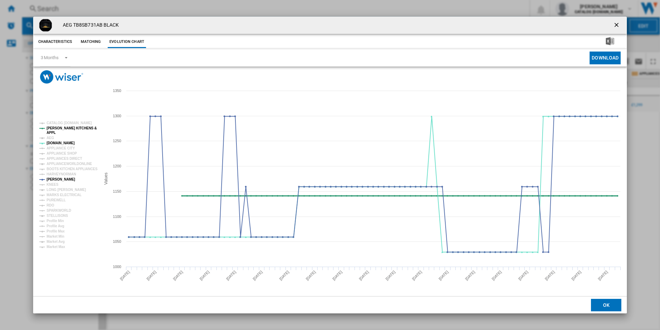
click at [71, 129] on tspan "[PERSON_NAME] KITCHENS &" at bounding box center [72, 128] width 50 height 4
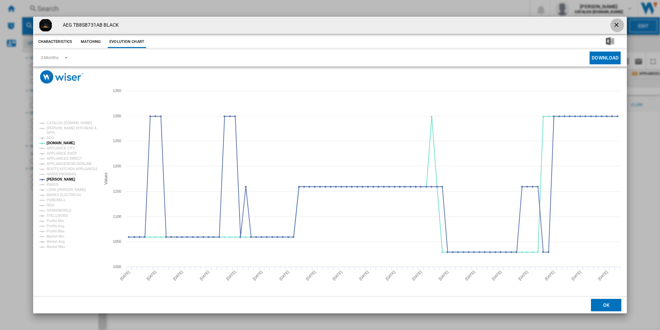
click at [617, 23] on ng-md-icon "getI18NText('BUTTONS.CLOSE_DIALOG')" at bounding box center [617, 25] width 8 height 8
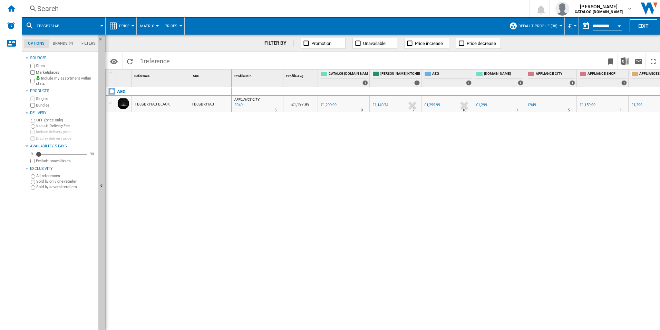
click at [356, 11] on div "Search" at bounding box center [274, 9] width 475 height 10
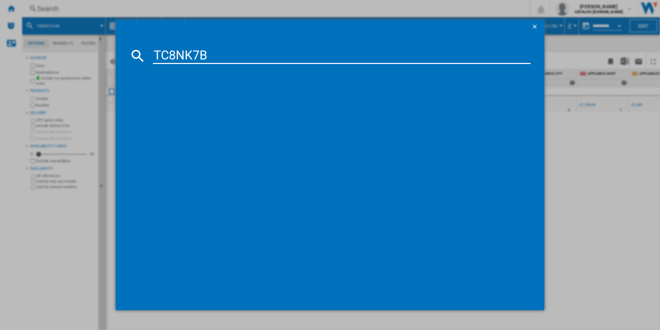
click at [249, 61] on input "TC8NK7B" at bounding box center [342, 55] width 378 height 17
type input "TC8NK7B"
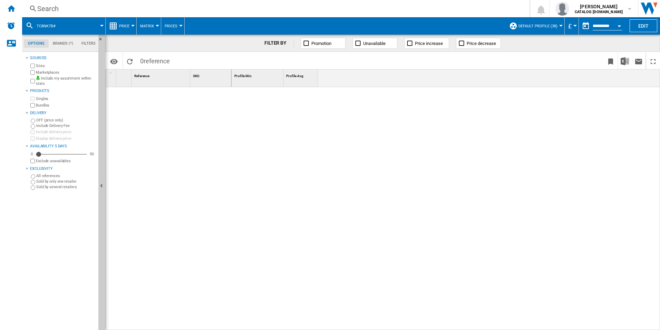
click at [183, 12] on div "Search" at bounding box center [274, 9] width 475 height 10
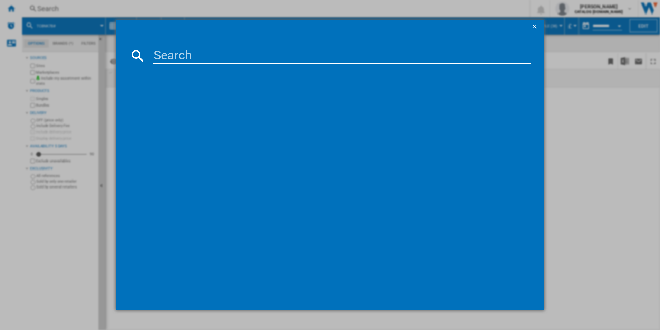
click at [185, 58] on input at bounding box center [342, 55] width 378 height 17
type input "TC8NK7B"
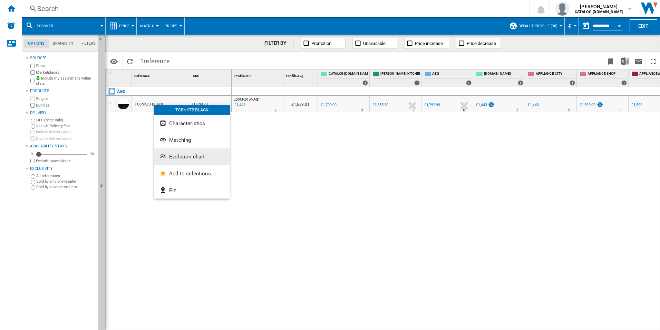
click at [166, 158] on ng-md-icon "Evolution chart" at bounding box center [164, 157] width 8 height 8
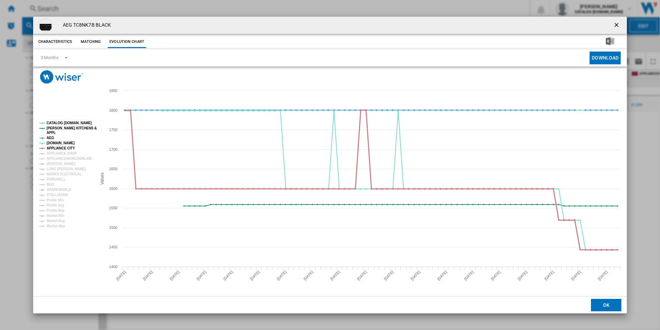
click at [60, 148] on tspan "APPLIANCE CITY" at bounding box center [61, 148] width 28 height 4
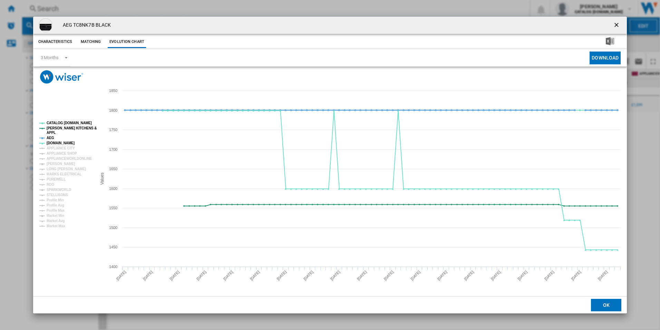
click at [50, 136] on tspan "AEG" at bounding box center [51, 138] width 8 height 4
click at [55, 129] on tspan "[PERSON_NAME] KITCHENS &" at bounding box center [72, 128] width 50 height 4
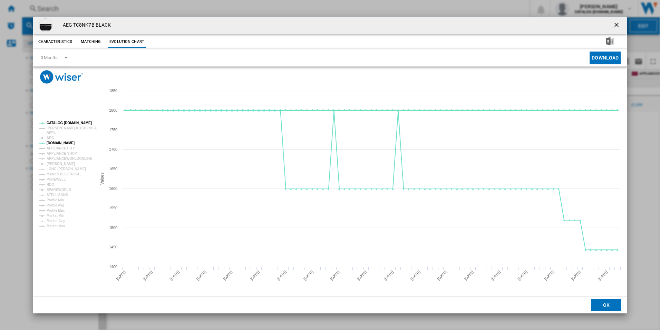
click at [63, 123] on tspan "CATALOG [DOMAIN_NAME]" at bounding box center [69, 123] width 45 height 4
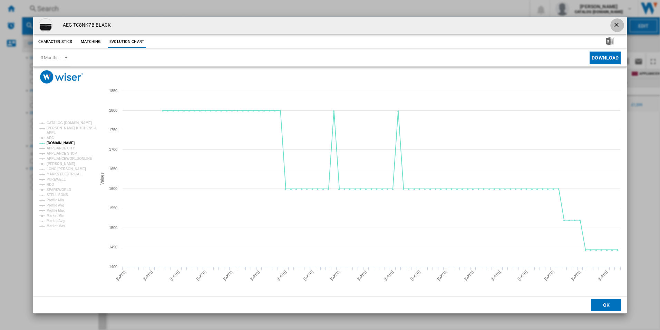
click at [619, 25] on ng-md-icon "getI18NText('BUTTONS.CLOSE_DIALOG')" at bounding box center [617, 25] width 8 height 8
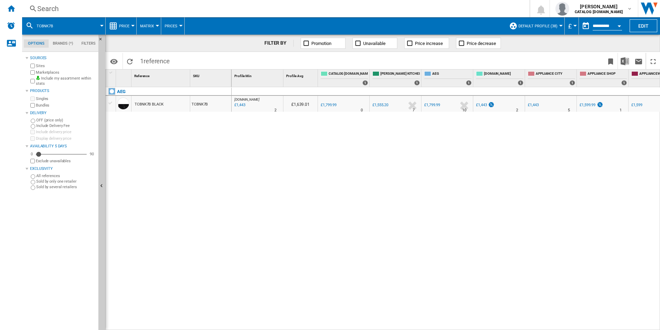
click at [343, 12] on div "Search" at bounding box center [274, 9] width 475 height 10
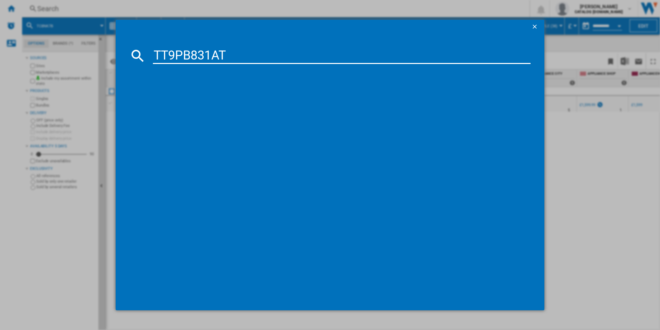
click at [229, 61] on input "TT9PB831AT" at bounding box center [342, 55] width 378 height 17
type input "TT9PB831AT"
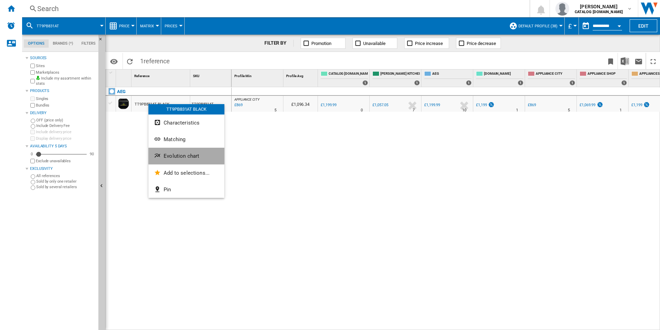
click at [163, 153] on button "Evolution chart" at bounding box center [187, 155] width 76 height 17
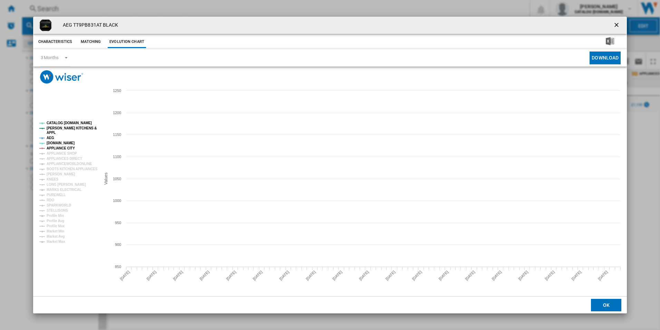
click at [59, 148] on tspan "APPLIANCE CITY" at bounding box center [61, 148] width 28 height 4
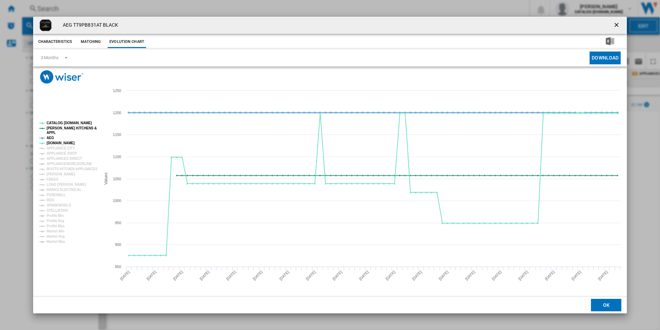
click at [51, 137] on tspan "AEG" at bounding box center [51, 138] width 8 height 4
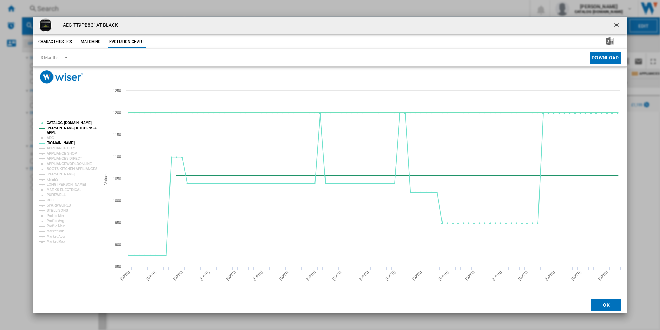
click at [51, 131] on tspan "APPL" at bounding box center [51, 133] width 9 height 4
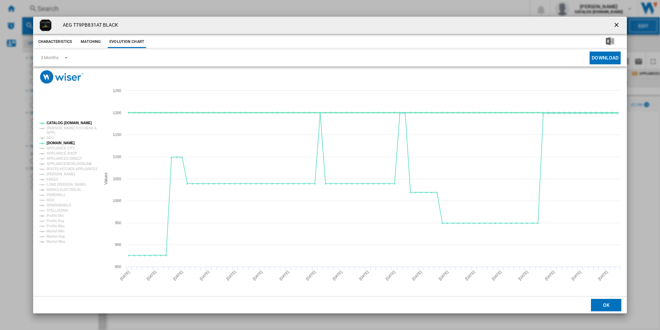
click at [55, 121] on tspan "CATALOG [DOMAIN_NAME]" at bounding box center [69, 123] width 45 height 4
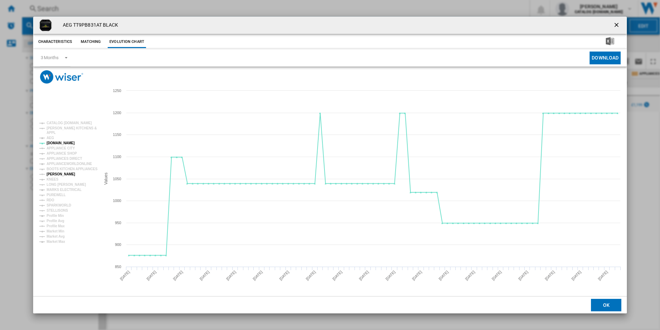
click at [56, 173] on tspan "[PERSON_NAME]" at bounding box center [61, 174] width 29 height 4
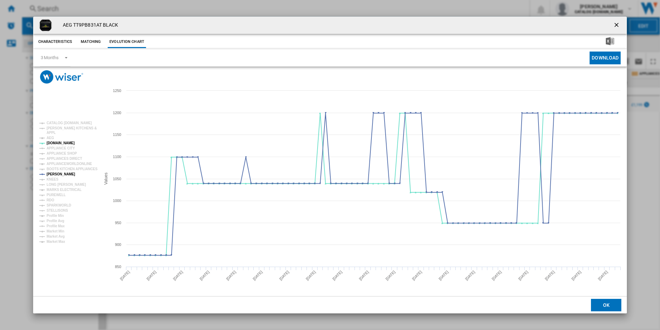
drag, startPoint x: 618, startPoint y: 22, endPoint x: 576, endPoint y: 23, distance: 41.1
click at [618, 22] on ng-md-icon "getI18NText('BUTTONS.CLOSE_DIALOG')" at bounding box center [617, 25] width 8 height 8
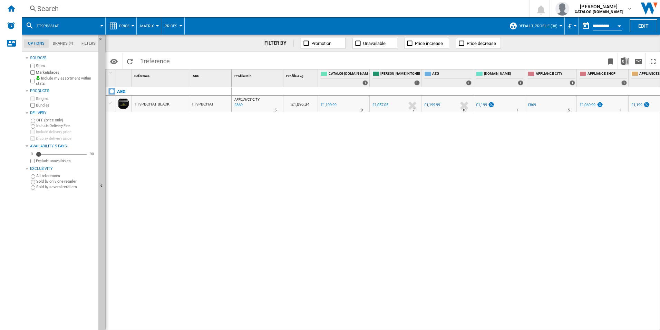
click at [218, 9] on div "Search" at bounding box center [274, 9] width 475 height 10
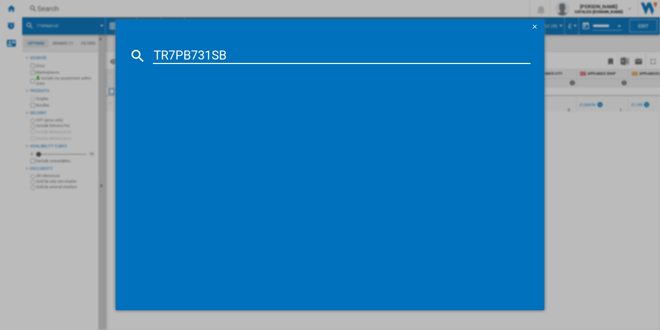
click at [162, 54] on input "TR7PB731SB" at bounding box center [342, 55] width 378 height 17
type input "TR7PB731SB"
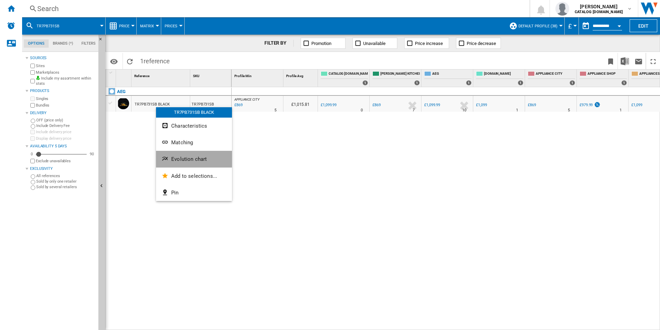
click at [167, 159] on ng-md-icon "Evolution chart" at bounding box center [166, 159] width 8 height 8
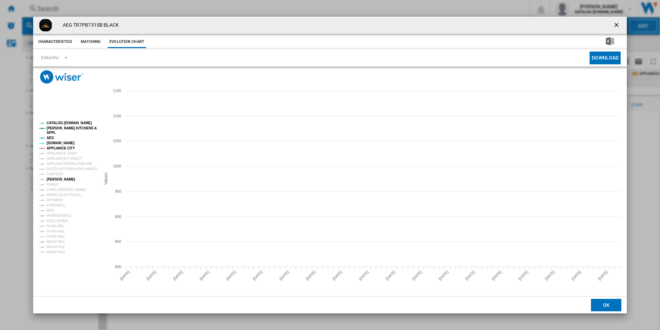
click at [56, 180] on tspan "[PERSON_NAME]" at bounding box center [61, 179] width 29 height 4
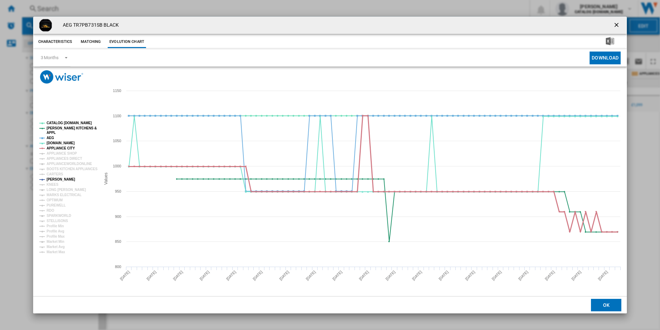
click at [64, 147] on tspan "APPLIANCE CITY" at bounding box center [61, 148] width 28 height 4
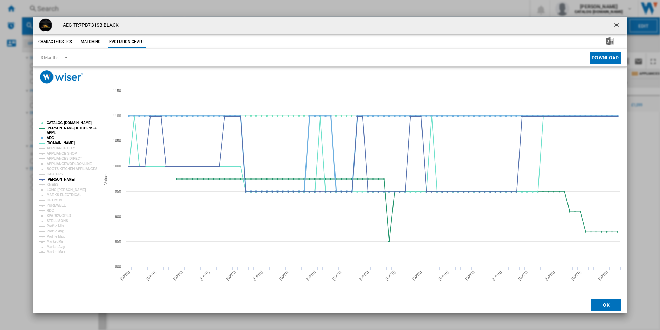
click at [48, 136] on tspan "AEG" at bounding box center [51, 138] width 8 height 4
click at [48, 129] on tspan "[PERSON_NAME] KITCHENS &" at bounding box center [72, 128] width 50 height 4
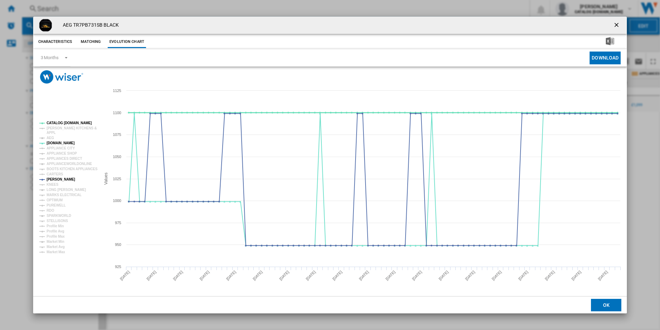
click at [55, 122] on tspan "CATALOG [DOMAIN_NAME]" at bounding box center [69, 123] width 45 height 4
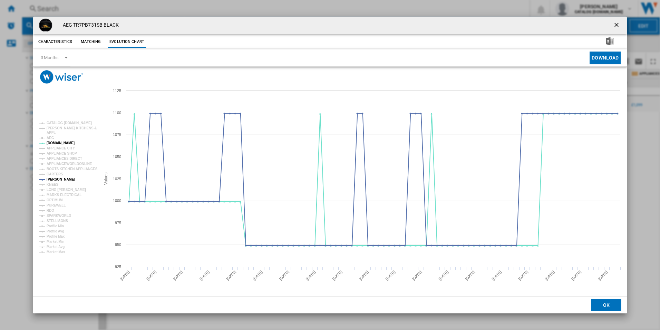
click at [622, 21] on ng-md-icon "getI18NText('BUTTONS.CLOSE_DIALOG')" at bounding box center [617, 25] width 8 height 8
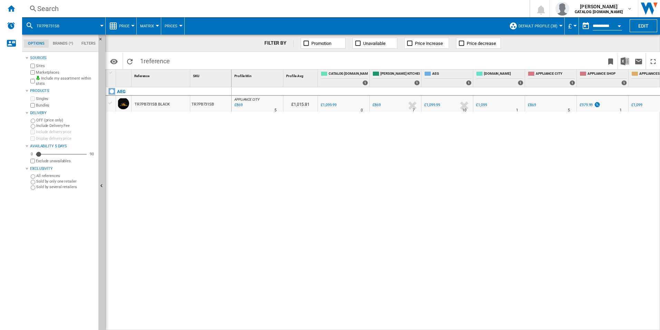
click at [416, 4] on div "Search" at bounding box center [274, 9] width 475 height 10
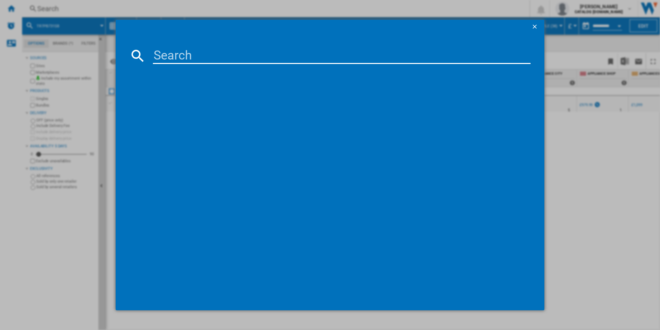
click at [292, 59] on input at bounding box center [342, 55] width 378 height 17
type input "TSC7M181DS"
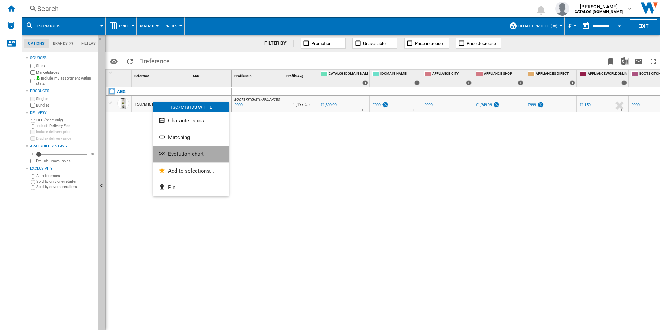
click at [165, 159] on button "Evolution chart" at bounding box center [191, 153] width 76 height 17
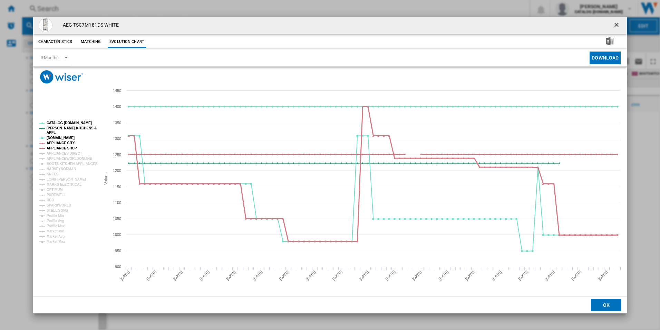
drag, startPoint x: 66, startPoint y: 146, endPoint x: 66, endPoint y: 140, distance: 6.3
click at [66, 140] on g "CATALOG [DOMAIN_NAME] [PERSON_NAME] KITCHENS & APPL [DOMAIN_NAME] APPLIANCE CIT…" at bounding box center [68, 182] width 58 height 122
click at [66, 141] on tspan "APPLIANCE CITY" at bounding box center [61, 143] width 28 height 4
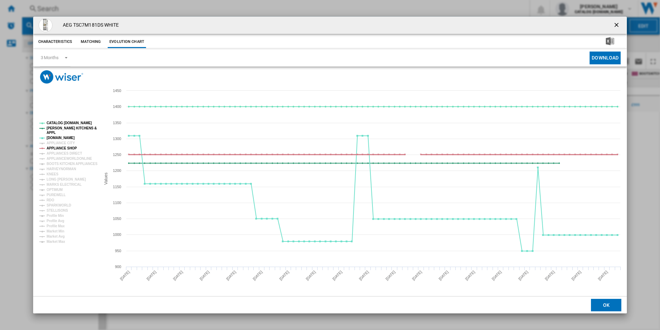
click at [66, 147] on tspan "APPLIANCE SHOP" at bounding box center [62, 148] width 30 height 4
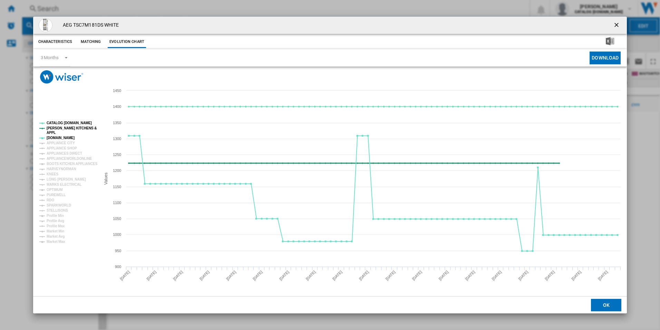
click at [75, 126] on tspan "[PERSON_NAME] KITCHENS &" at bounding box center [72, 128] width 50 height 4
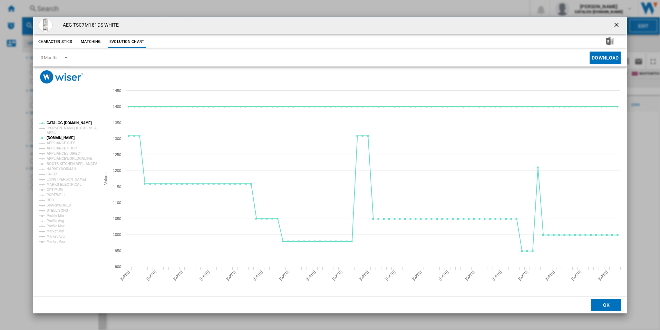
click at [76, 121] on tspan "CATALOG [DOMAIN_NAME]" at bounding box center [69, 123] width 45 height 4
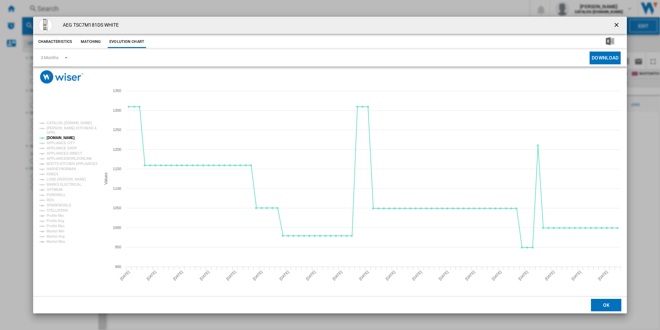
click at [621, 26] on ng-md-icon "getI18NText('BUTTONS.CLOSE_DIALOG')" at bounding box center [617, 25] width 8 height 8
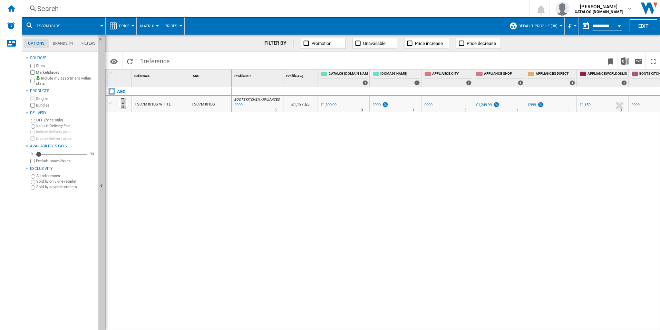
click at [321, 13] on div "Search" at bounding box center [274, 9] width 475 height 10
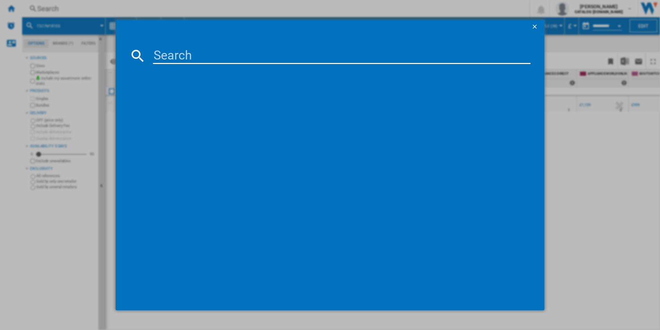
click at [212, 56] on input at bounding box center [342, 55] width 378 height 17
type input "FSE84708P"
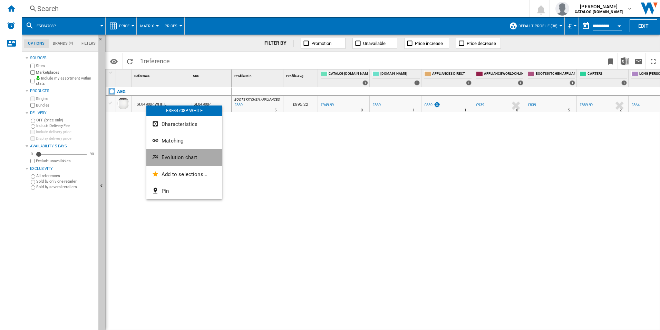
click at [166, 153] on button "Evolution chart" at bounding box center [184, 157] width 76 height 17
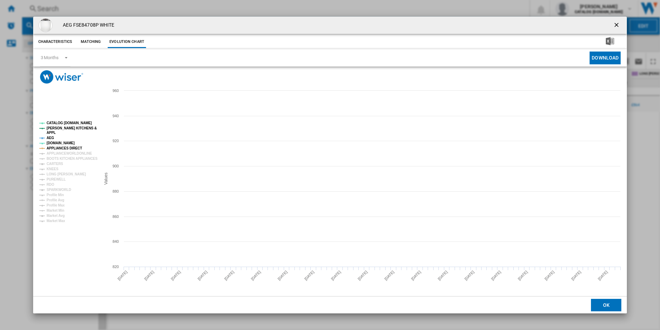
click at [53, 138] on tspan "AEG" at bounding box center [51, 138] width 8 height 4
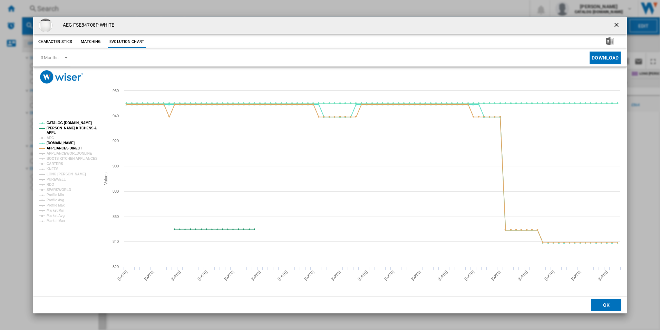
click at [55, 132] on rect "Product popup" at bounding box center [67, 171] width 61 height 107
click at [56, 128] on tspan "[PERSON_NAME] KITCHENS &" at bounding box center [72, 128] width 50 height 4
click at [58, 122] on tspan "CATALOG [DOMAIN_NAME]" at bounding box center [69, 123] width 45 height 4
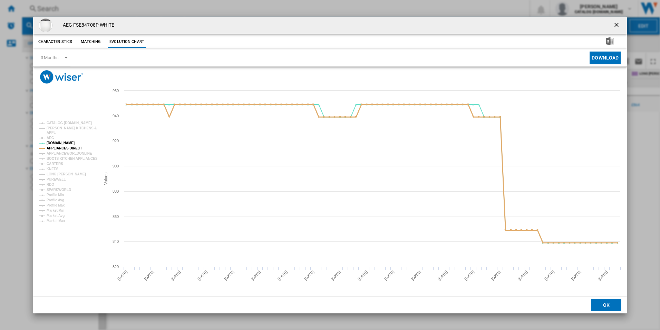
click at [66, 149] on tspan "APPLIANCES DIRECT" at bounding box center [65, 148] width 36 height 4
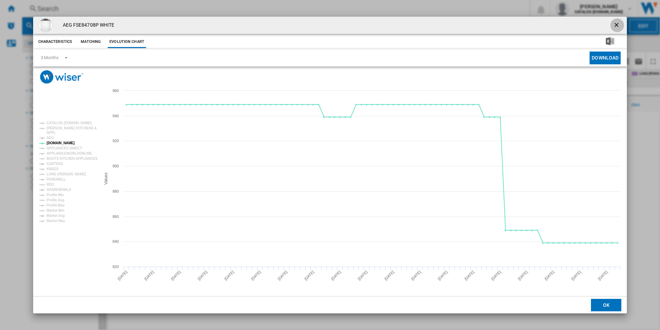
click at [614, 24] on ng-md-icon "getI18NText('BUTTONS.CLOSE_DIALOG')" at bounding box center [617, 25] width 8 height 8
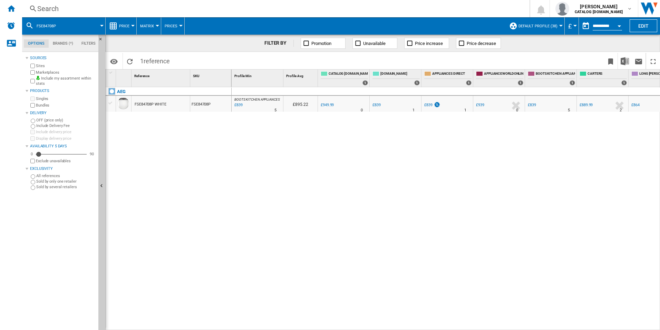
click at [316, 9] on div "Search" at bounding box center [274, 9] width 475 height 10
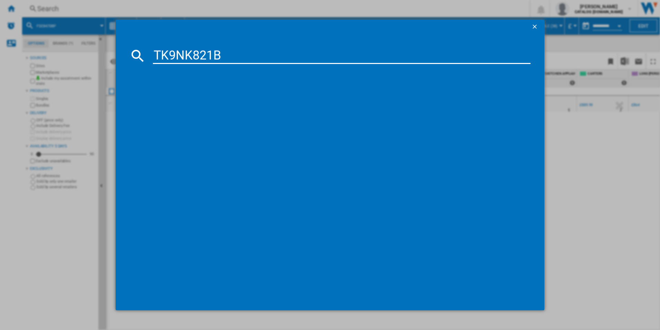
click at [203, 60] on input "TK9NK821B" at bounding box center [342, 55] width 378 height 17
type input "TK9NK821B"
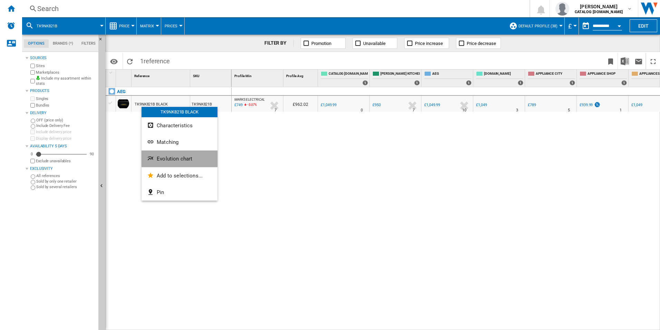
click at [166, 160] on span "Evolution chart" at bounding box center [175, 158] width 36 height 6
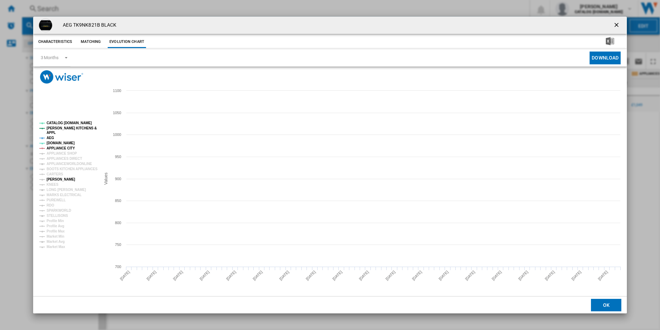
click at [56, 179] on tspan "[PERSON_NAME]" at bounding box center [61, 179] width 29 height 4
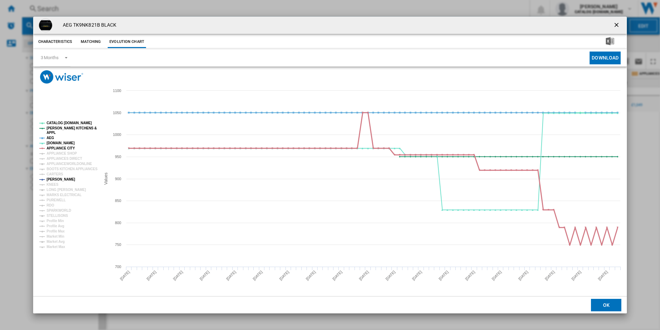
click at [60, 146] on tspan "APPLIANCE CITY" at bounding box center [61, 148] width 28 height 4
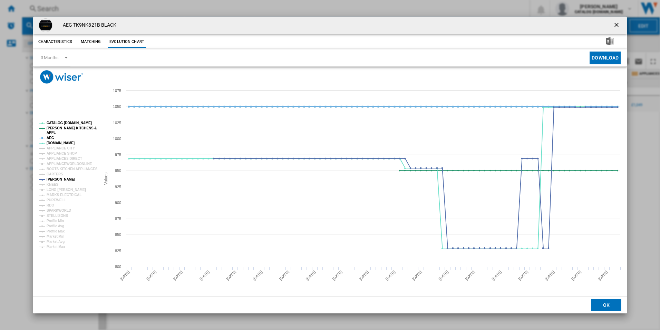
click at [48, 138] on tspan "AEG" at bounding box center [51, 138] width 8 height 4
click at [58, 127] on tspan "[PERSON_NAME] KITCHENS &" at bounding box center [72, 128] width 50 height 4
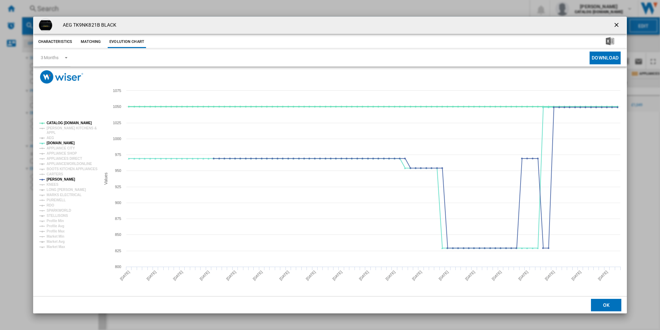
click at [64, 121] on tspan "CATALOG [DOMAIN_NAME]" at bounding box center [69, 123] width 45 height 4
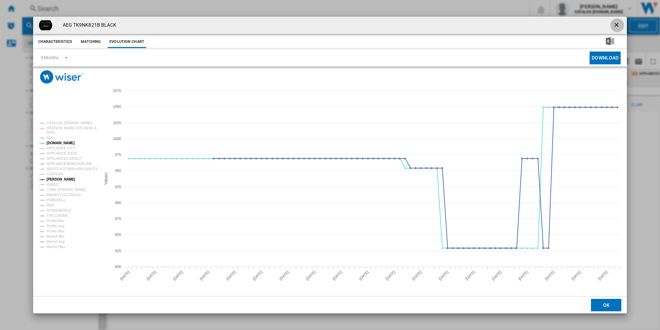
click at [614, 27] on ng-md-icon "getI18NText('BUTTONS.CLOSE_DIALOG')" at bounding box center [617, 25] width 8 height 8
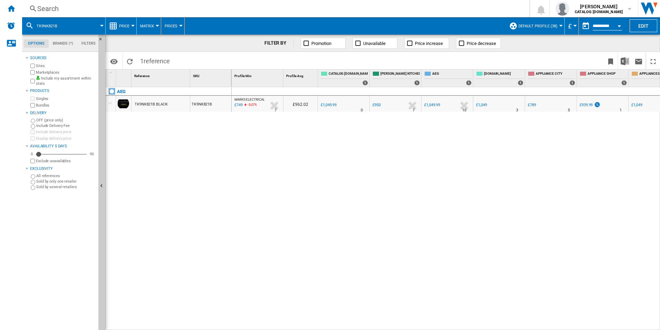
click at [387, 7] on div "Search" at bounding box center [274, 9] width 475 height 10
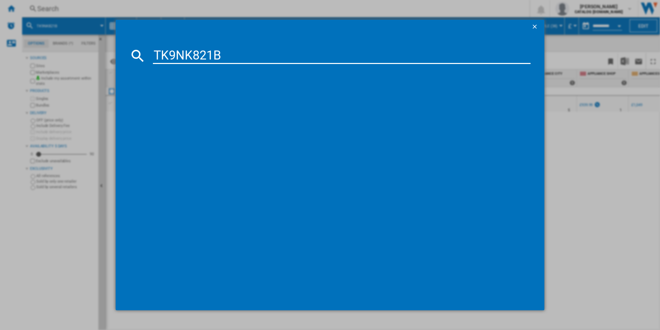
click at [293, 53] on input "TK9NK821B" at bounding box center [342, 55] width 378 height 17
type input "TK9NK821B"
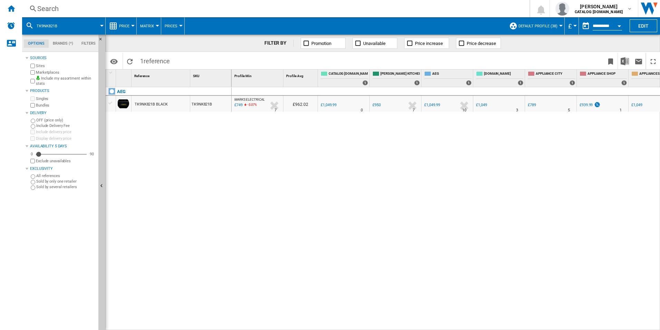
click at [163, 106] on div "TK9NK821B BLACK" at bounding box center [151, 104] width 33 height 16
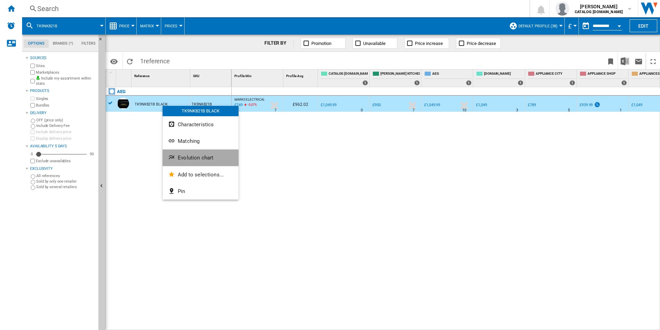
click at [173, 156] on ng-md-icon "Evolution chart" at bounding box center [172, 158] width 8 height 8
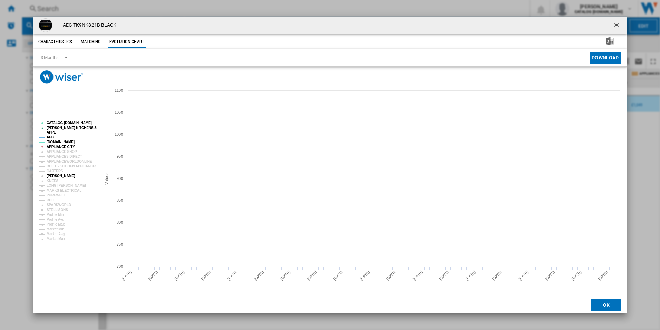
click at [57, 176] on tspan "[PERSON_NAME]" at bounding box center [61, 176] width 29 height 4
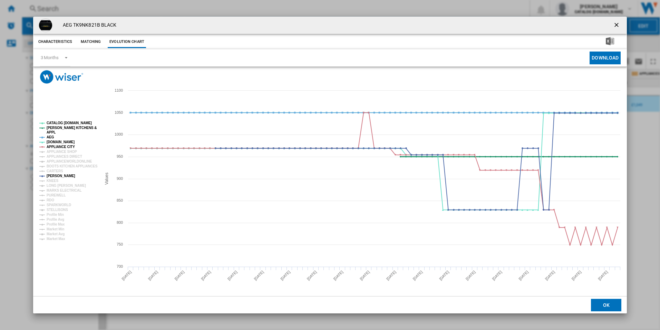
drag, startPoint x: 60, startPoint y: 146, endPoint x: 50, endPoint y: 133, distance: 16.9
click at [50, 133] on g "CATALOG [DOMAIN_NAME] [PERSON_NAME] KITCHENS & APPL AEG [DOMAIN_NAME] APPLIANCE…" at bounding box center [68, 181] width 58 height 120
click at [50, 133] on tspan "APPL" at bounding box center [51, 132] width 9 height 4
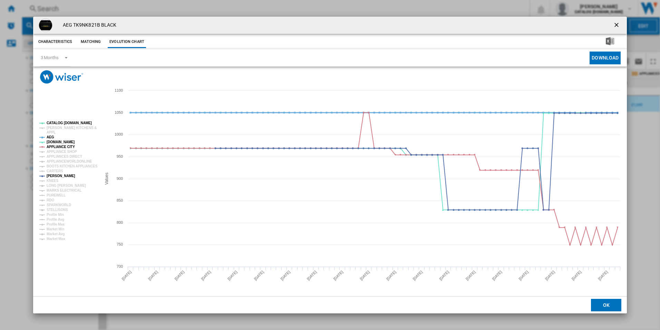
click at [50, 136] on tspan "AEG" at bounding box center [51, 137] width 8 height 4
click at [70, 122] on tspan "CATALOG [DOMAIN_NAME]" at bounding box center [69, 123] width 45 height 4
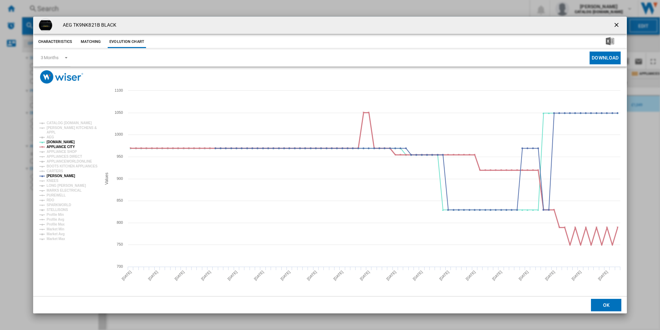
click at [69, 146] on tspan "APPLIANCE CITY" at bounding box center [61, 147] width 28 height 4
